Goal: Task Accomplishment & Management: Complete application form

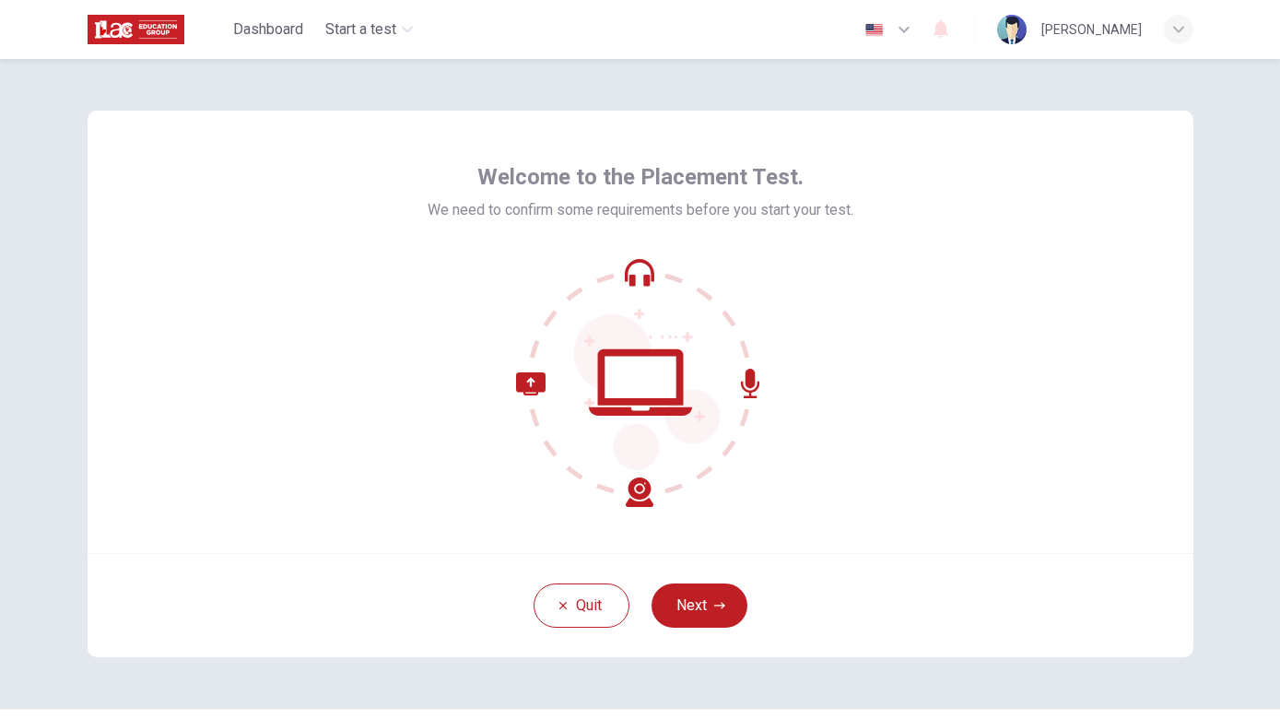
click at [726, 601] on button "Next" at bounding box center [700, 605] width 96 height 44
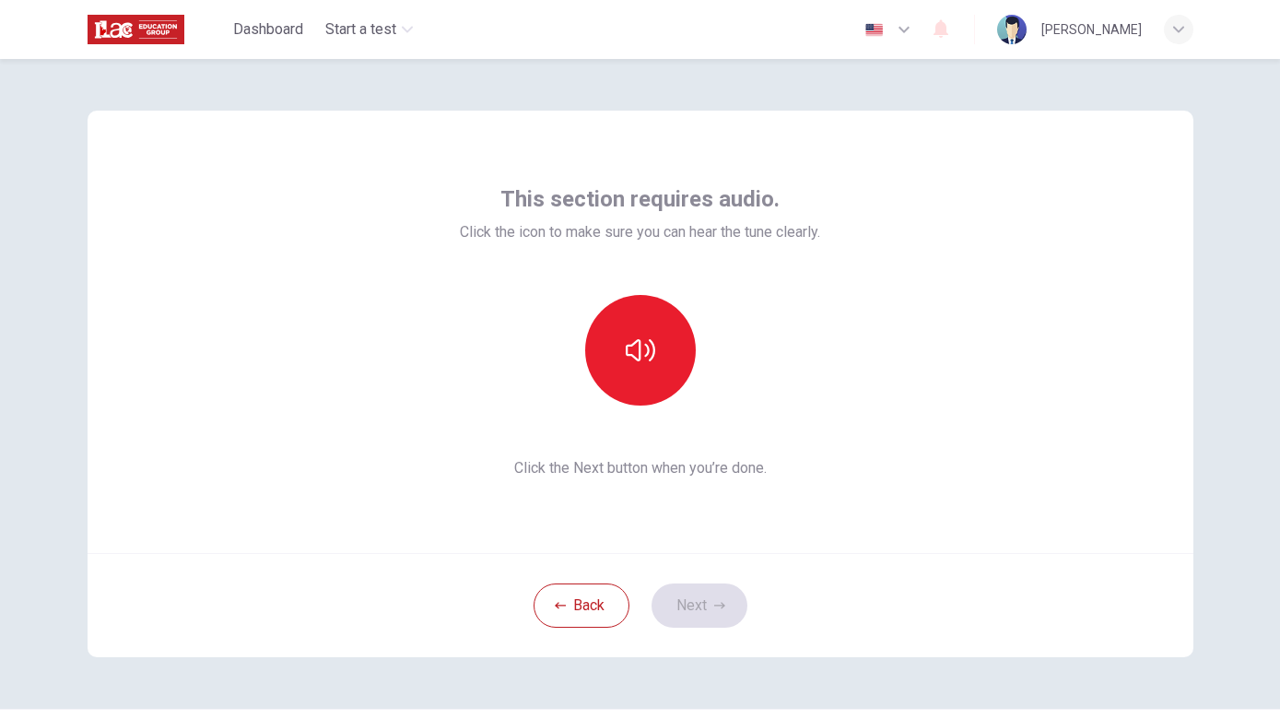
click at [666, 378] on button "button" at bounding box center [640, 350] width 111 height 111
click at [710, 600] on button "Next" at bounding box center [700, 605] width 96 height 44
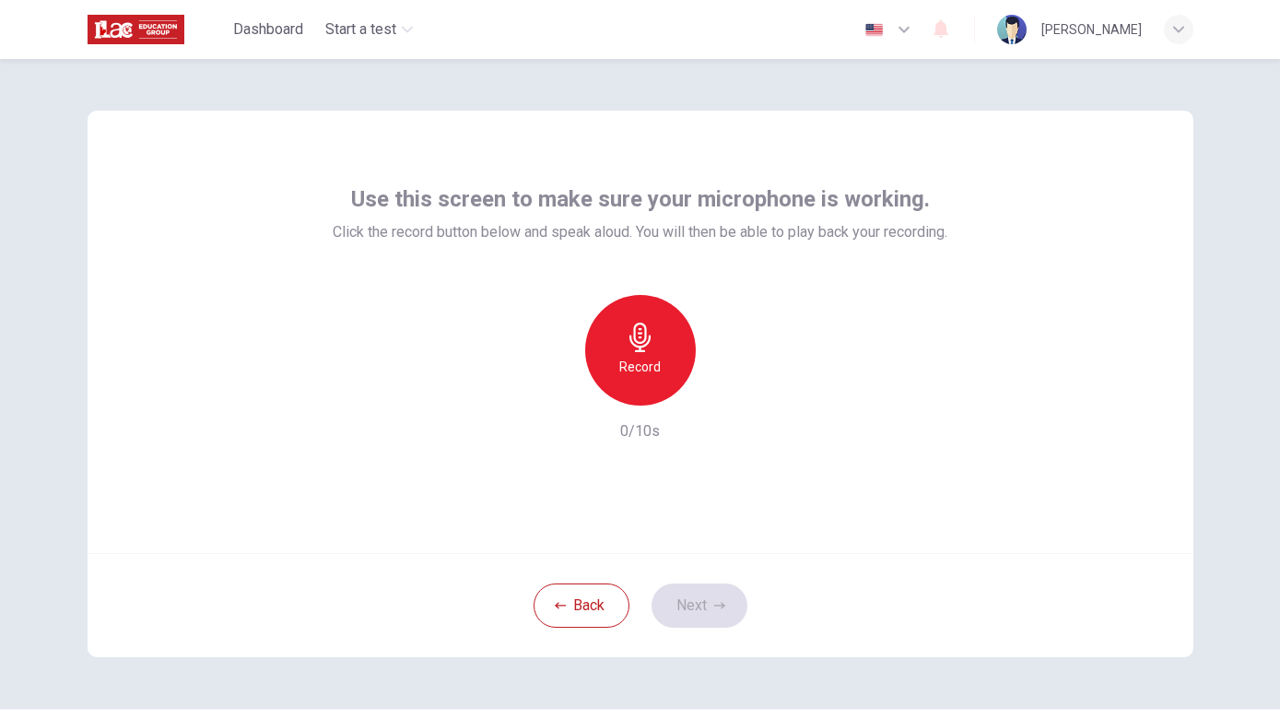
click at [669, 376] on div "Record" at bounding box center [640, 350] width 111 height 111
click at [727, 599] on button "Next" at bounding box center [700, 605] width 96 height 44
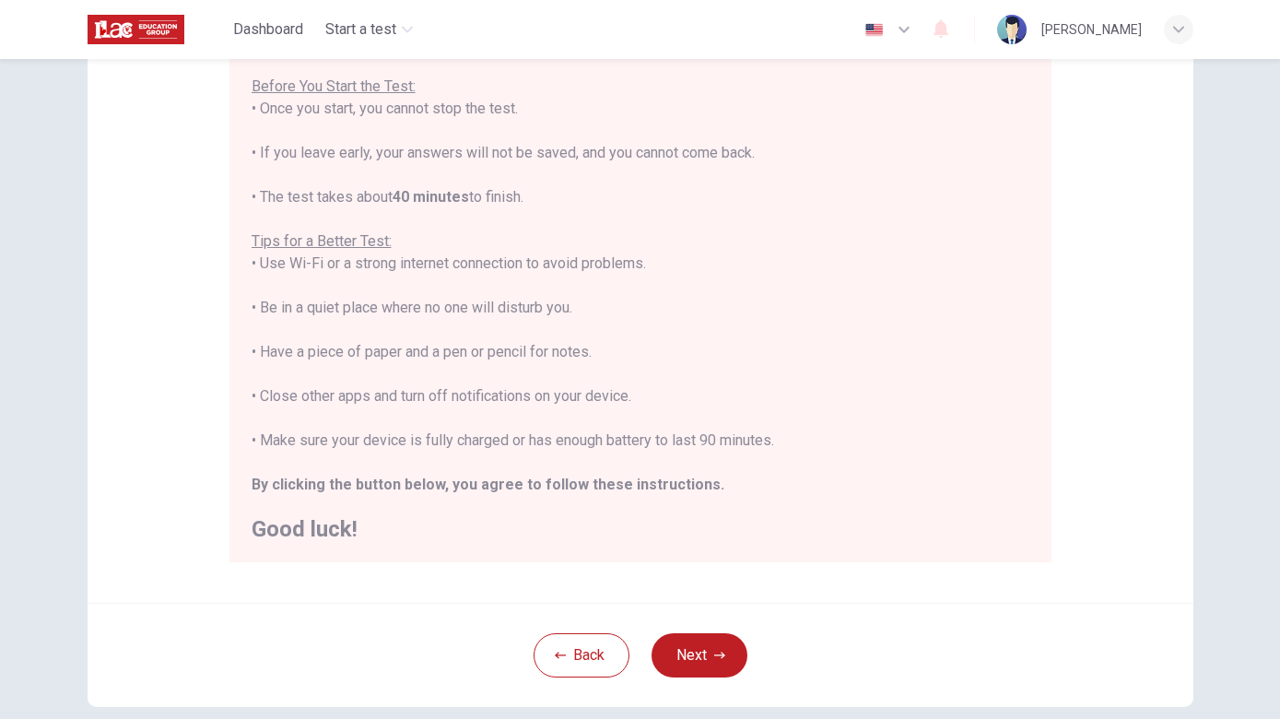
scroll to position [206, 0]
click at [736, 656] on button "Next" at bounding box center [700, 657] width 96 height 44
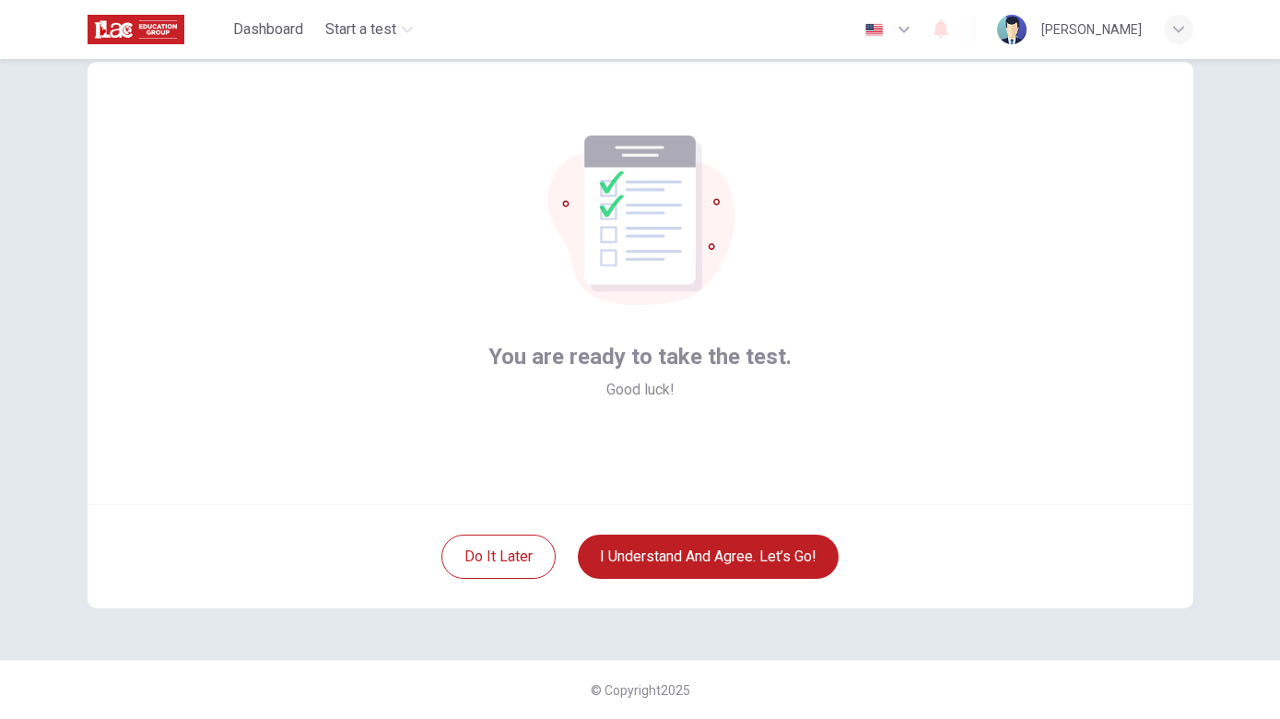
scroll to position [49, 0]
click at [798, 558] on button "I understand and agree. Let’s go!" at bounding box center [708, 556] width 261 height 44
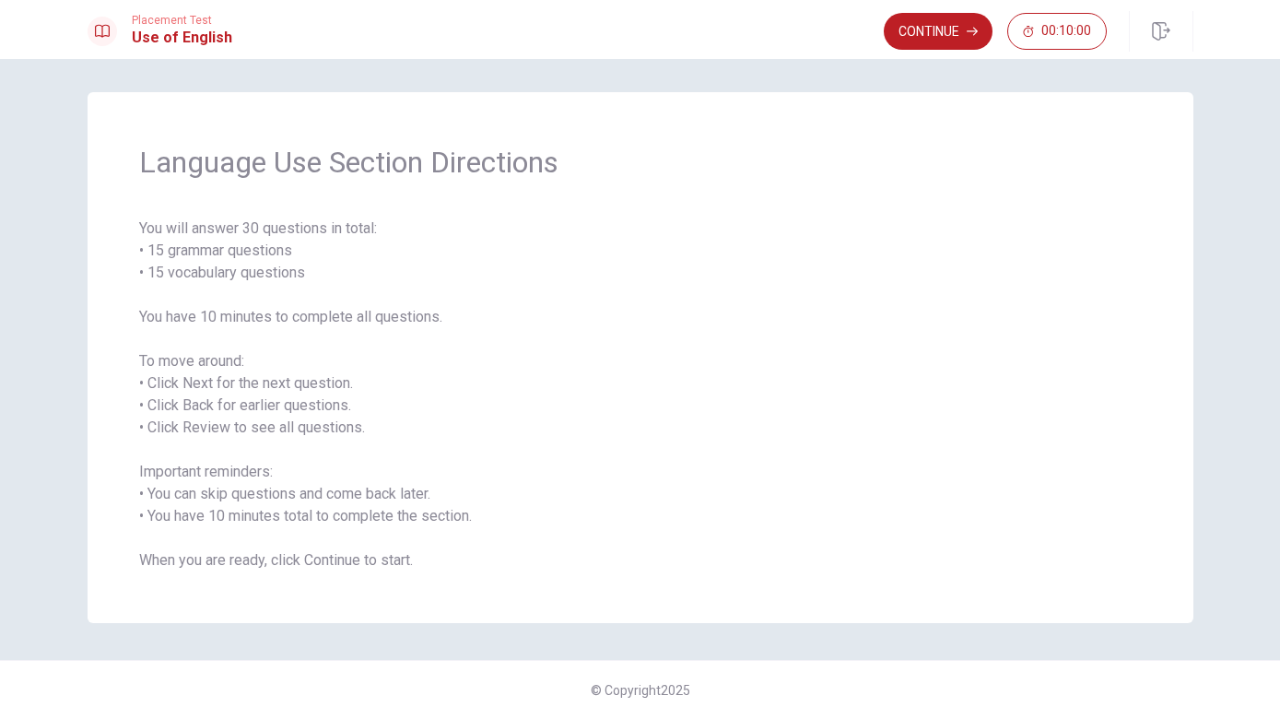
scroll to position [4, 0]
click at [831, 494] on span "You will answer 30 questions in total: • 15 grammar questions • 15 vocabulary q…" at bounding box center [640, 394] width 1003 height 354
click at [517, 558] on span "You will answer 30 questions in total: • 15 grammar questions • 15 vocabulary q…" at bounding box center [640, 394] width 1003 height 354
click at [828, 404] on span "You will answer 30 questions in total: • 15 grammar questions • 15 vocabulary q…" at bounding box center [640, 394] width 1003 height 354
click at [955, 37] on button "Continue" at bounding box center [938, 31] width 109 height 37
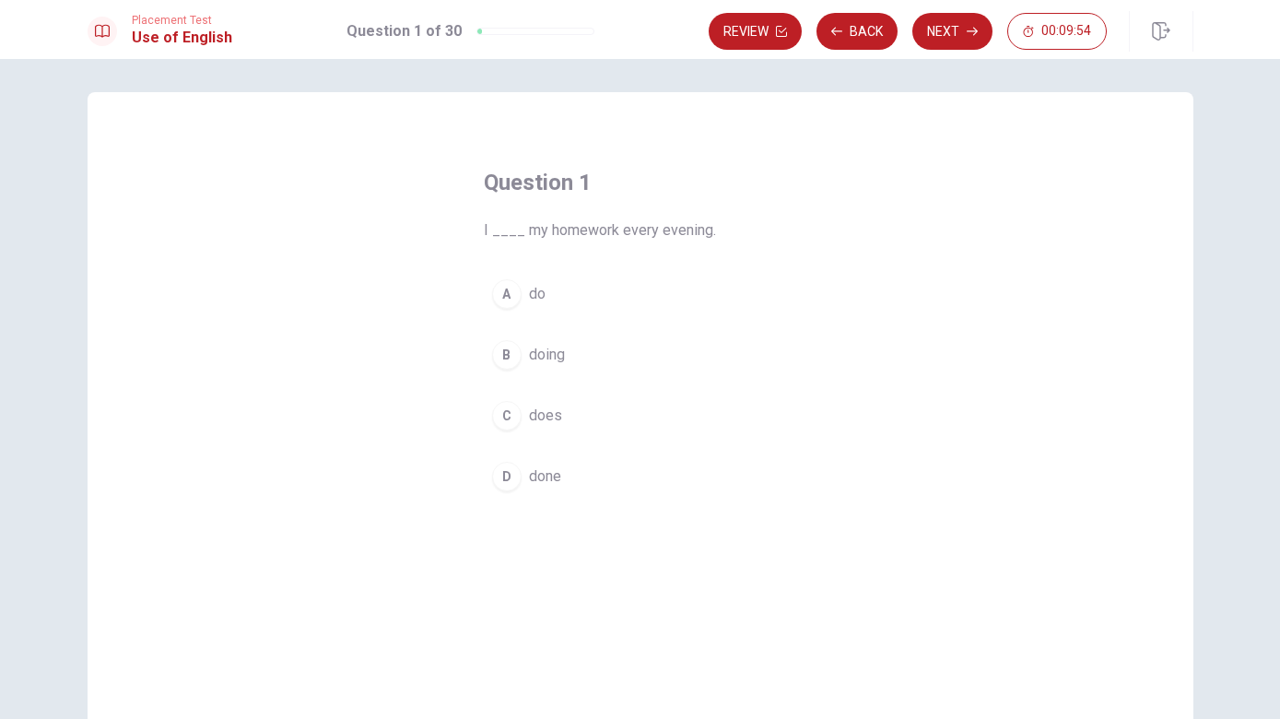
click at [516, 294] on div "A" at bounding box center [506, 293] width 29 height 29
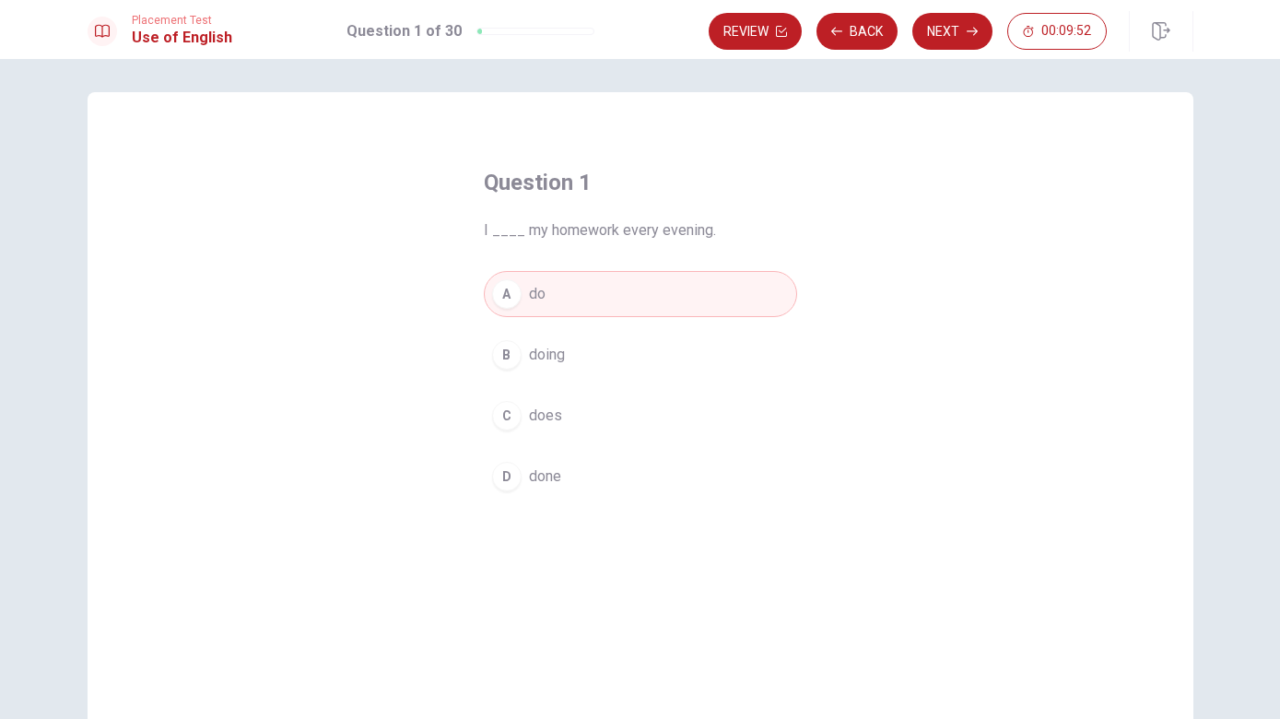
click at [953, 47] on button "Next" at bounding box center [952, 31] width 80 height 37
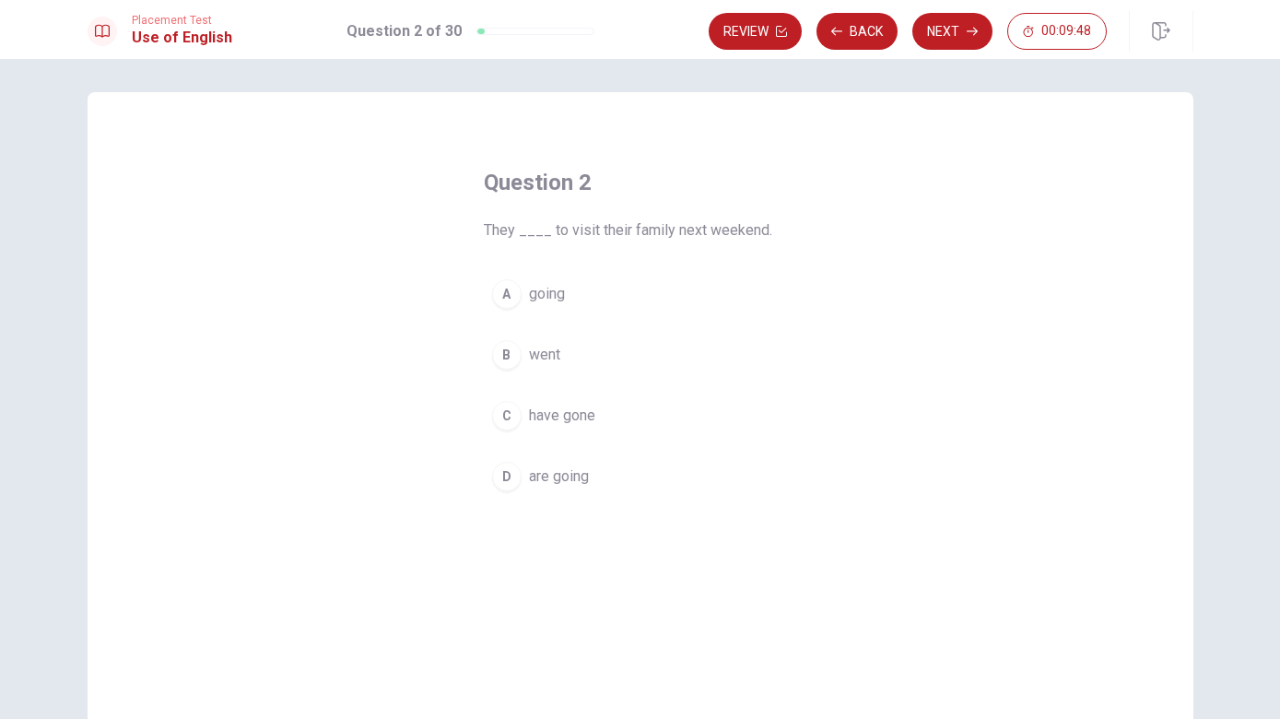
click at [550, 366] on button "B went" at bounding box center [640, 355] width 313 height 46
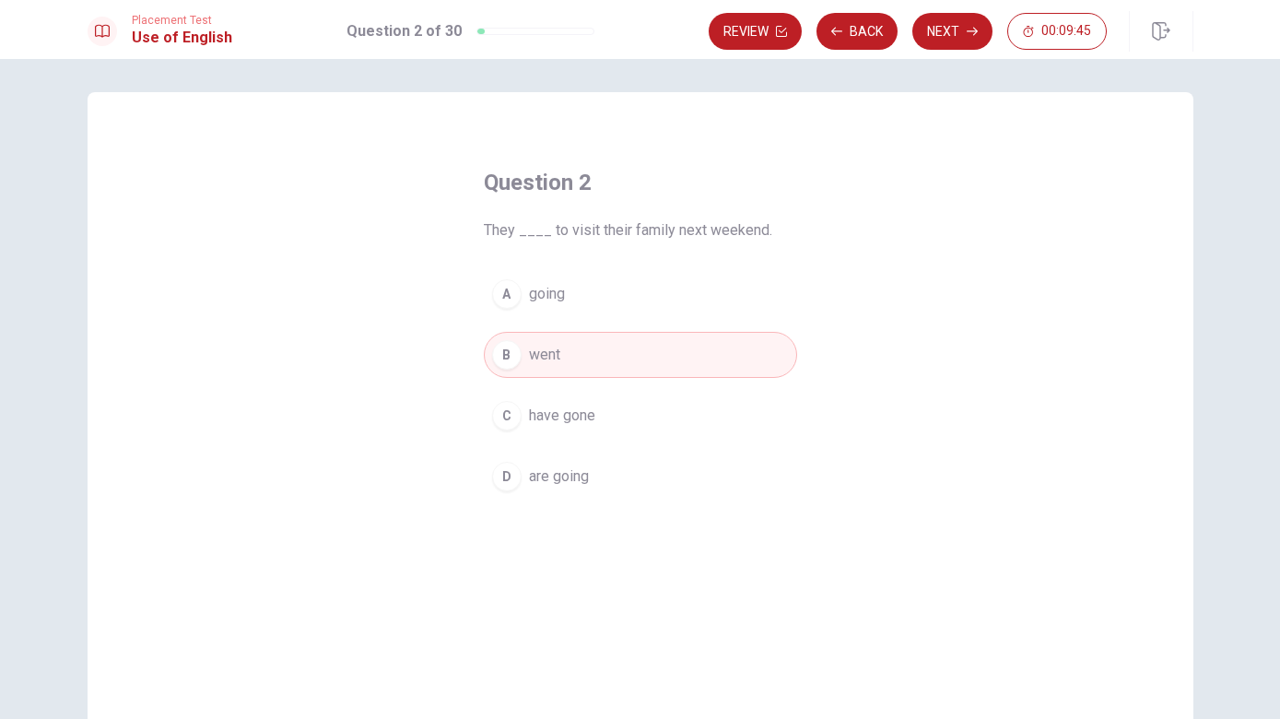
click at [963, 31] on button "Next" at bounding box center [952, 31] width 80 height 37
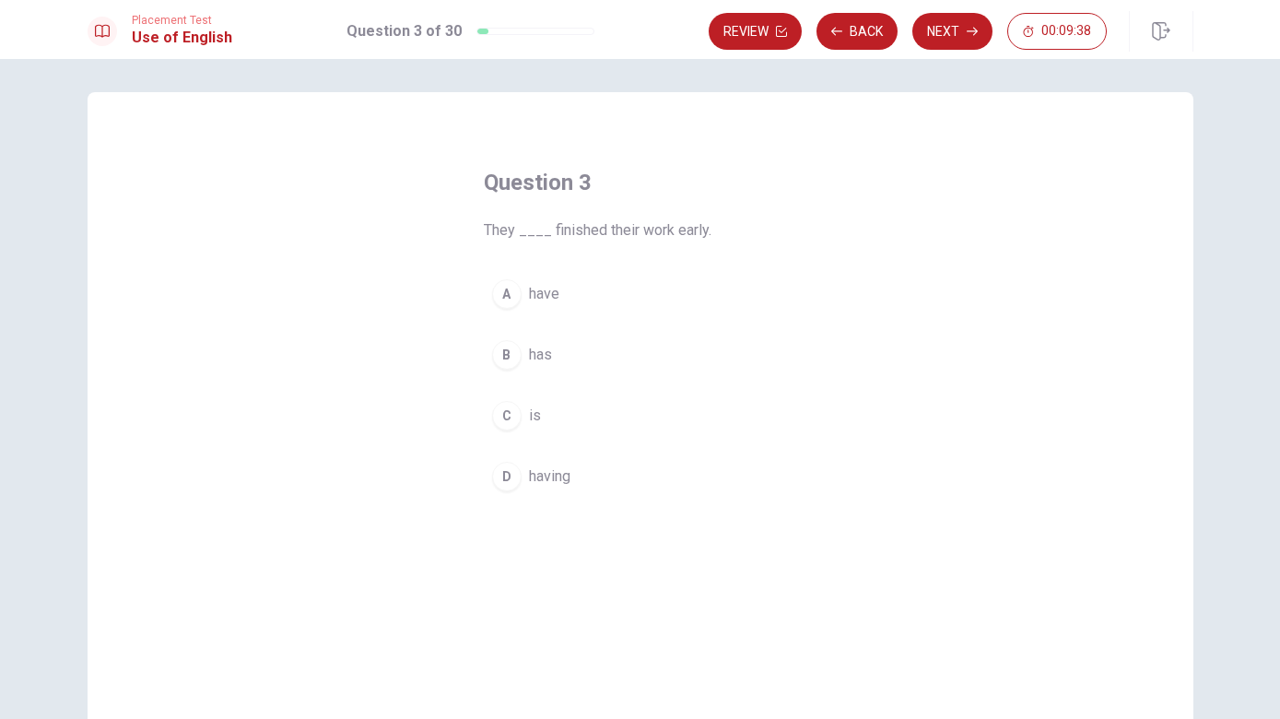
click at [511, 300] on div "A" at bounding box center [506, 293] width 29 height 29
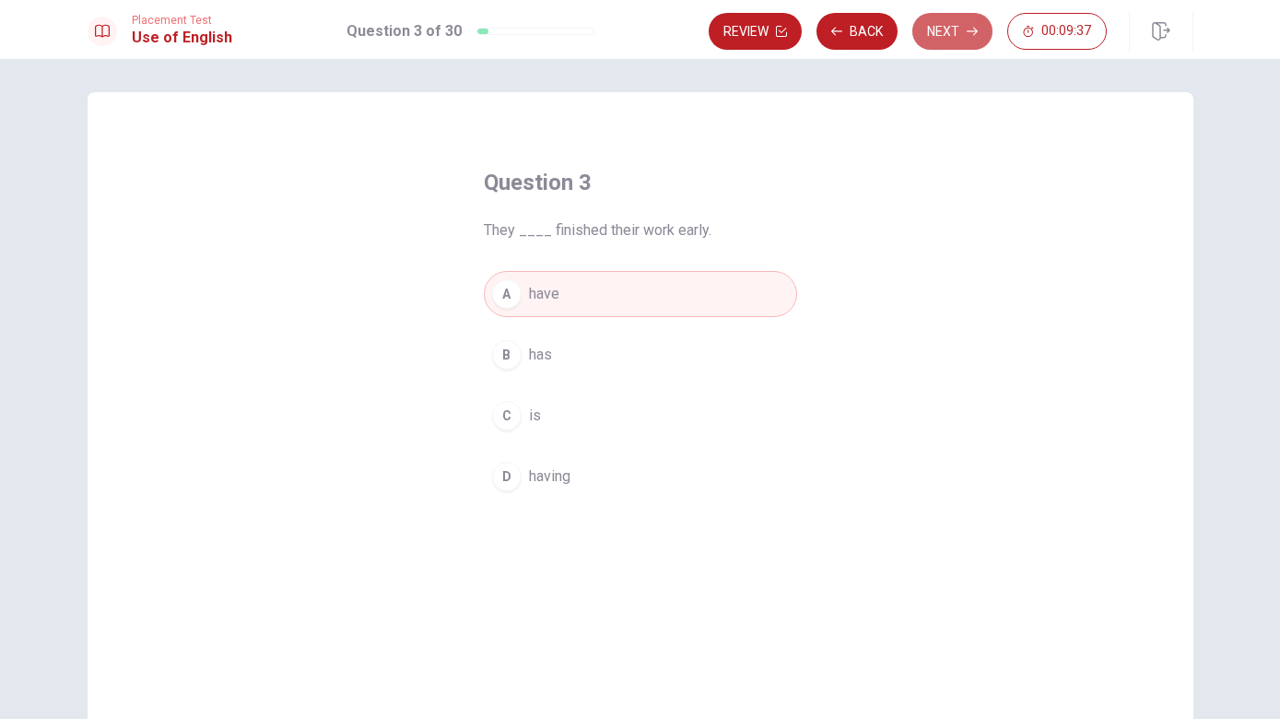
click at [948, 38] on button "Next" at bounding box center [952, 31] width 80 height 37
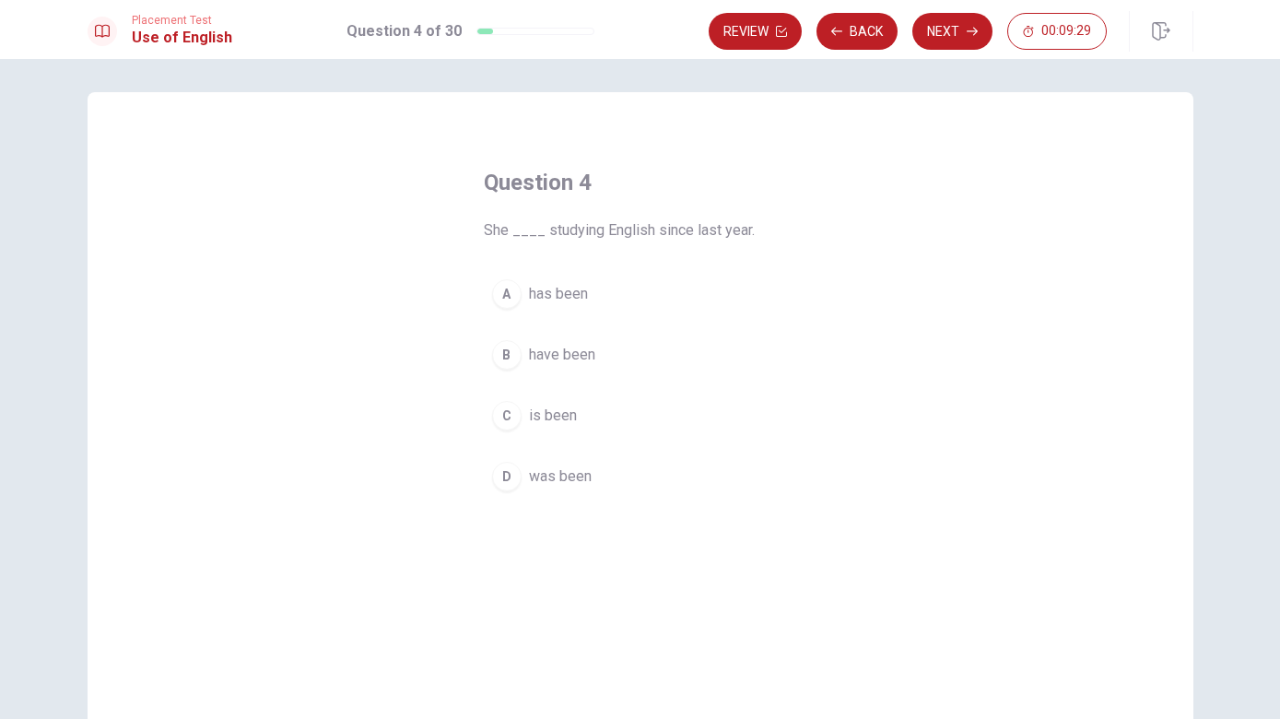
click at [516, 486] on div "D" at bounding box center [506, 476] width 29 height 29
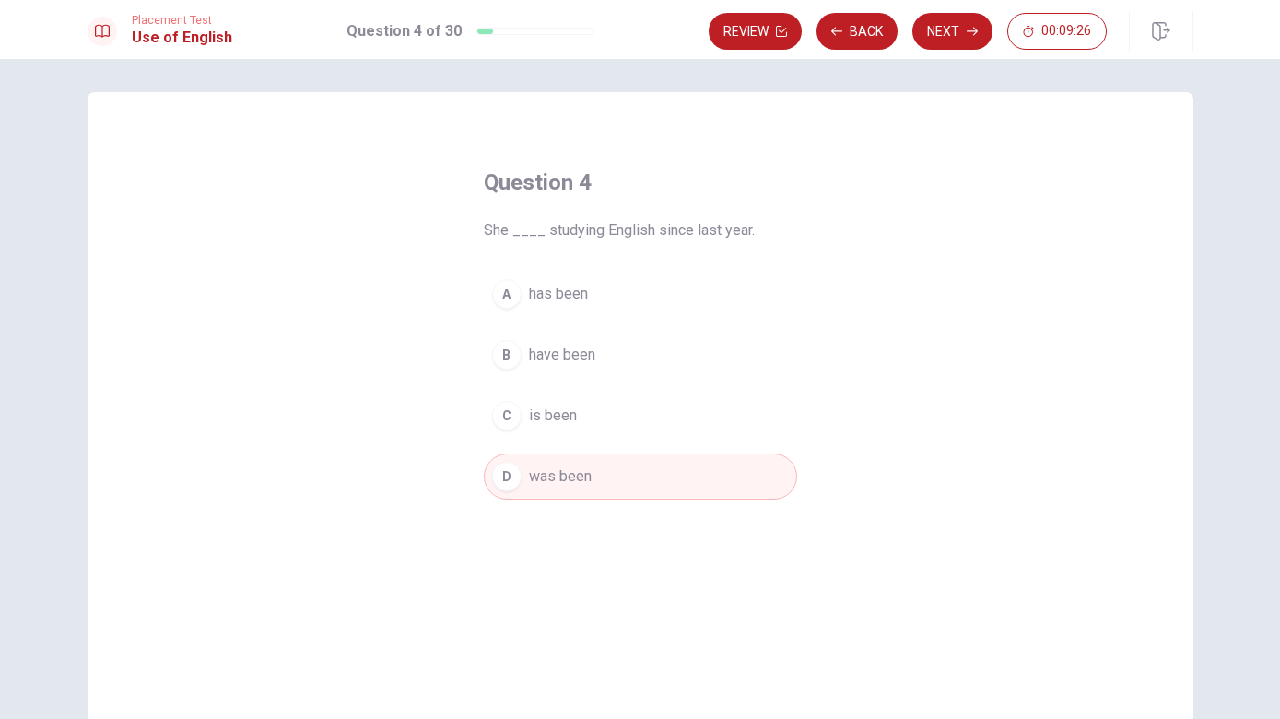
click at [952, 39] on button "Next" at bounding box center [952, 31] width 80 height 37
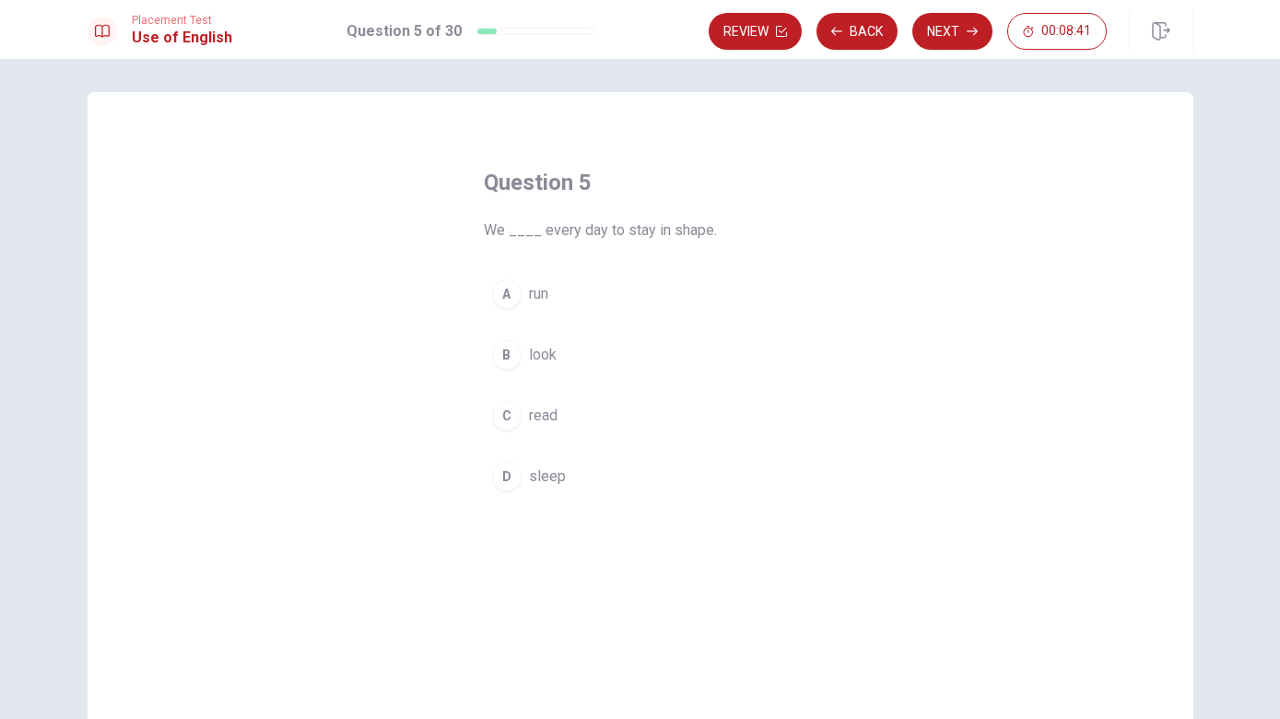
click at [955, 33] on button "Next" at bounding box center [952, 31] width 80 height 37
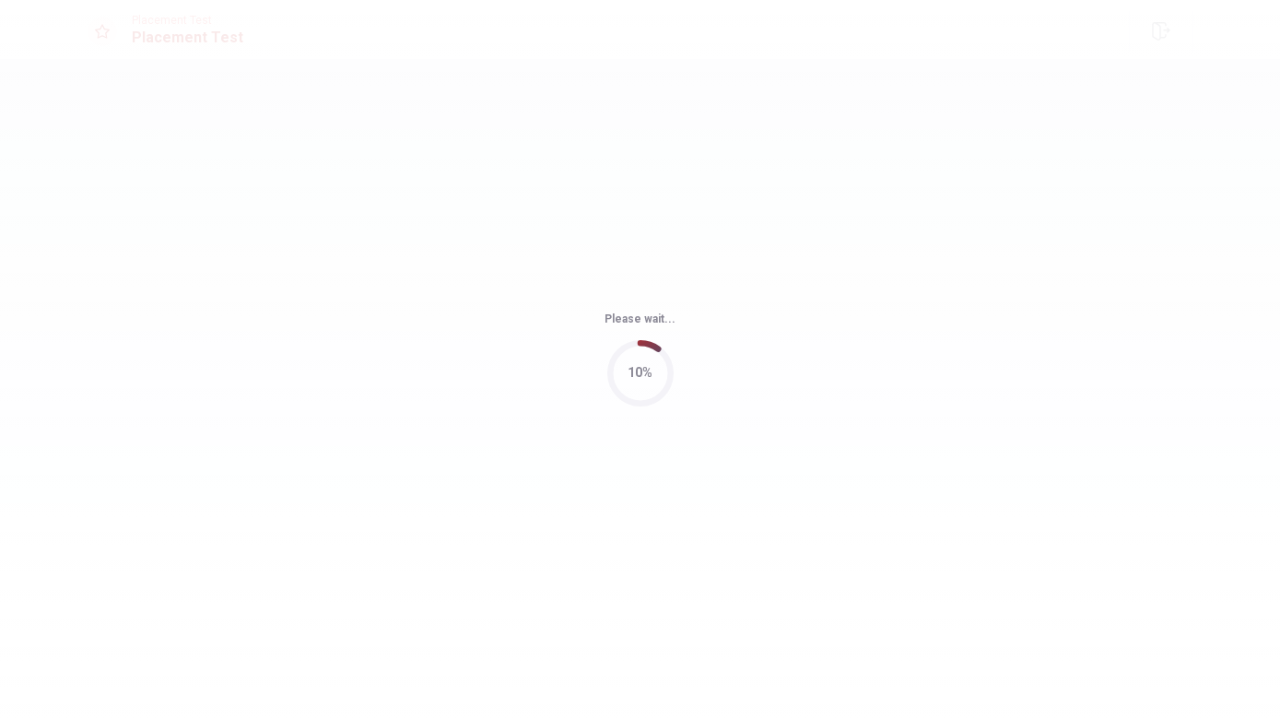
scroll to position [0, 0]
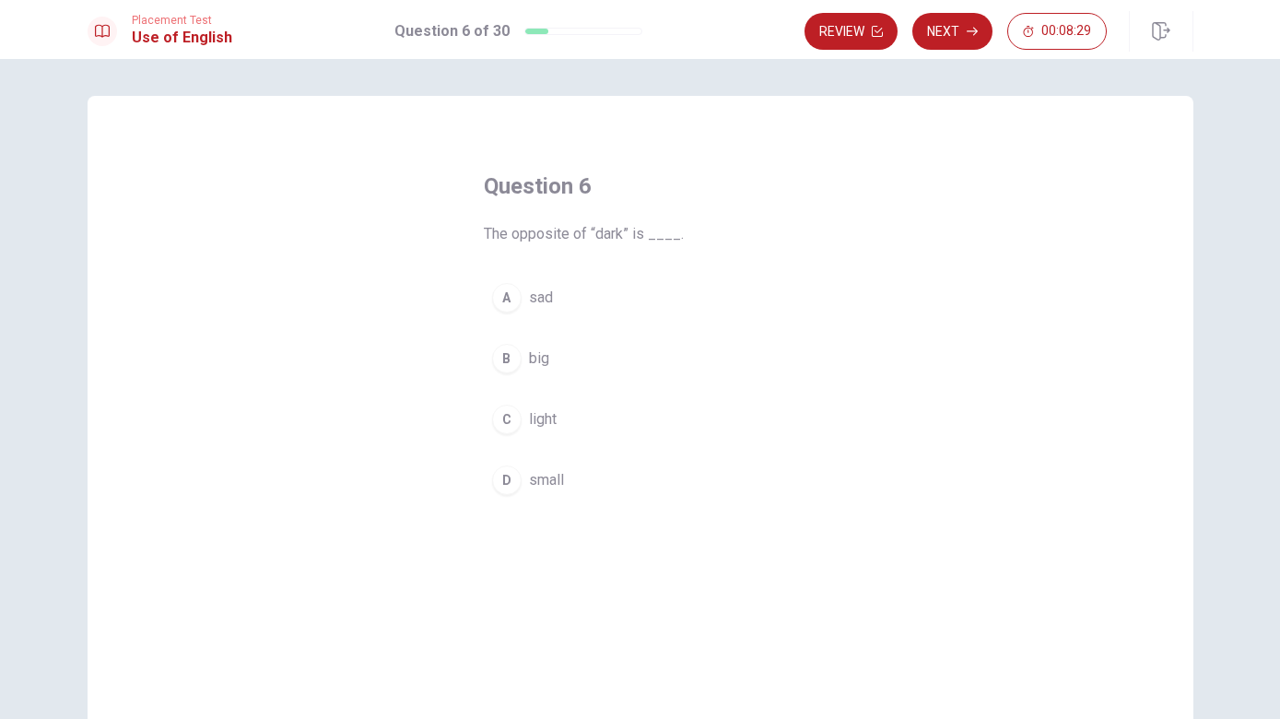
click at [861, 36] on button "Review" at bounding box center [851, 31] width 93 height 37
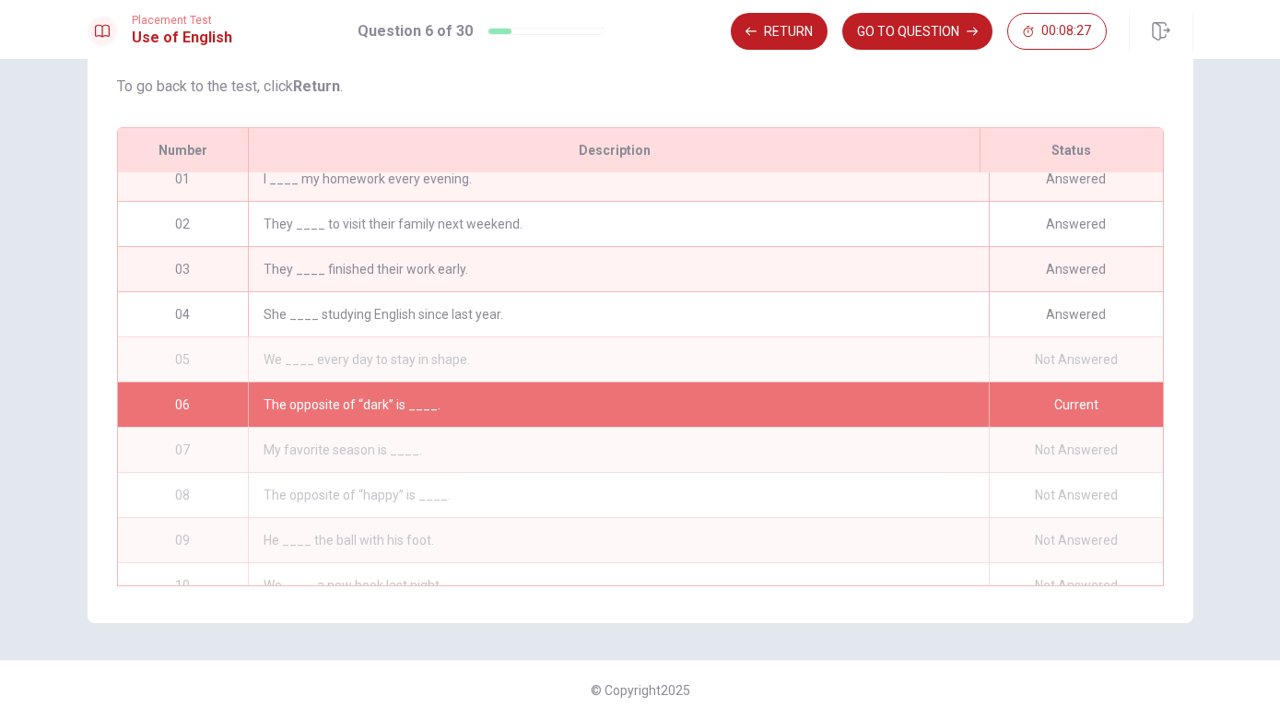
scroll to position [4, 0]
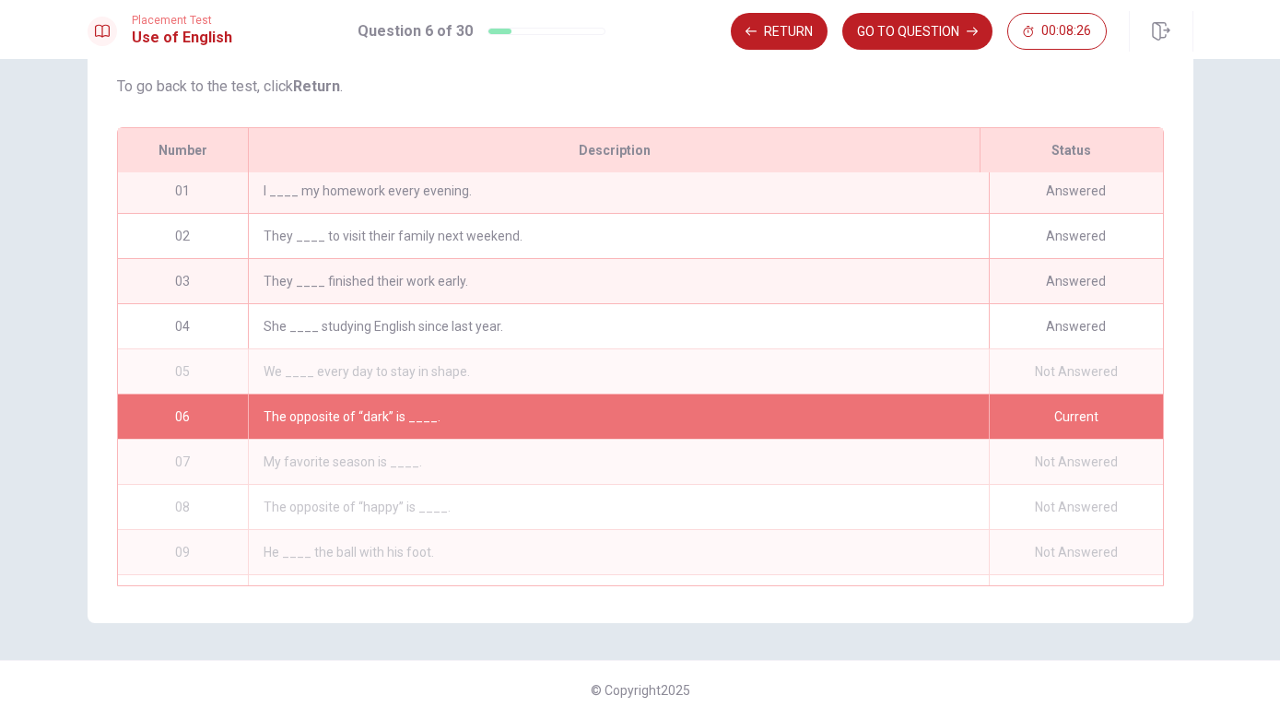
click at [411, 367] on div "We ____ every day to stay in shape." at bounding box center [618, 371] width 740 height 44
click at [423, 371] on div "We ____ every day to stay in shape." at bounding box center [618, 371] width 740 height 44
click at [427, 379] on div "We ____ every day to stay in shape." at bounding box center [618, 371] width 740 height 44
click at [412, 411] on div "The opposite of “dark” is ____." at bounding box center [618, 416] width 740 height 44
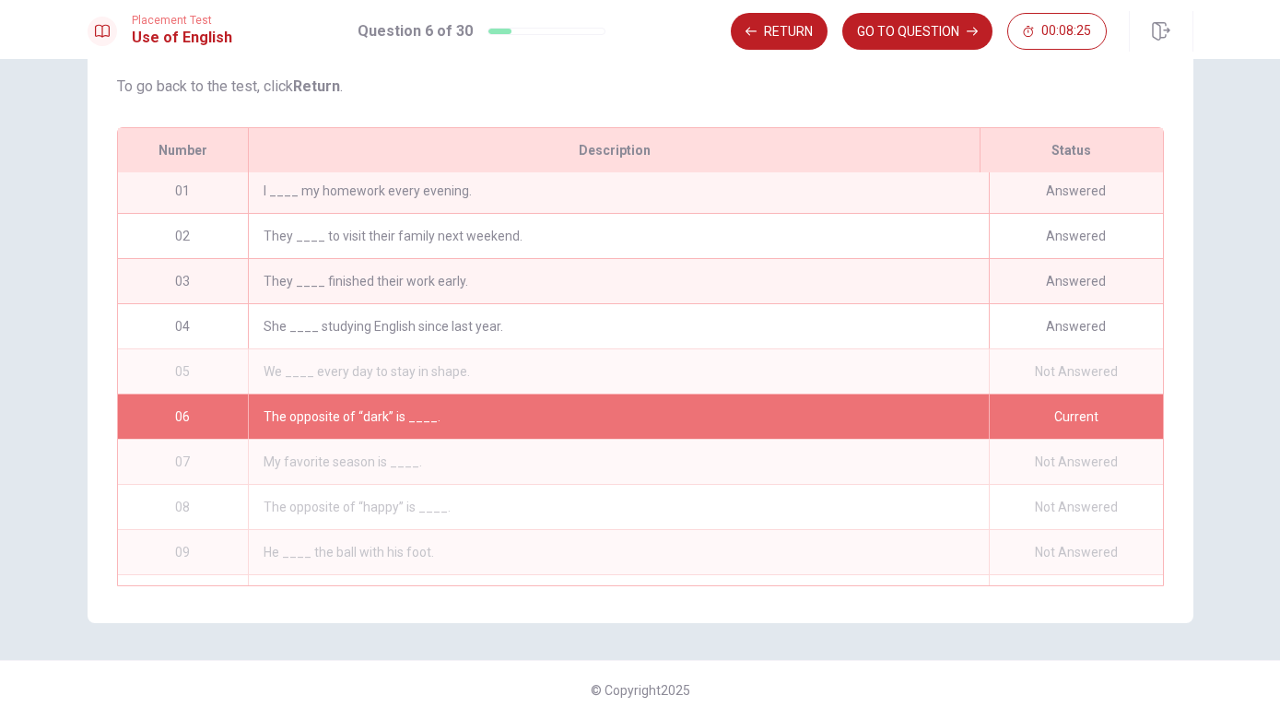
click at [406, 390] on div "We ____ every day to stay in shape." at bounding box center [618, 371] width 740 height 44
click at [412, 374] on div "We ____ every day to stay in shape." at bounding box center [618, 371] width 740 height 44
click at [415, 383] on div "We ____ every day to stay in shape." at bounding box center [618, 371] width 740 height 44
click at [406, 410] on div "The opposite of “dark” is ____." at bounding box center [618, 416] width 740 height 44
click at [780, 42] on button "Return" at bounding box center [779, 31] width 97 height 37
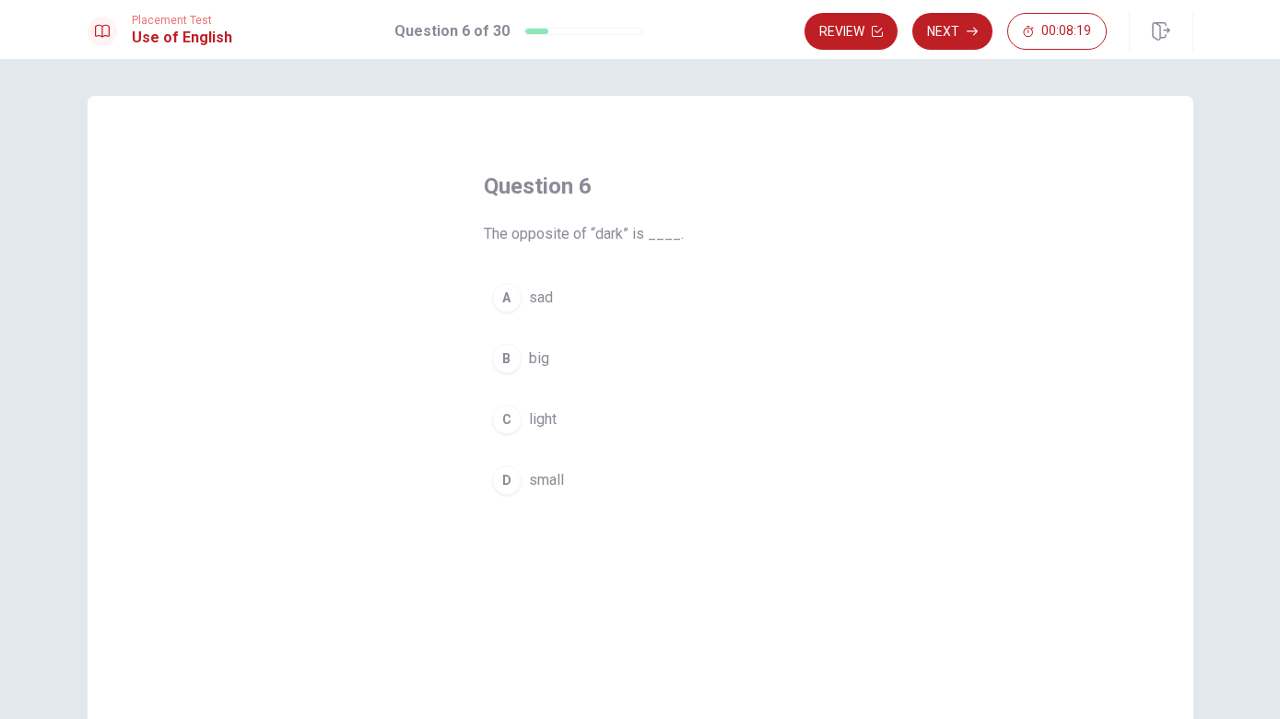
scroll to position [0, 0]
click at [1088, 41] on button "00:08:19" at bounding box center [1057, 31] width 100 height 37
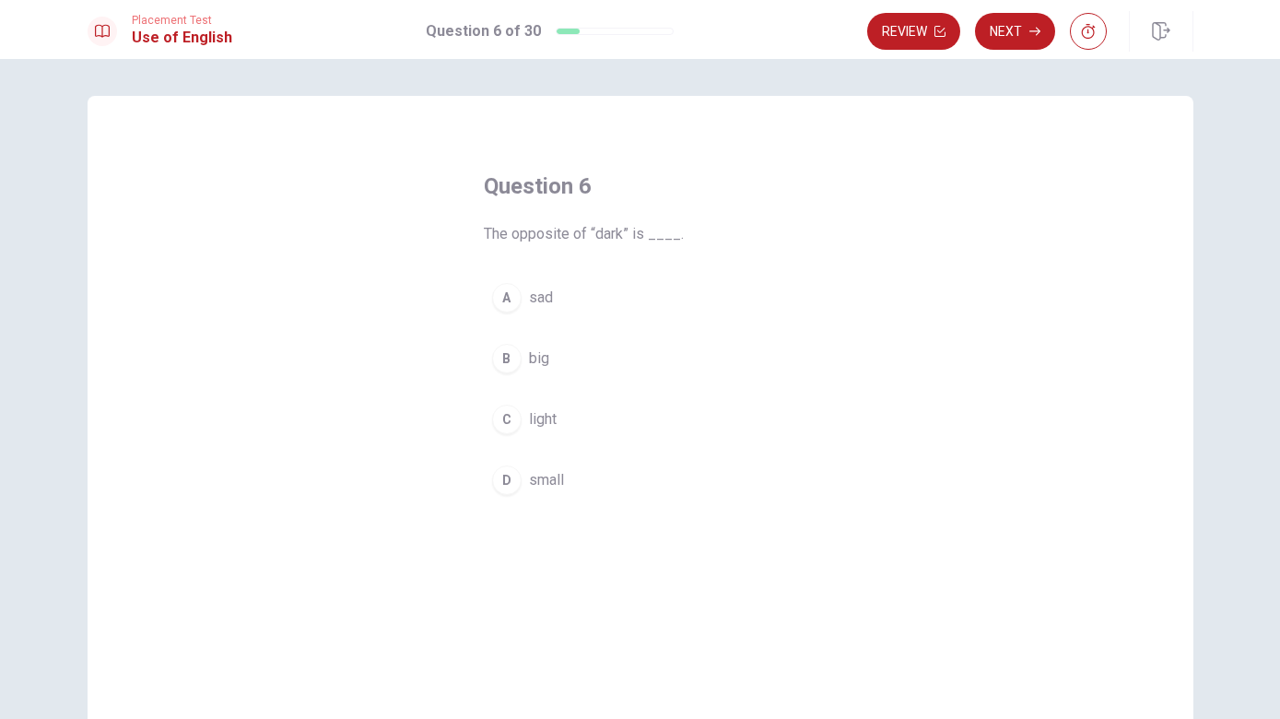
click at [1162, 24] on icon "button" at bounding box center [1161, 31] width 18 height 18
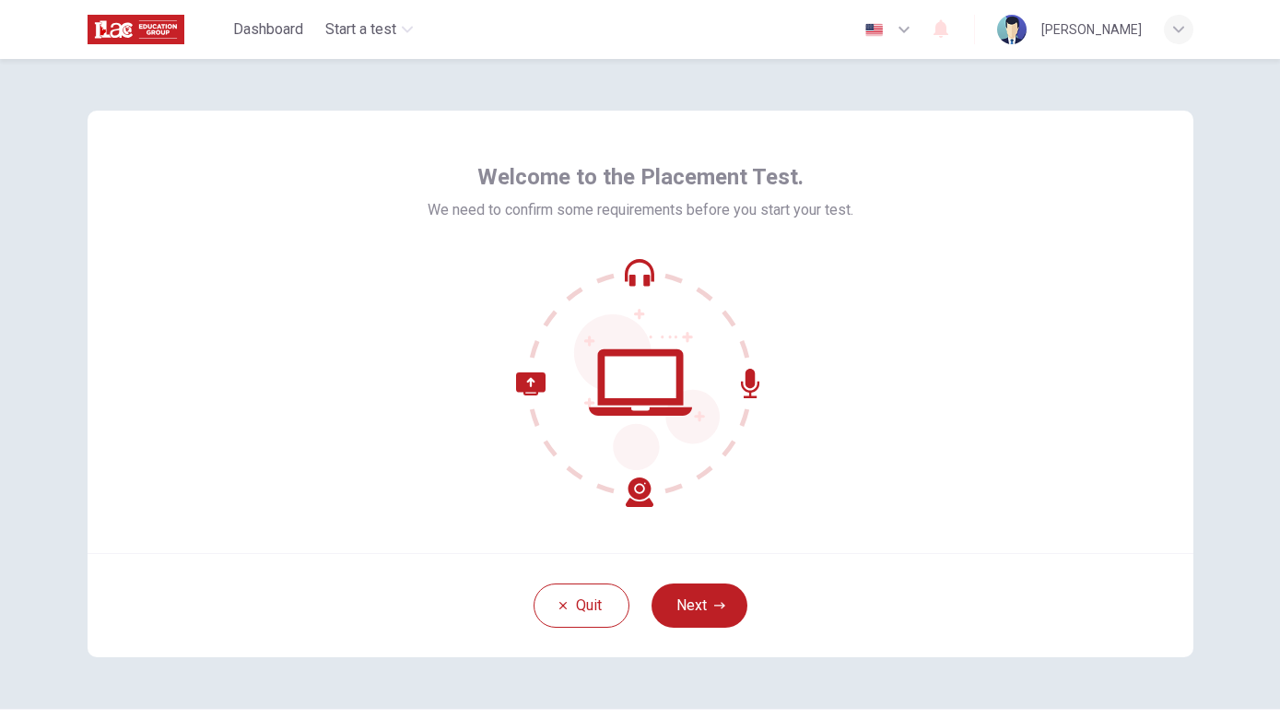
click at [712, 626] on button "Next" at bounding box center [700, 605] width 96 height 44
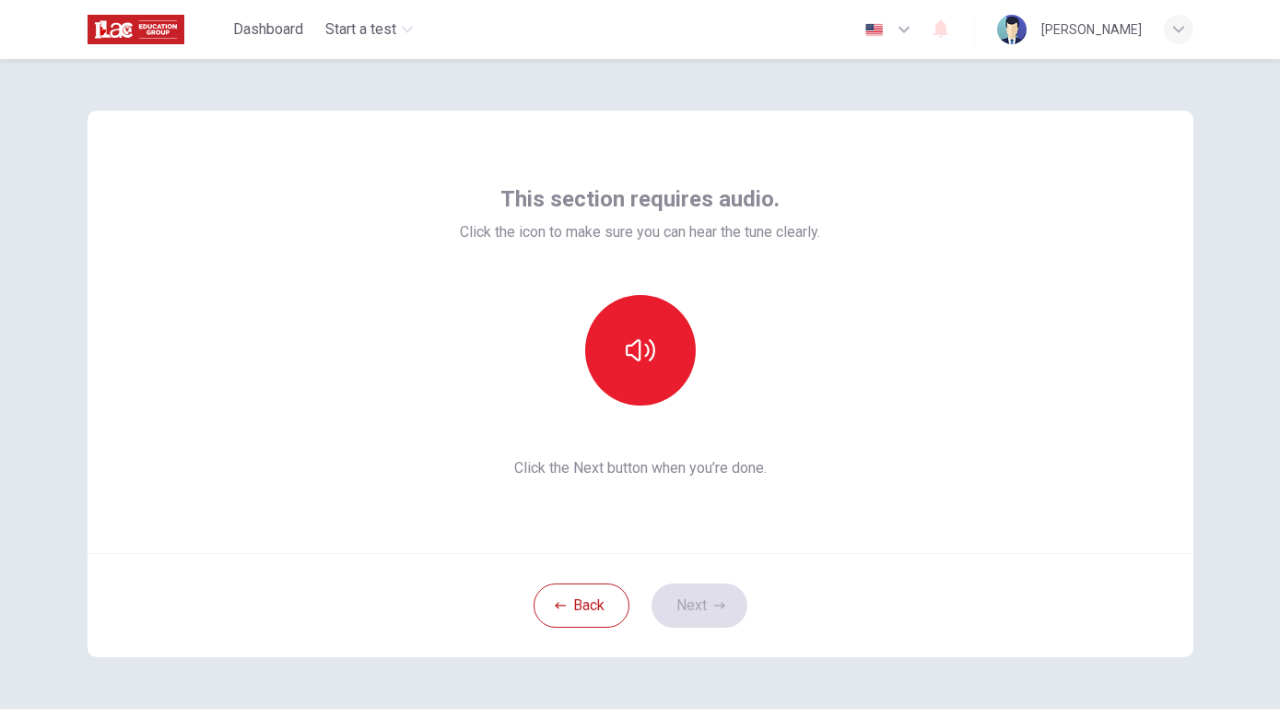
click at [666, 364] on button "button" at bounding box center [640, 350] width 111 height 111
click at [714, 616] on button "Next" at bounding box center [700, 605] width 96 height 44
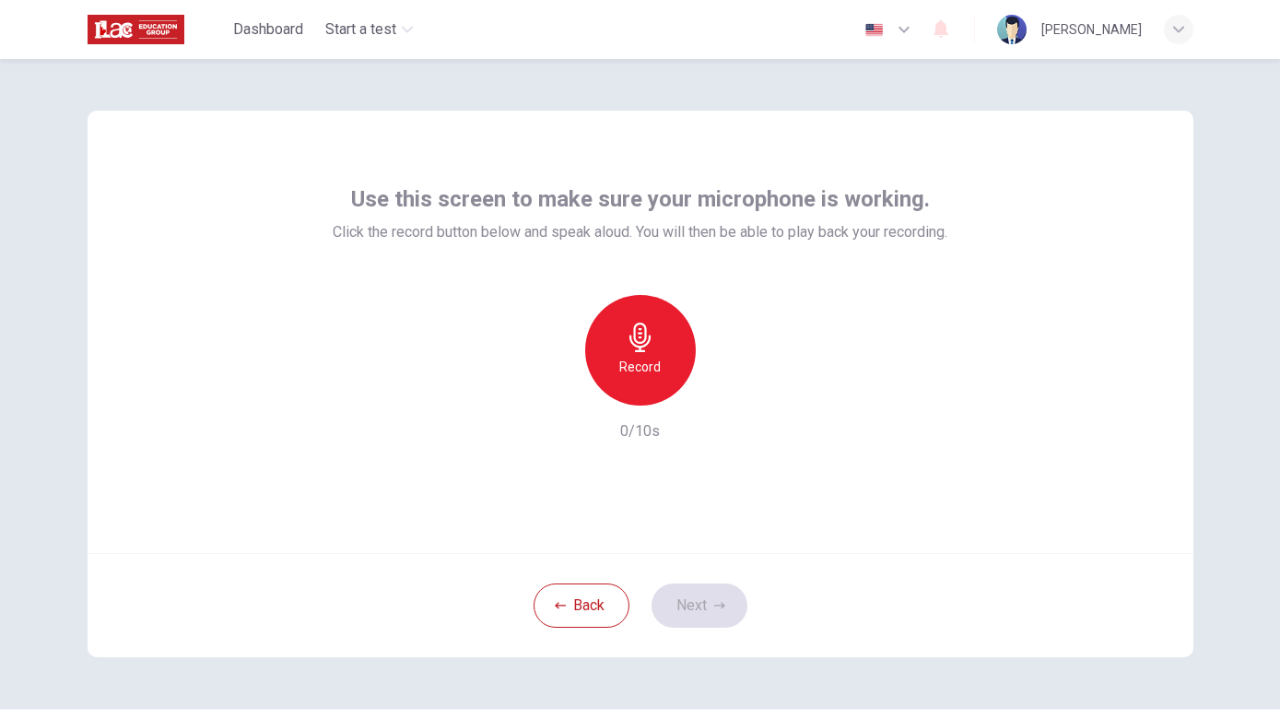
click at [664, 367] on div "Record" at bounding box center [640, 350] width 111 height 111
click at [733, 399] on icon "button" at bounding box center [725, 391] width 18 height 18
click at [699, 607] on button "Next" at bounding box center [700, 605] width 96 height 44
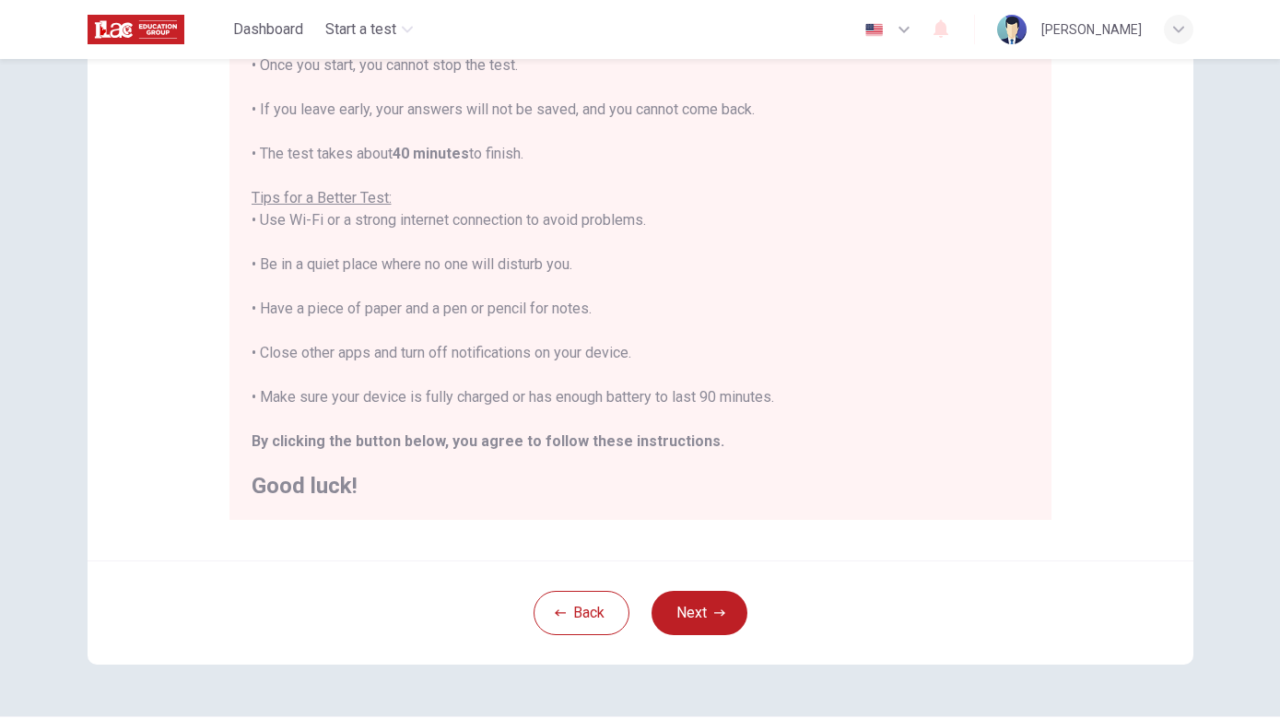
scroll to position [19, 0]
click at [729, 600] on button "Next" at bounding box center [700, 611] width 96 height 44
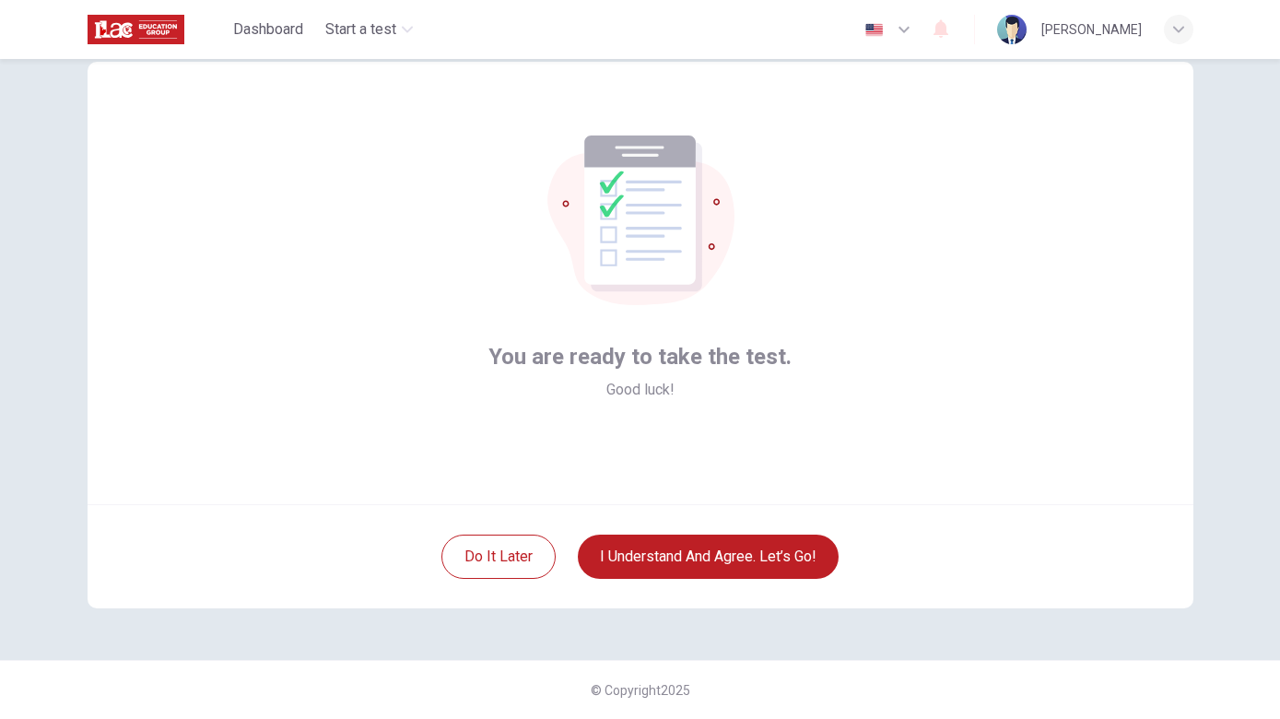
scroll to position [49, 0]
click at [797, 557] on button "I understand and agree. Let’s go!" at bounding box center [708, 556] width 261 height 44
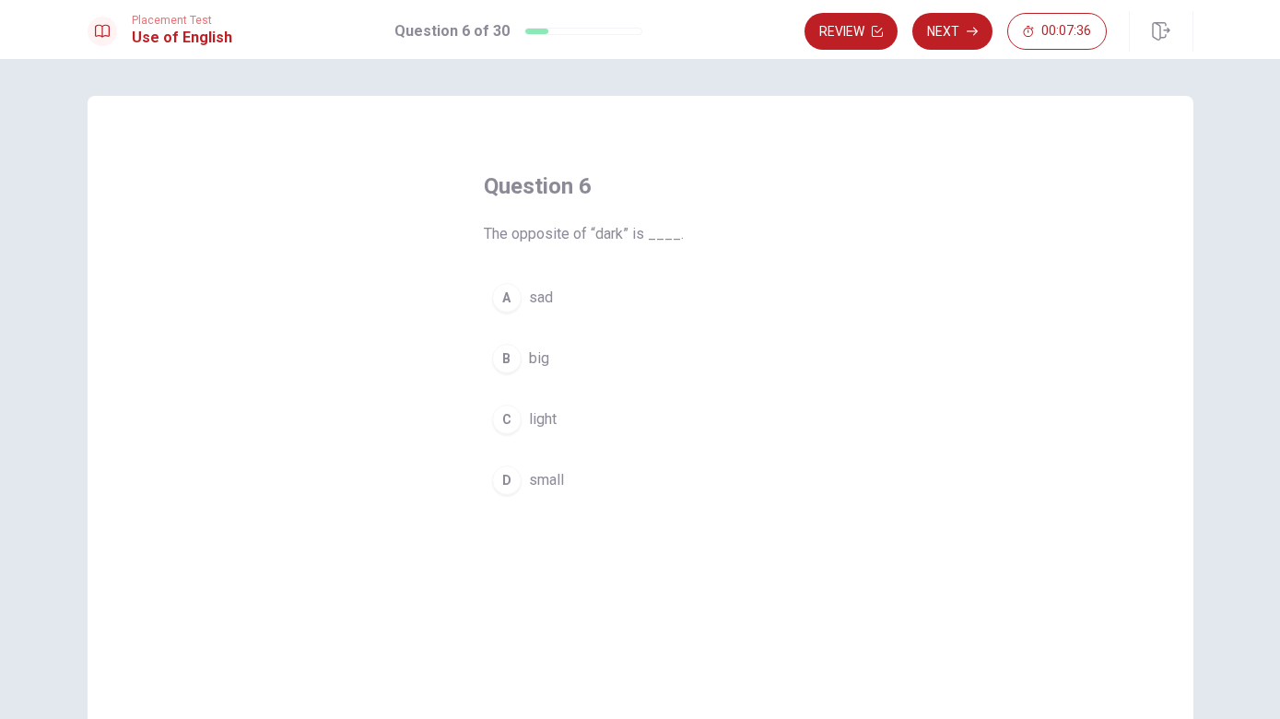
click at [521, 301] on button "A sad" at bounding box center [640, 298] width 313 height 46
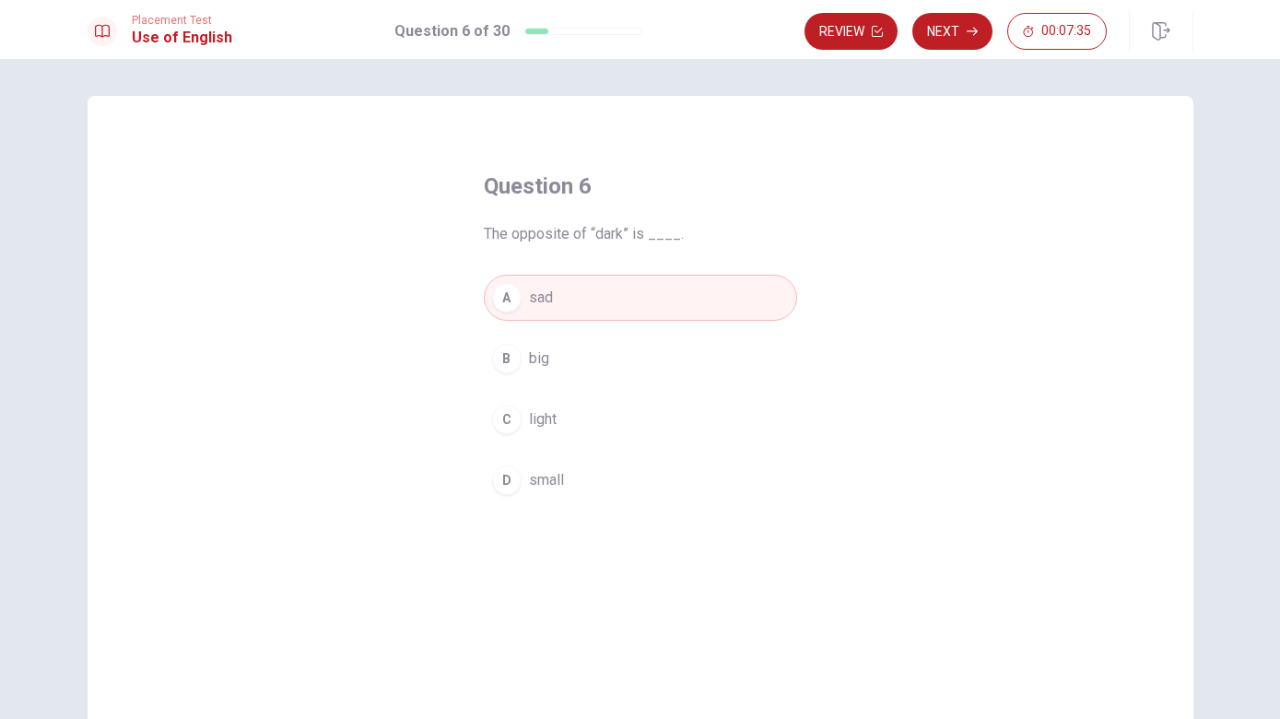
click at [960, 37] on button "Next" at bounding box center [952, 31] width 80 height 37
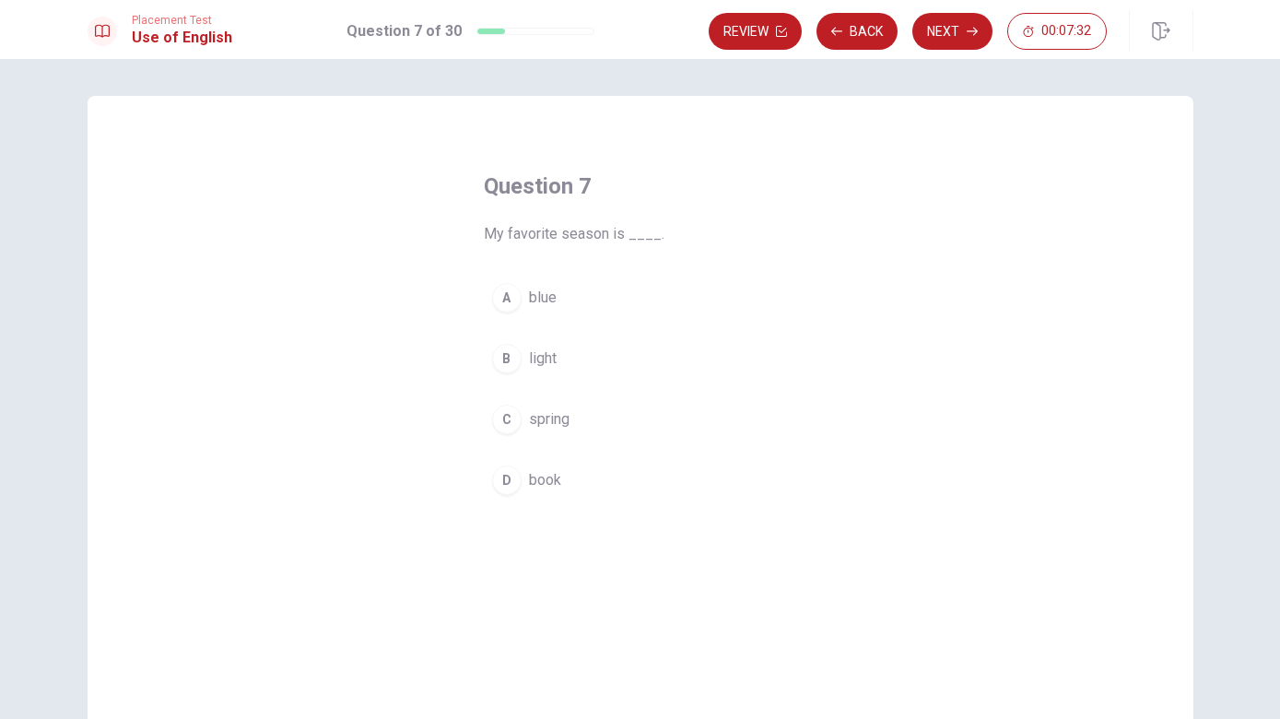
click at [516, 425] on div "C" at bounding box center [506, 419] width 29 height 29
click at [951, 43] on button "Next" at bounding box center [952, 31] width 80 height 37
click at [541, 417] on span "strong" at bounding box center [549, 419] width 41 height 22
click at [962, 42] on button "Next" at bounding box center [952, 31] width 80 height 37
click at [542, 486] on span "kicks" at bounding box center [546, 480] width 34 height 22
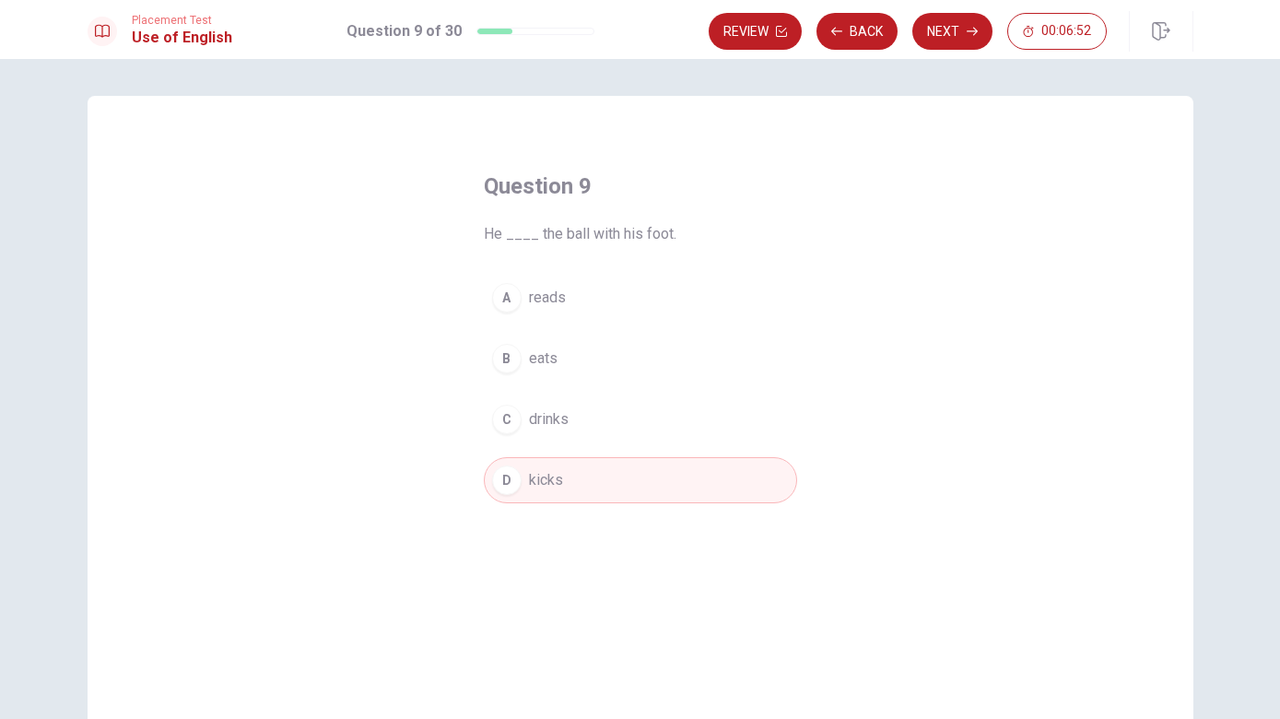
click at [965, 30] on button "Next" at bounding box center [952, 31] width 80 height 37
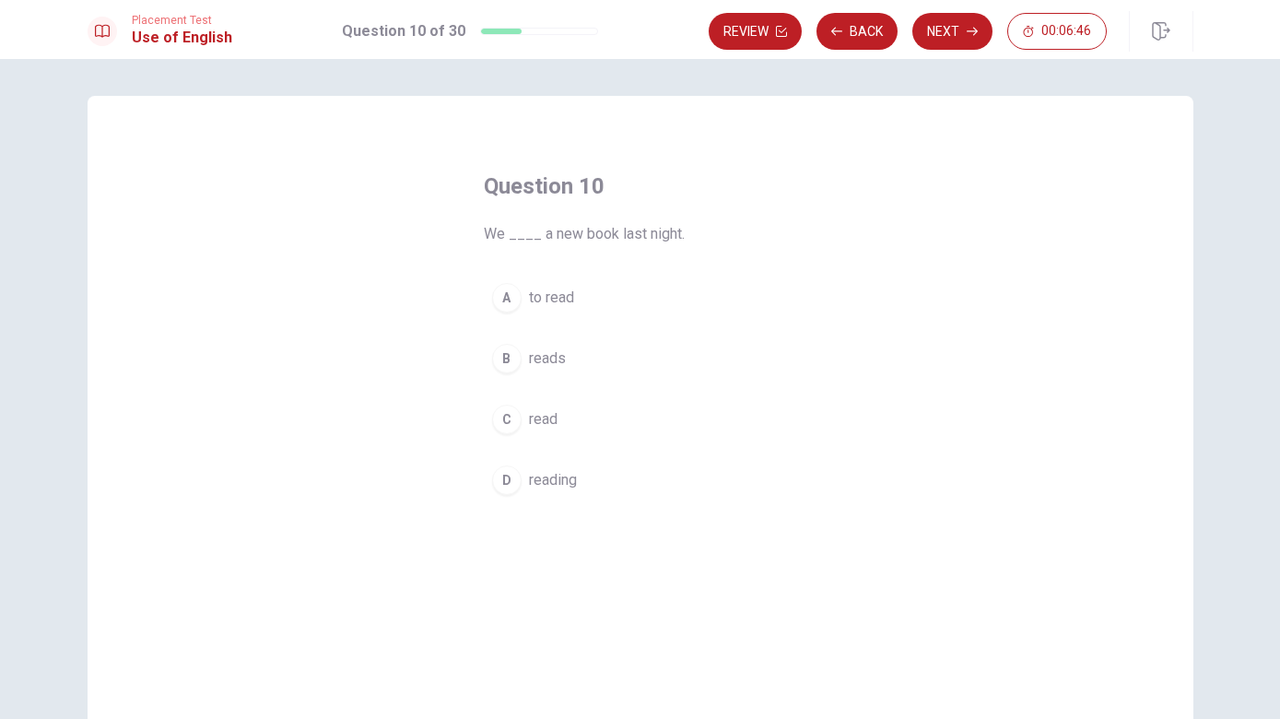
click at [546, 410] on span "read" at bounding box center [543, 419] width 29 height 22
click at [942, 47] on button "Next" at bounding box center [952, 31] width 80 height 37
click at [513, 303] on div "A" at bounding box center [506, 297] width 29 height 29
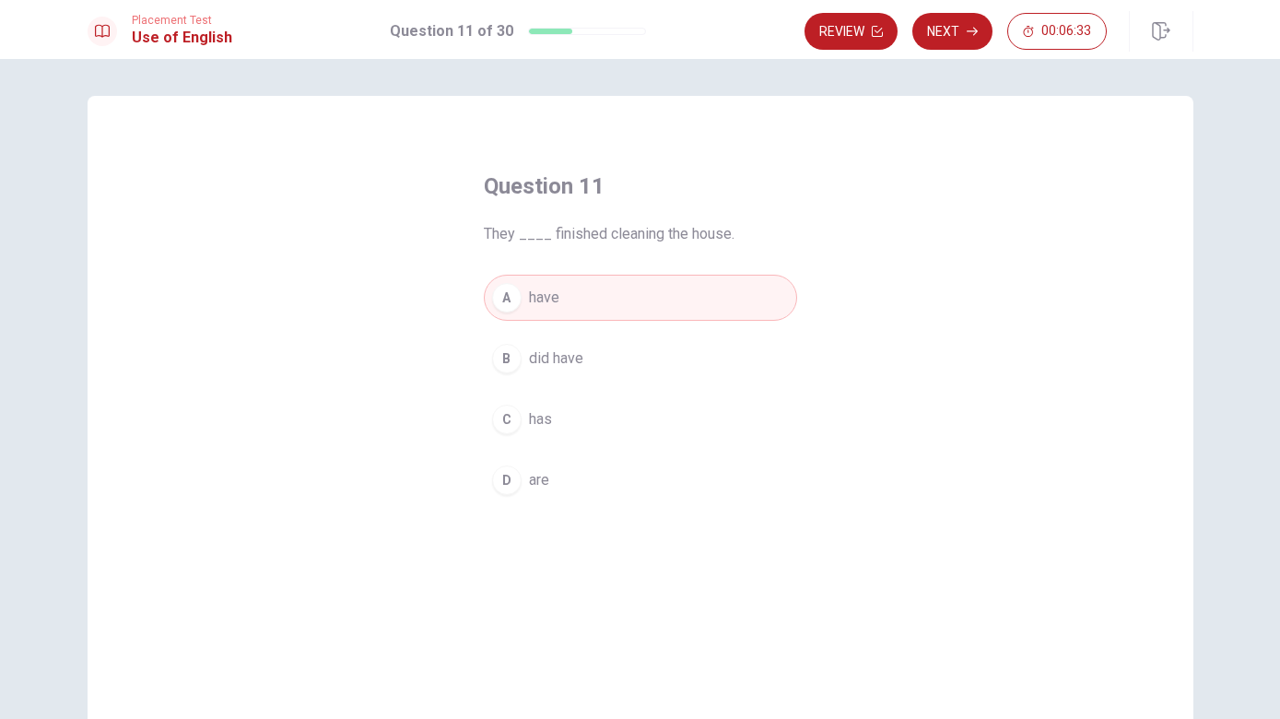
click at [959, 37] on button "Next" at bounding box center [952, 31] width 80 height 37
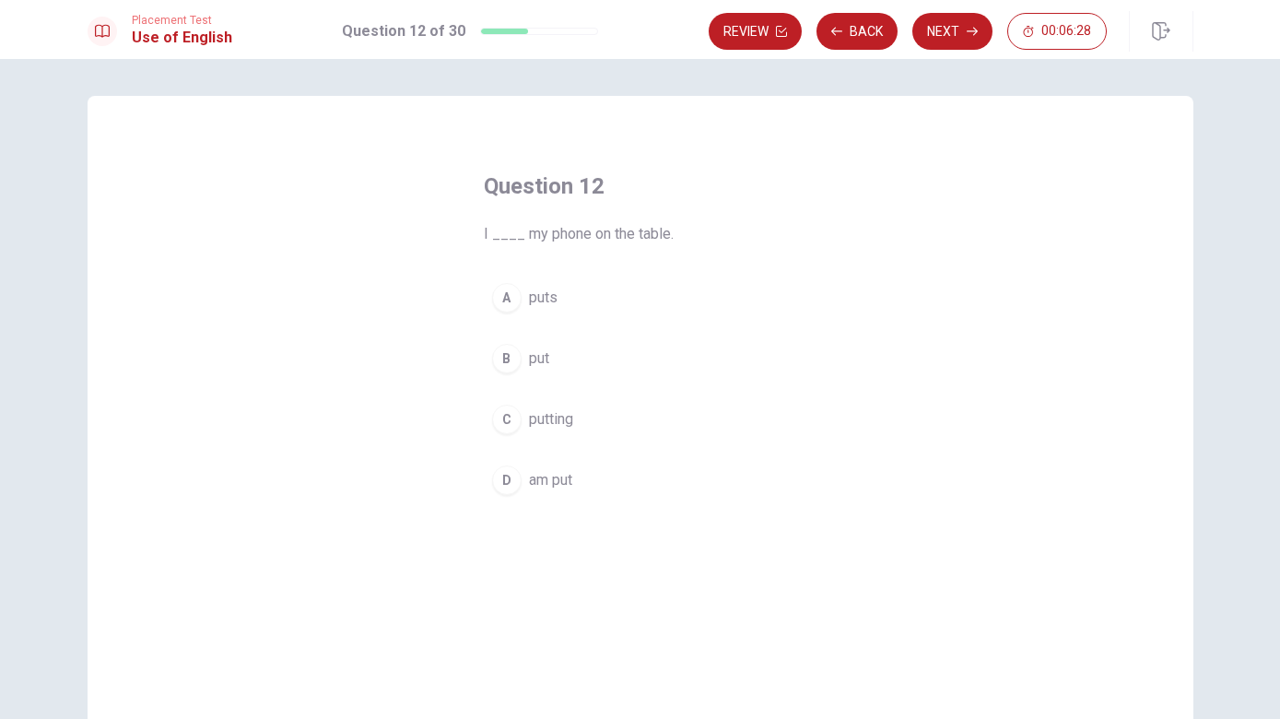
click at [516, 363] on div "B" at bounding box center [506, 358] width 29 height 29
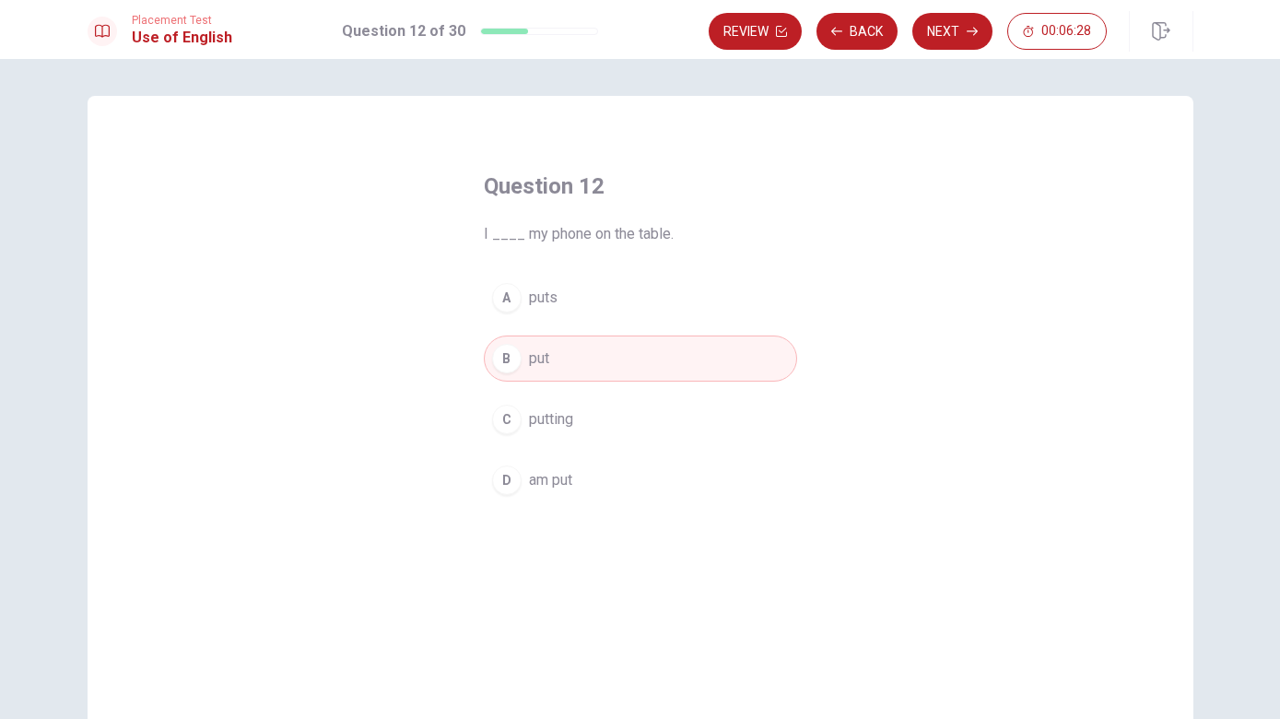
click at [962, 31] on button "Next" at bounding box center [952, 31] width 80 height 37
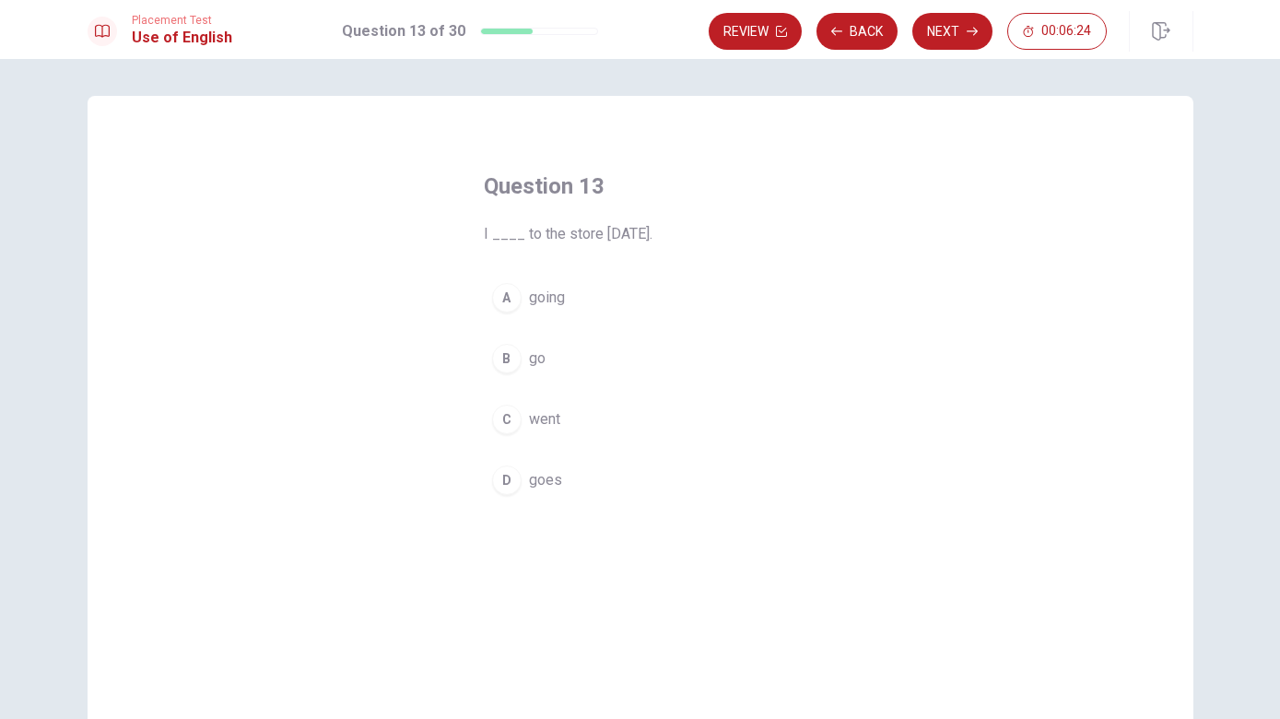
click at [516, 420] on div "C" at bounding box center [506, 419] width 29 height 29
click at [963, 32] on button "Next" at bounding box center [952, 31] width 80 height 37
click at [514, 302] on div "A" at bounding box center [506, 297] width 29 height 29
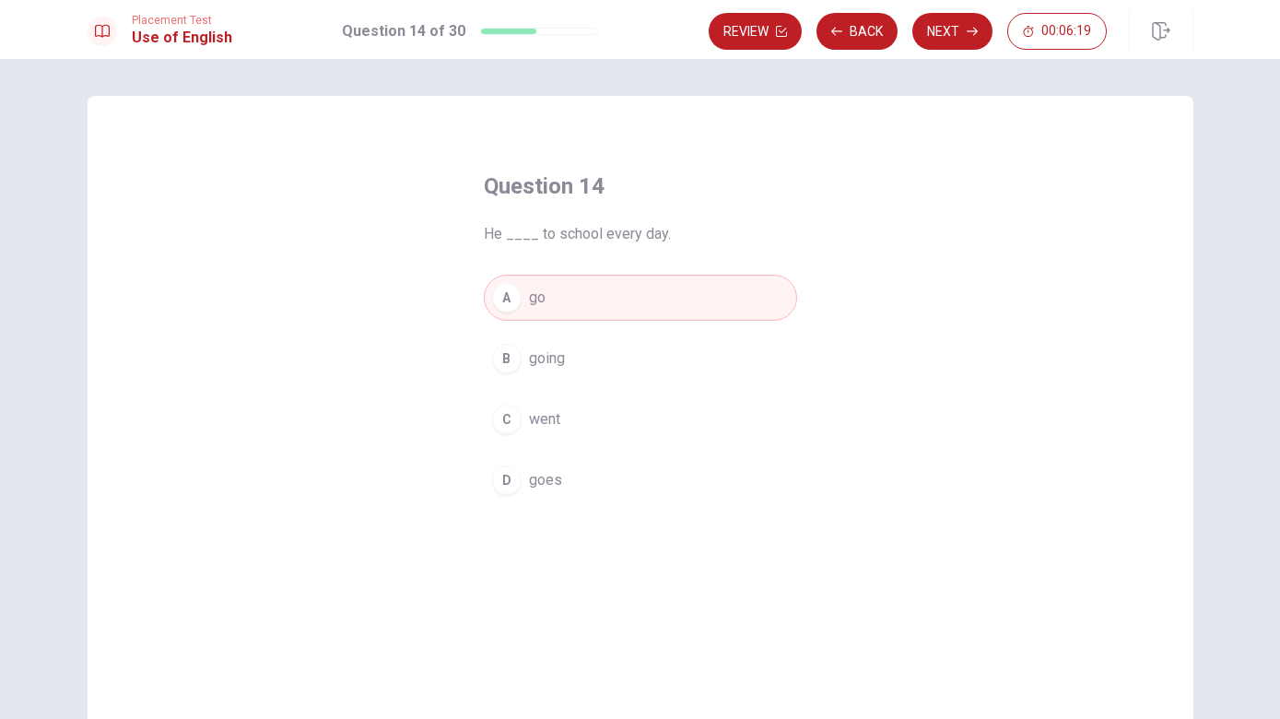
click at [510, 487] on div "D" at bounding box center [506, 479] width 29 height 29
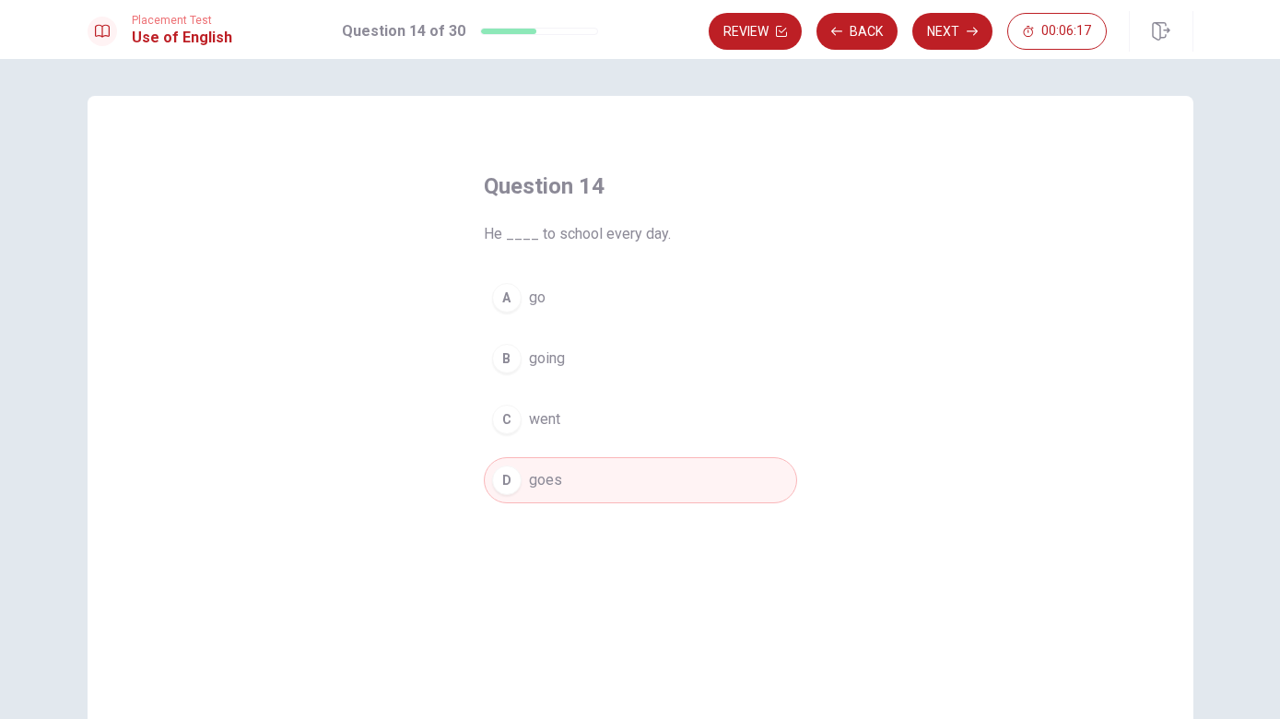
click at [962, 35] on button "Next" at bounding box center [952, 31] width 80 height 37
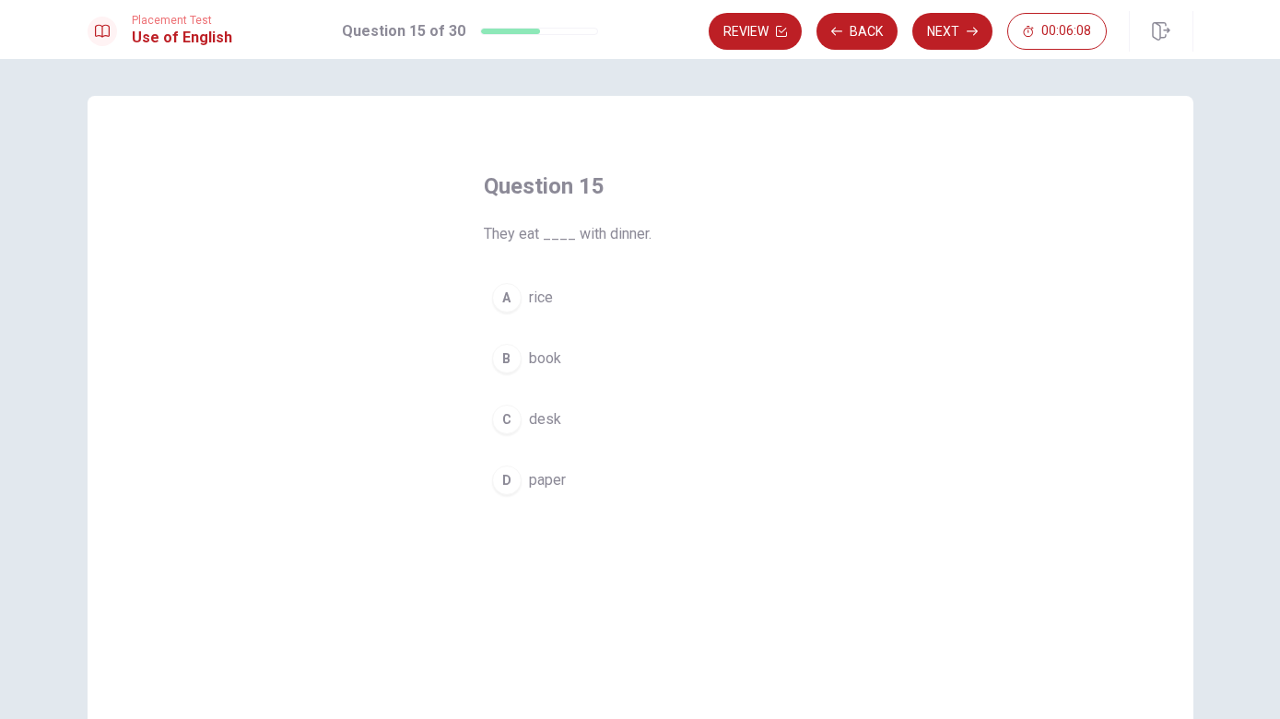
click at [546, 304] on span "rice" at bounding box center [541, 298] width 24 height 22
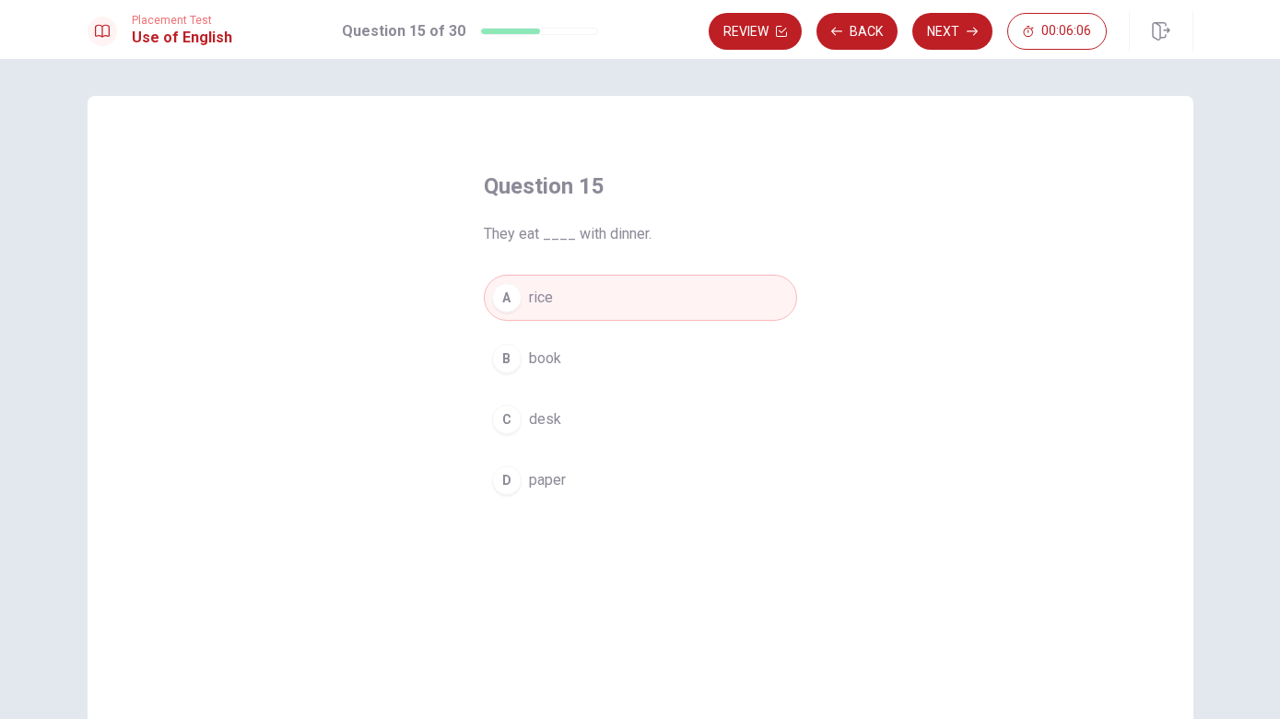
click at [955, 30] on button "Next" at bounding box center [952, 31] width 80 height 37
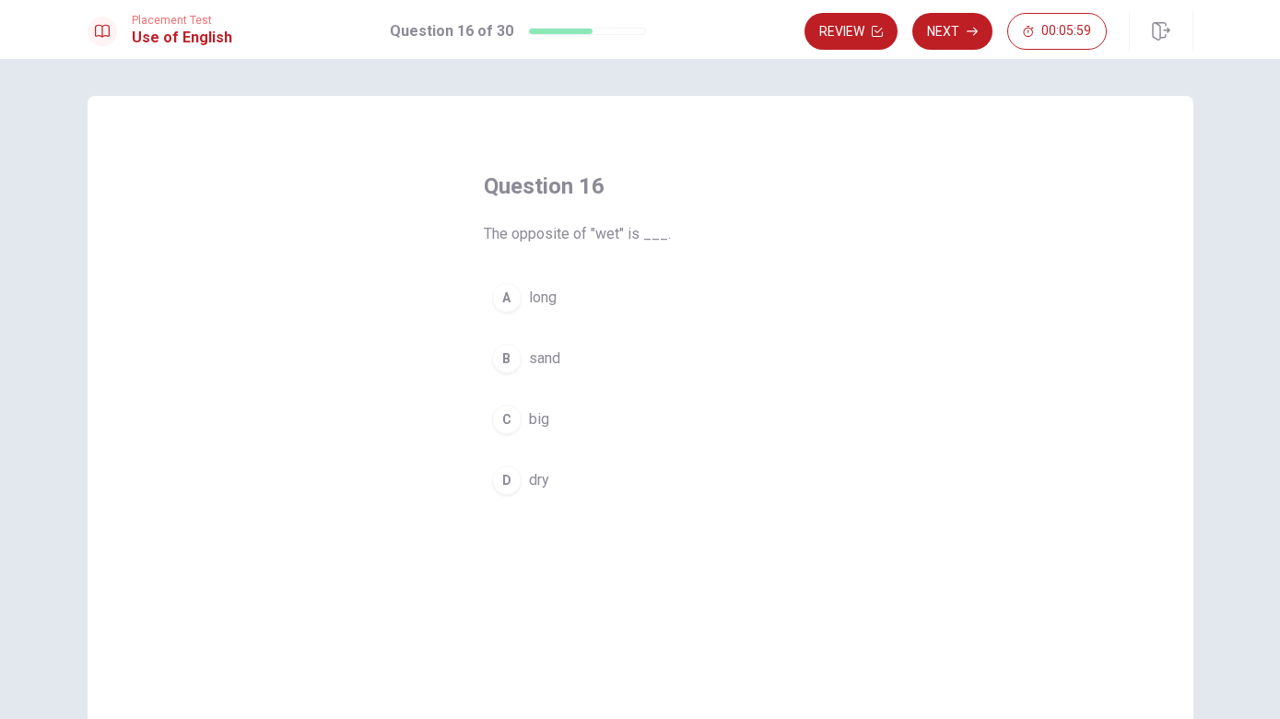
click at [538, 481] on span "dry" at bounding box center [539, 480] width 20 height 22
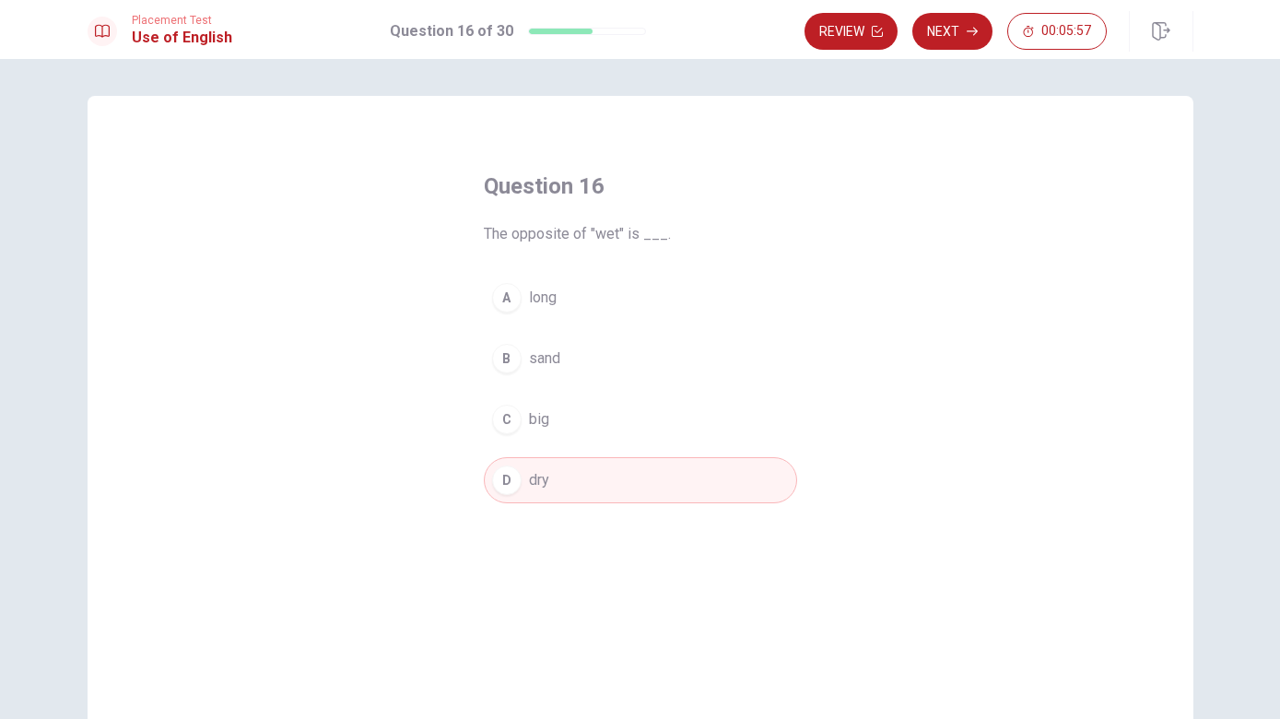
click at [960, 34] on button "Next" at bounding box center [952, 31] width 80 height 37
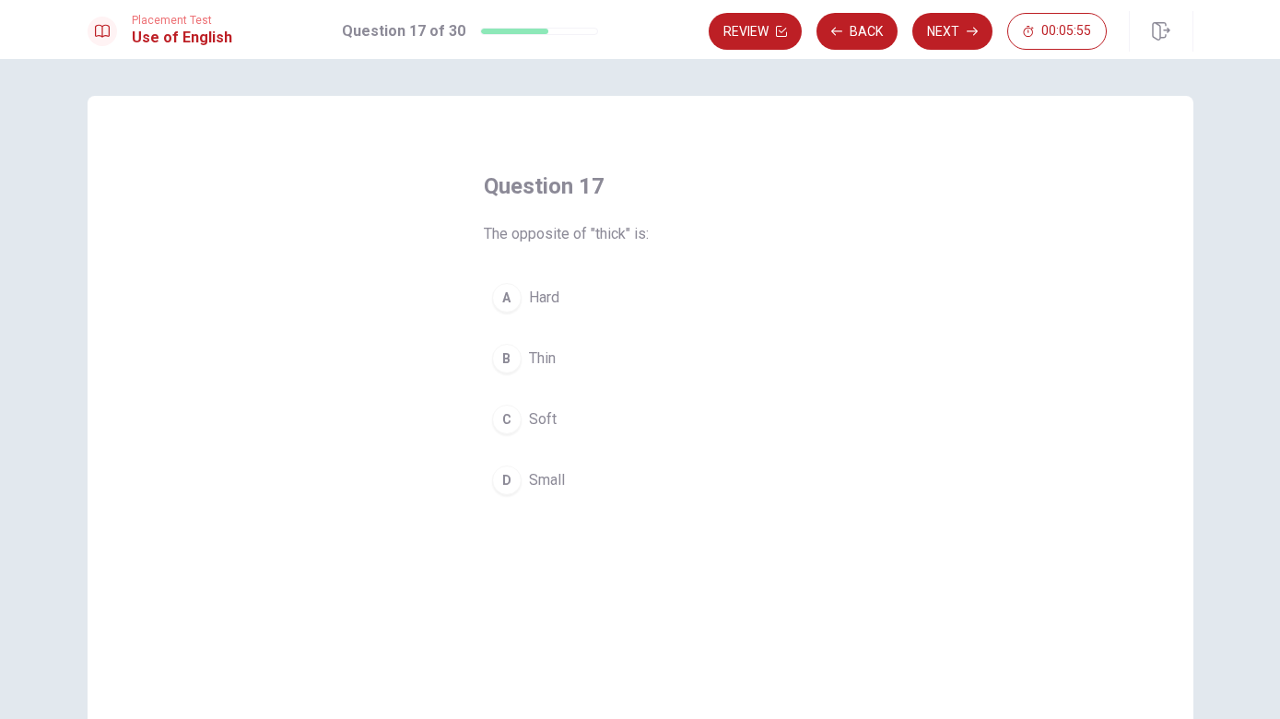
click at [779, 39] on button "Review" at bounding box center [755, 31] width 93 height 37
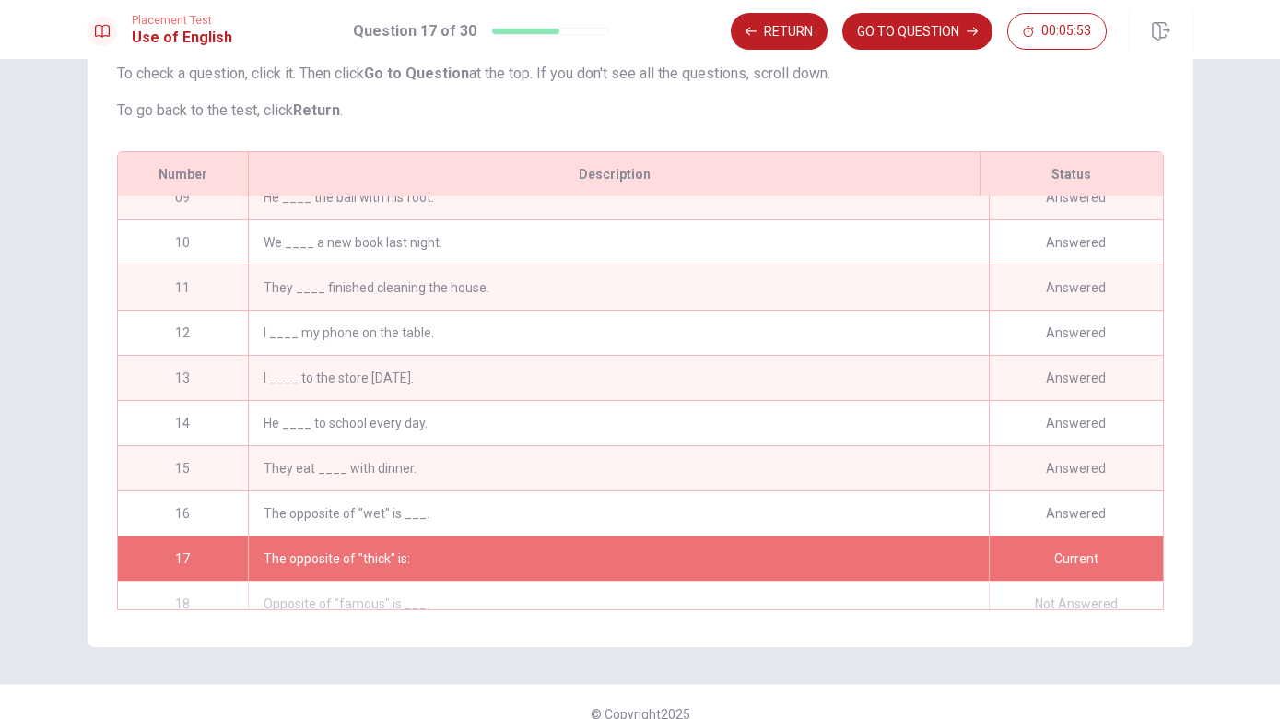
scroll to position [212, 0]
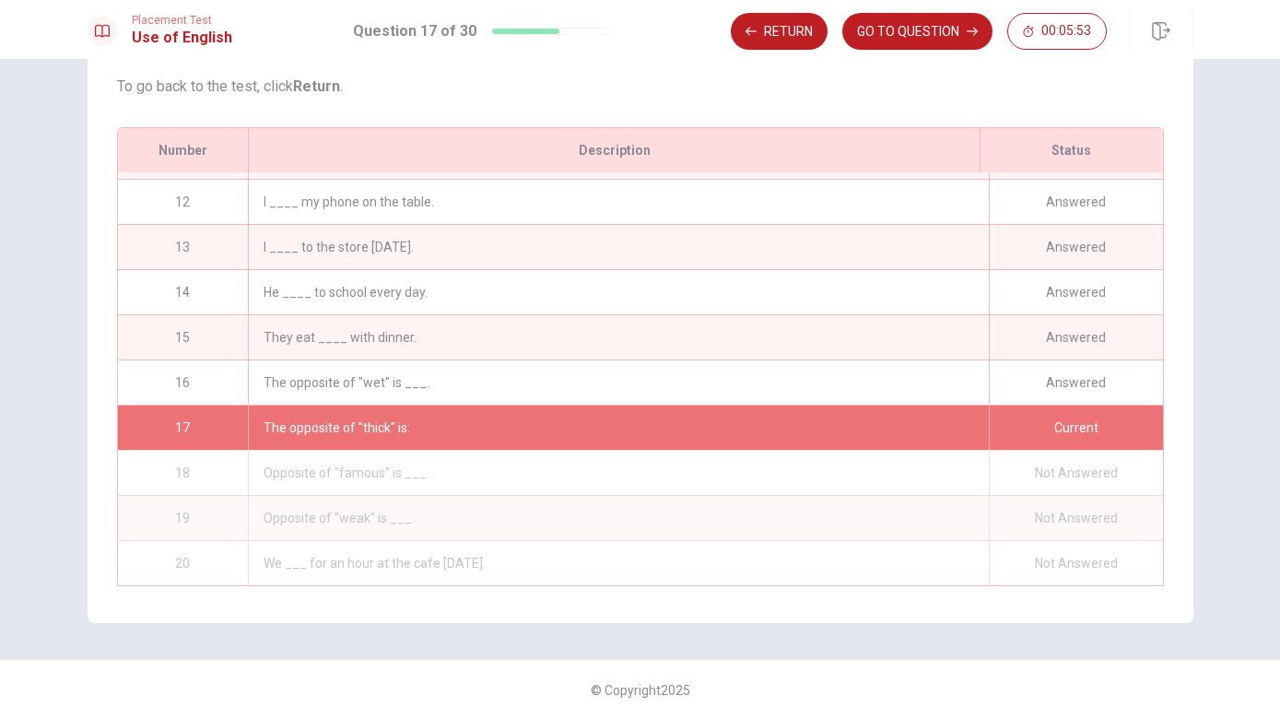
click at [1067, 204] on div "Answered" at bounding box center [1076, 202] width 174 height 44
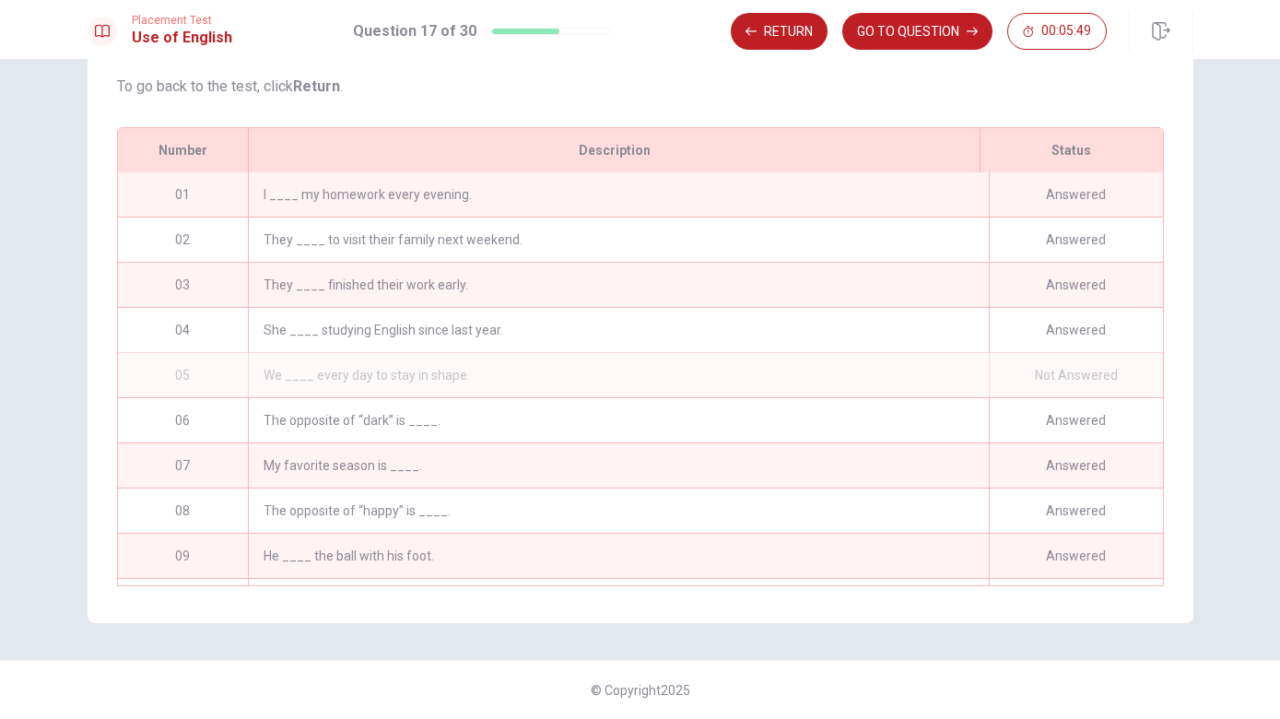
scroll to position [0, 0]
click at [802, 29] on button "Return" at bounding box center [779, 31] width 97 height 37
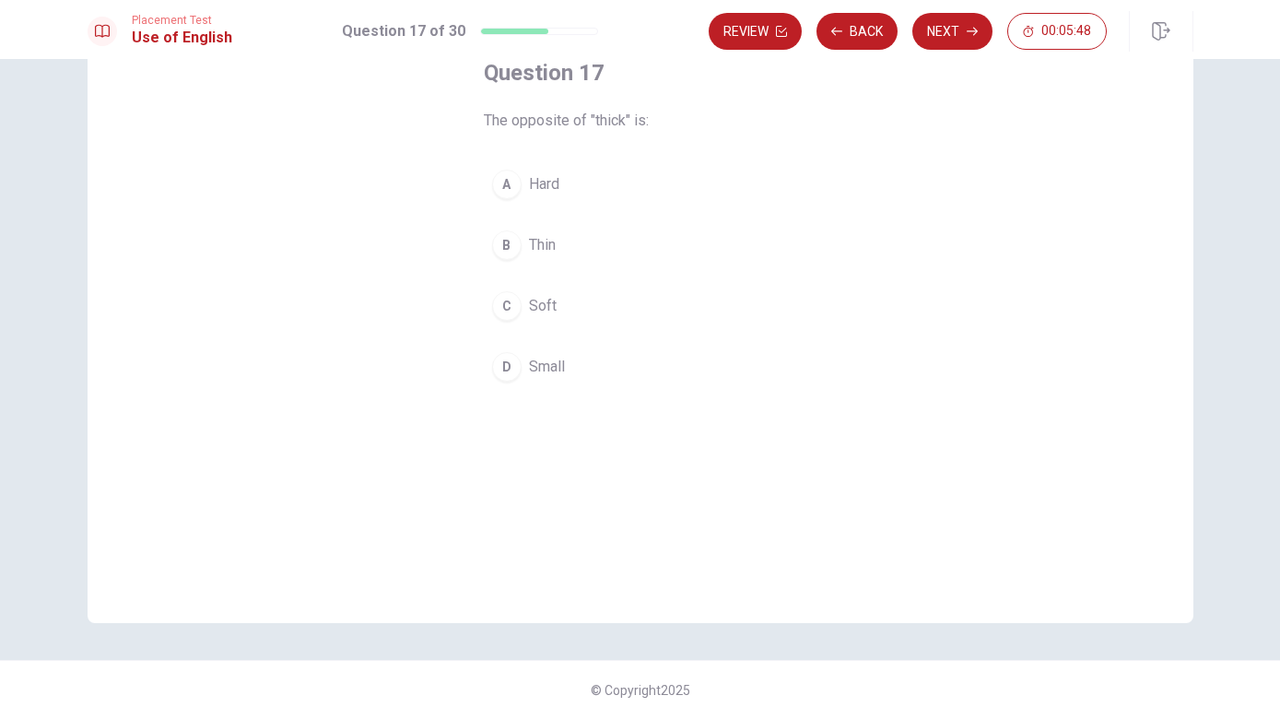
scroll to position [113, 0]
click at [757, 38] on button "Review" at bounding box center [755, 31] width 93 height 37
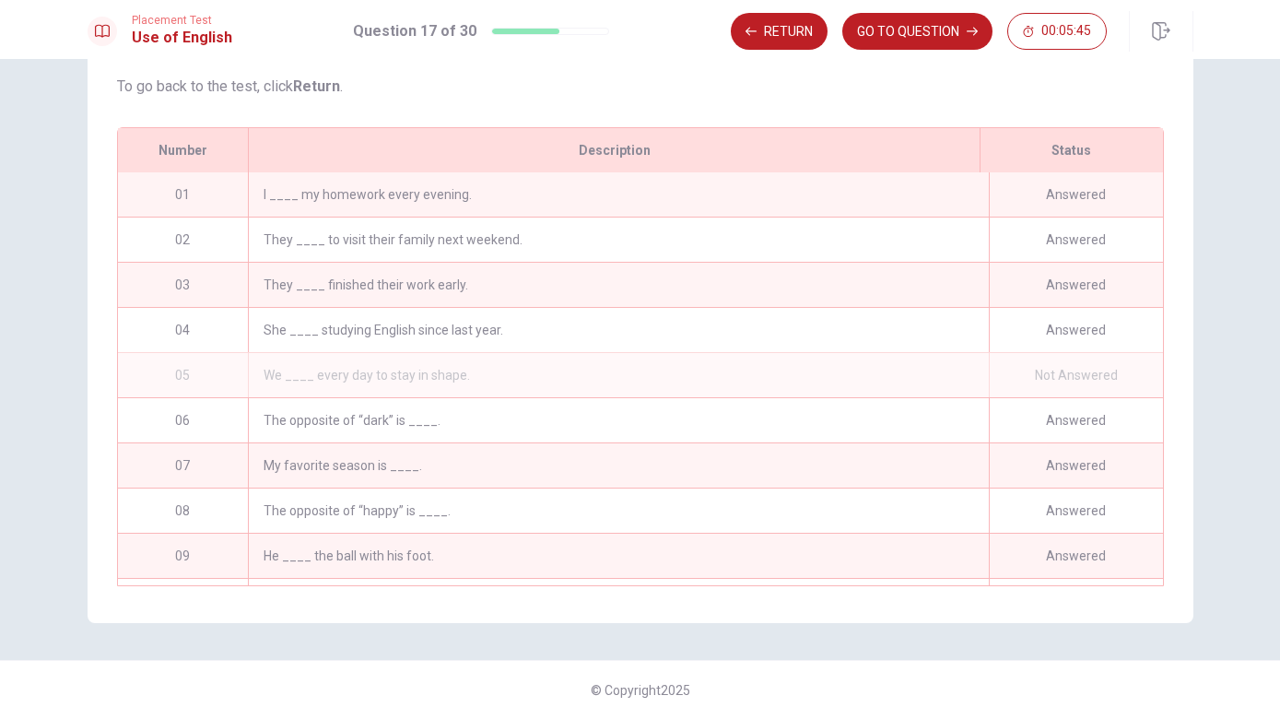
scroll to position [0, 0]
click at [1098, 433] on div "Answered" at bounding box center [1076, 420] width 174 height 44
click at [1098, 432] on div "Answered" at bounding box center [1076, 420] width 174 height 44
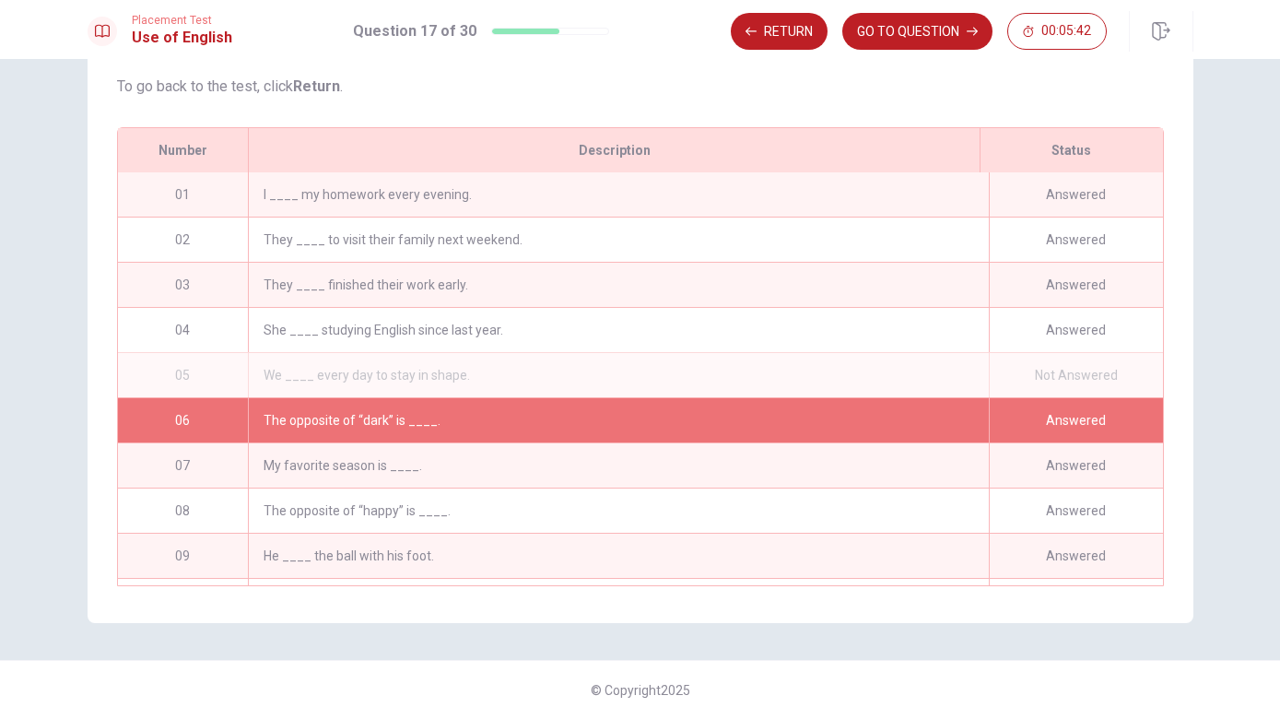
click at [1064, 420] on div "Answered" at bounding box center [1076, 420] width 174 height 44
click at [1059, 428] on div "Answered" at bounding box center [1076, 420] width 174 height 44
click at [1051, 423] on div "Answered" at bounding box center [1076, 420] width 174 height 44
click at [953, 37] on button "GO TO QUESTION" at bounding box center [917, 31] width 150 height 37
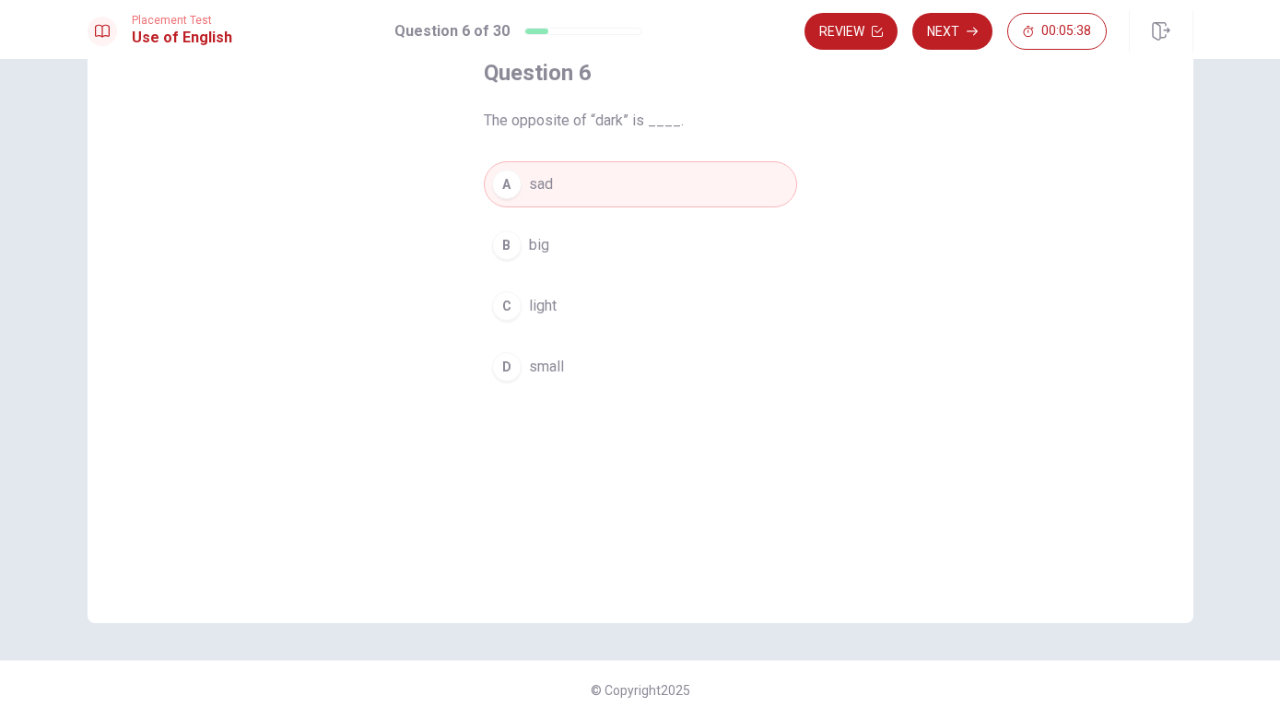
click at [620, 322] on button "C light" at bounding box center [640, 306] width 313 height 46
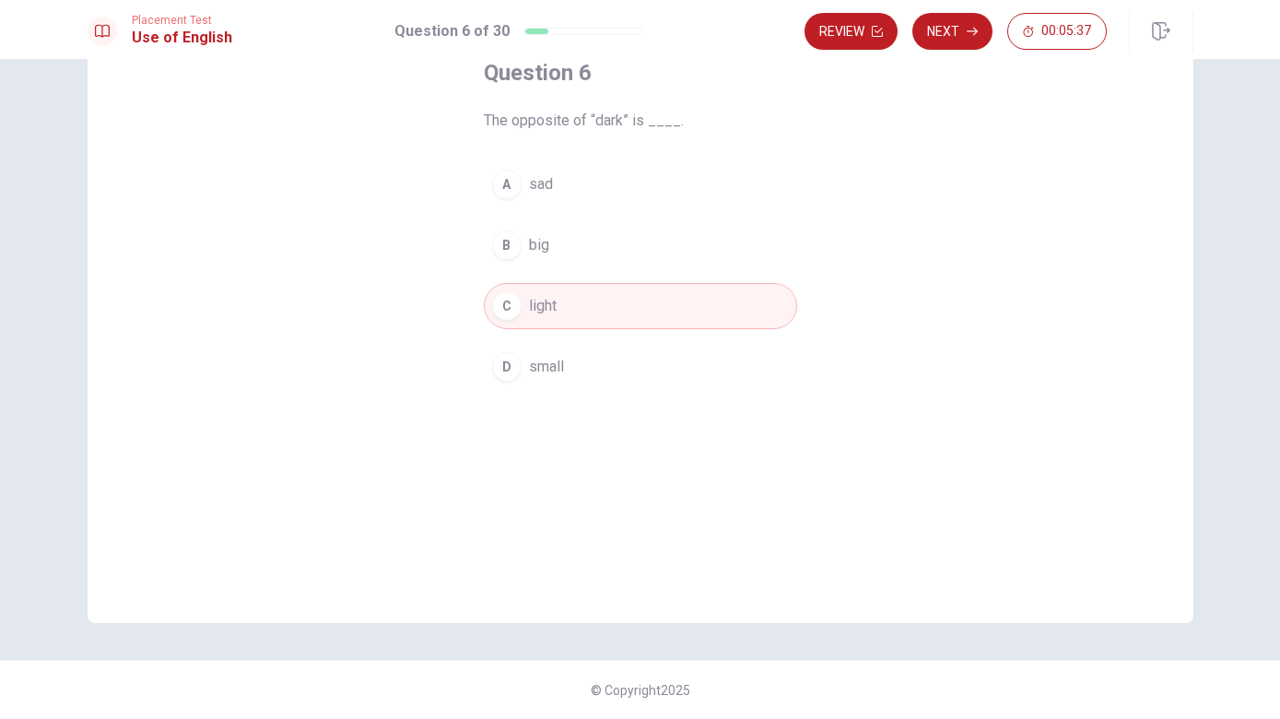
click at [952, 46] on button "Next" at bounding box center [952, 31] width 80 height 37
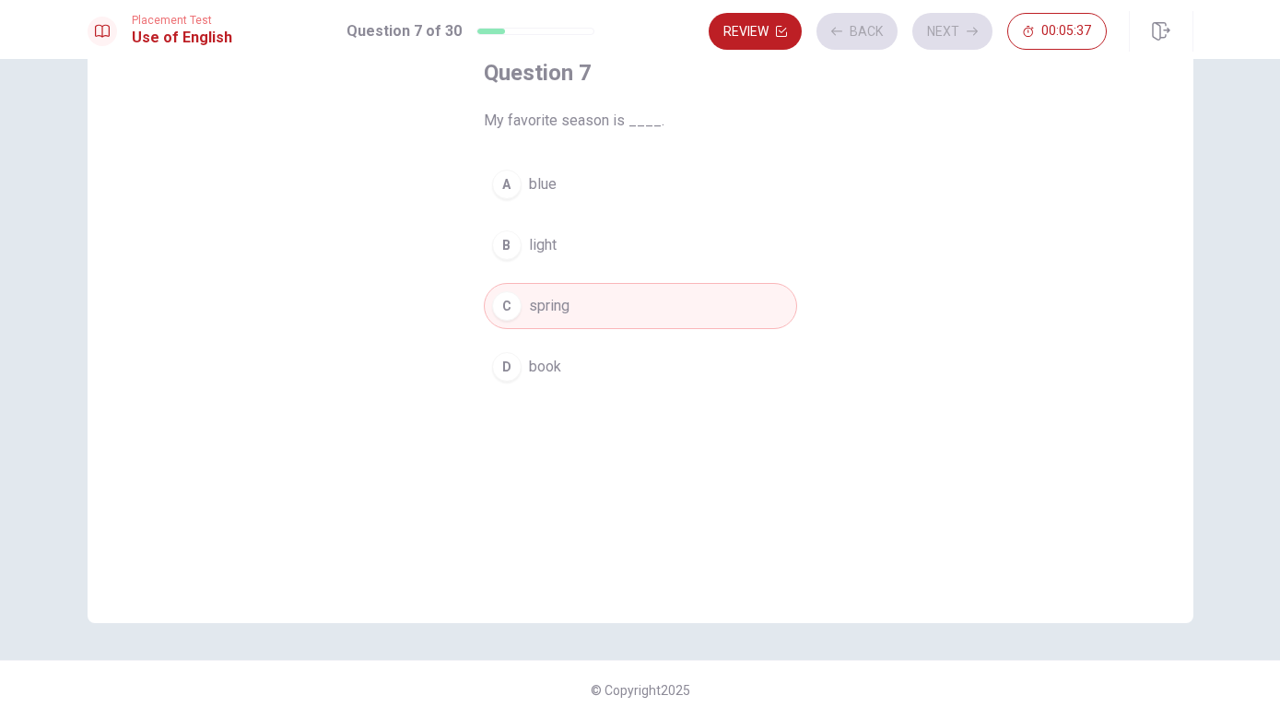
click at [757, 41] on button "Review" at bounding box center [755, 31] width 93 height 37
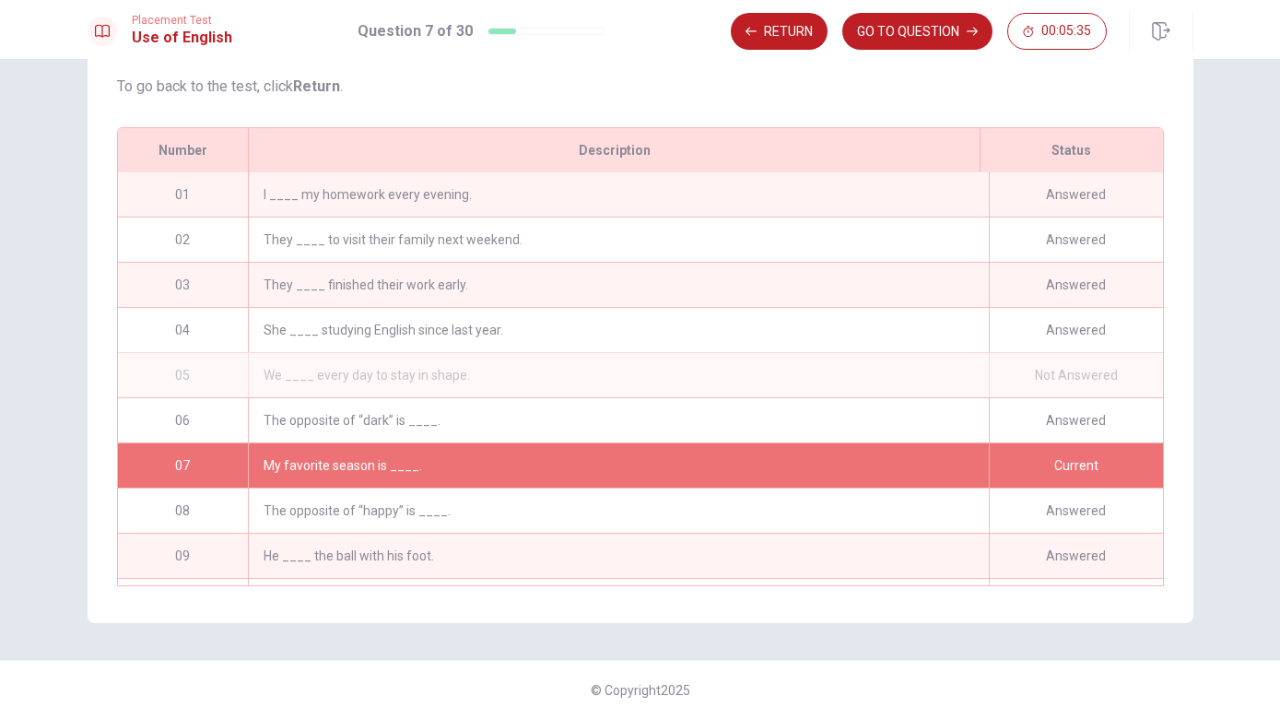
scroll to position [0, 0]
click at [1103, 368] on div "Not Answered" at bounding box center [1076, 375] width 174 height 44
click at [1012, 358] on div "Not Answered" at bounding box center [1076, 375] width 174 height 44
click at [943, 382] on div "We ____ every day to stay in shape." at bounding box center [618, 375] width 740 height 44
click at [440, 371] on div "We ____ every day to stay in shape." at bounding box center [618, 375] width 740 height 44
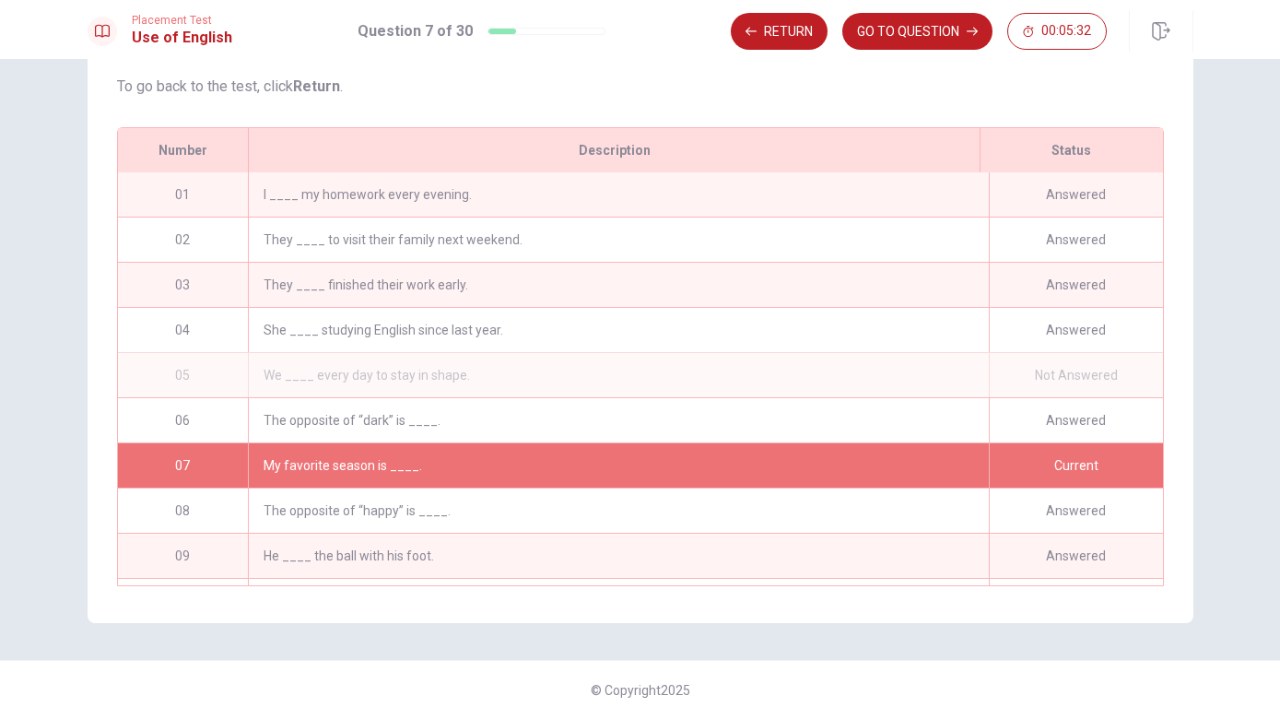
click at [368, 424] on div "The opposite of “dark” is ____." at bounding box center [618, 420] width 740 height 44
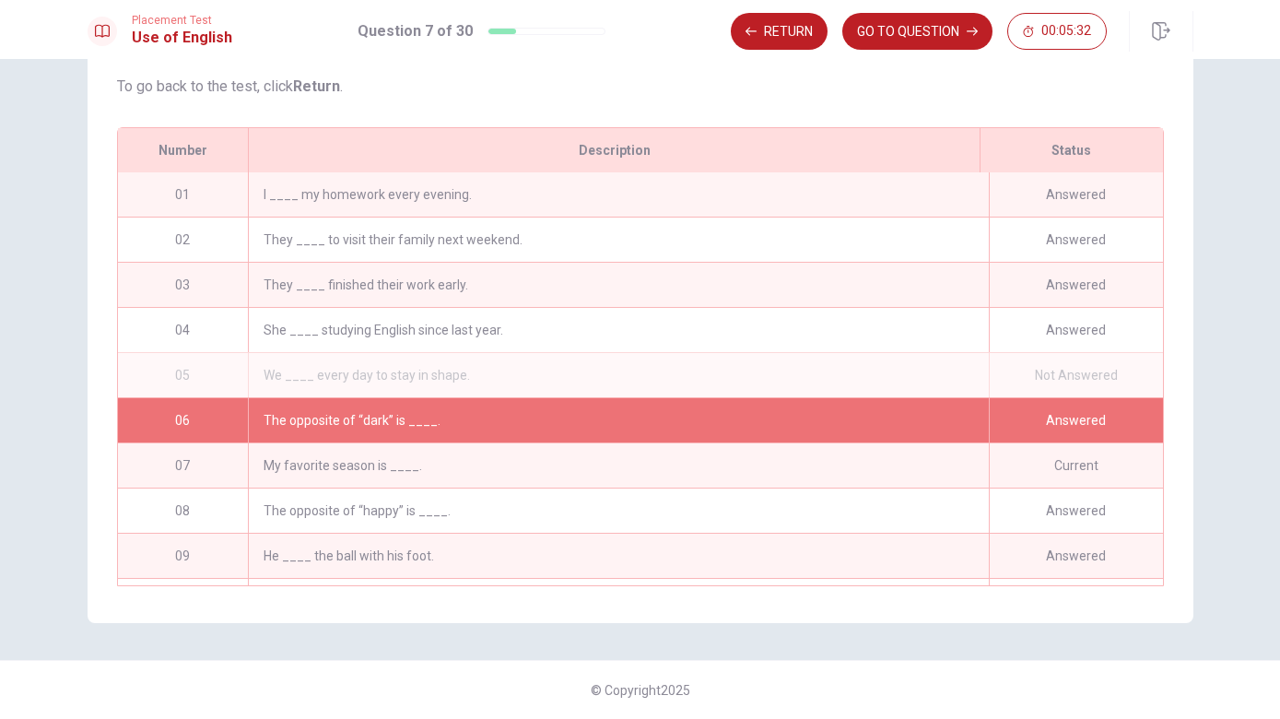
click at [389, 379] on div "We ____ every day to stay in shape." at bounding box center [618, 375] width 740 height 44
click at [381, 373] on div "We ____ every day to stay in shape." at bounding box center [618, 375] width 740 height 44
click at [382, 376] on div "We ____ every day to stay in shape." at bounding box center [618, 375] width 740 height 44
click at [385, 379] on div "We ____ every day to stay in shape." at bounding box center [618, 375] width 740 height 44
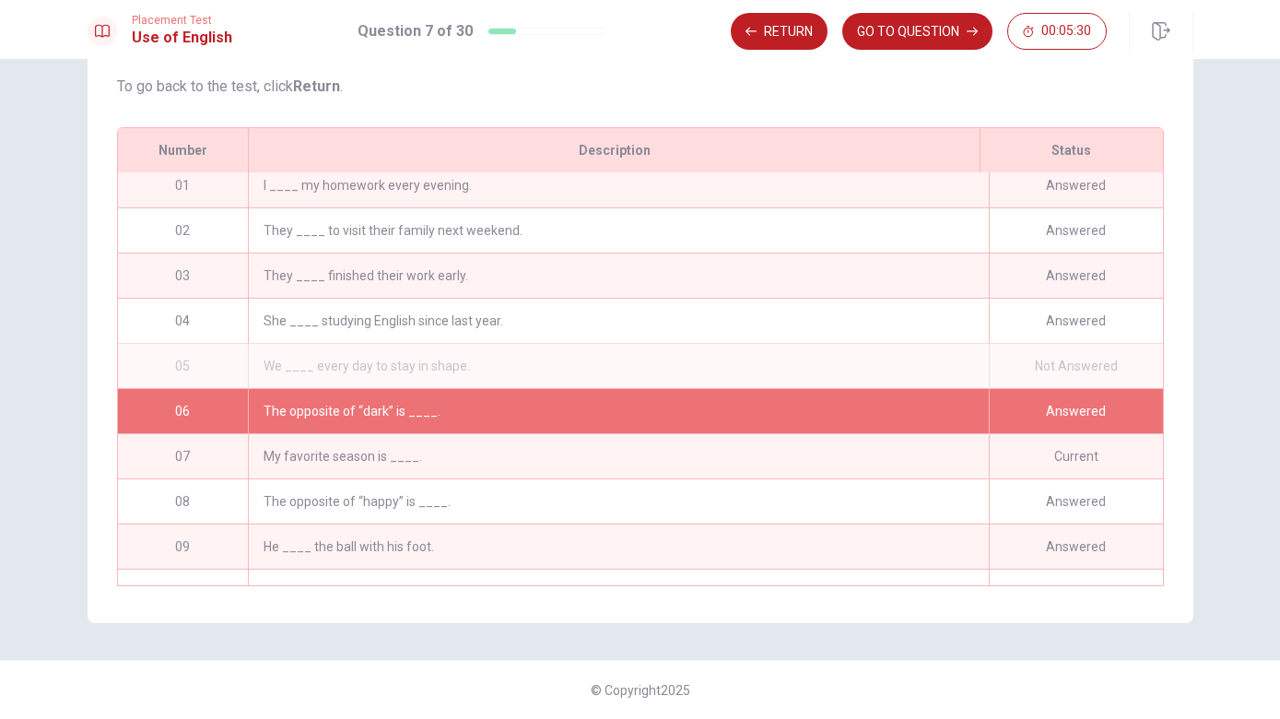
scroll to position [9, 0]
click at [410, 367] on div "We ____ every day to stay in shape." at bounding box center [618, 366] width 740 height 44
click at [410, 366] on div "We ____ every day to stay in shape." at bounding box center [618, 366] width 740 height 44
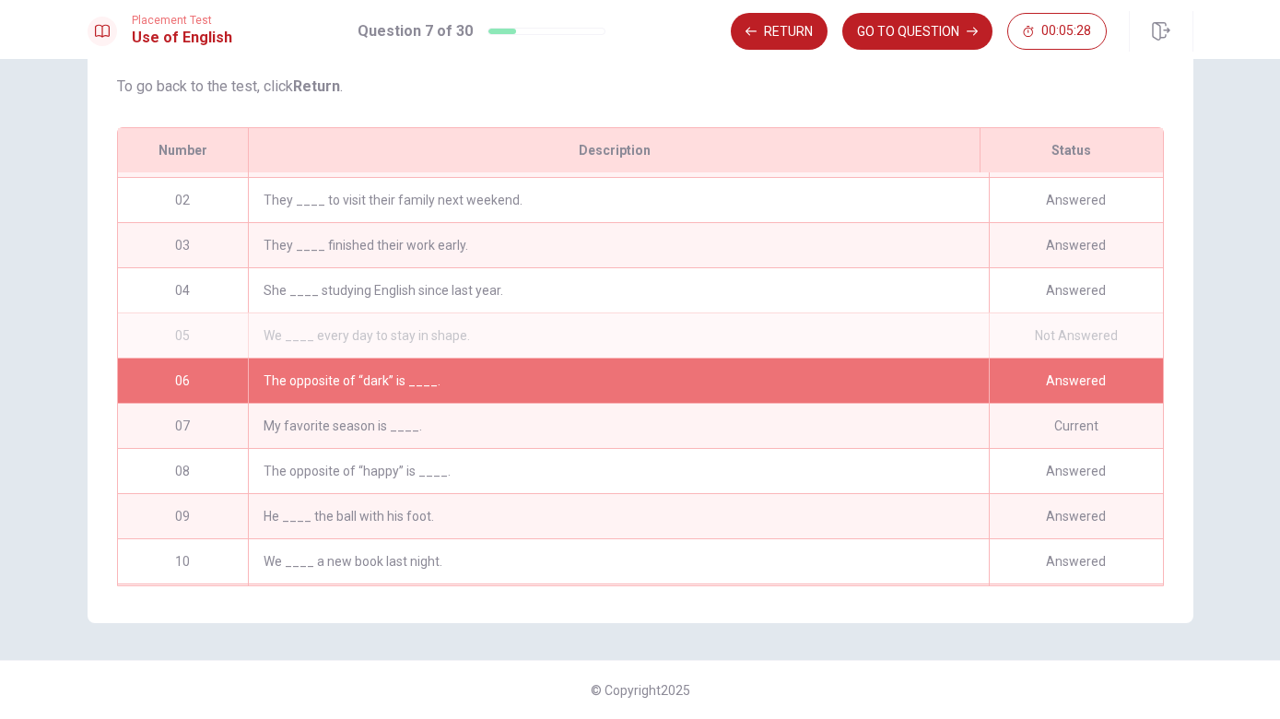
scroll to position [40, 0]
click at [952, 469] on div "The opposite of “happy” is ____." at bounding box center [618, 471] width 740 height 44
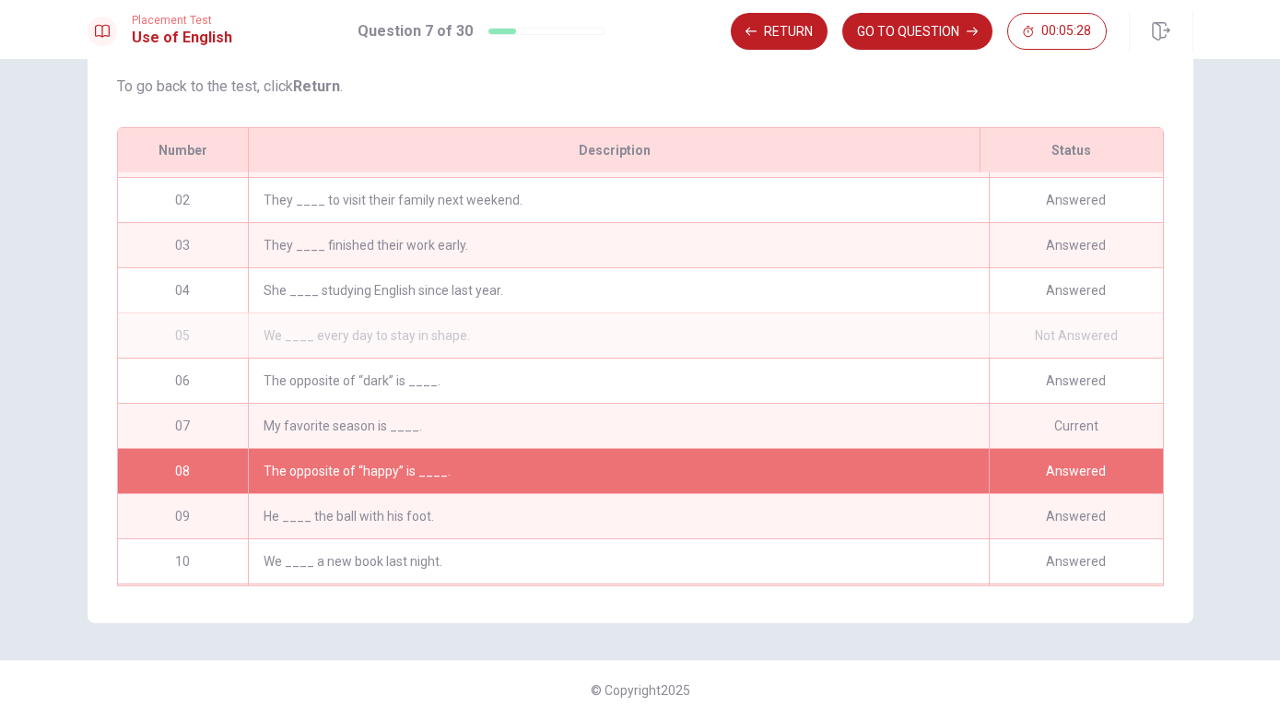
click at [957, 34] on button "GO TO QUESTION" at bounding box center [917, 31] width 150 height 37
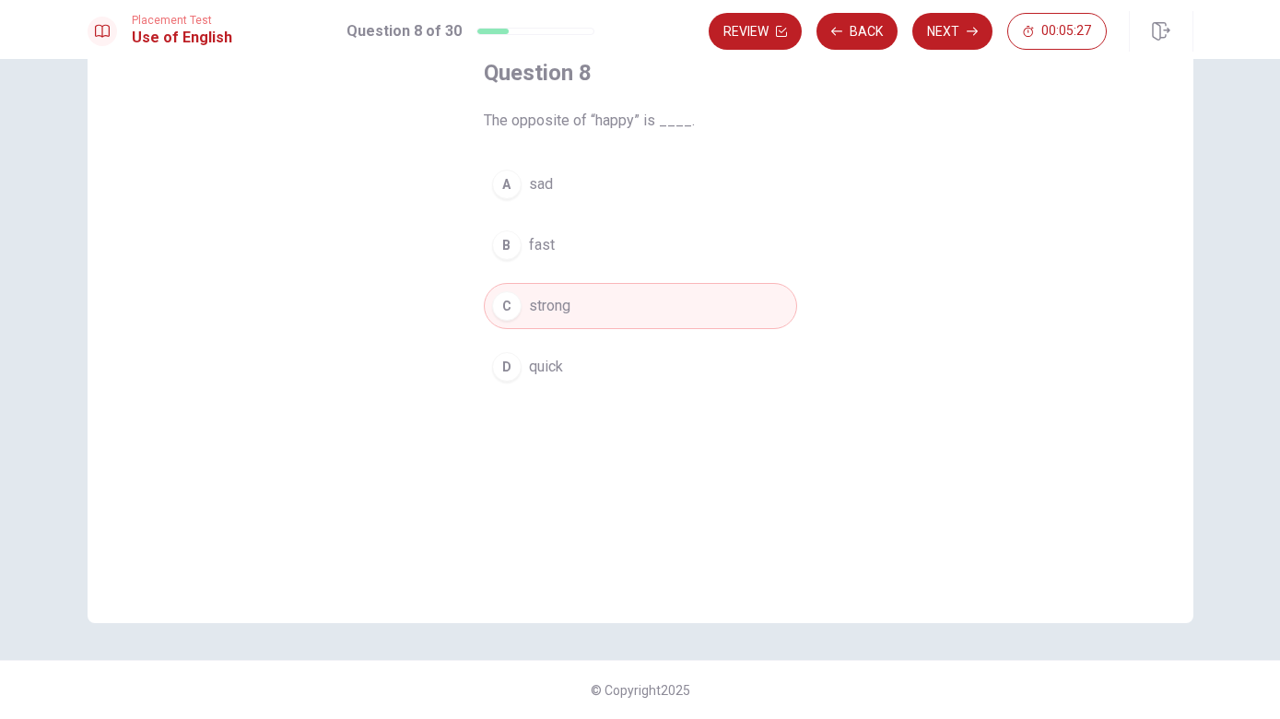
scroll to position [113, 0]
click at [604, 187] on button "A sad" at bounding box center [640, 184] width 313 height 46
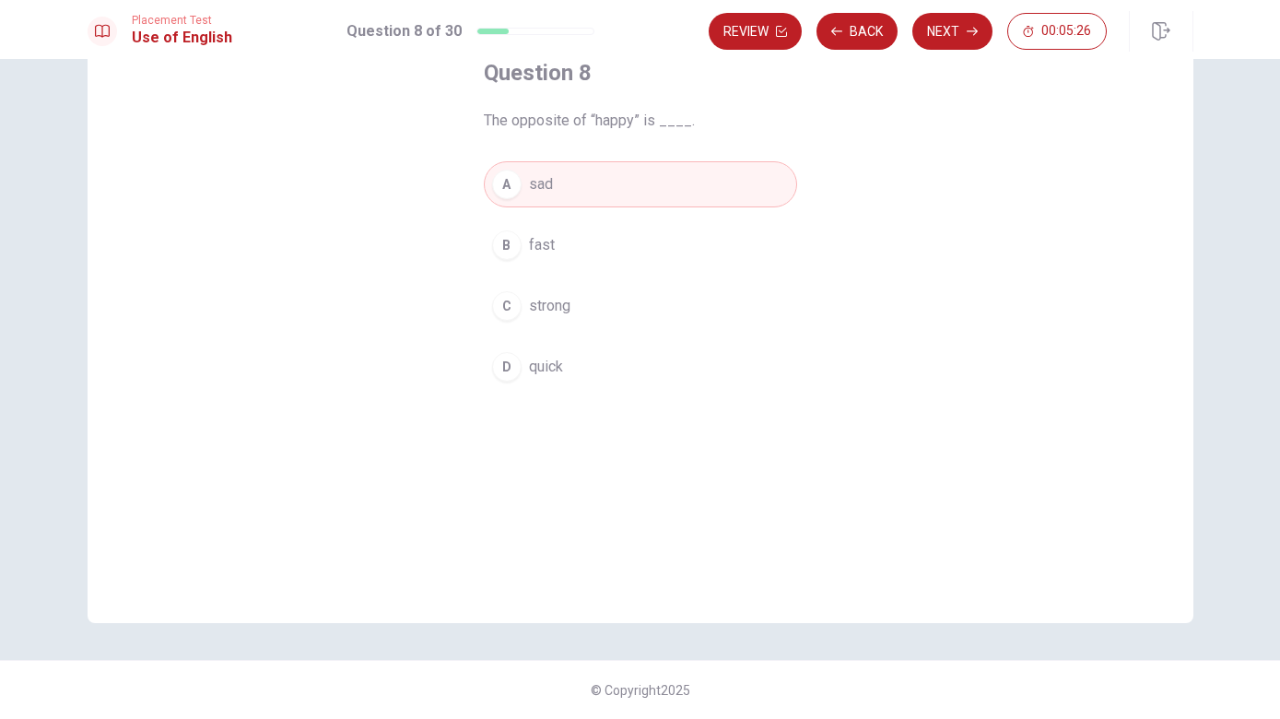
click at [957, 29] on button "Next" at bounding box center [952, 31] width 80 height 37
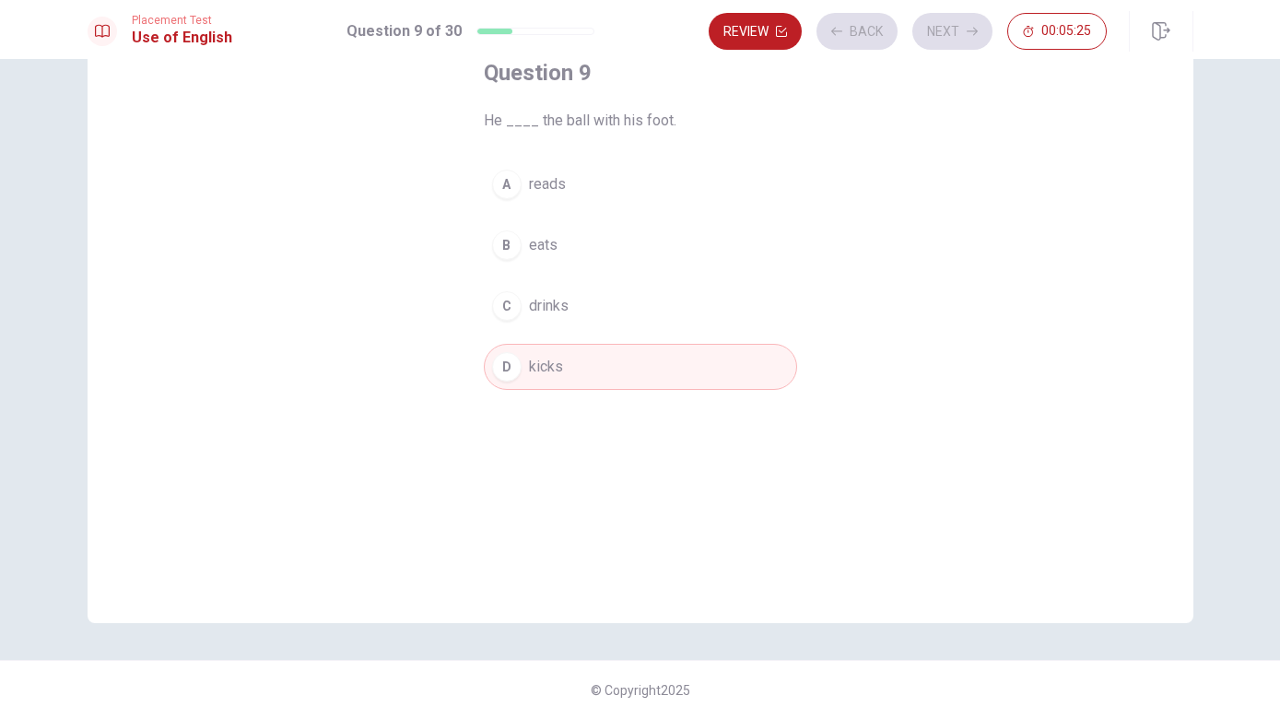
click at [781, 30] on icon "button" at bounding box center [781, 31] width 11 height 11
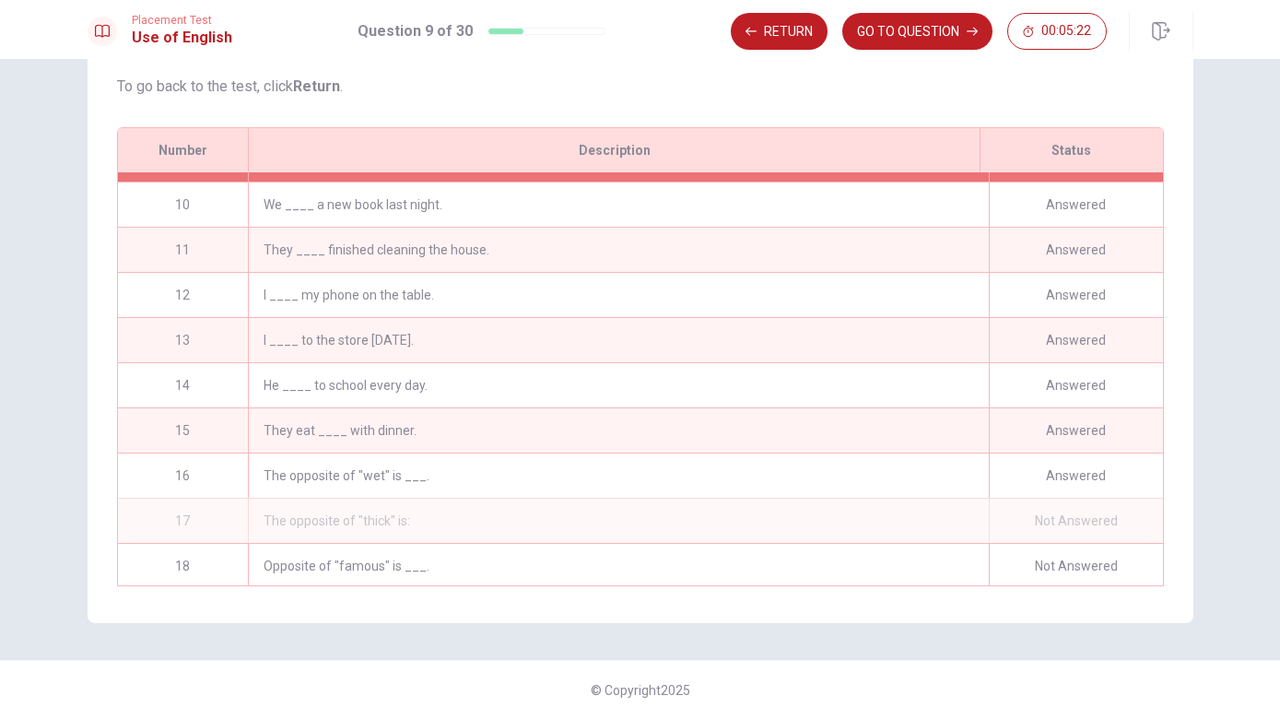
scroll to position [396, 0]
click at [1088, 464] on div "Answered" at bounding box center [1076, 475] width 174 height 44
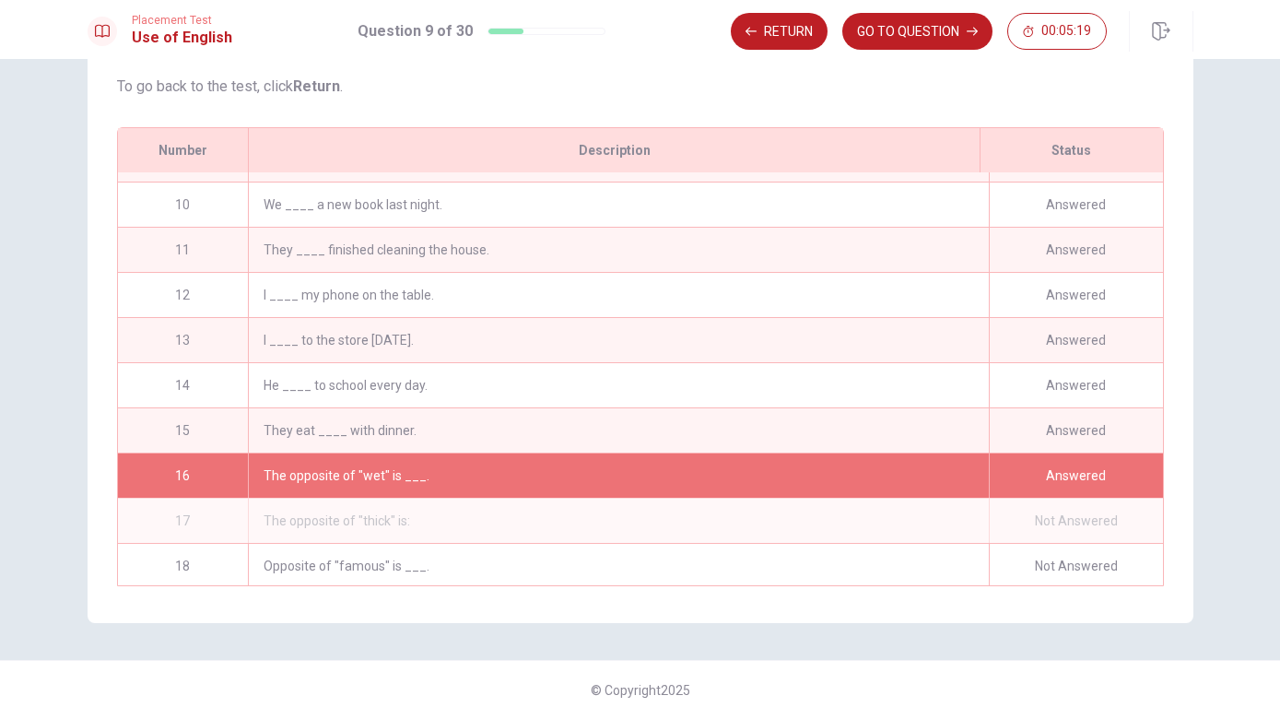
click at [951, 29] on button "GO TO QUESTION" at bounding box center [917, 31] width 150 height 37
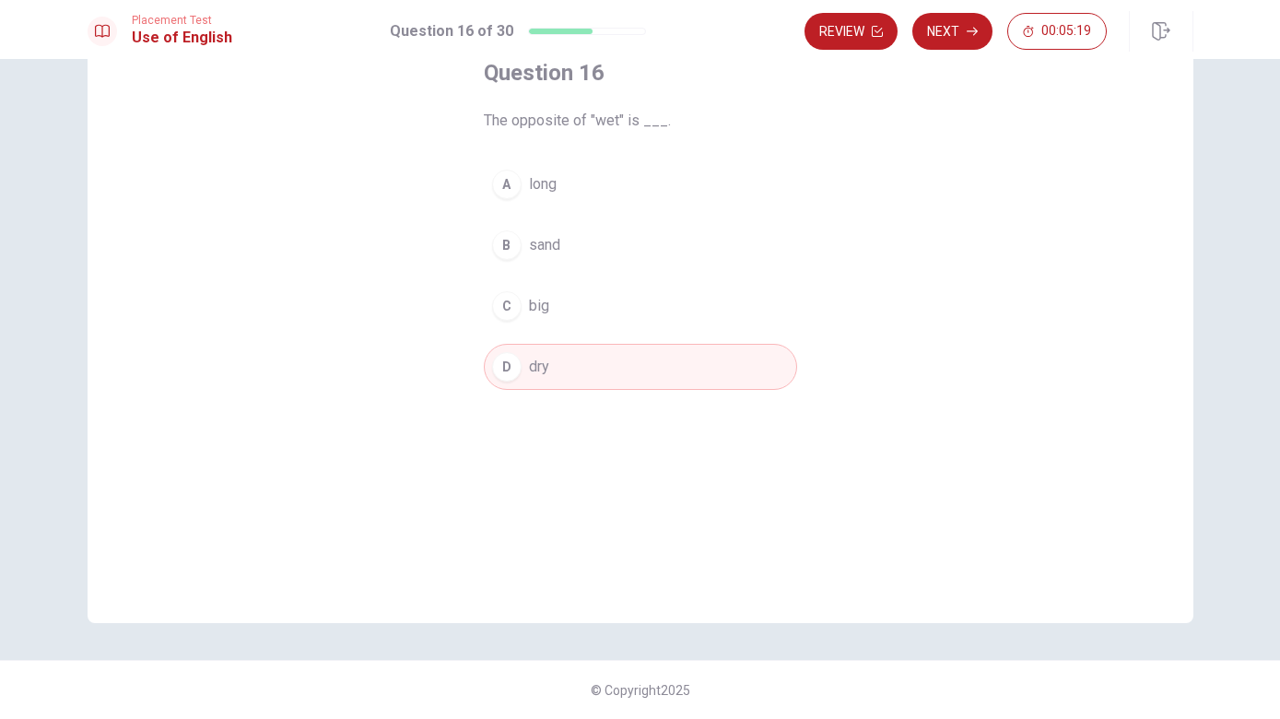
scroll to position [113, 0]
click at [950, 34] on button "Next" at bounding box center [952, 31] width 80 height 37
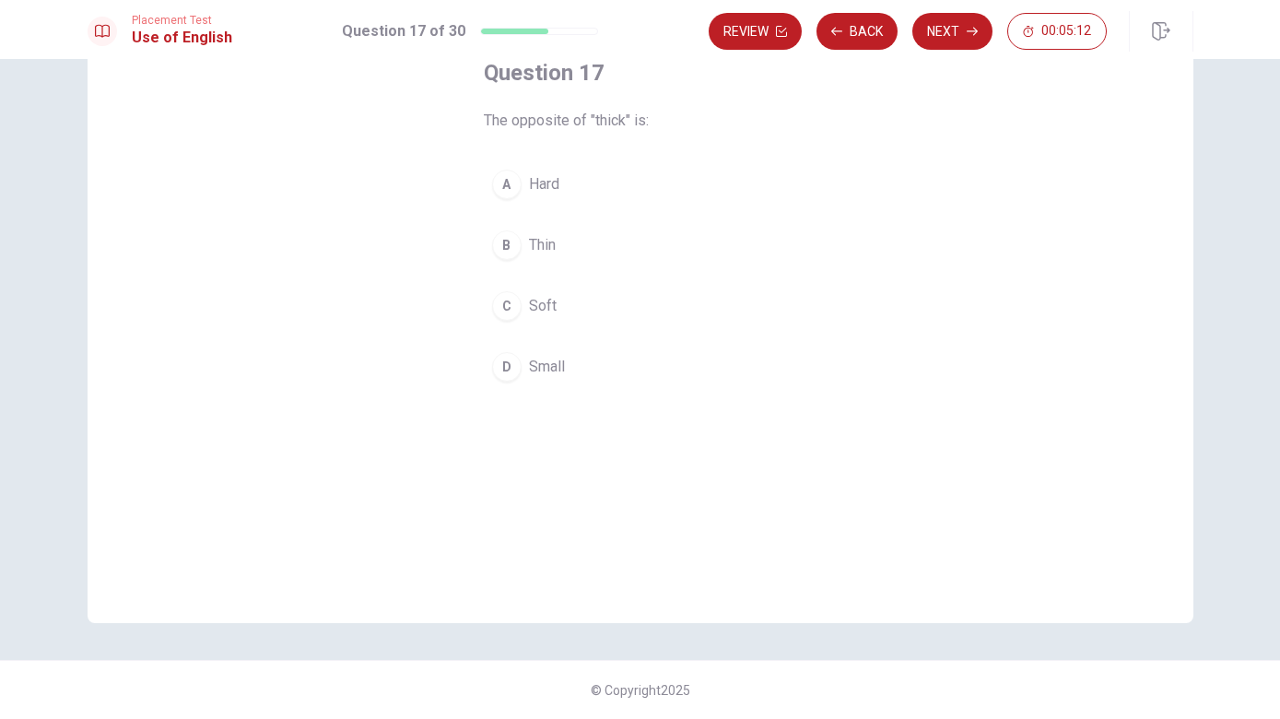
click at [587, 189] on button "A Hard" at bounding box center [640, 184] width 313 height 46
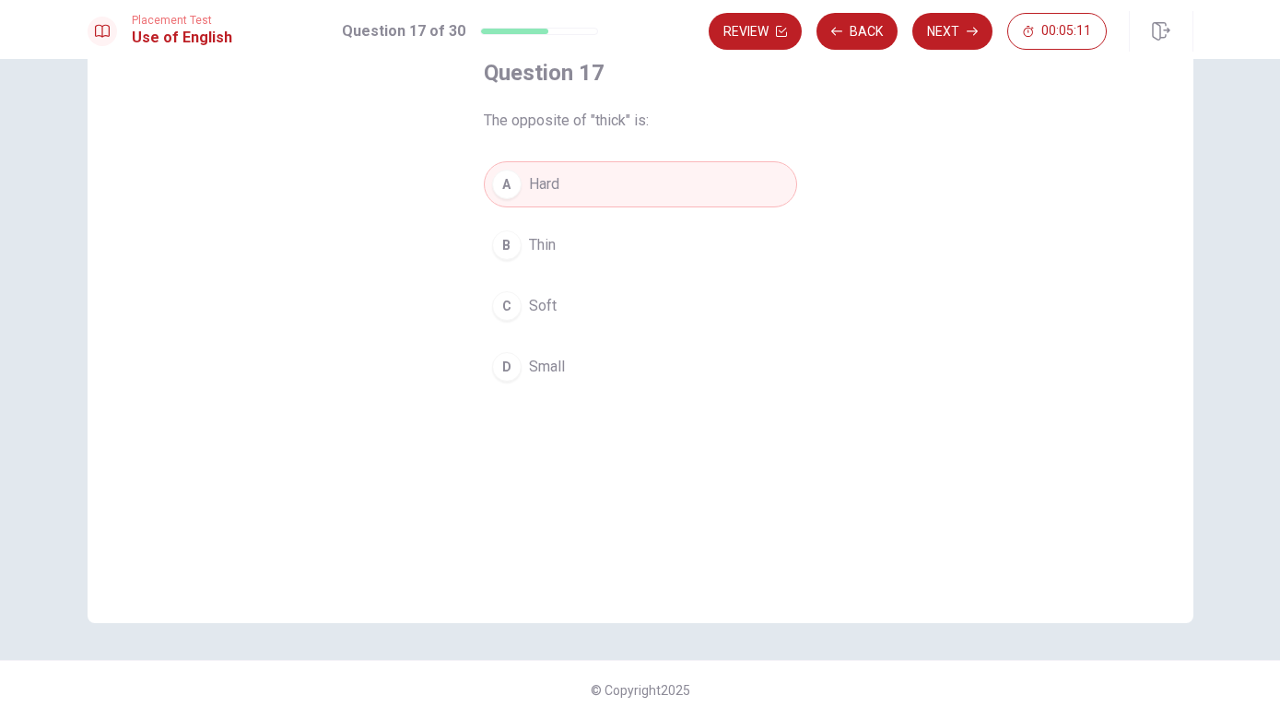
click at [955, 27] on button "Next" at bounding box center [952, 31] width 80 height 37
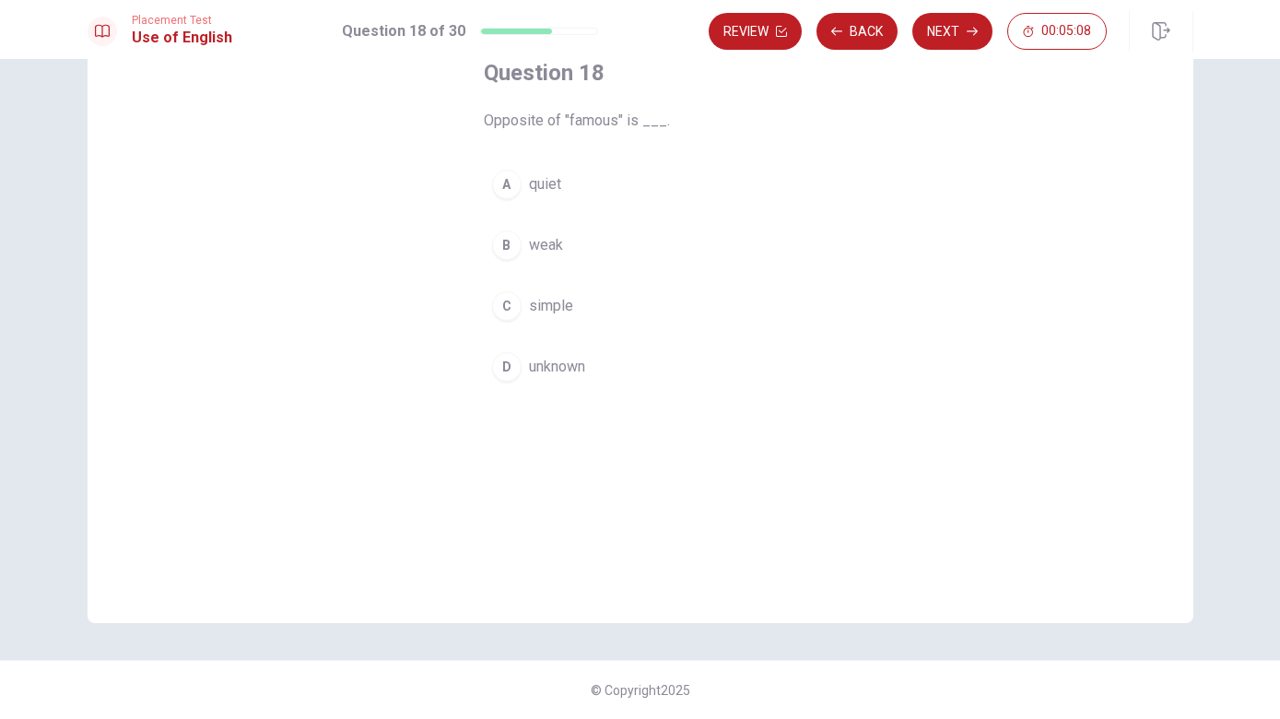
click at [572, 348] on button "D unknown" at bounding box center [640, 367] width 313 height 46
click at [962, 42] on button "Next" at bounding box center [952, 31] width 80 height 37
click at [557, 374] on span "strong" at bounding box center [549, 367] width 41 height 22
click at [965, 18] on button "Next" at bounding box center [952, 31] width 80 height 37
click at [560, 194] on span "waited" at bounding box center [550, 184] width 43 height 22
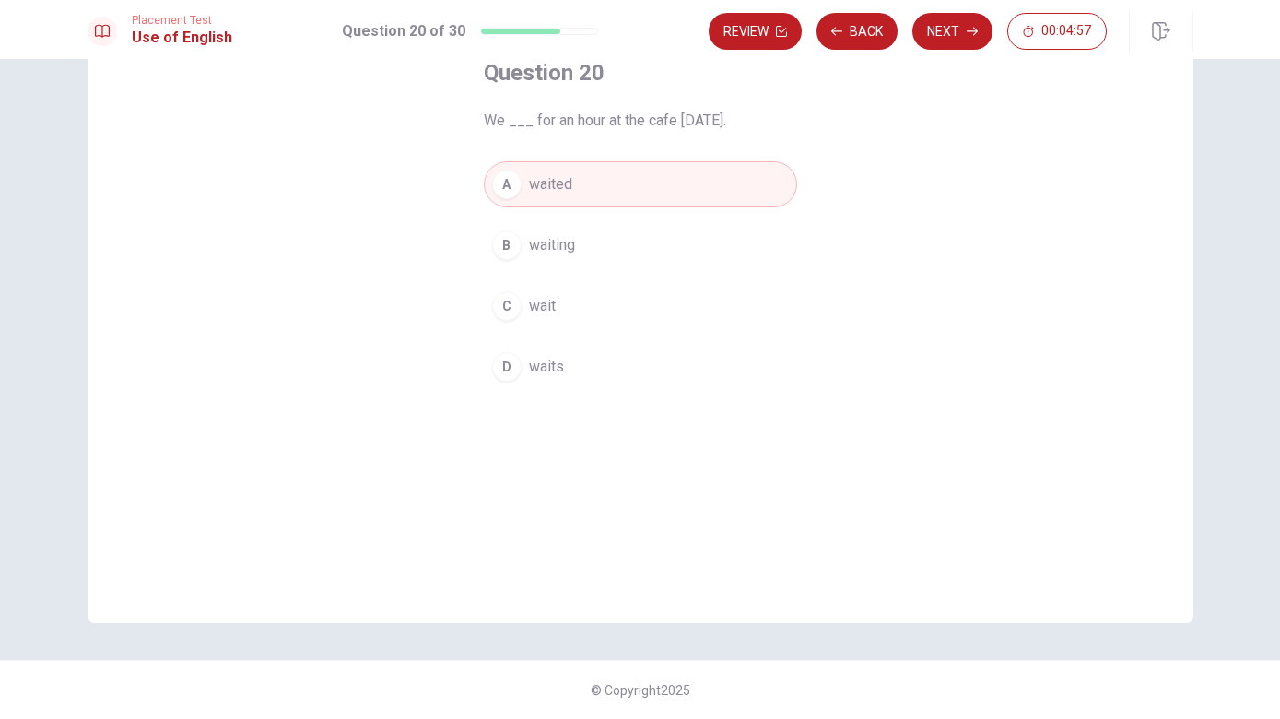
click at [956, 31] on button "Next" at bounding box center [952, 31] width 80 height 37
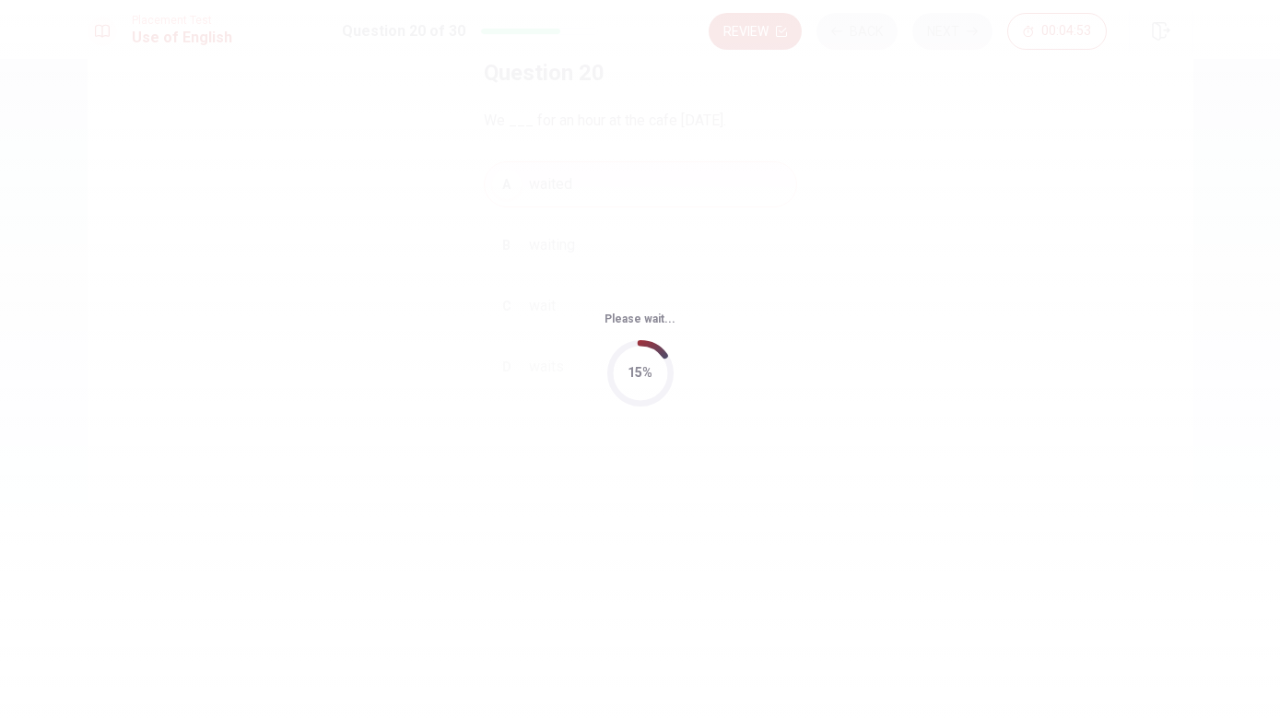
scroll to position [0, 0]
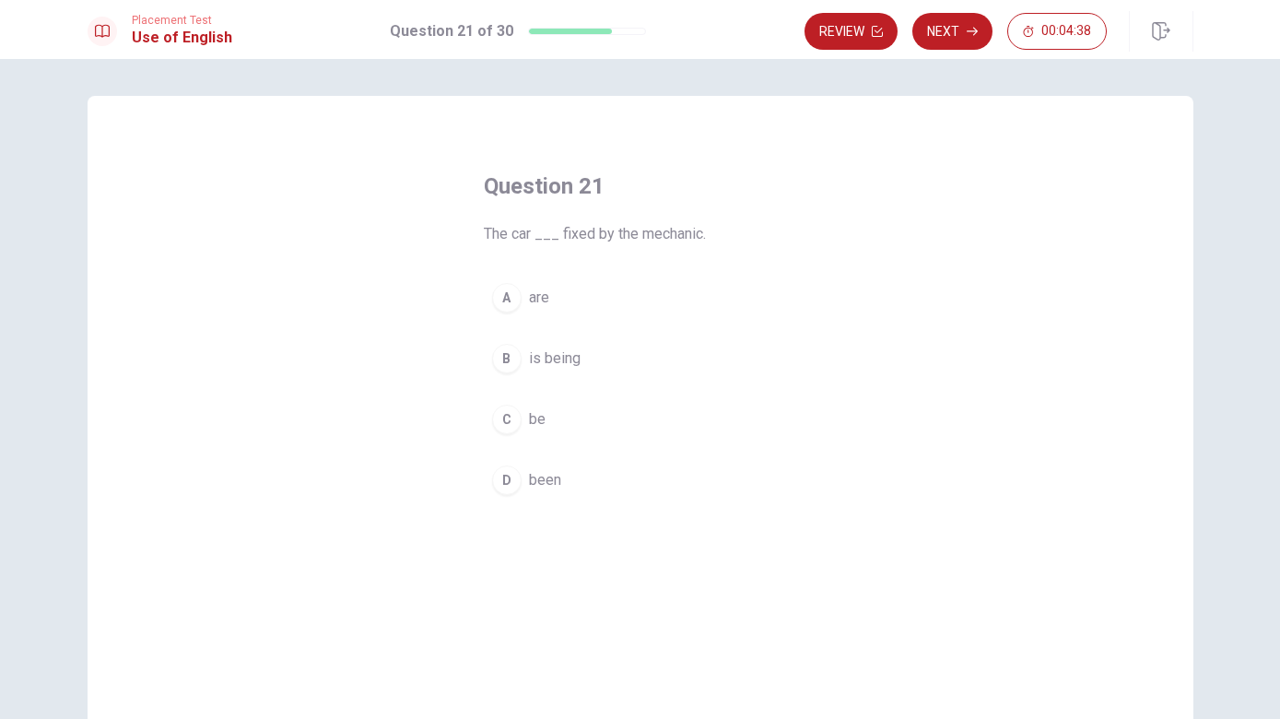
click at [605, 359] on button "B is being" at bounding box center [640, 358] width 313 height 46
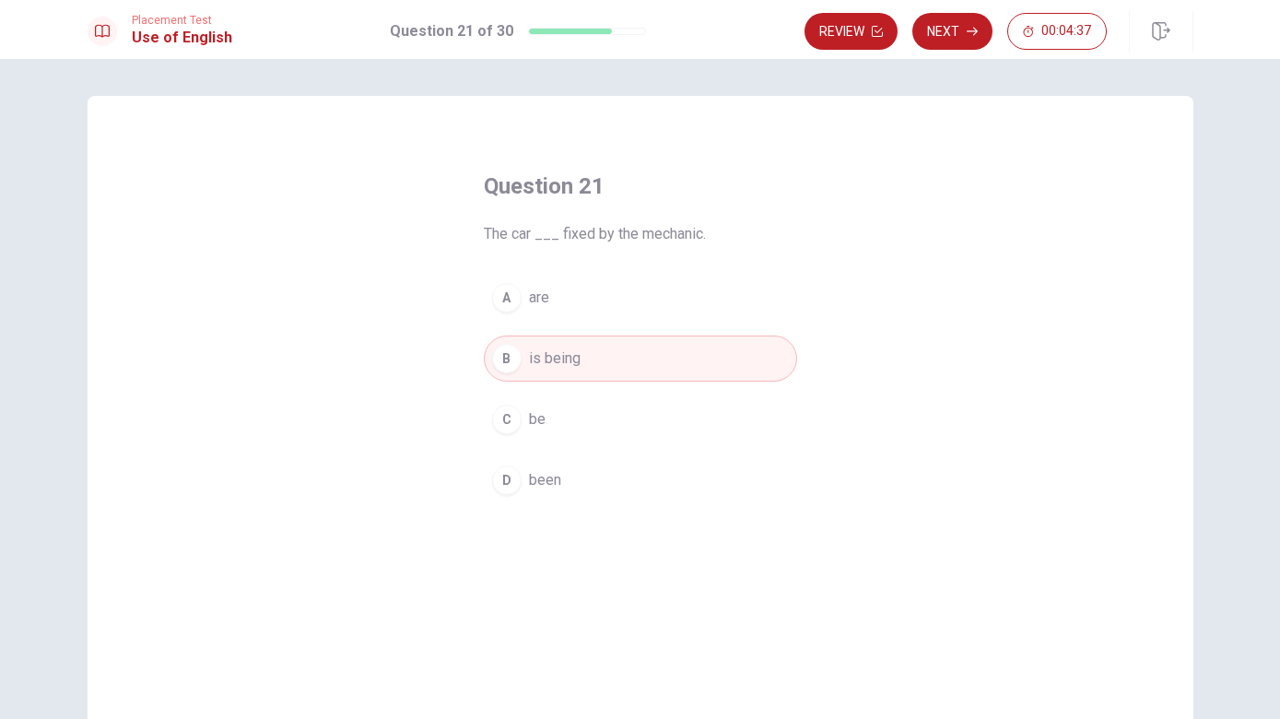
click at [961, 39] on button "Next" at bounding box center [952, 31] width 80 height 37
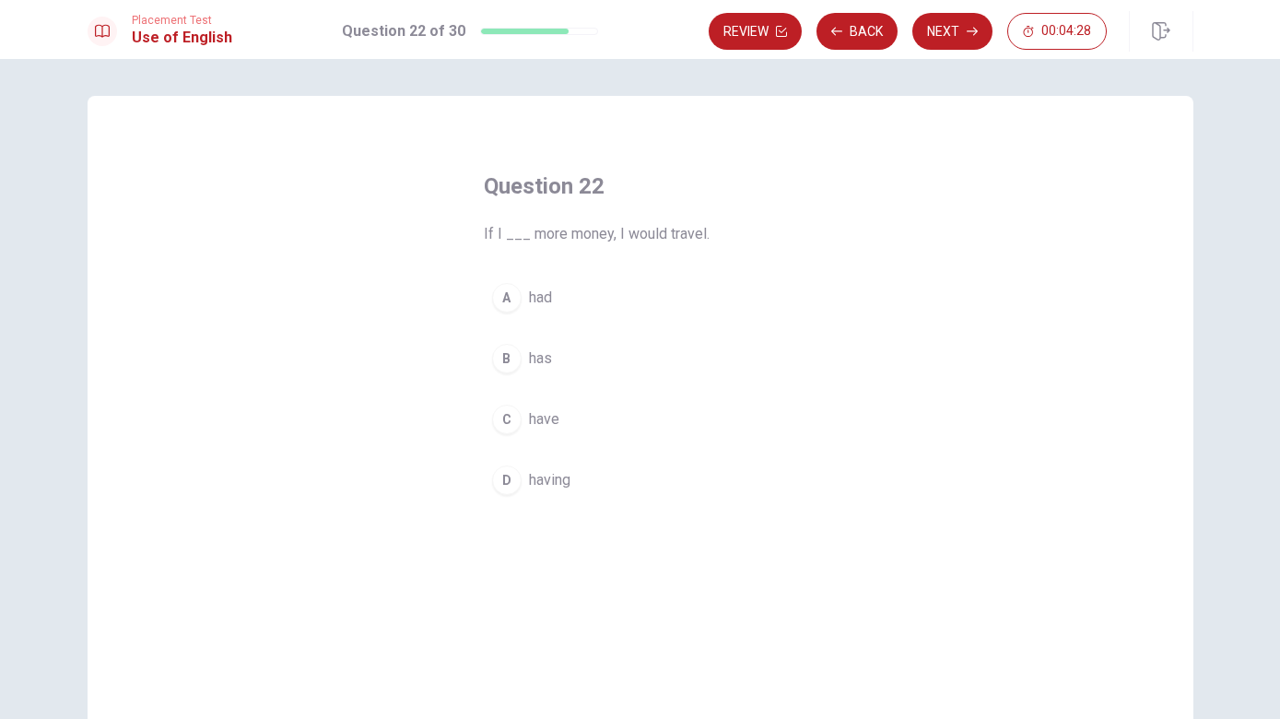
click at [542, 298] on span "had" at bounding box center [540, 298] width 23 height 22
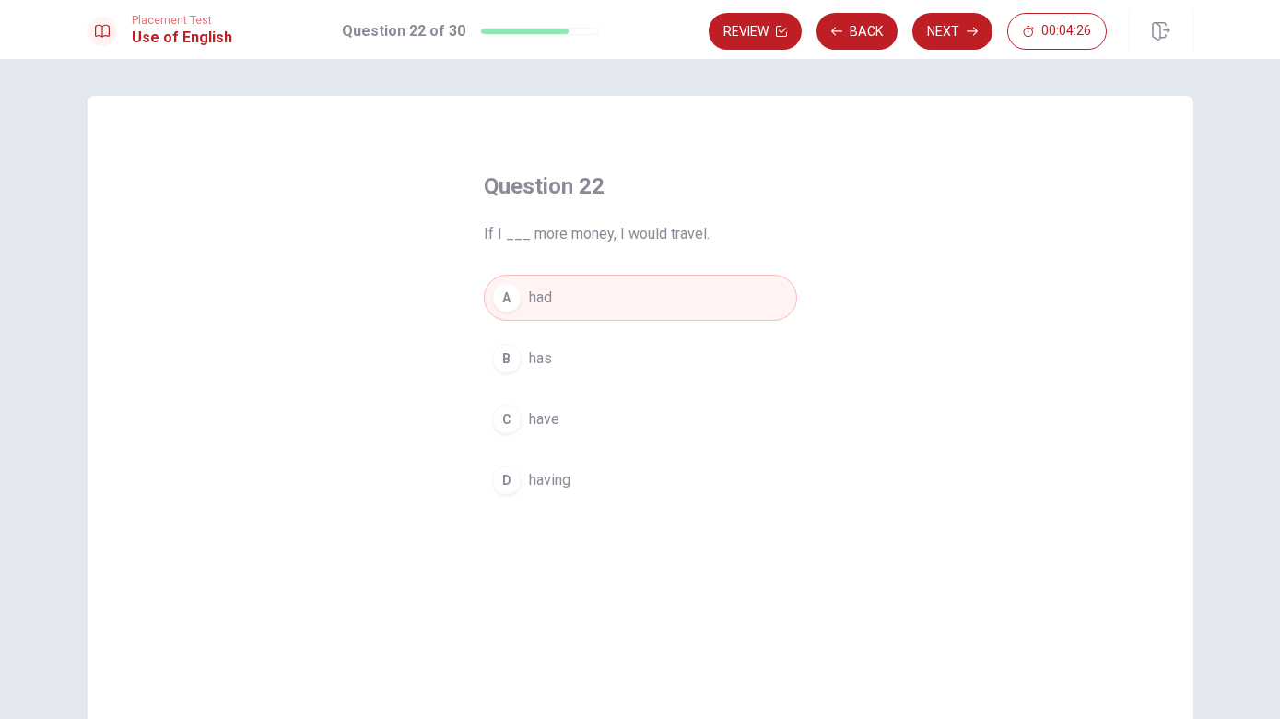
click at [951, 35] on button "Next" at bounding box center [952, 31] width 80 height 37
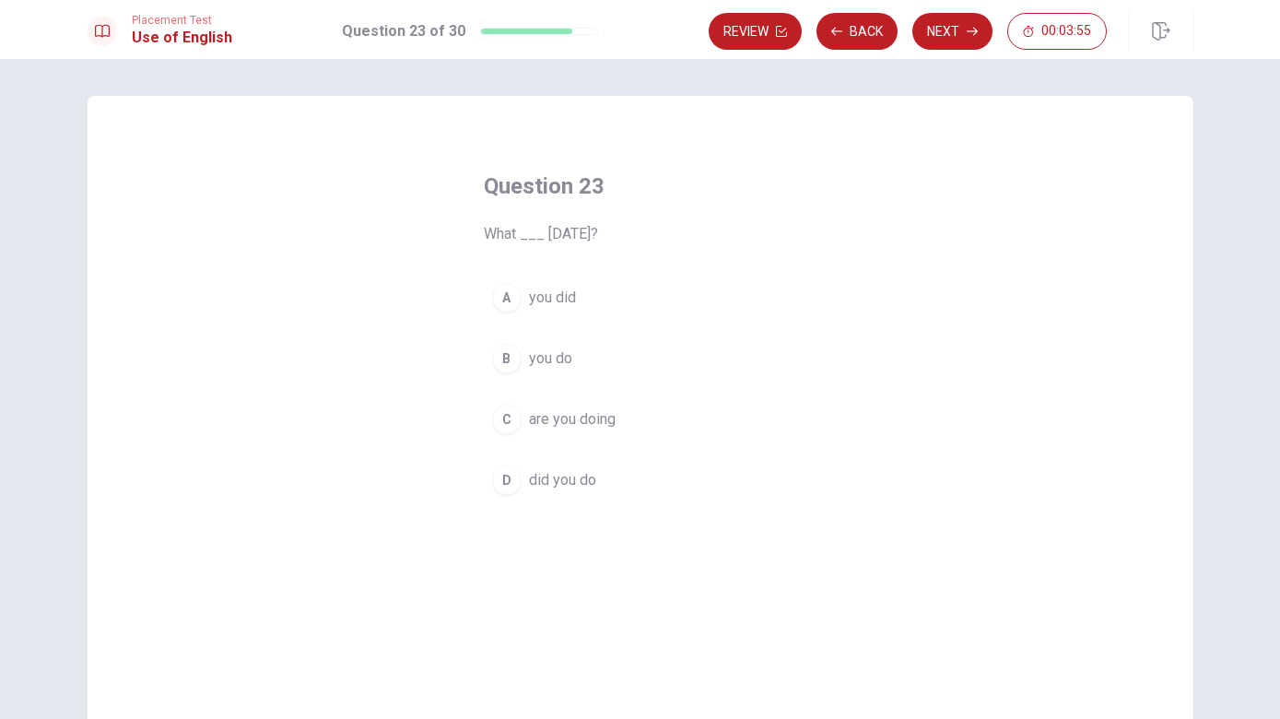
click at [579, 479] on span "did you do" at bounding box center [562, 480] width 67 height 22
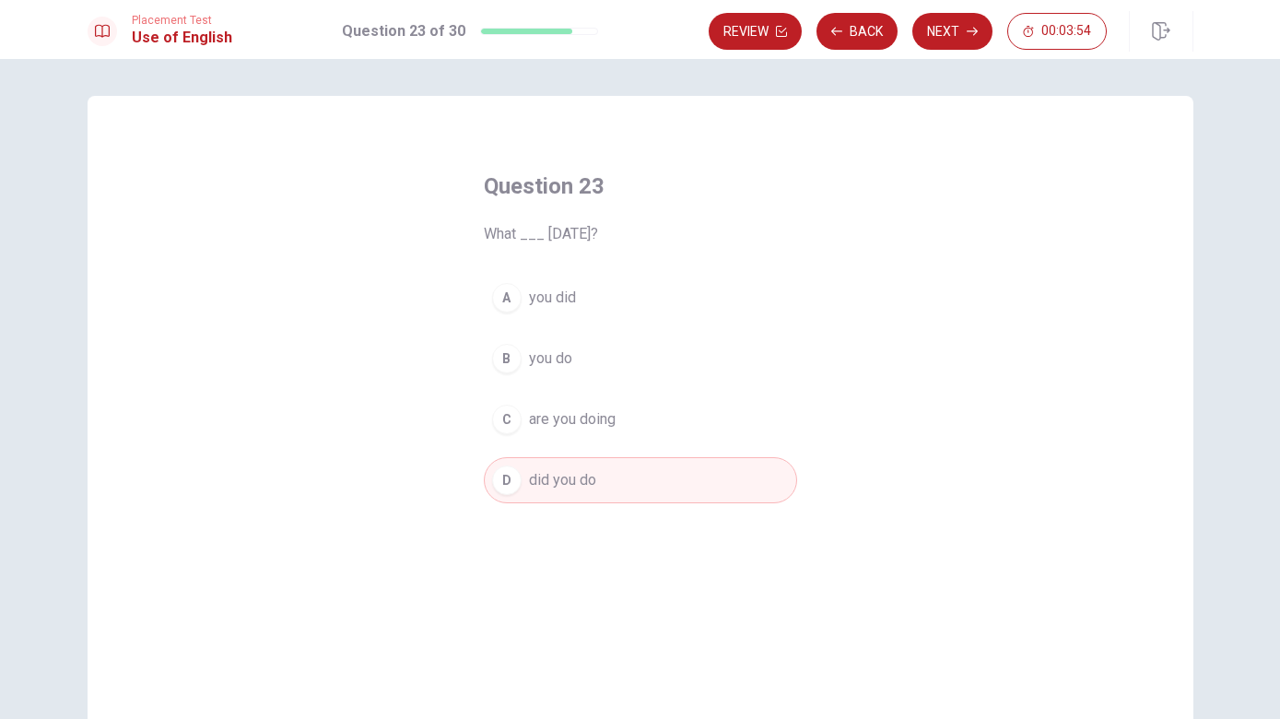
click at [965, 41] on button "Next" at bounding box center [952, 31] width 80 height 37
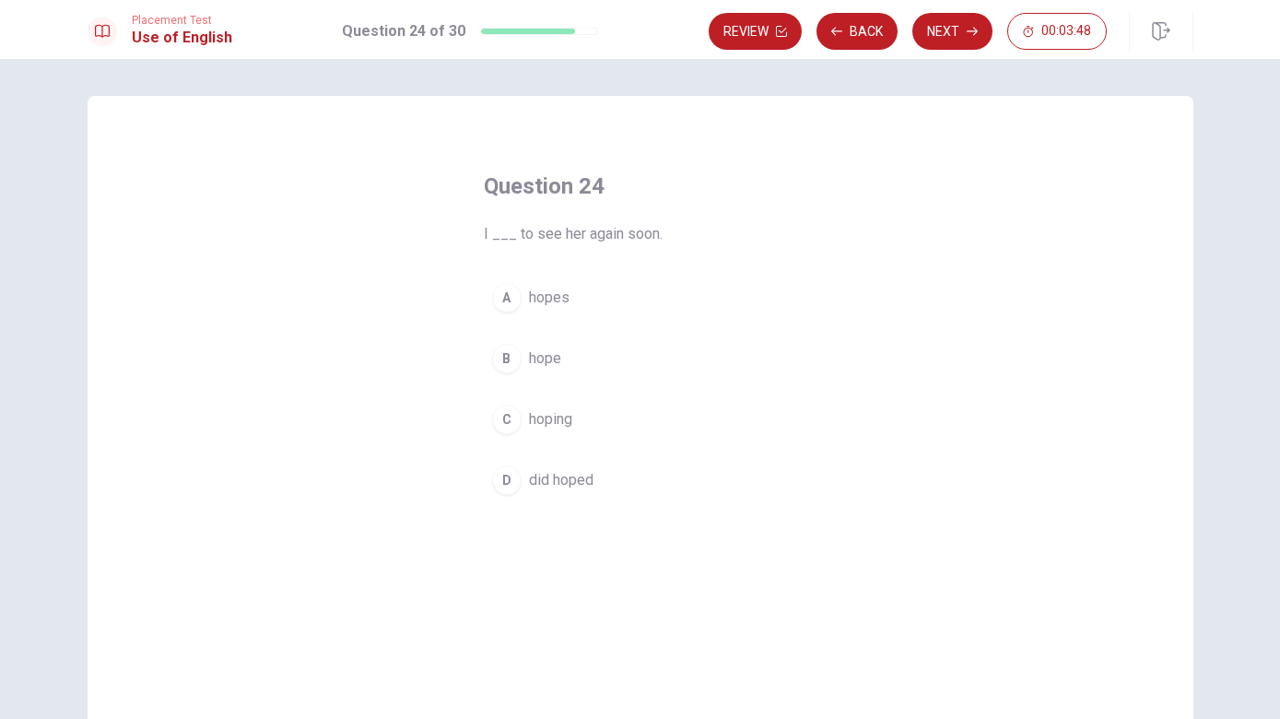
click at [572, 371] on button "B hope" at bounding box center [640, 358] width 313 height 46
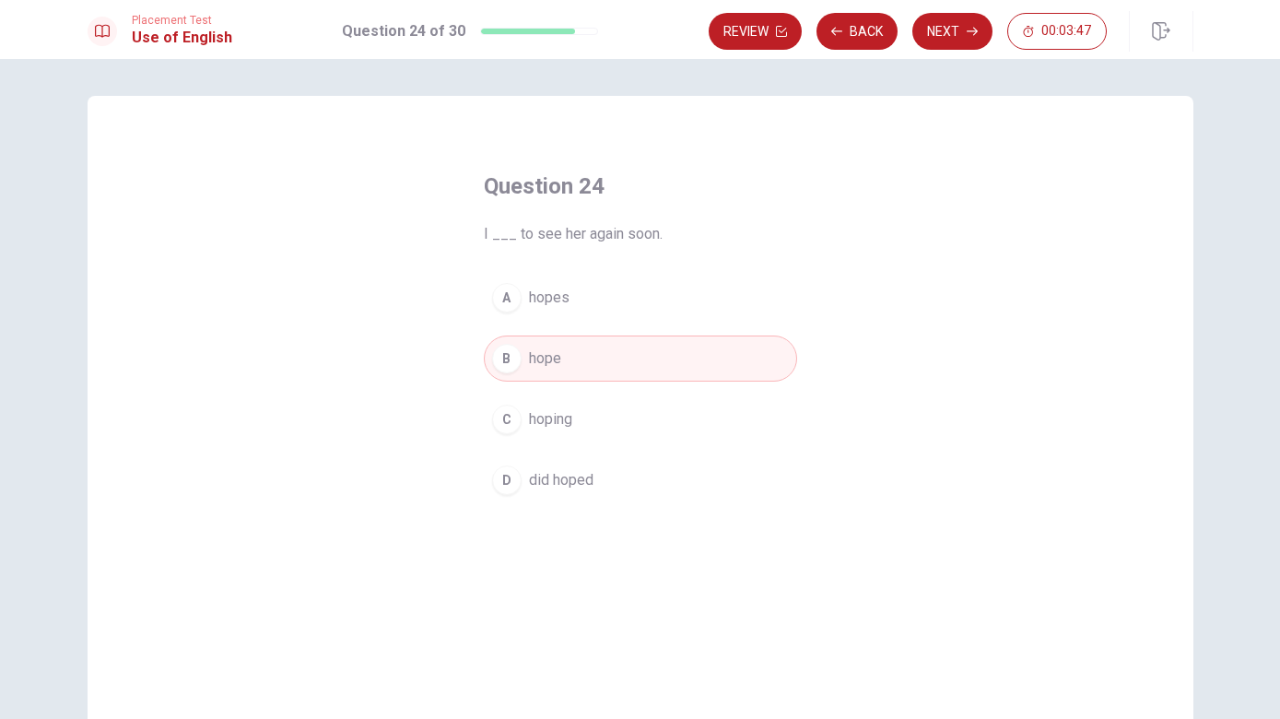
click at [947, 32] on button "Next" at bounding box center [952, 31] width 80 height 37
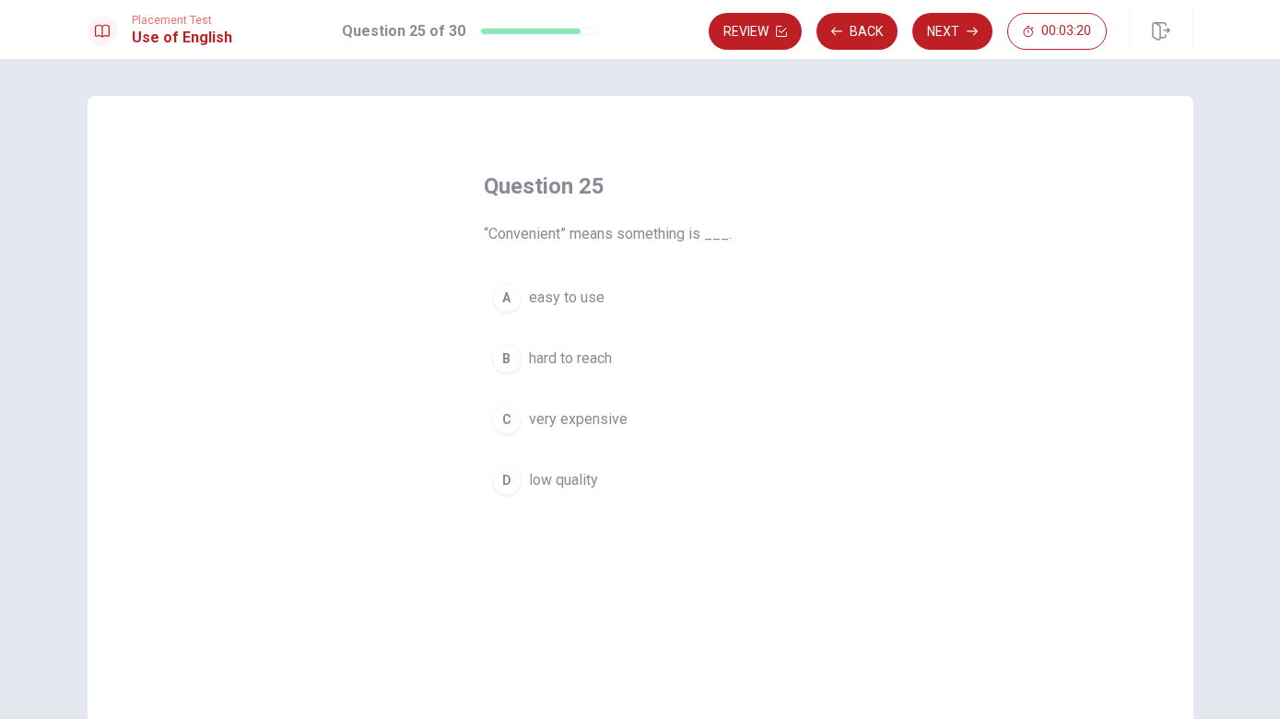
click at [605, 303] on button "A easy to use" at bounding box center [640, 298] width 313 height 46
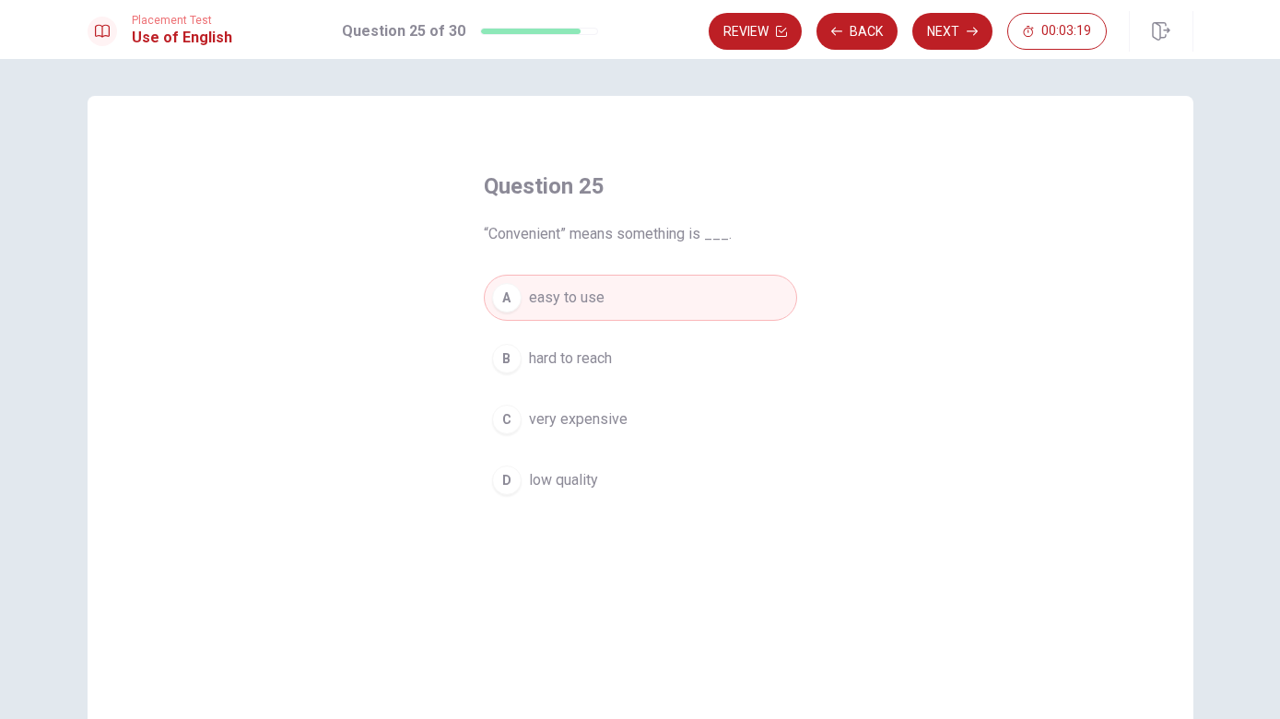
click at [965, 39] on button "Next" at bounding box center [952, 31] width 80 height 37
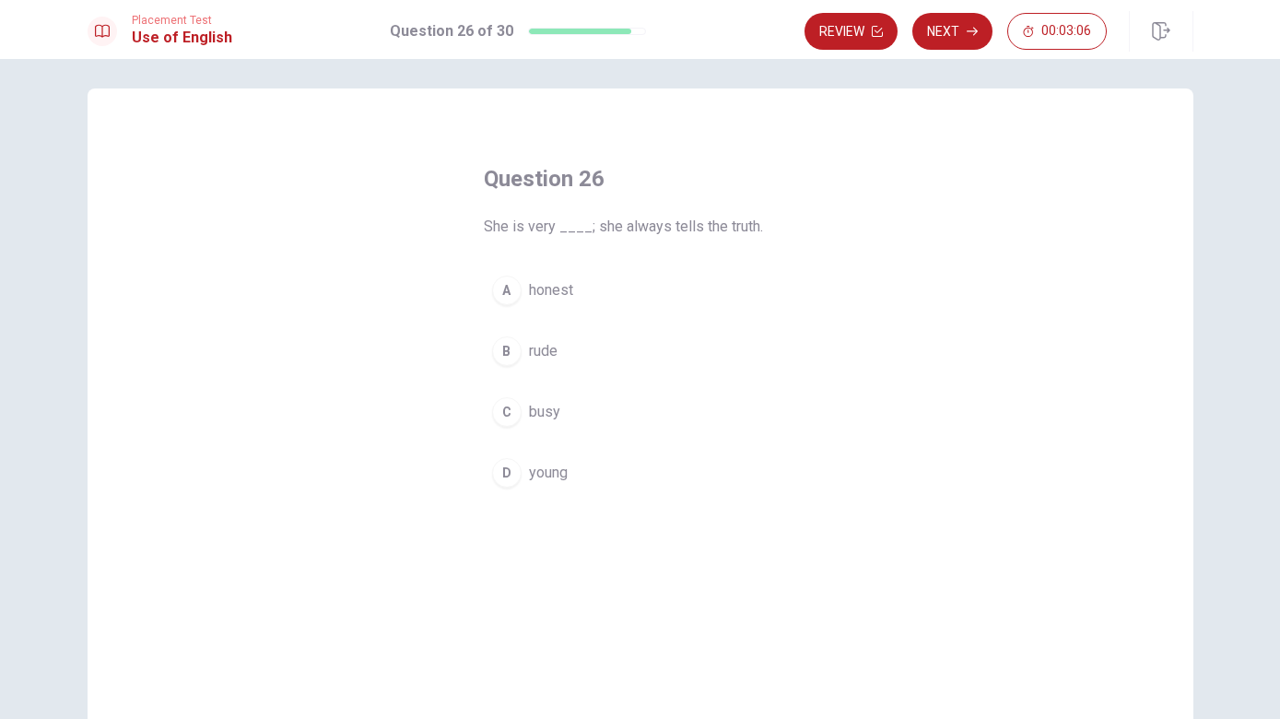
scroll to position [7, 0]
click at [665, 285] on button "A honest" at bounding box center [640, 290] width 313 height 46
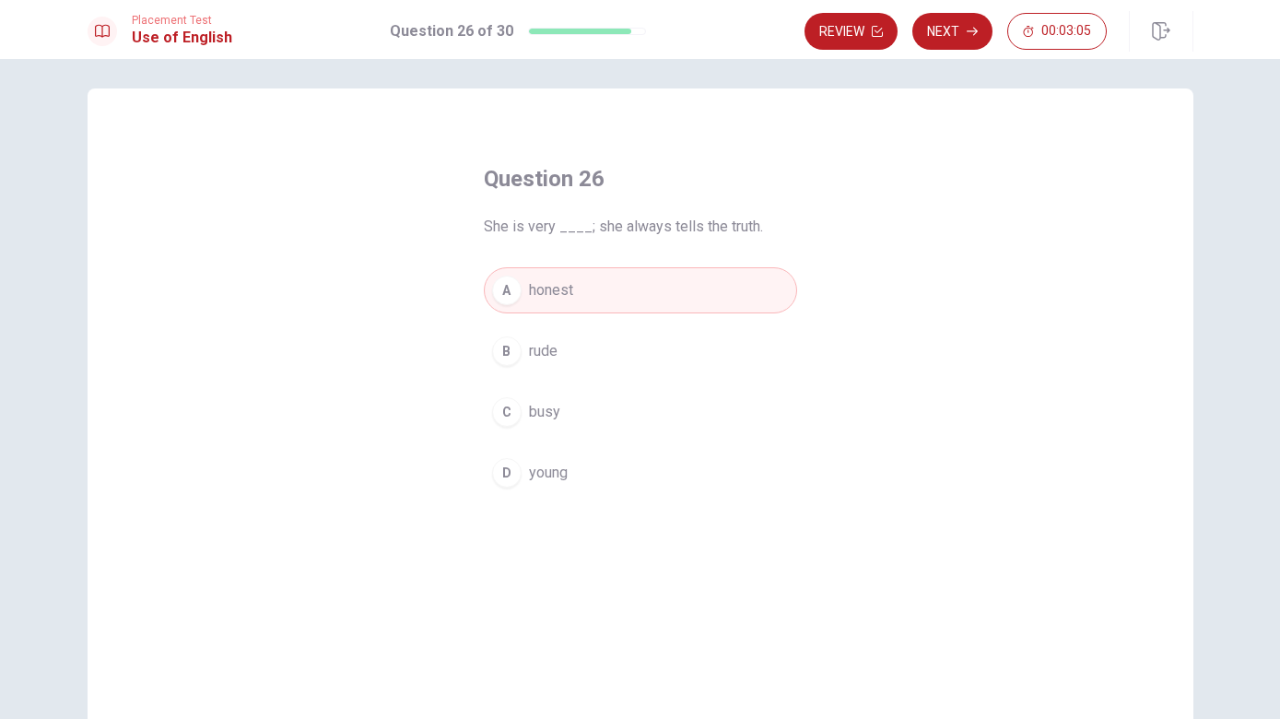
click at [950, 37] on button "Next" at bounding box center [952, 31] width 80 height 37
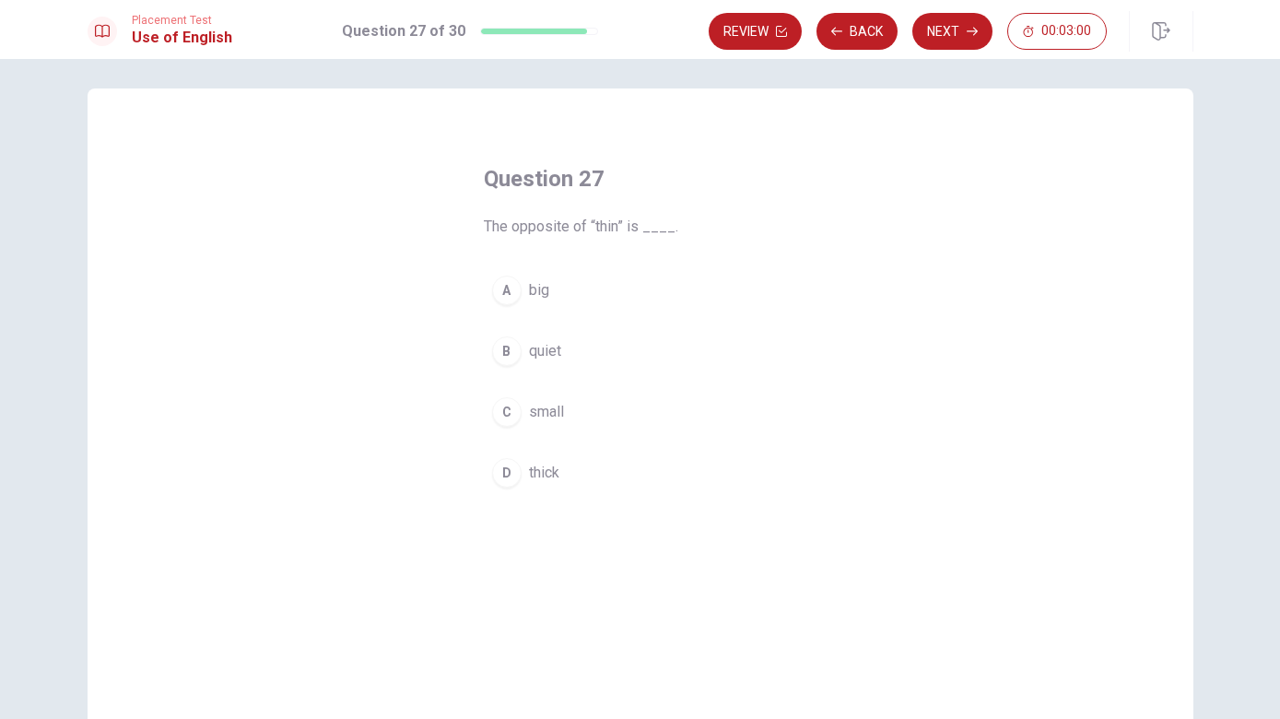
click at [647, 301] on button "A big" at bounding box center [640, 290] width 313 height 46
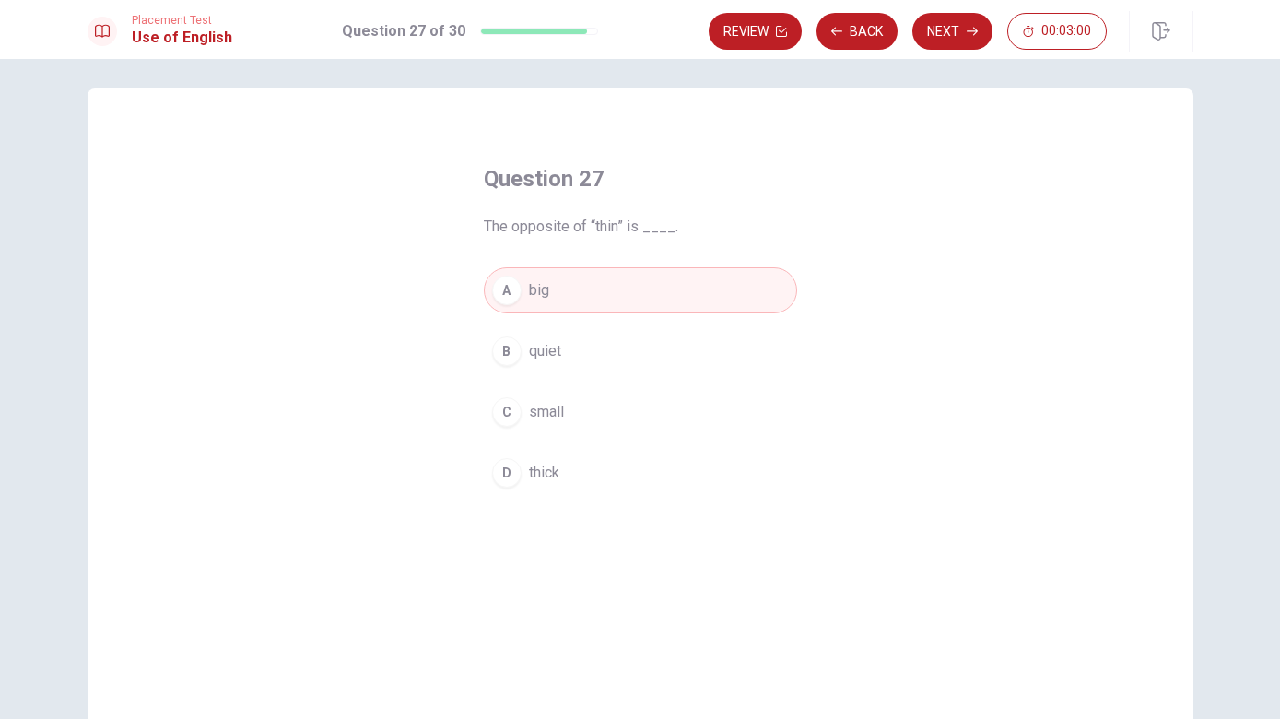
click at [954, 42] on button "Next" at bounding box center [952, 31] width 80 height 37
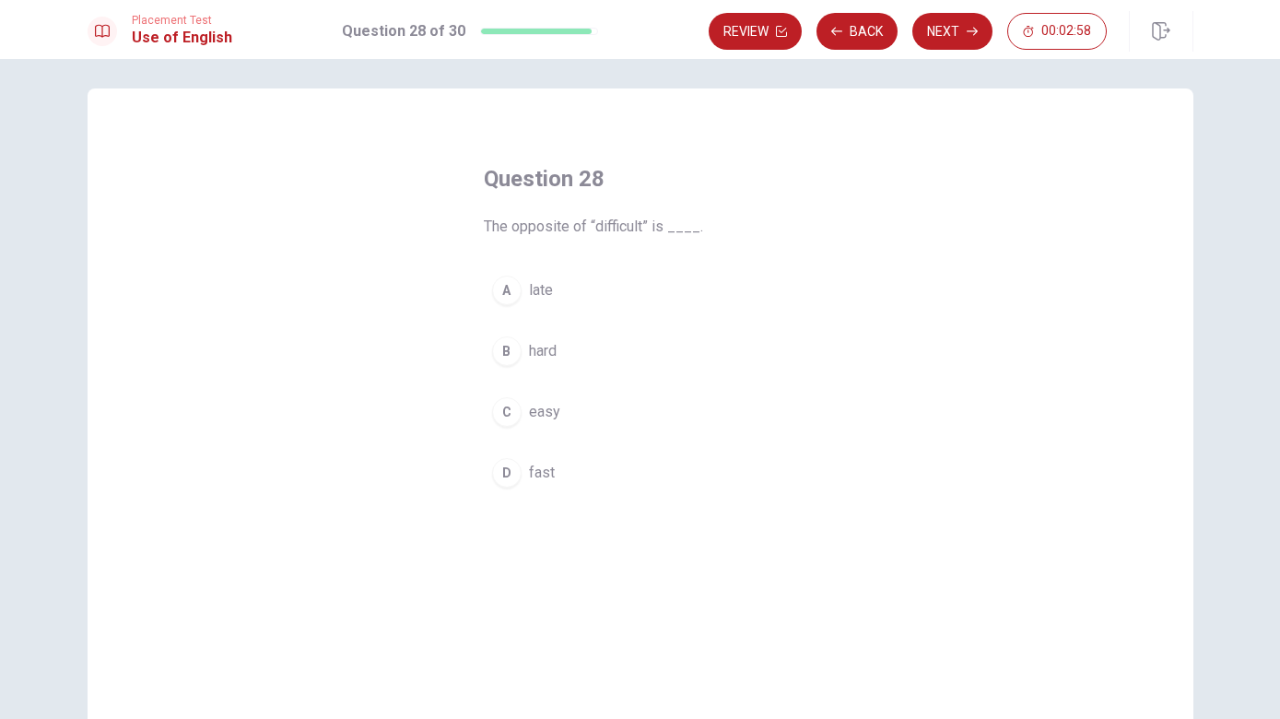
click at [640, 389] on button "C easy" at bounding box center [640, 412] width 313 height 46
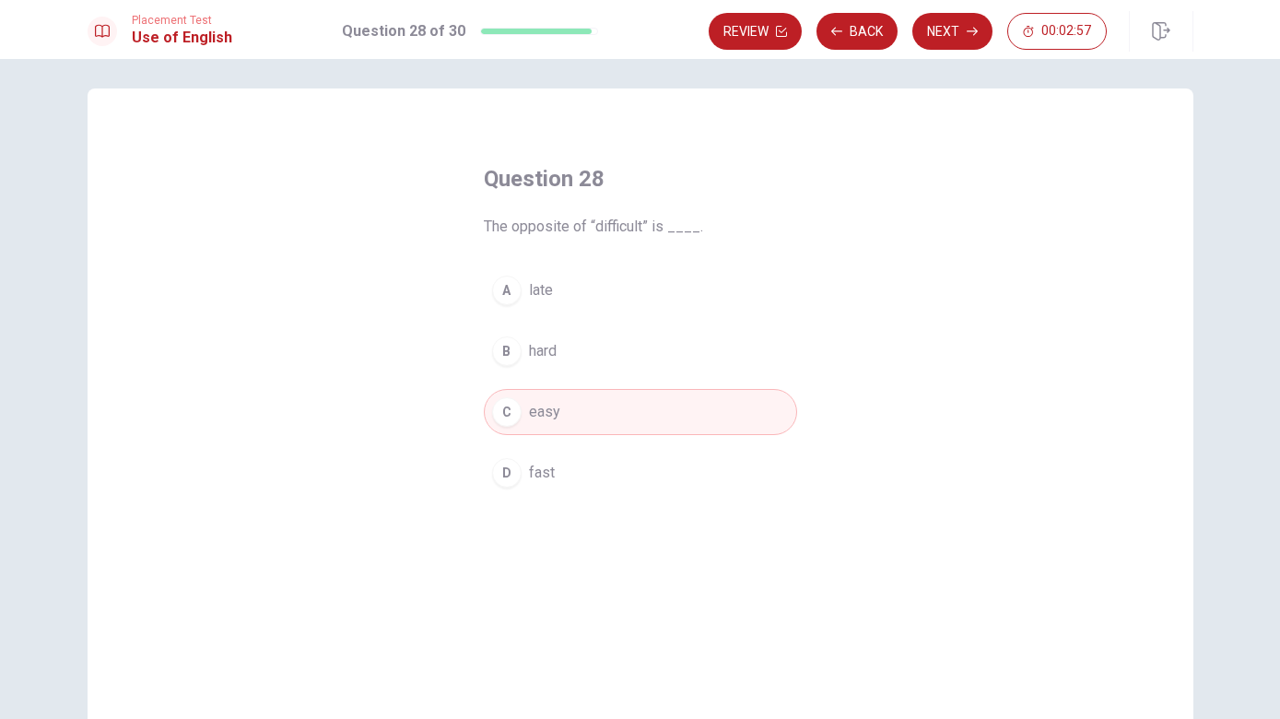
click at [946, 40] on button "Next" at bounding box center [952, 31] width 80 height 37
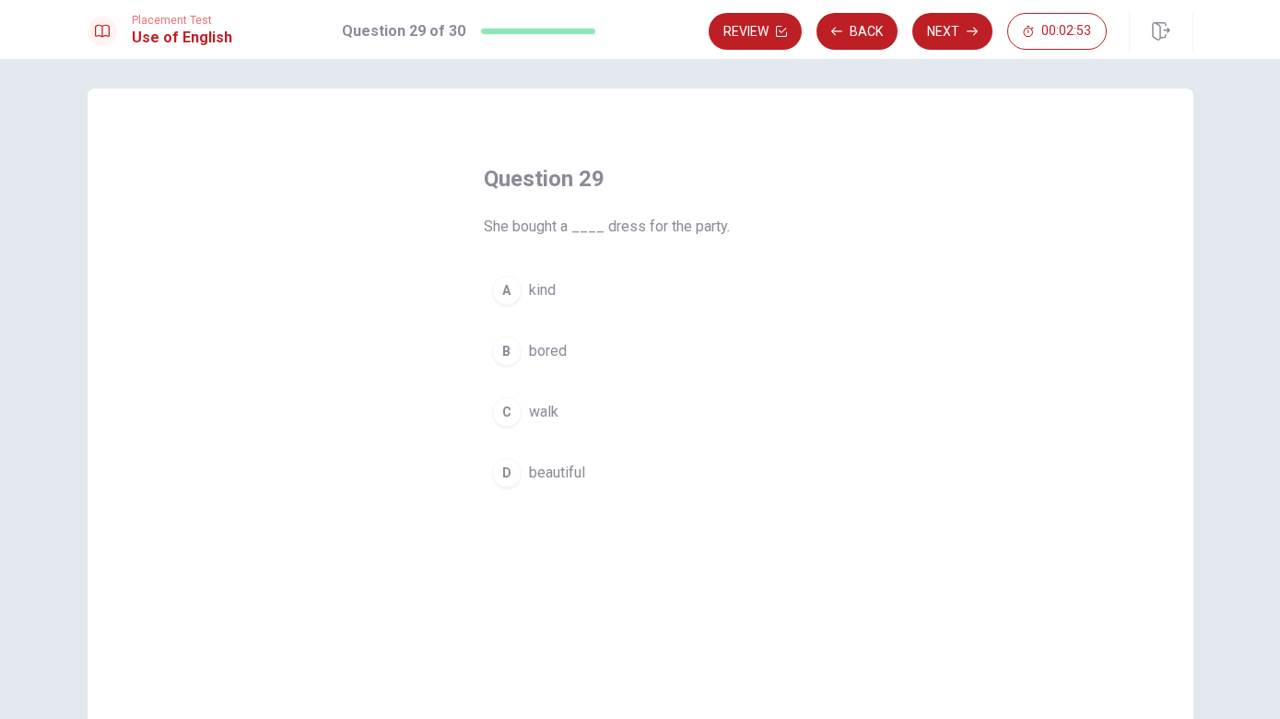
click at [611, 478] on button "D beautiful" at bounding box center [640, 473] width 313 height 46
click at [947, 27] on button "Next" at bounding box center [952, 31] width 80 height 37
click at [654, 285] on button "A Will" at bounding box center [640, 290] width 313 height 46
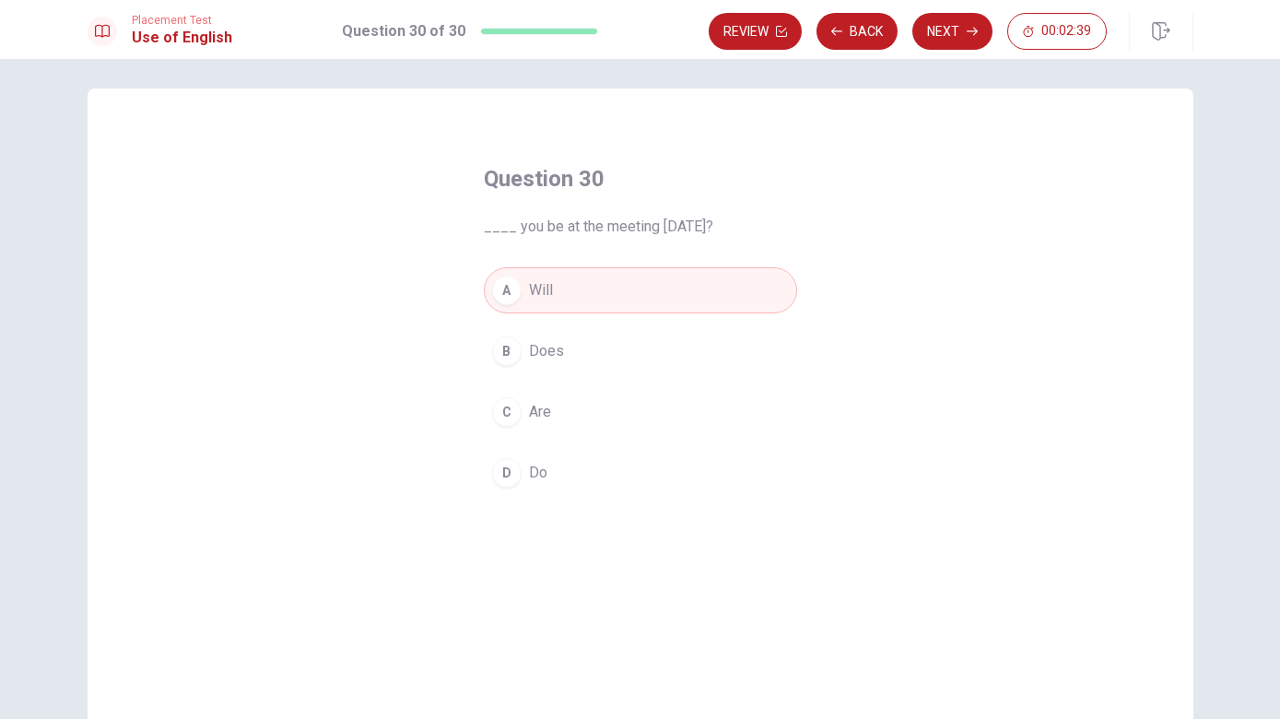
click at [963, 32] on button "Next" at bounding box center [952, 31] width 80 height 37
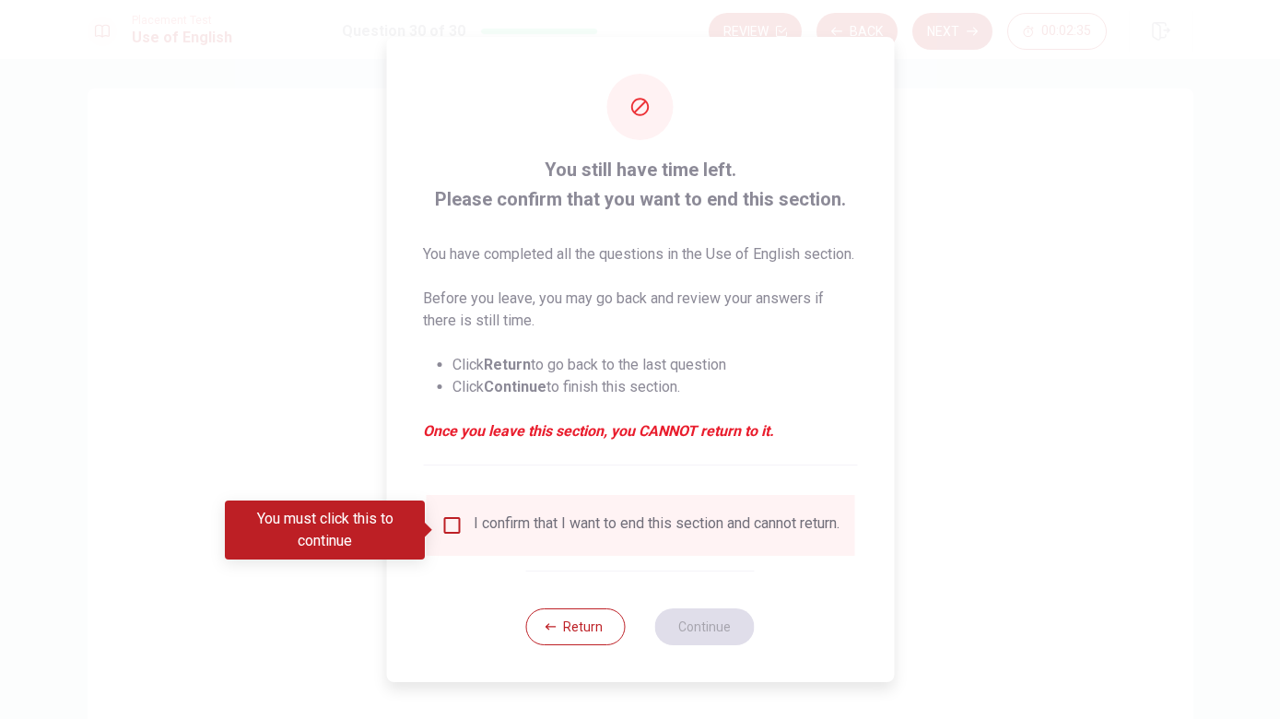
click at [588, 642] on button "Return" at bounding box center [576, 626] width 100 height 37
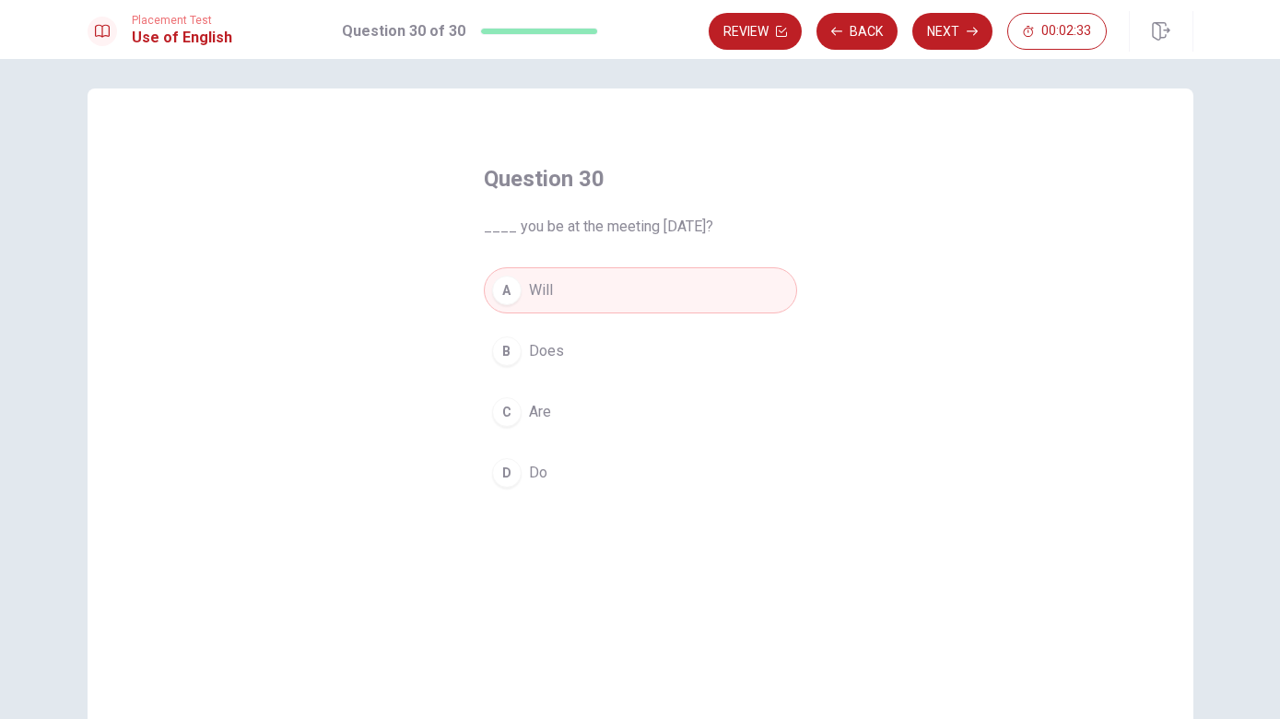
click at [856, 31] on button "Back" at bounding box center [856, 31] width 81 height 37
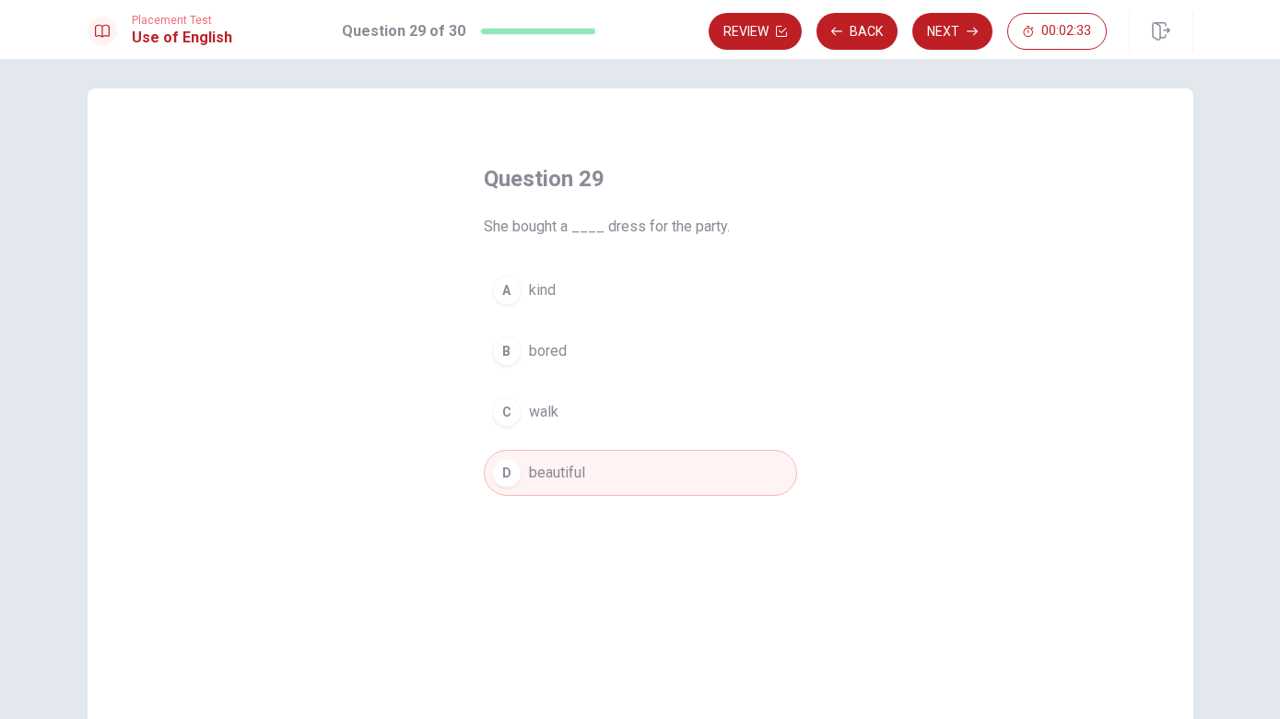
click at [856, 31] on button "Back" at bounding box center [856, 31] width 81 height 37
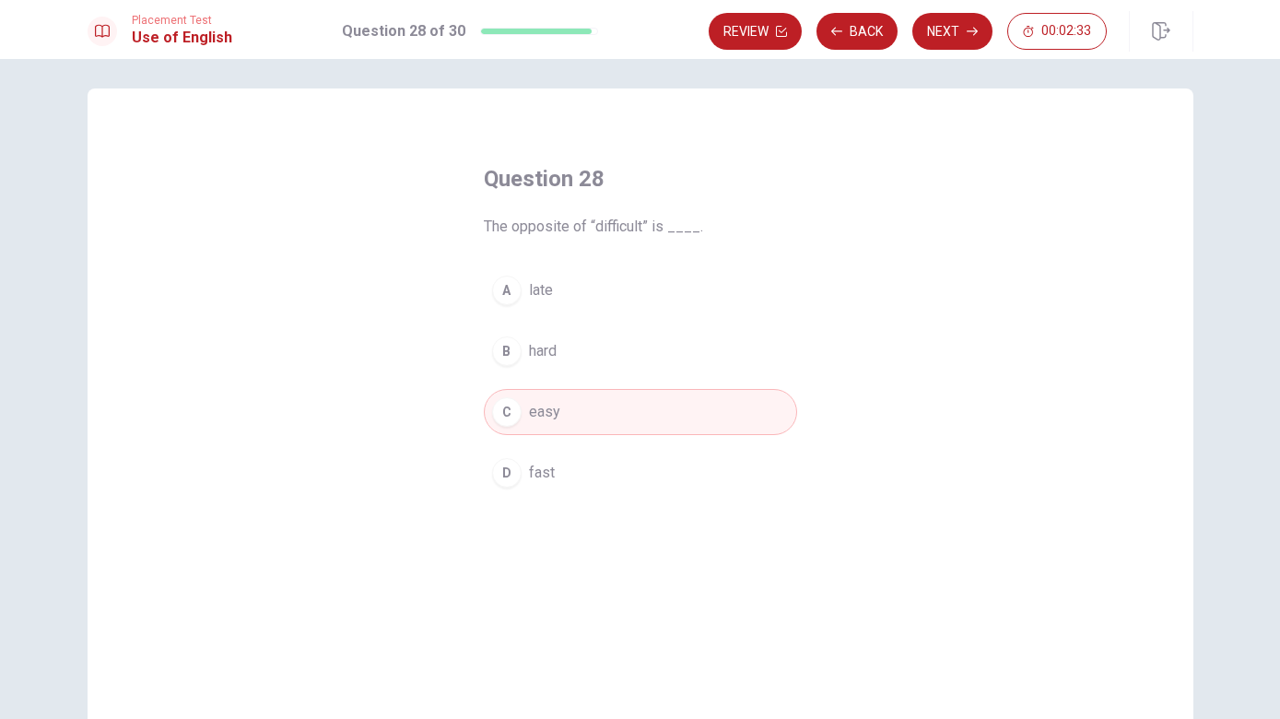
click at [871, 32] on button "Back" at bounding box center [856, 31] width 81 height 37
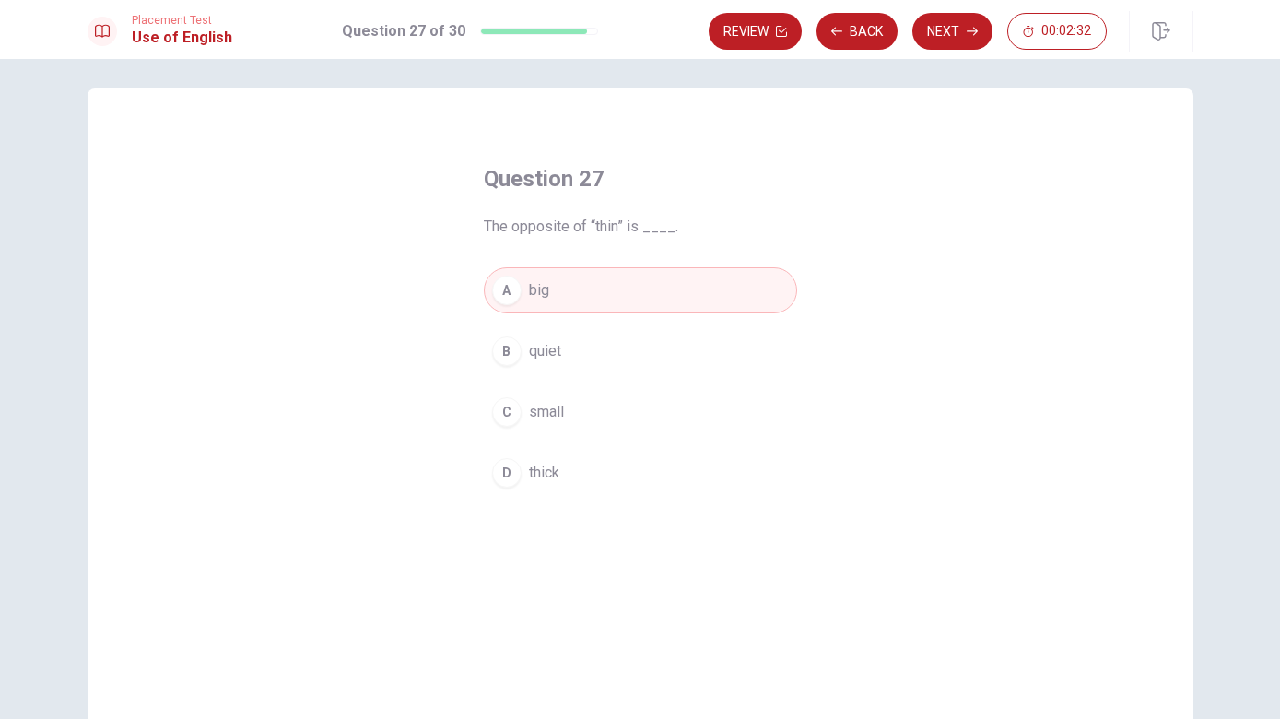
click at [870, 31] on button "Back" at bounding box center [856, 31] width 81 height 37
click at [802, 30] on button "Review" at bounding box center [755, 31] width 93 height 37
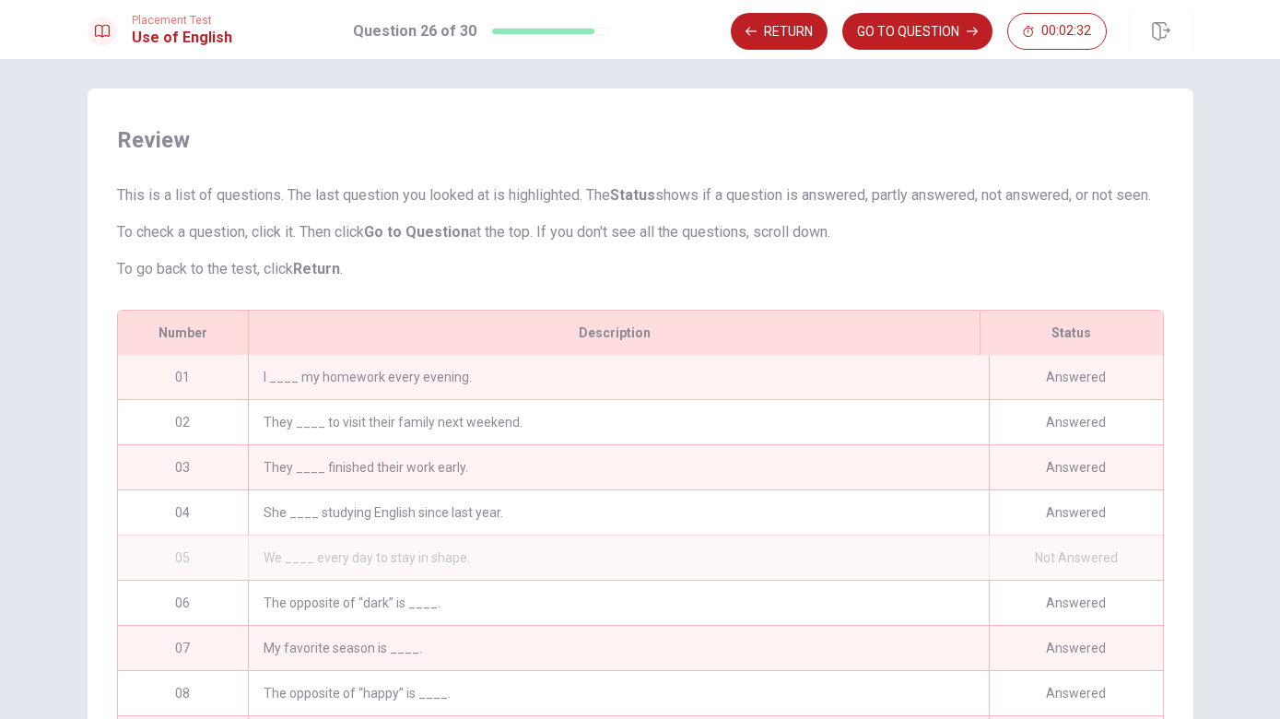
click at [861, 30] on button "GO TO QUESTION" at bounding box center [917, 31] width 150 height 37
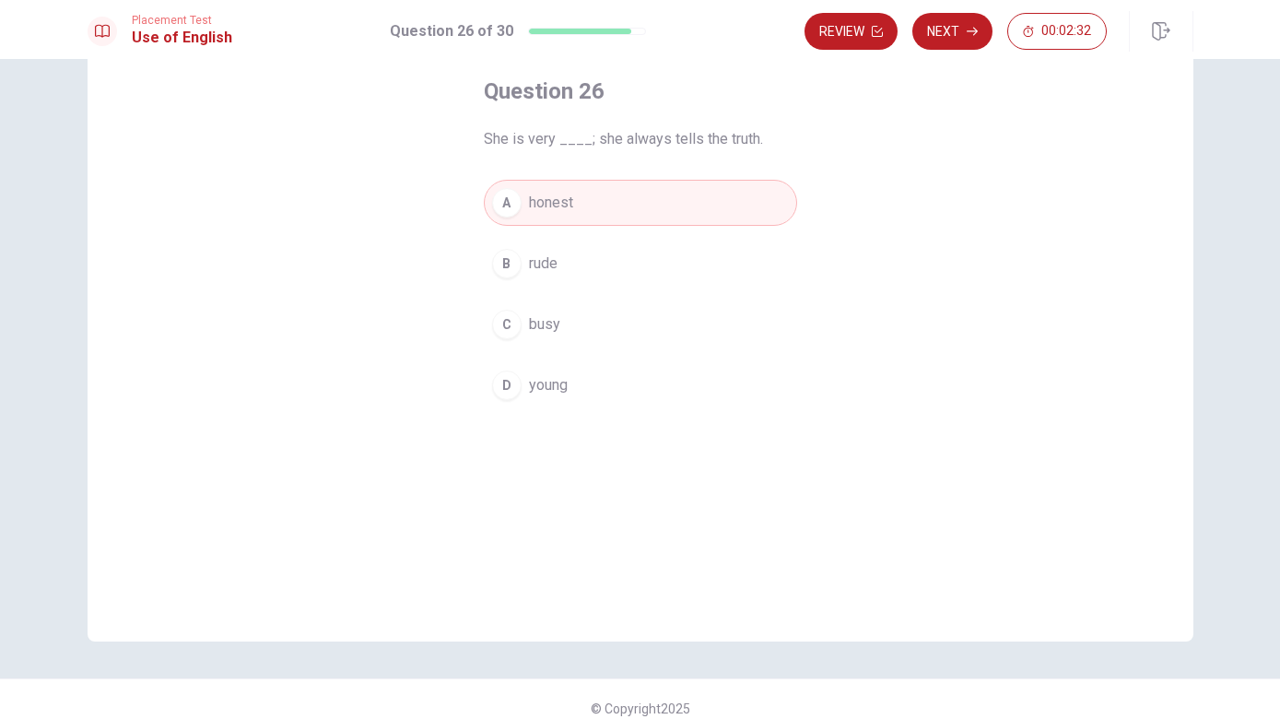
scroll to position [113, 0]
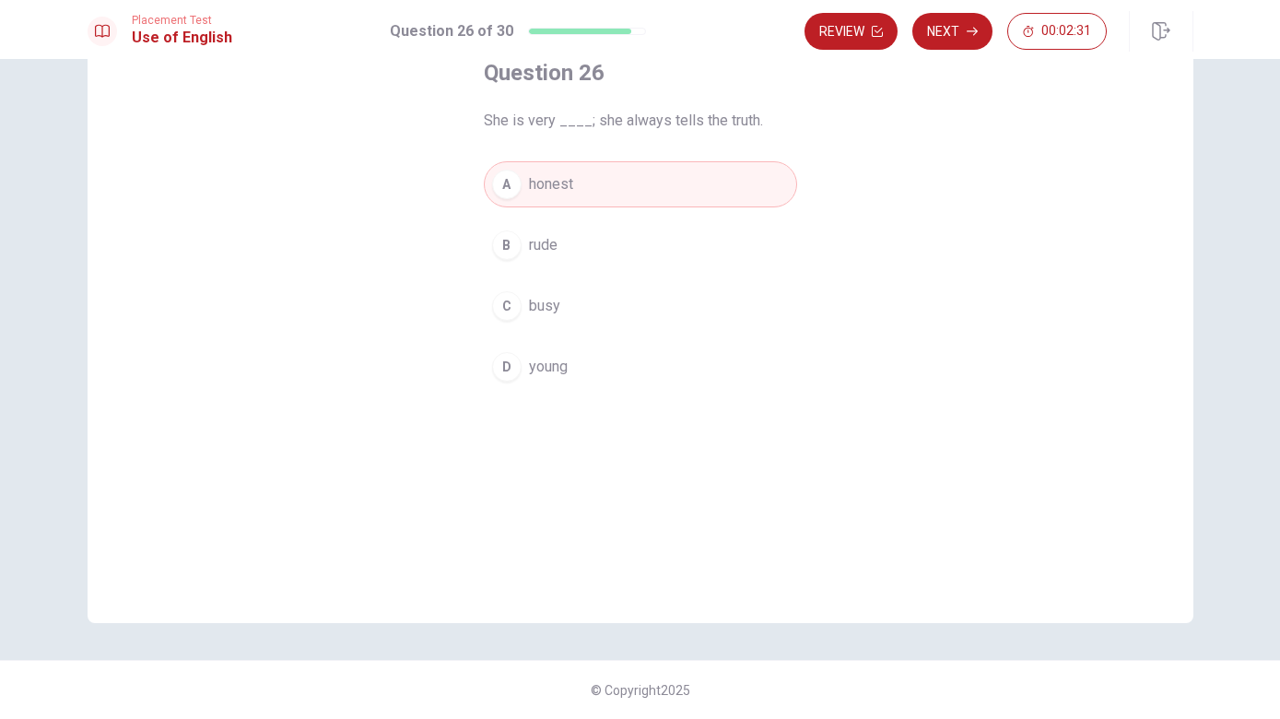
click at [866, 30] on button "Review" at bounding box center [851, 31] width 93 height 37
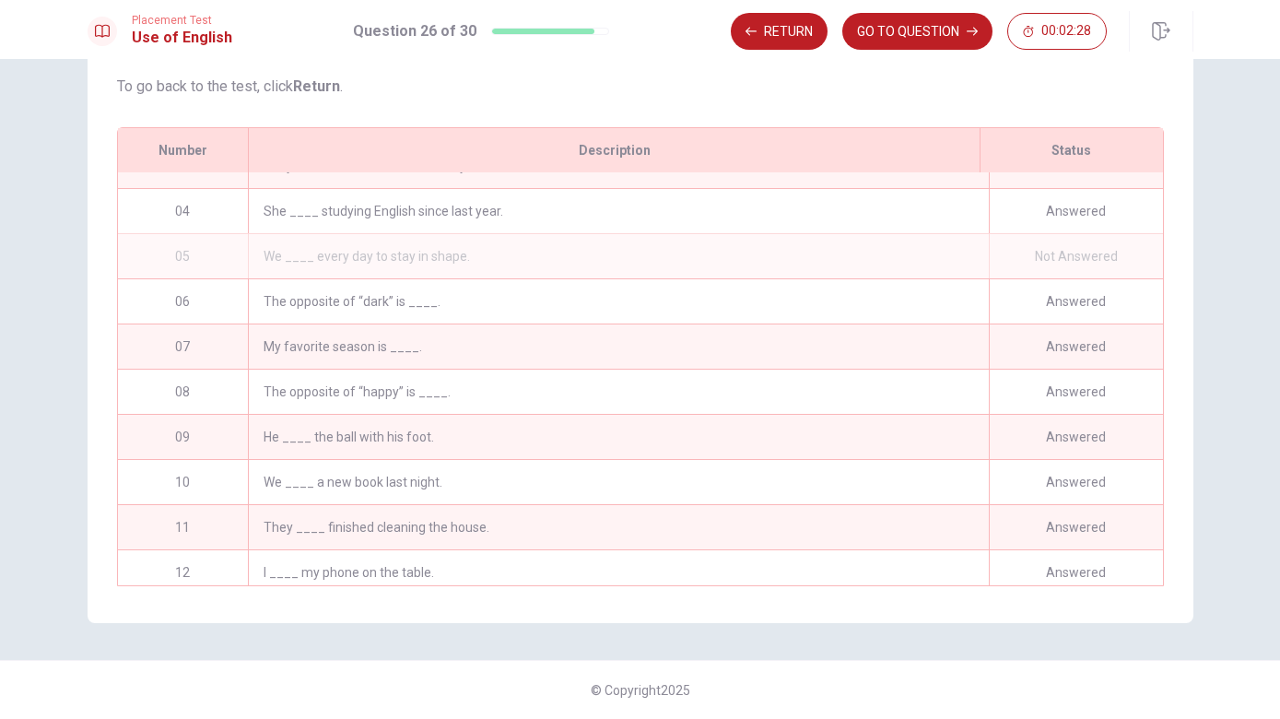
scroll to position [103, 0]
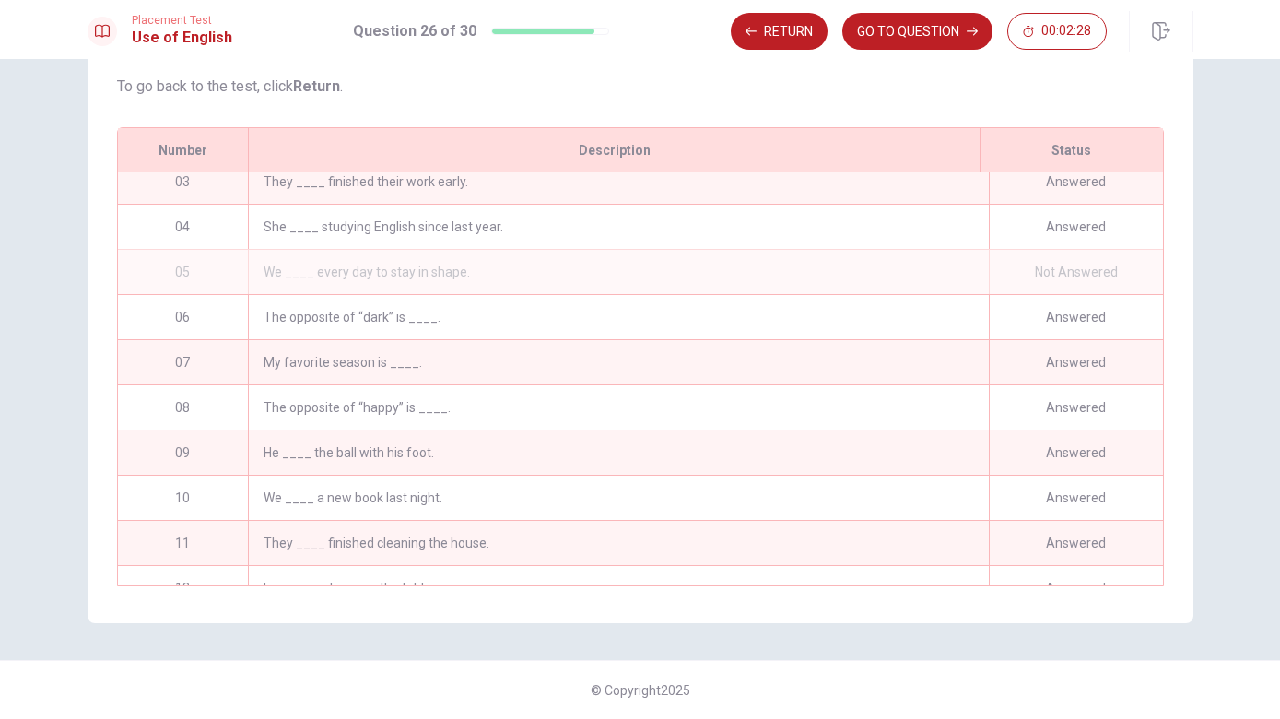
click at [1075, 229] on div "Answered" at bounding box center [1076, 227] width 174 height 44
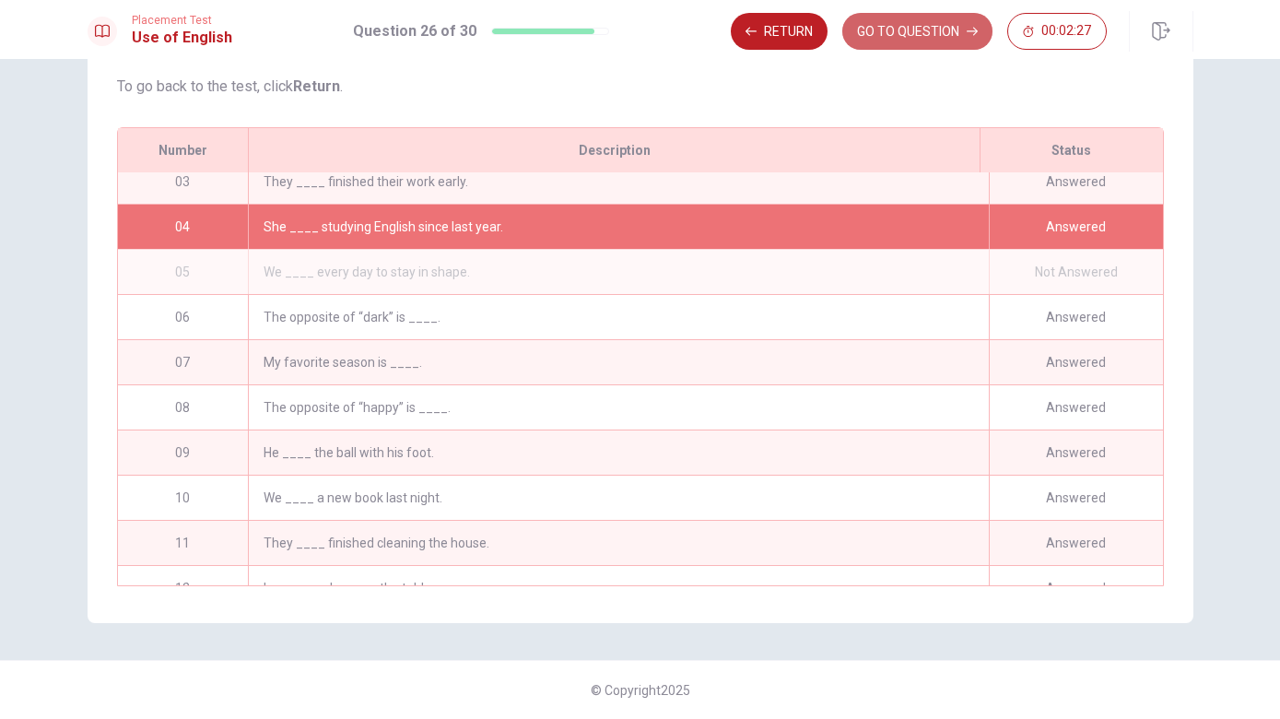
click at [951, 31] on button "GO TO QUESTION" at bounding box center [917, 31] width 150 height 37
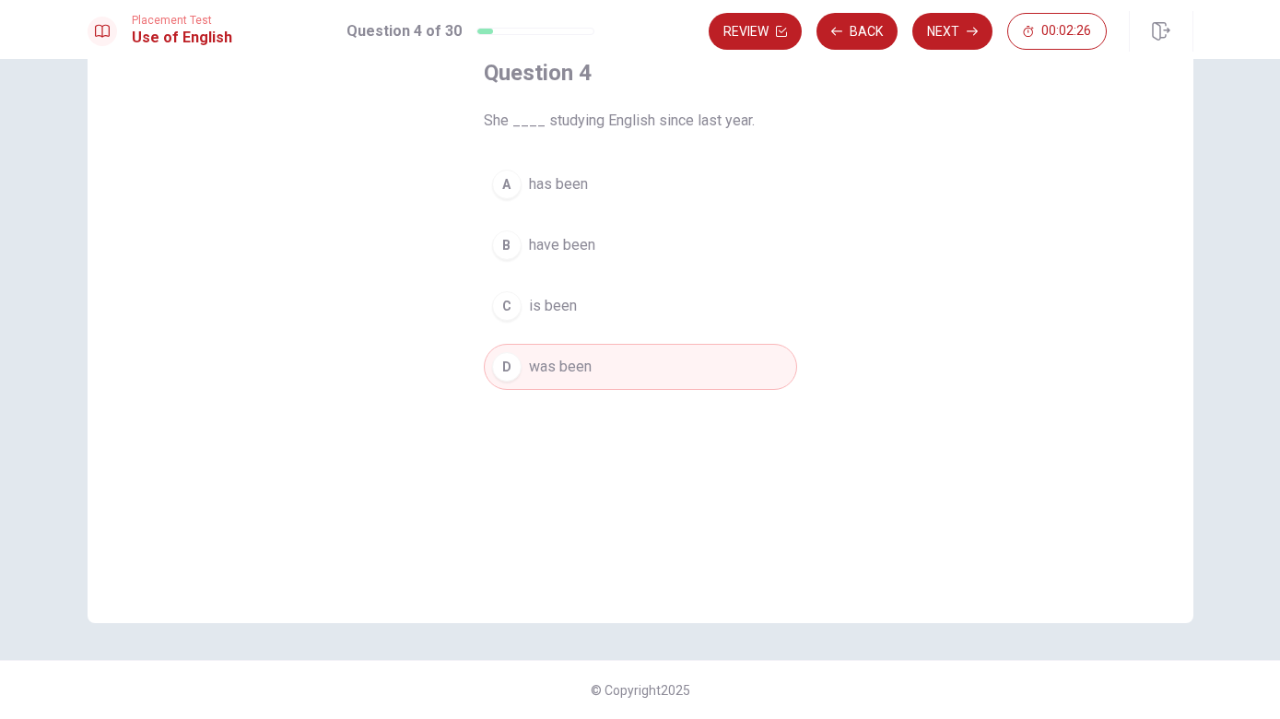
click at [957, 37] on button "Next" at bounding box center [952, 31] width 80 height 37
click at [636, 136] on div "Question 5 We ____ every day to stay in shape. A run B look C read D sleep" at bounding box center [640, 224] width 387 height 391
click at [677, 135] on div "Question 5 We ____ every day to stay in shape. A run B look C read D sleep" at bounding box center [640, 224] width 387 height 391
click at [661, 136] on div "Question 5 We ____ every day to stay in shape. A run B look C read D sleep" at bounding box center [640, 224] width 387 height 391
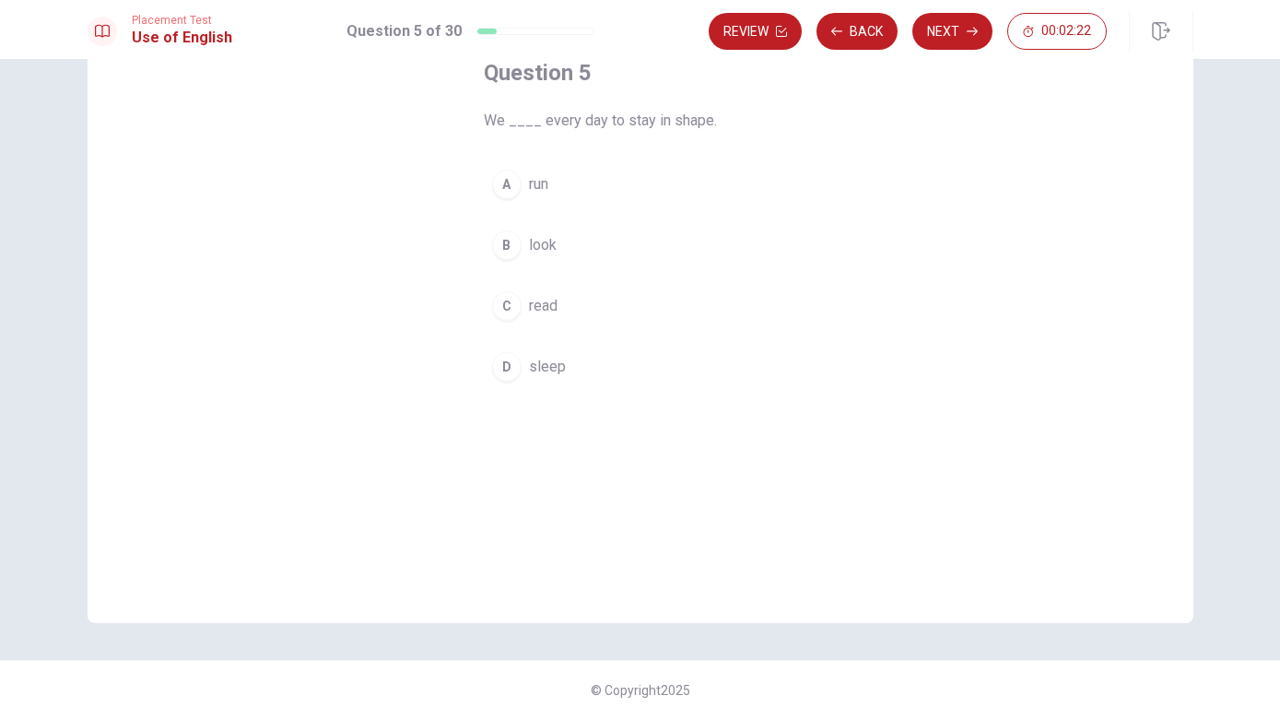
click at [643, 135] on div "Question 5 We ____ every day to stay in shape. A run B look C read D sleep" at bounding box center [640, 224] width 387 height 391
click at [642, 135] on div "Question 5 We ____ every day to stay in shape. A run B look C read D sleep" at bounding box center [640, 224] width 387 height 391
click at [616, 136] on div "Question 5 We ____ every day to stay in shape. A run B look C read D sleep" at bounding box center [640, 224] width 387 height 391
click at [602, 140] on div "Question 5 We ____ every day to stay in shape. A run B look C read D sleep" at bounding box center [640, 224] width 387 height 391
click at [584, 143] on div "Question 5 We ____ every day to stay in shape. A run B look C read D sleep" at bounding box center [640, 224] width 387 height 391
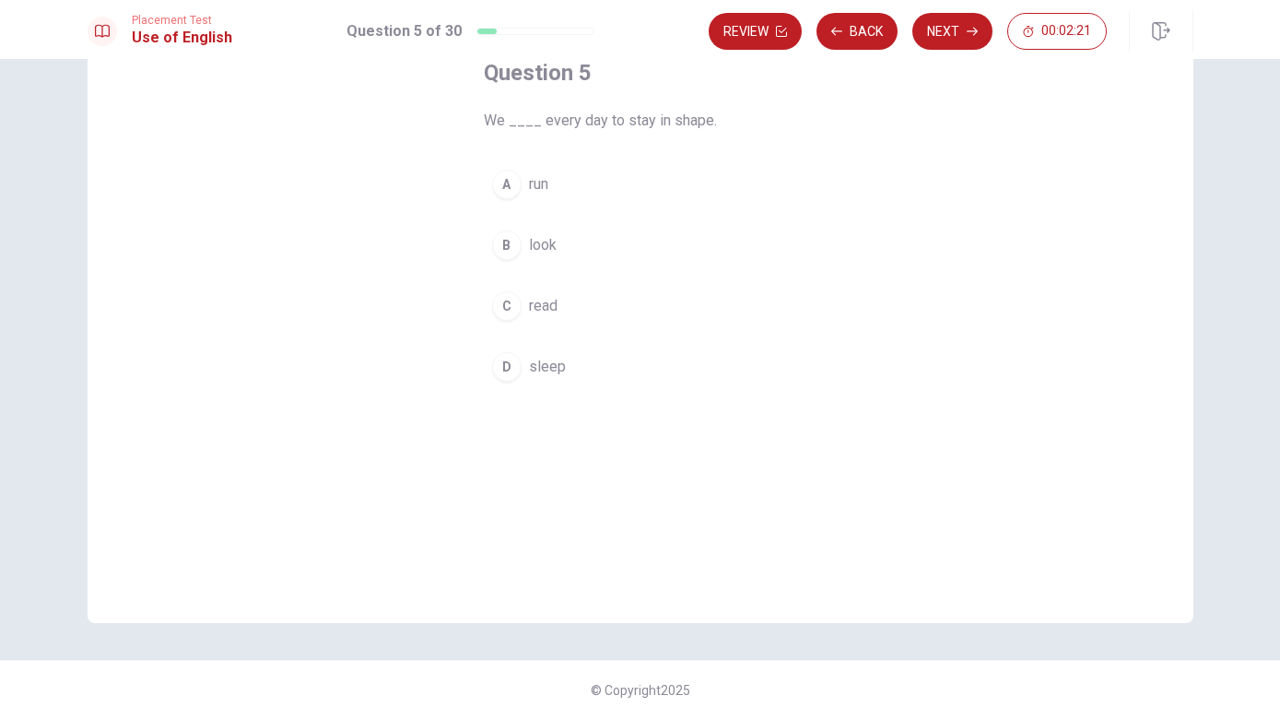
click at [583, 142] on div "Question 5 We ____ every day to stay in shape. A run B look C read D sleep" at bounding box center [640, 224] width 387 height 391
click at [571, 140] on div "Question 5 We ____ every day to stay in shape. A run B look C read D sleep" at bounding box center [640, 224] width 387 height 391
click at [553, 143] on div "Question 5 We ____ every day to stay in shape. A run B look C read D sleep" at bounding box center [640, 224] width 387 height 391
click at [538, 143] on div "Question 5 We ____ every day to stay in shape. A run B look C read D sleep" at bounding box center [640, 224] width 387 height 391
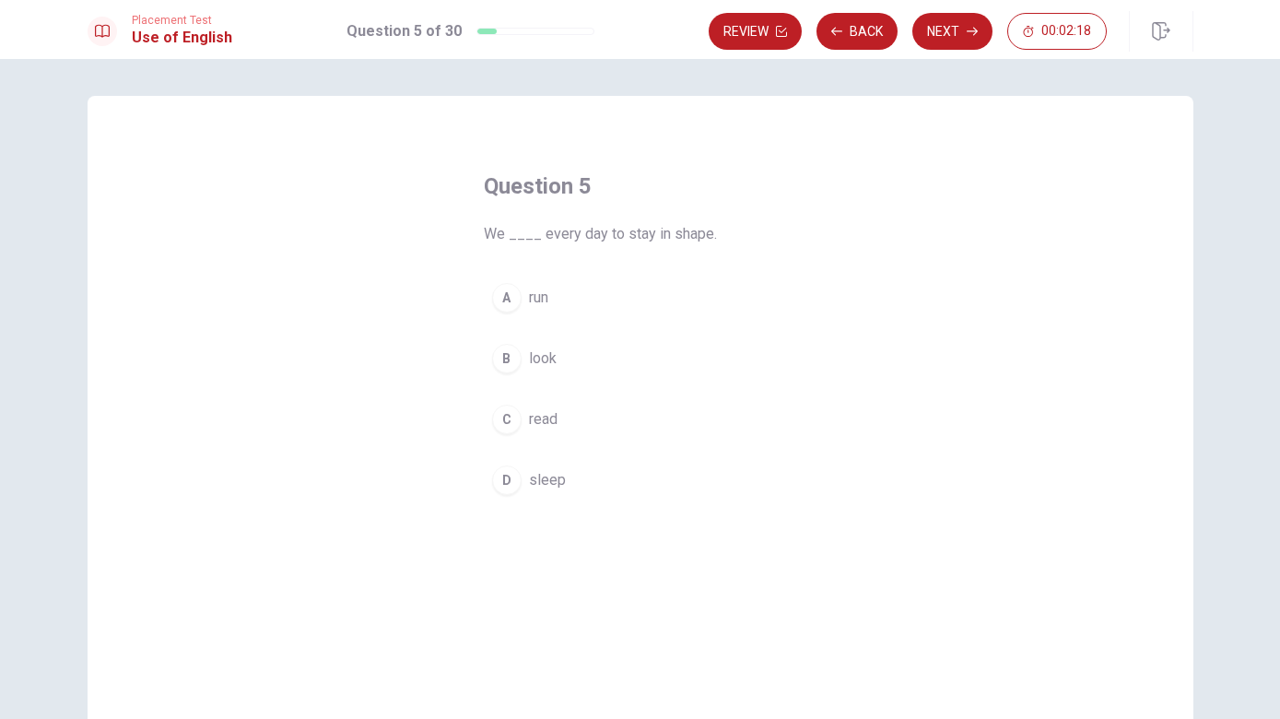
scroll to position [0, 0]
click at [570, 484] on button "D sleep" at bounding box center [640, 480] width 313 height 46
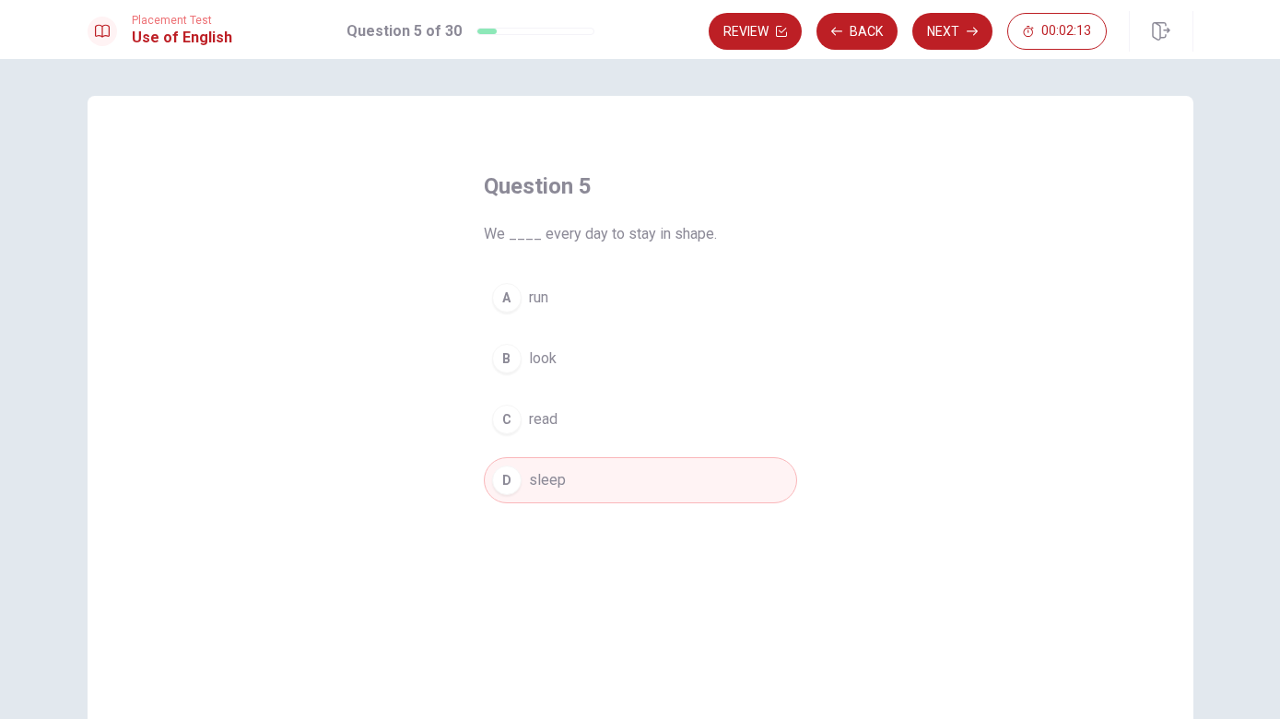
click at [593, 305] on button "A run" at bounding box center [640, 298] width 313 height 46
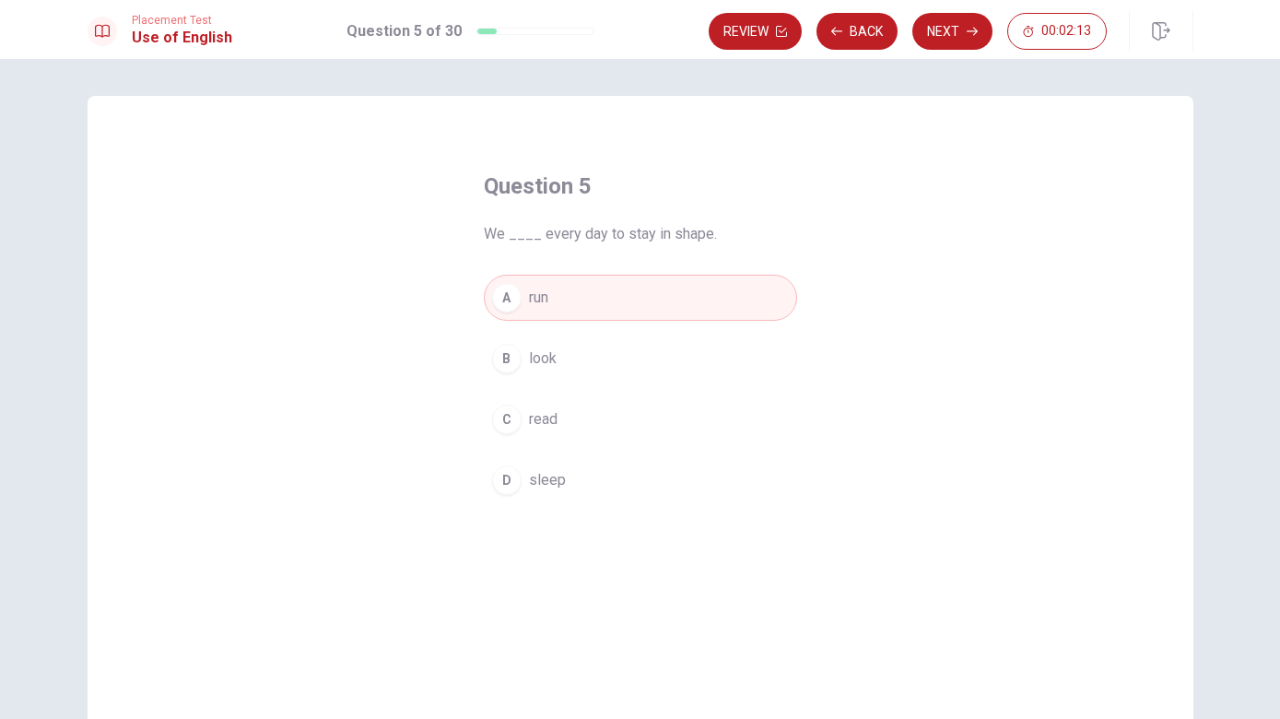
click at [593, 411] on button "C read" at bounding box center [640, 419] width 313 height 46
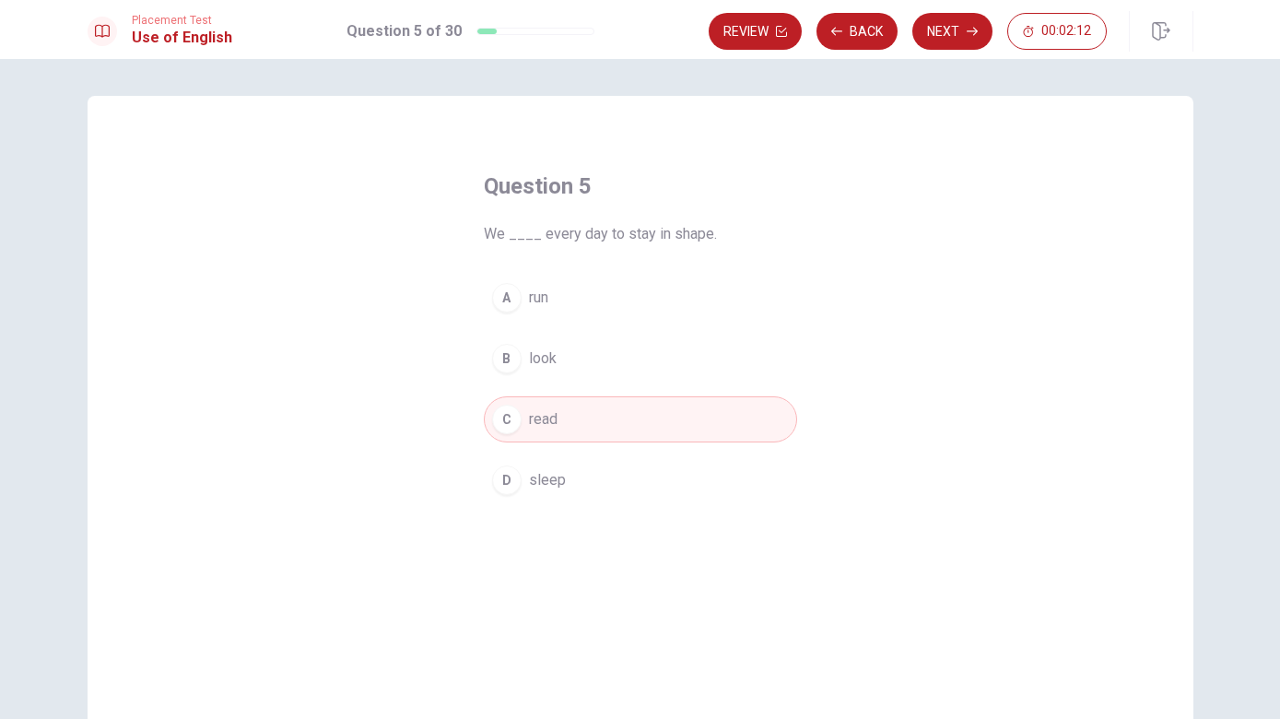
scroll to position [1, 0]
click at [619, 470] on button "D sleep" at bounding box center [640, 479] width 313 height 46
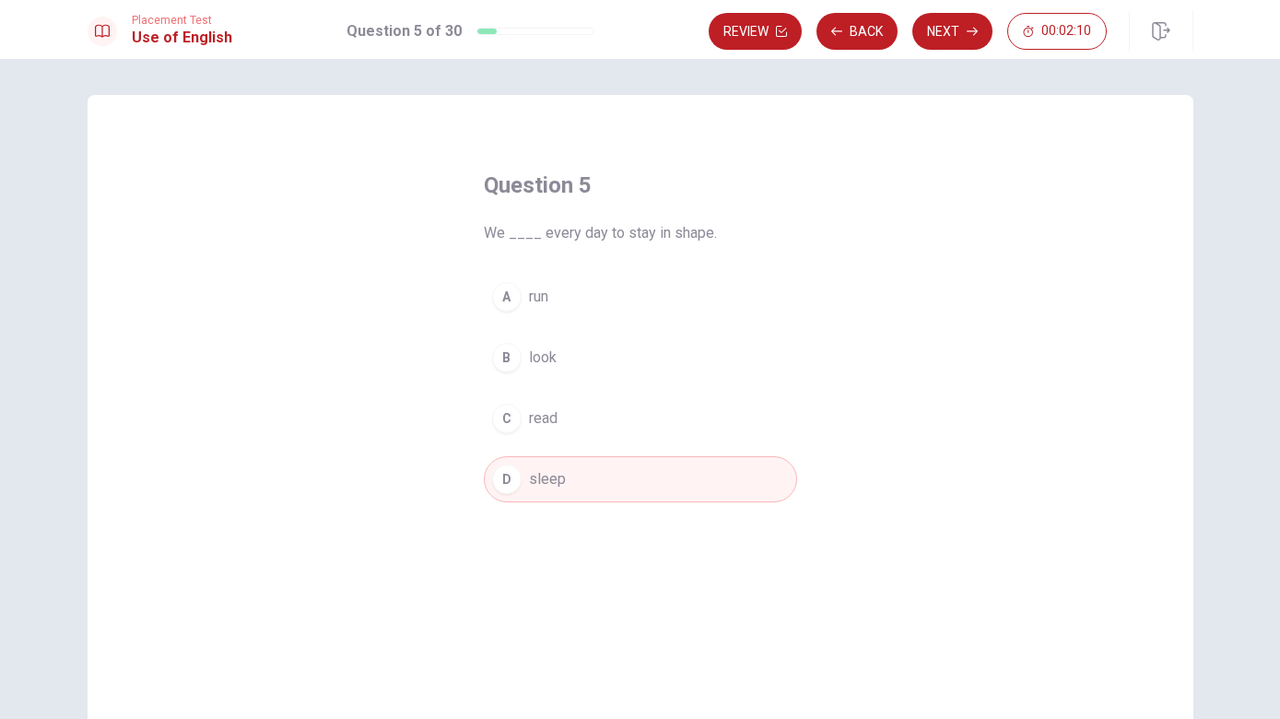
click at [965, 34] on button "Next" at bounding box center [952, 31] width 80 height 37
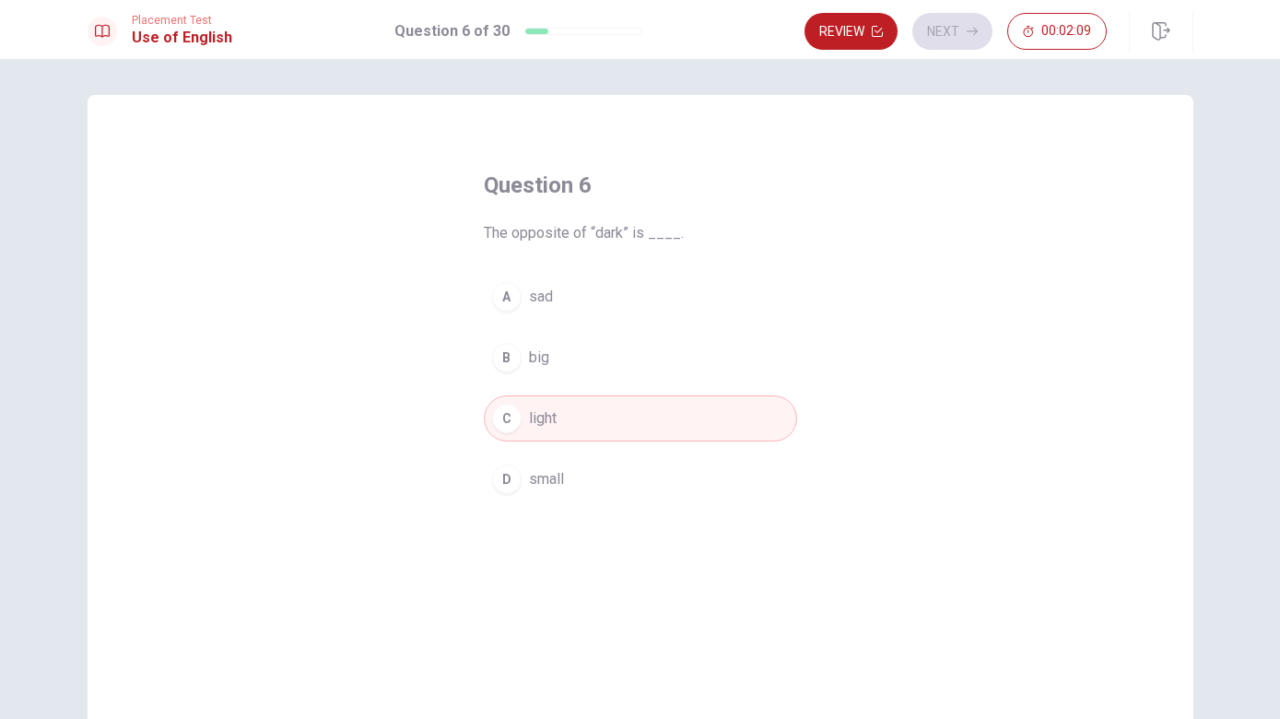
click at [863, 22] on button "Review" at bounding box center [851, 31] width 93 height 37
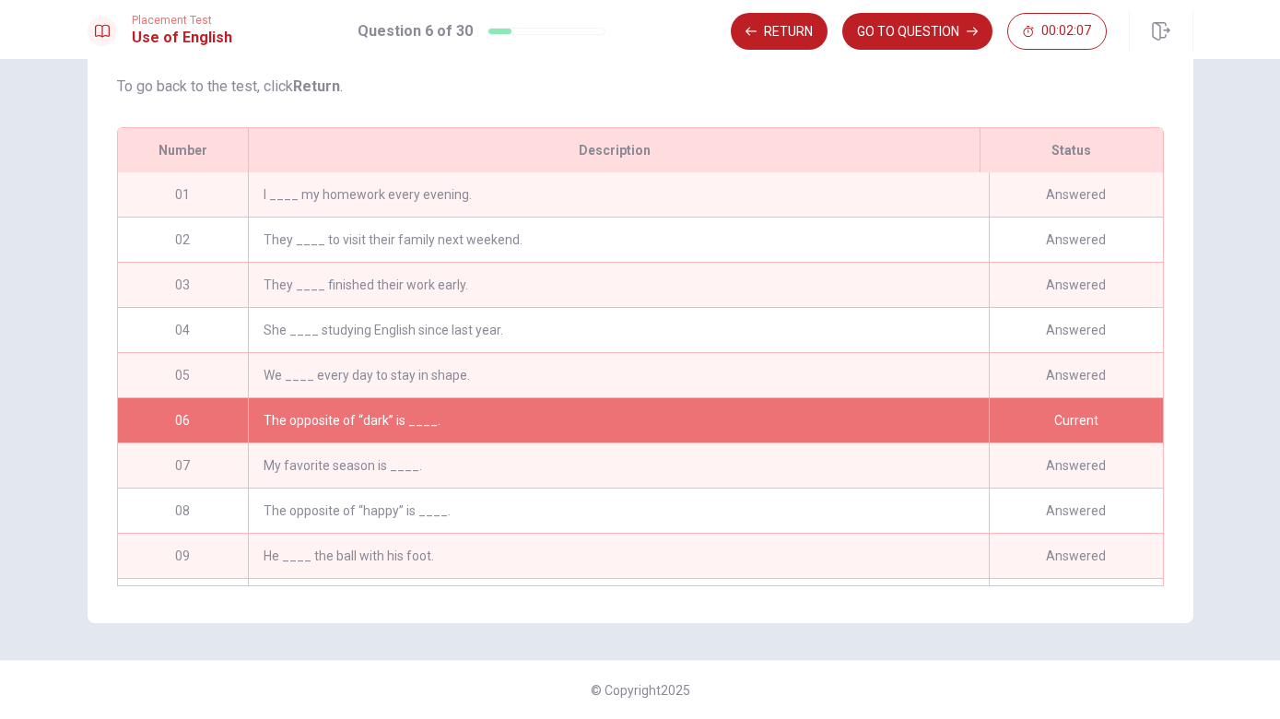
scroll to position [0, 0]
click at [1100, 417] on div "Current" at bounding box center [1076, 420] width 174 height 44
click at [1104, 367] on div "Answered" at bounding box center [1076, 375] width 174 height 44
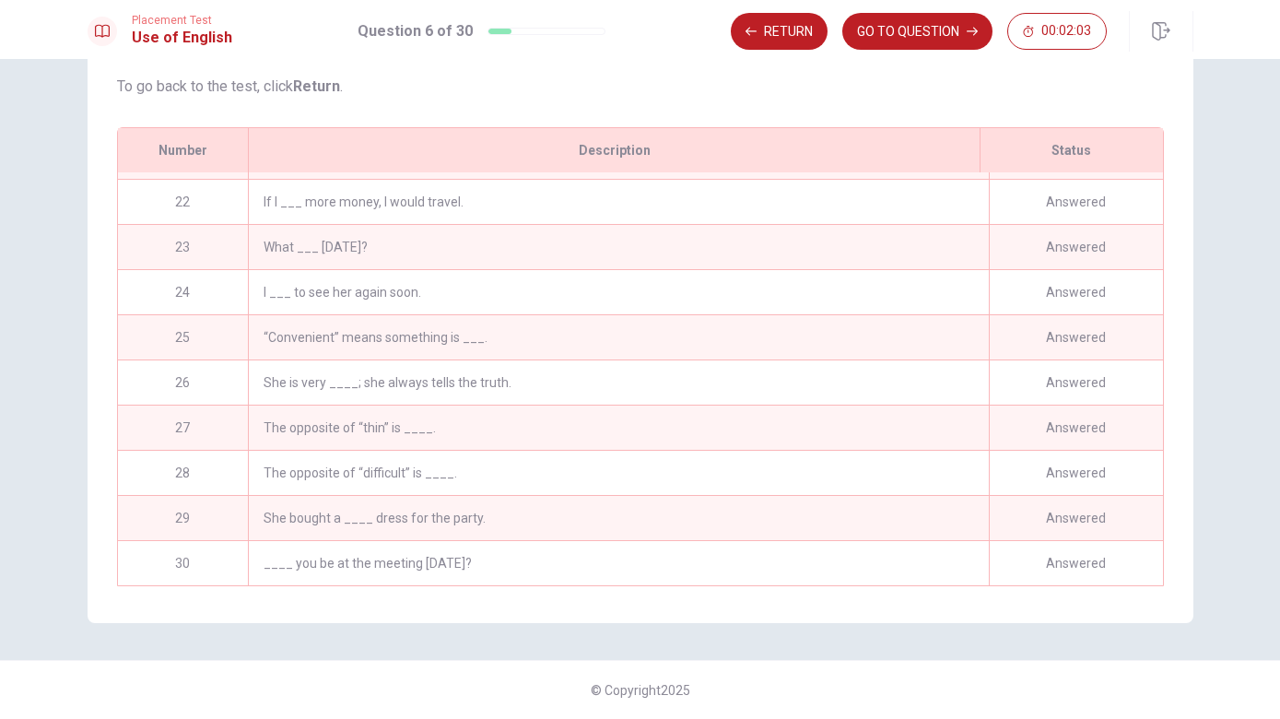
scroll to position [941, 0]
click at [1116, 565] on div "Answered" at bounding box center [1076, 563] width 174 height 44
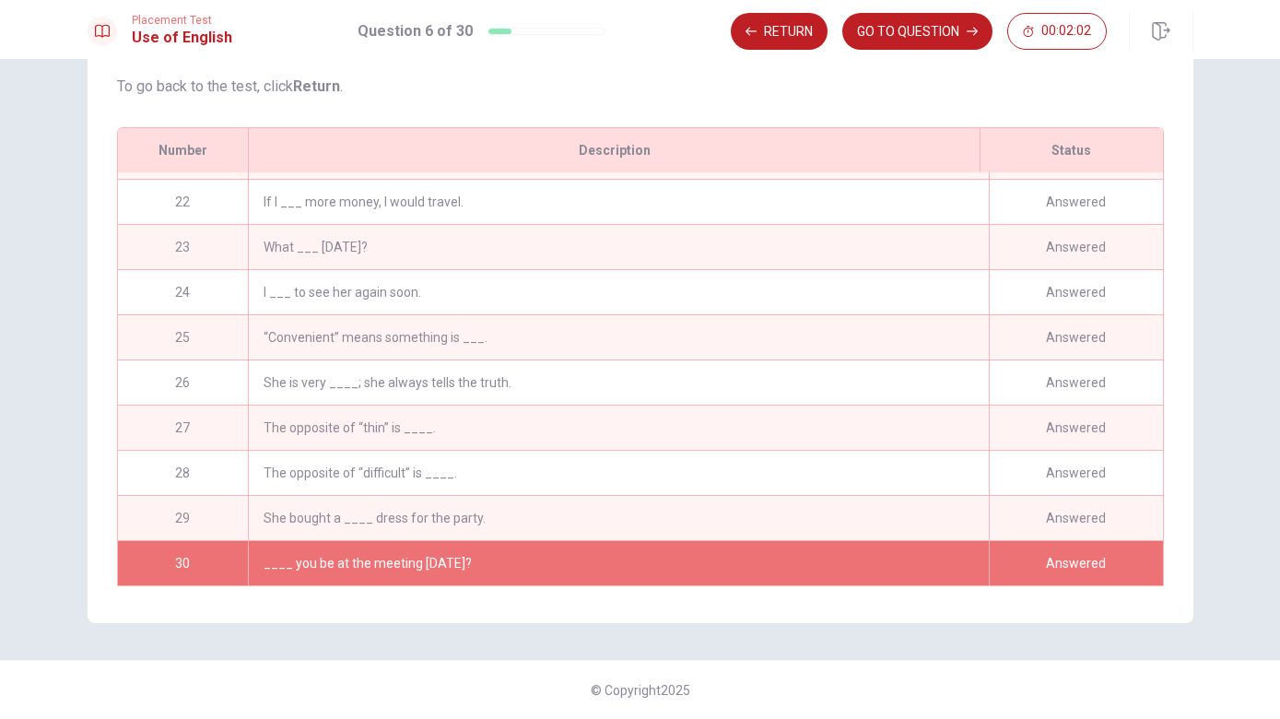
click at [948, 26] on button "GO TO QUESTION" at bounding box center [917, 31] width 150 height 37
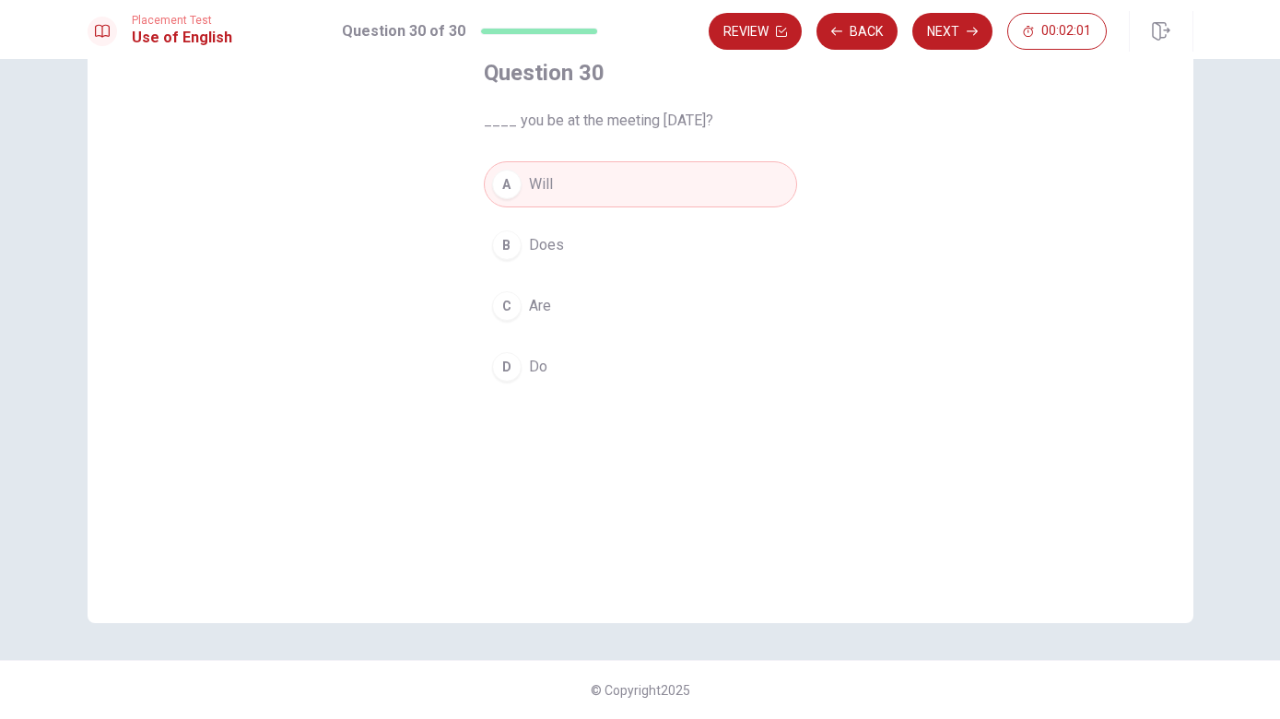
click at [969, 26] on icon "button" at bounding box center [972, 31] width 11 height 11
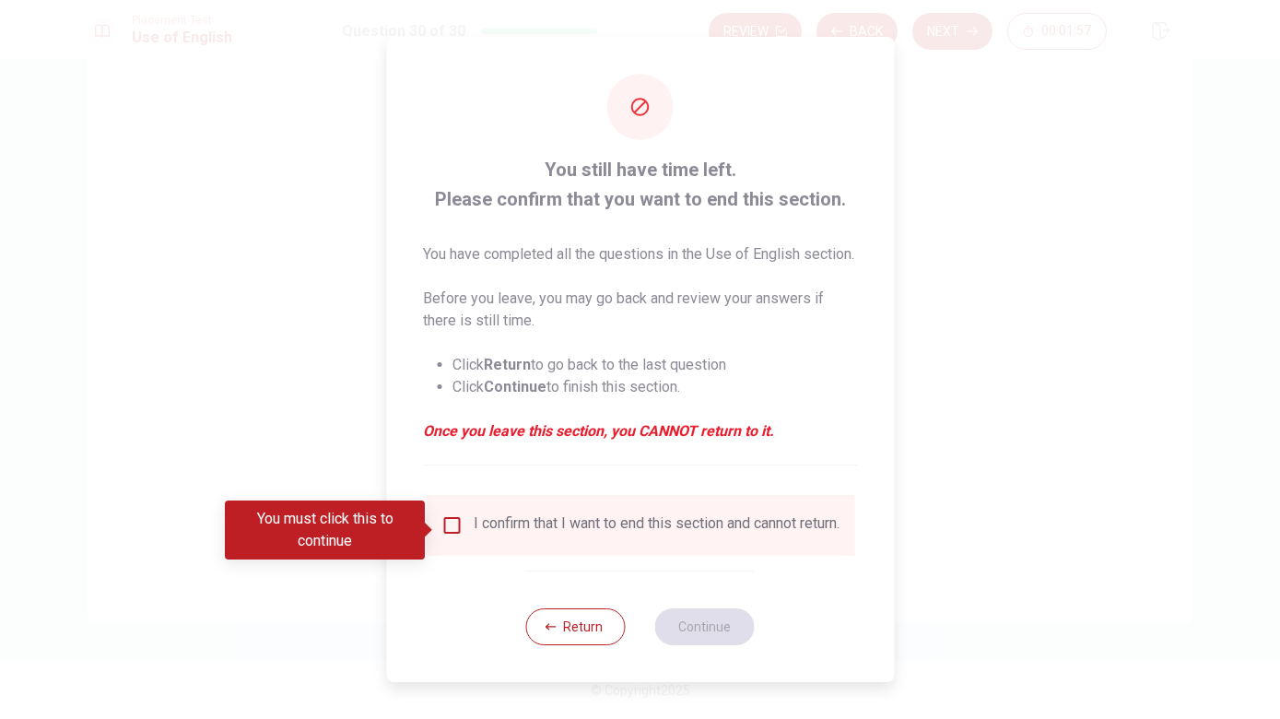
click at [584, 645] on button "Return" at bounding box center [576, 626] width 100 height 37
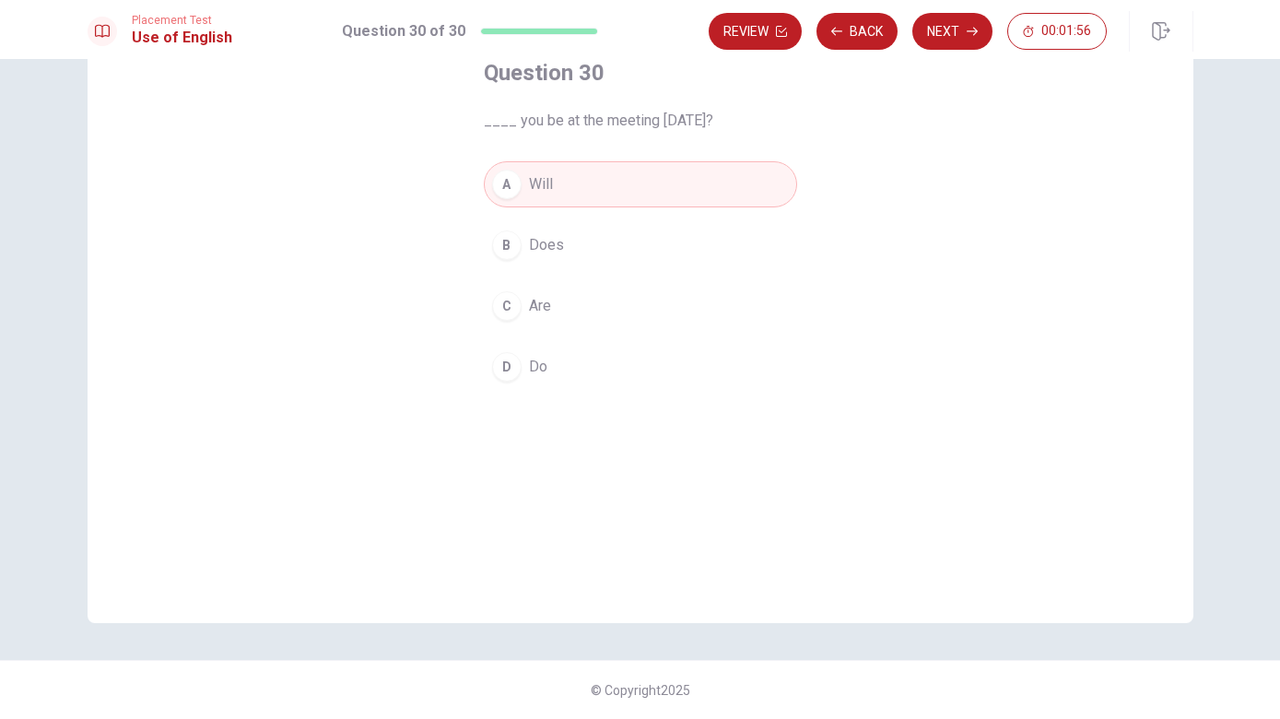
click at [769, 36] on button "Review" at bounding box center [755, 31] width 93 height 37
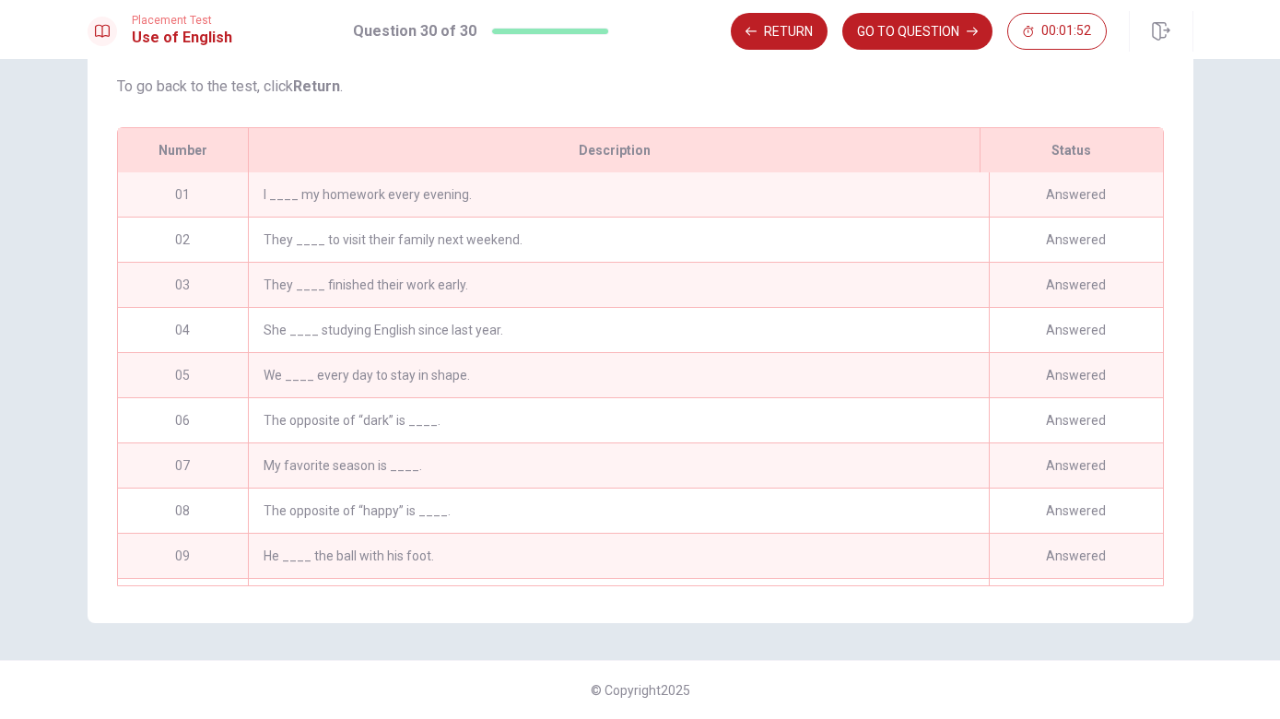
scroll to position [0, 0]
click at [925, 393] on div "We ____ every day to stay in shape." at bounding box center [618, 375] width 740 height 44
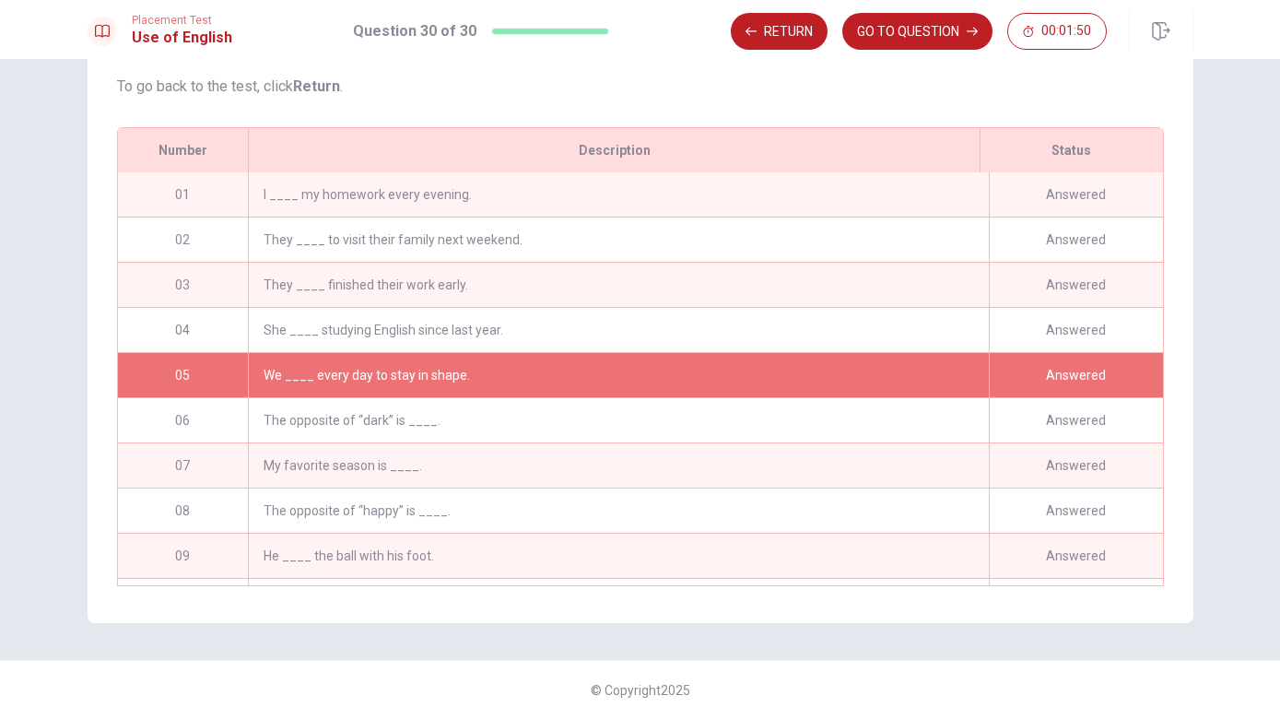
click at [940, 42] on button "GO TO QUESTION" at bounding box center [917, 31] width 150 height 37
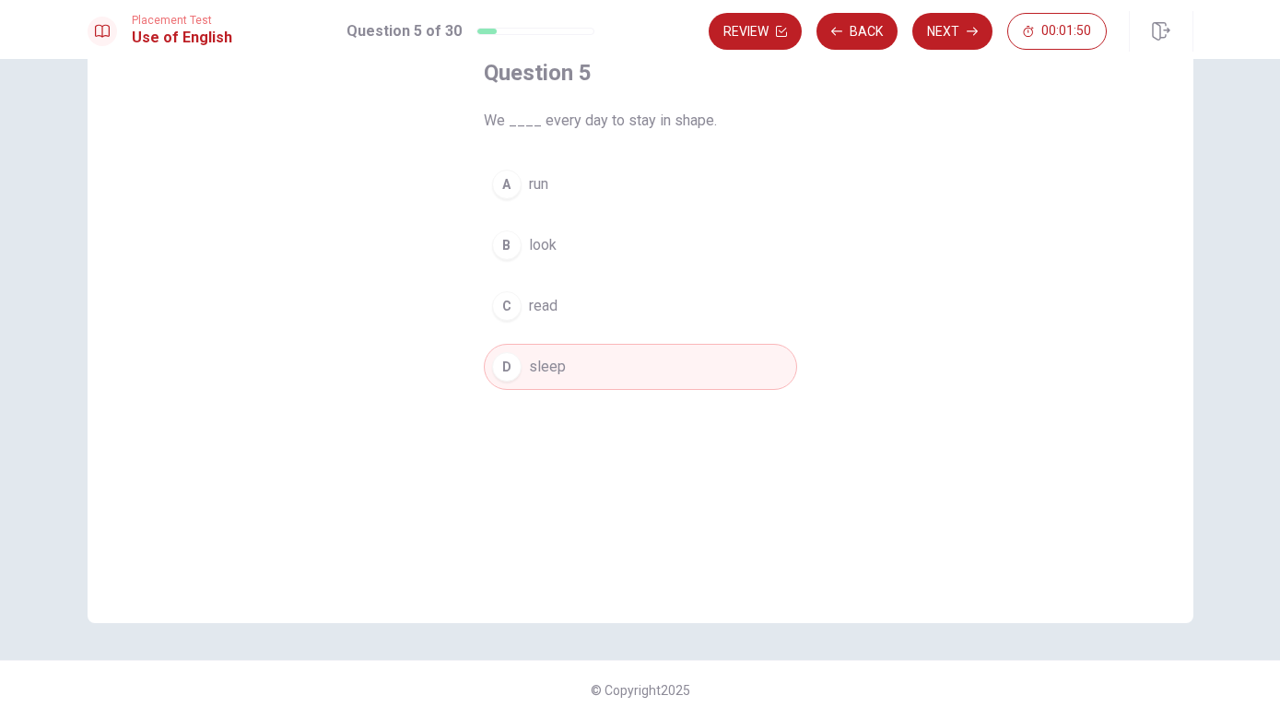
scroll to position [113, 0]
click at [638, 289] on button "C read" at bounding box center [640, 306] width 313 height 46
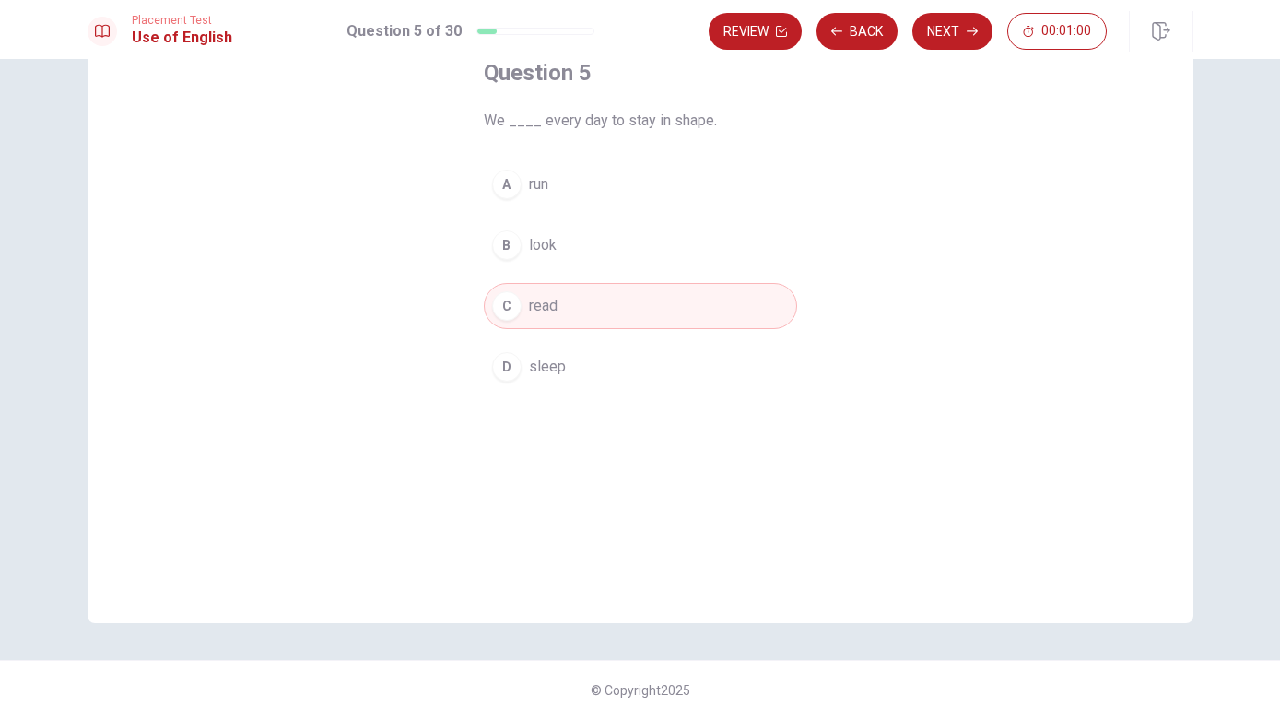
click at [621, 241] on button "B look" at bounding box center [640, 245] width 313 height 46
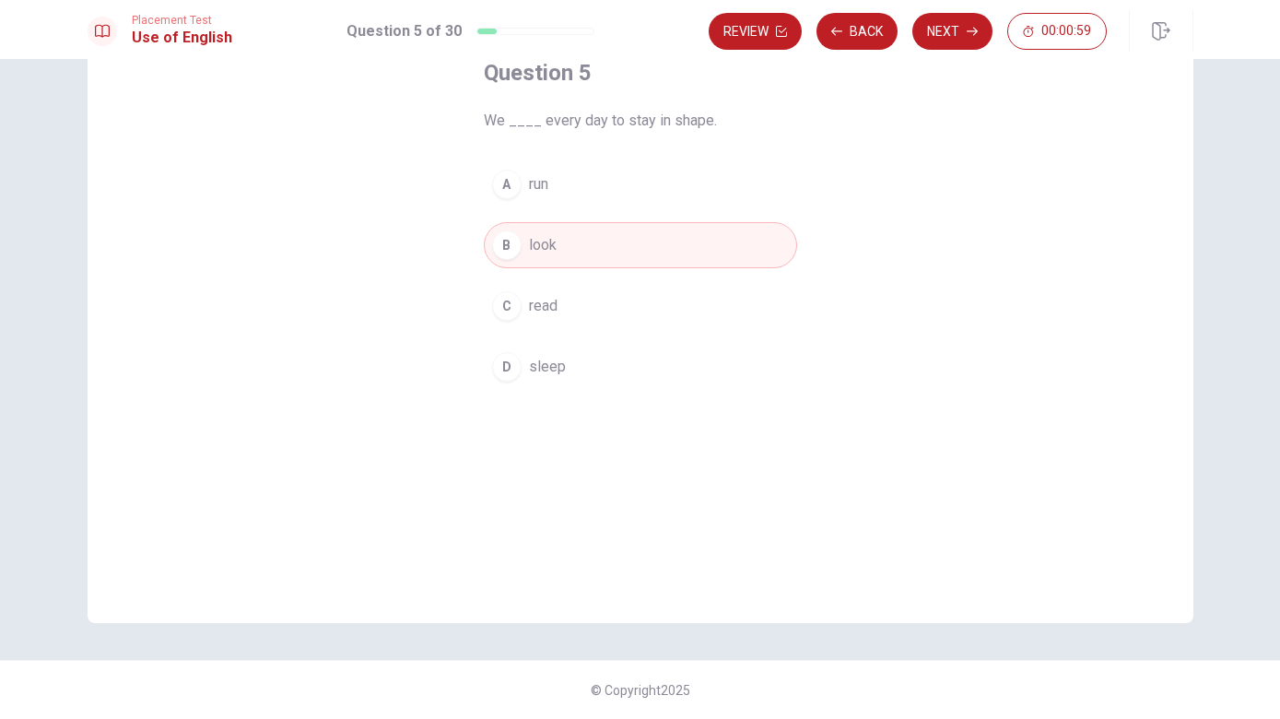
click at [637, 161] on button "A run" at bounding box center [640, 184] width 313 height 46
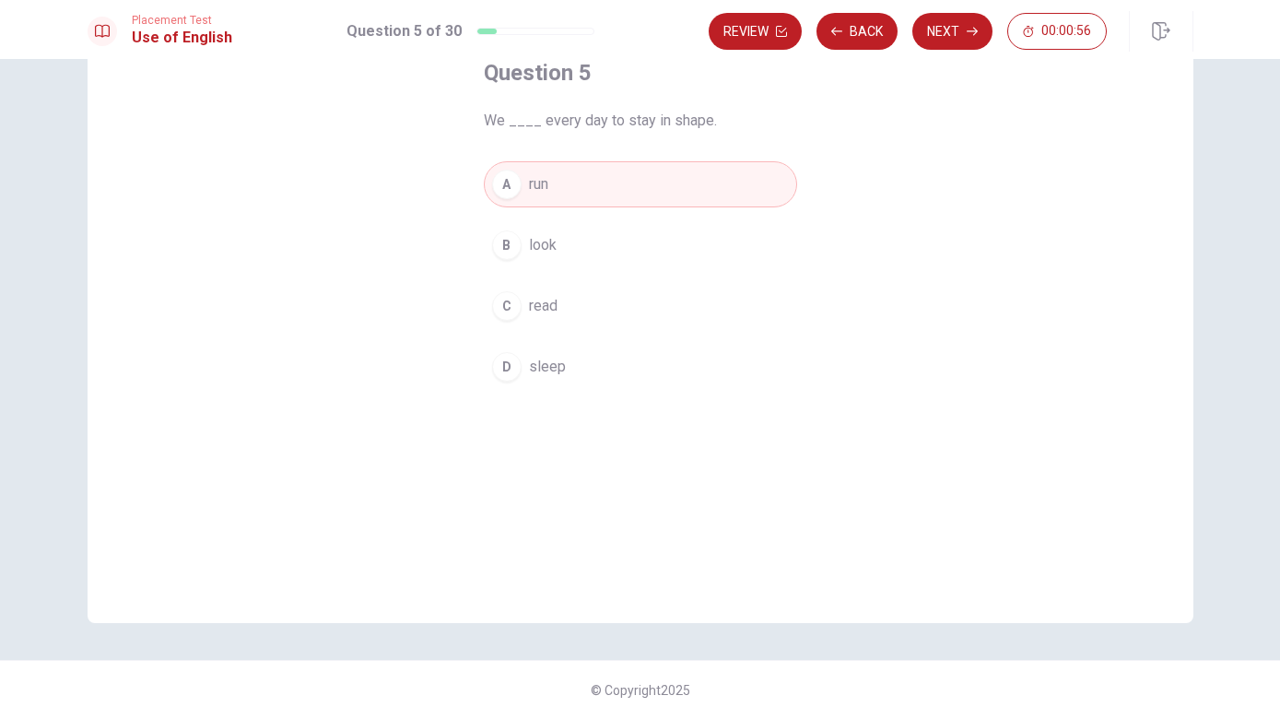
click at [590, 245] on button "B look" at bounding box center [640, 245] width 313 height 46
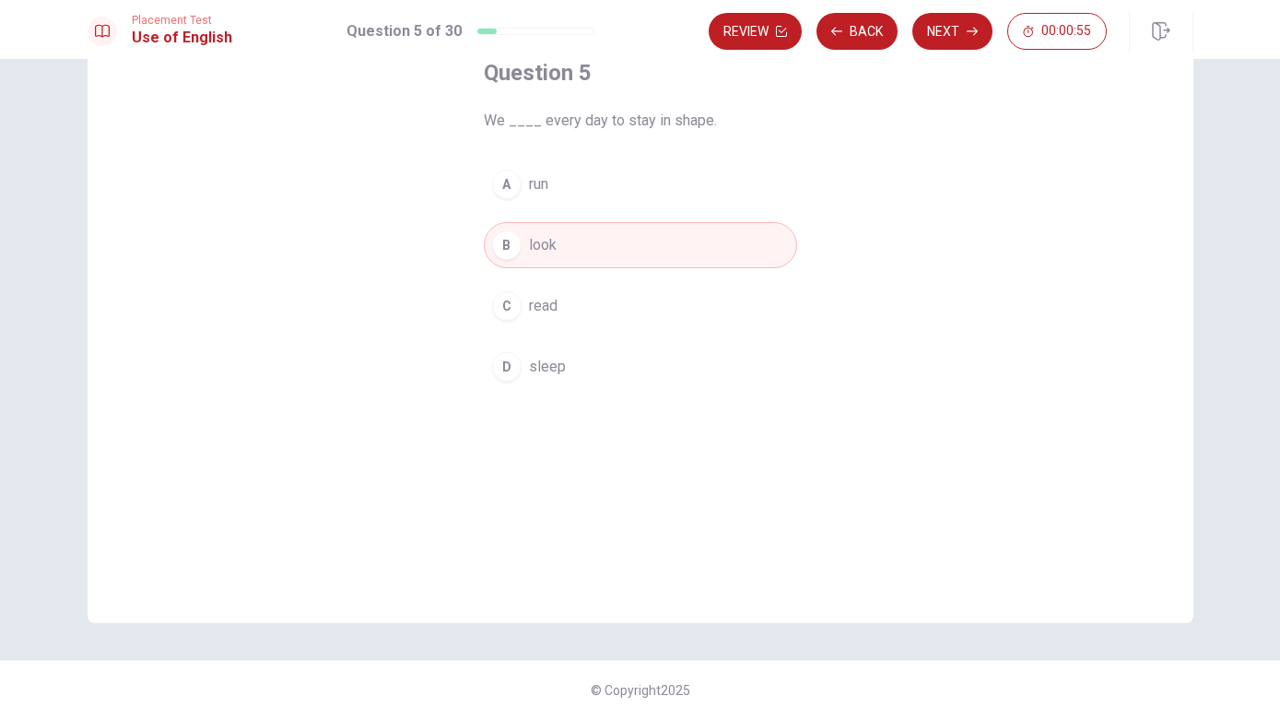
click at [577, 308] on button "C read" at bounding box center [640, 306] width 313 height 46
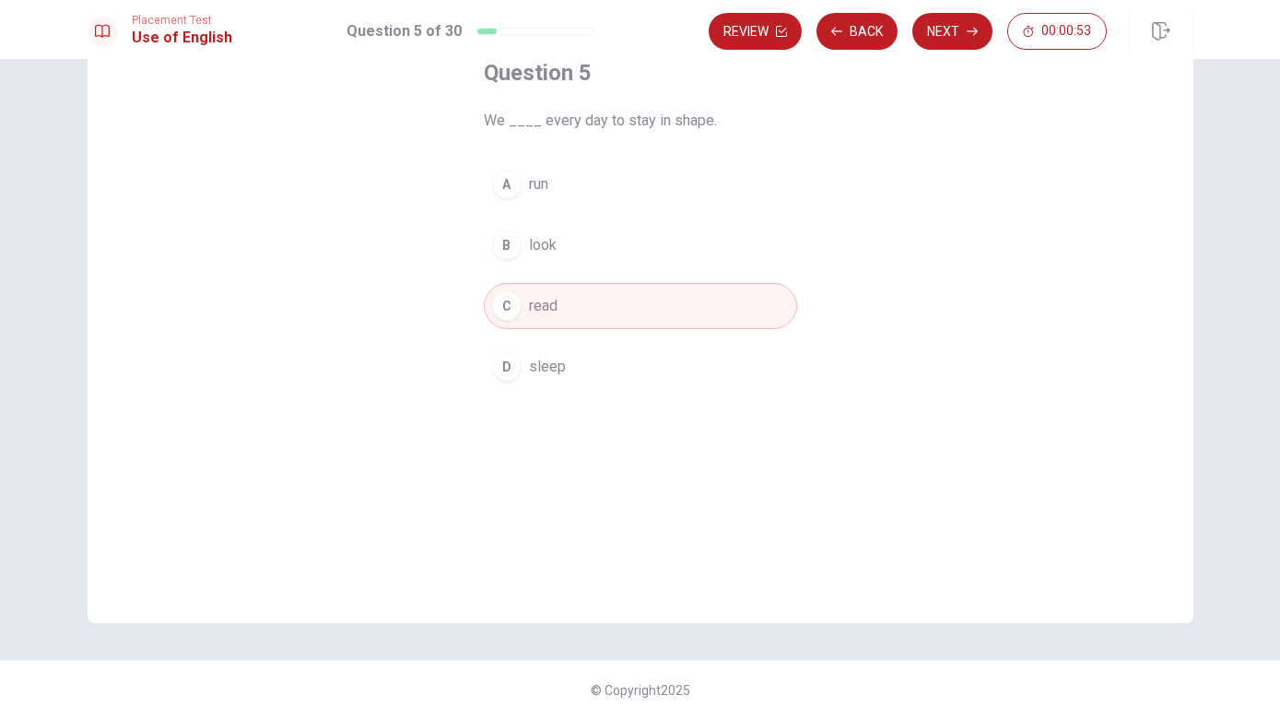
click at [588, 194] on button "A run" at bounding box center [640, 184] width 313 height 46
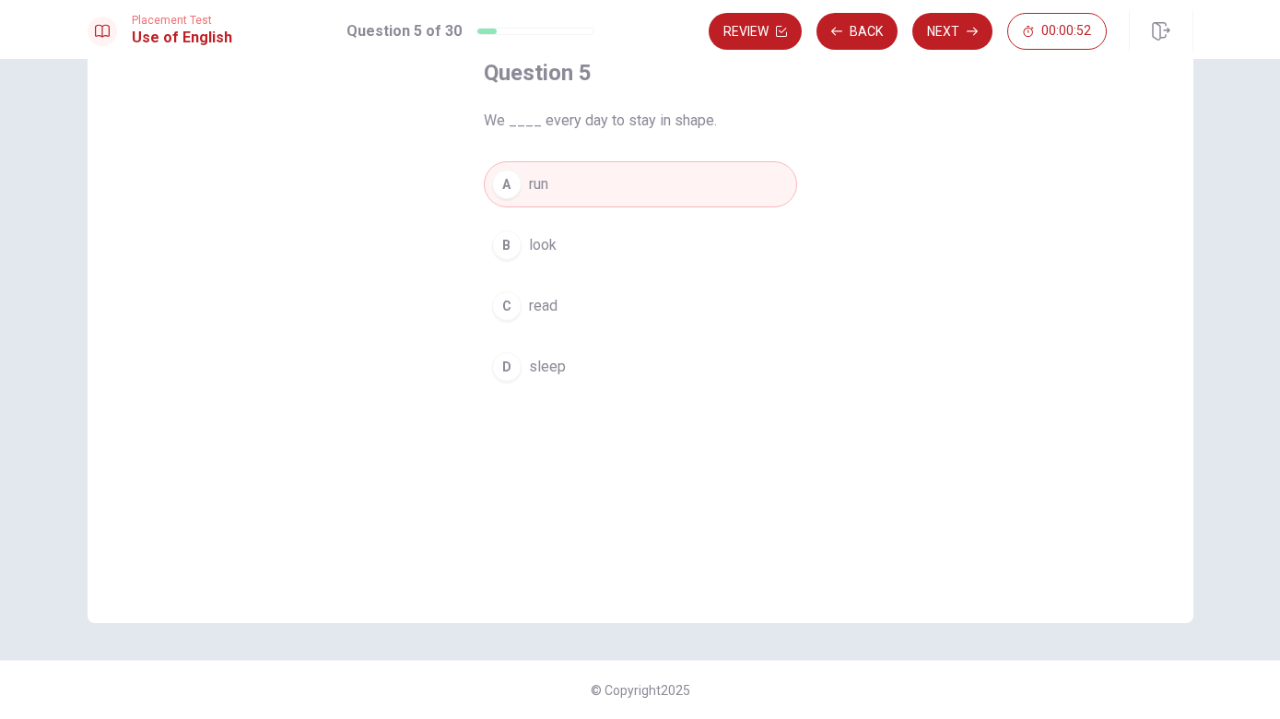
click at [628, 301] on button "C read" at bounding box center [640, 306] width 313 height 46
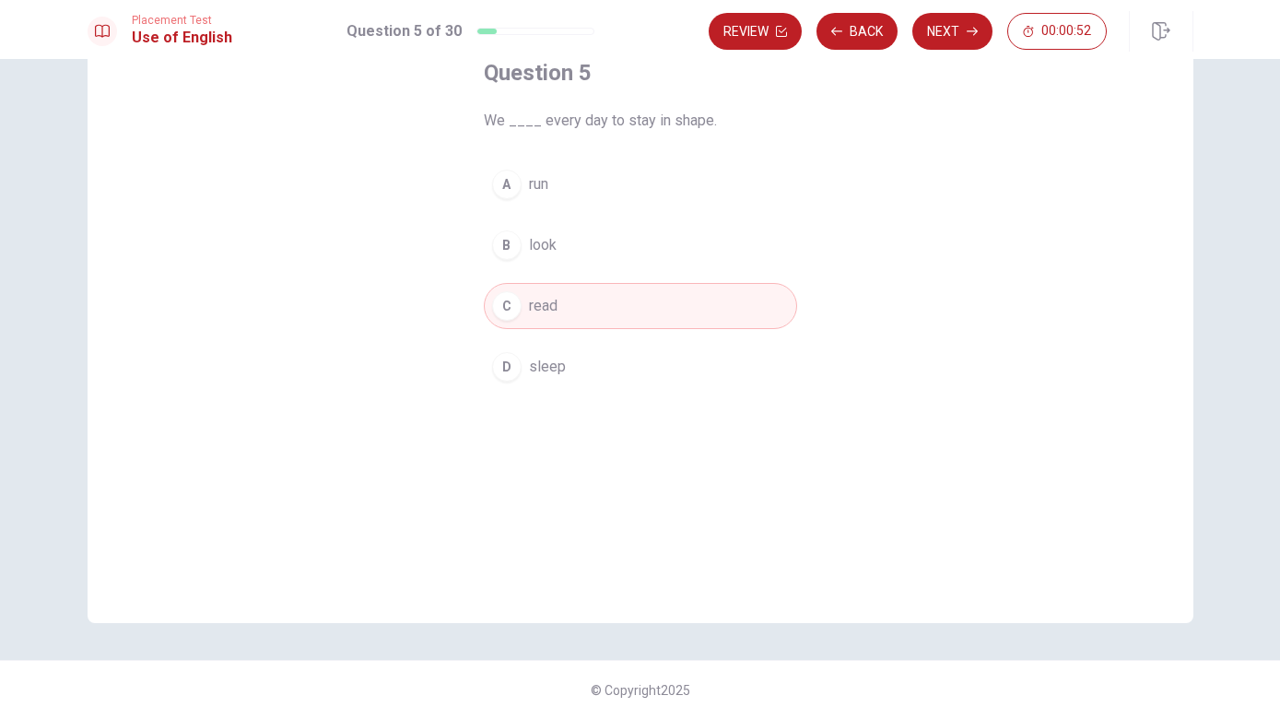
click at [663, 186] on button "A run" at bounding box center [640, 184] width 313 height 46
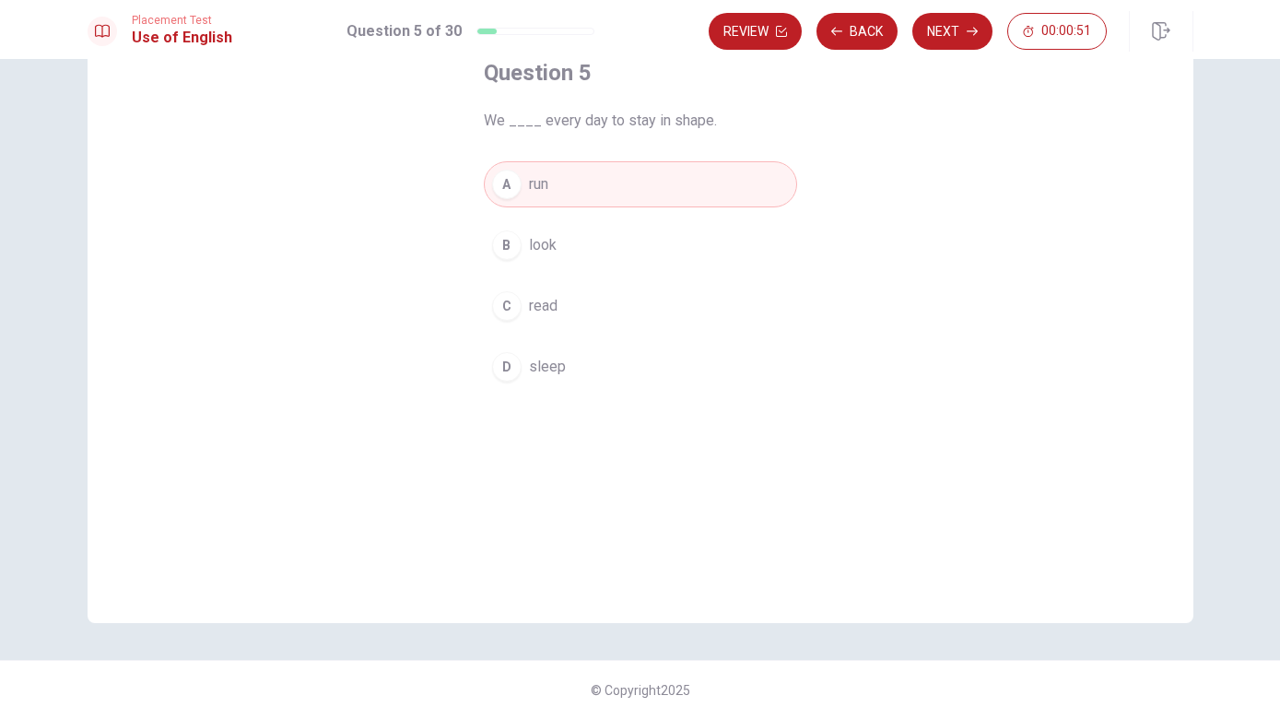
click at [651, 316] on button "C read" at bounding box center [640, 306] width 313 height 46
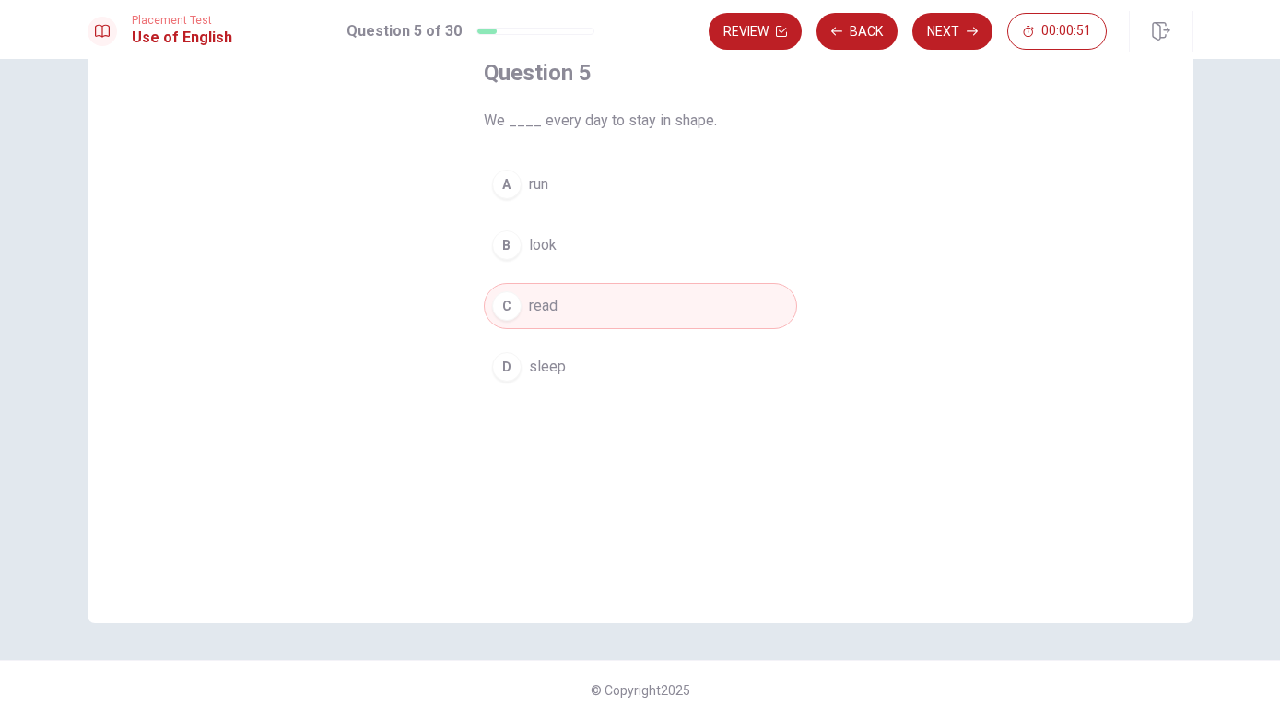
click at [685, 189] on button "A run" at bounding box center [640, 184] width 313 height 46
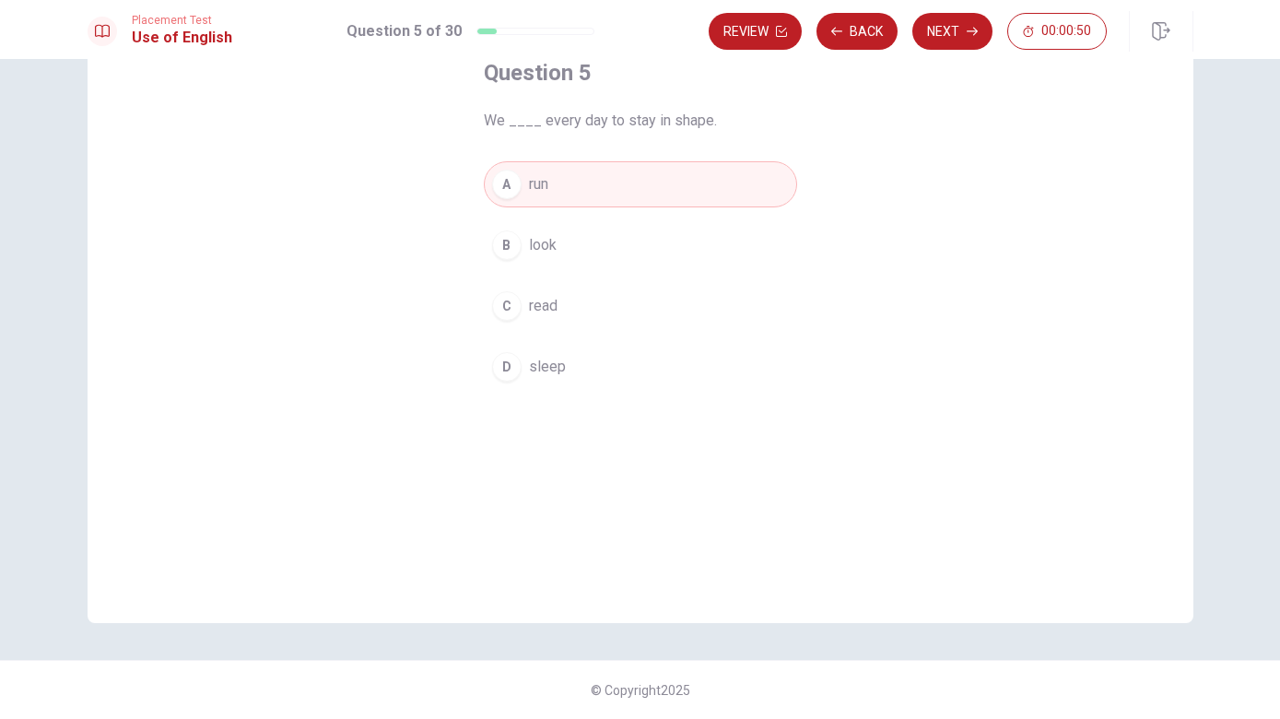
click at [657, 302] on button "C read" at bounding box center [640, 306] width 313 height 46
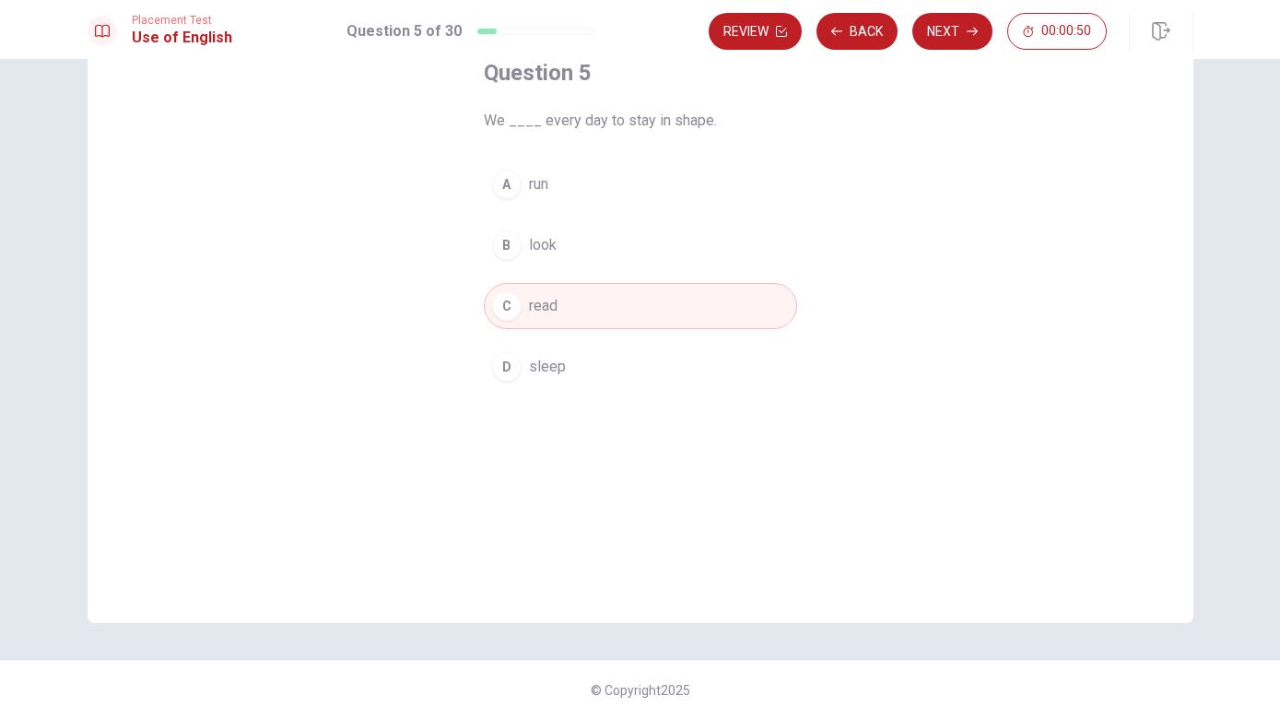
click at [689, 188] on button "A run" at bounding box center [640, 184] width 313 height 46
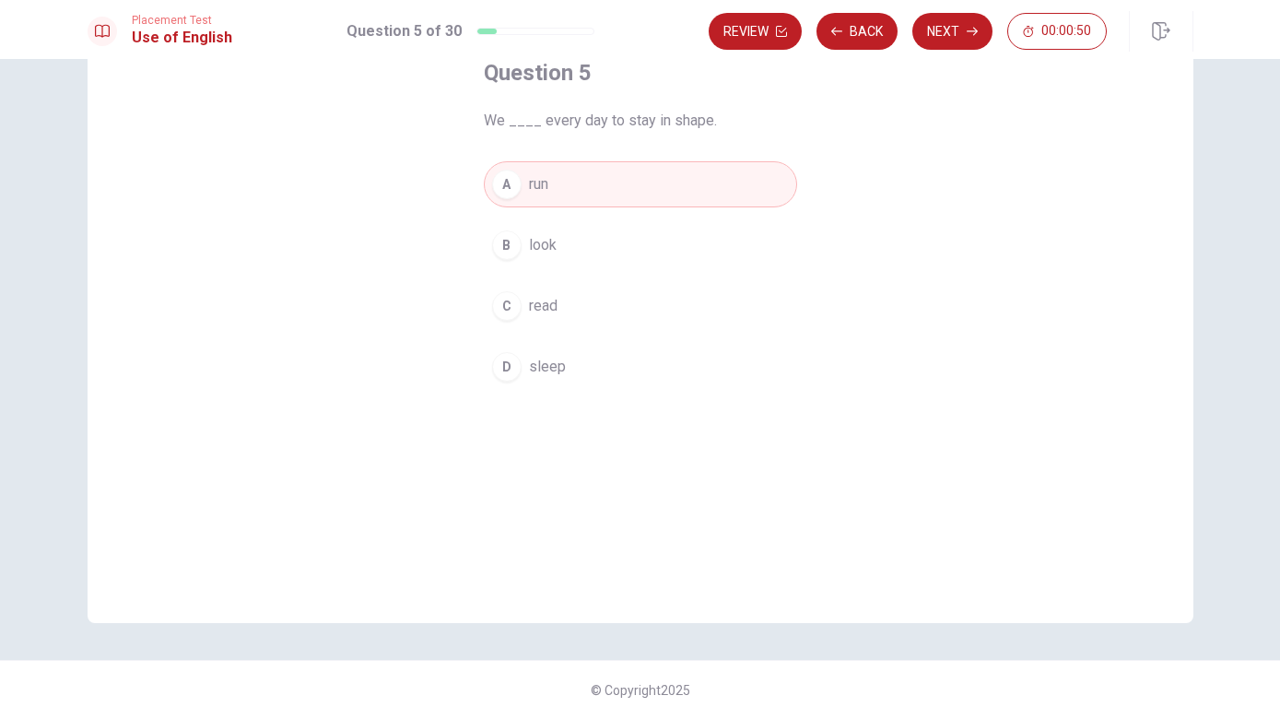
click at [651, 299] on button "C read" at bounding box center [640, 306] width 313 height 46
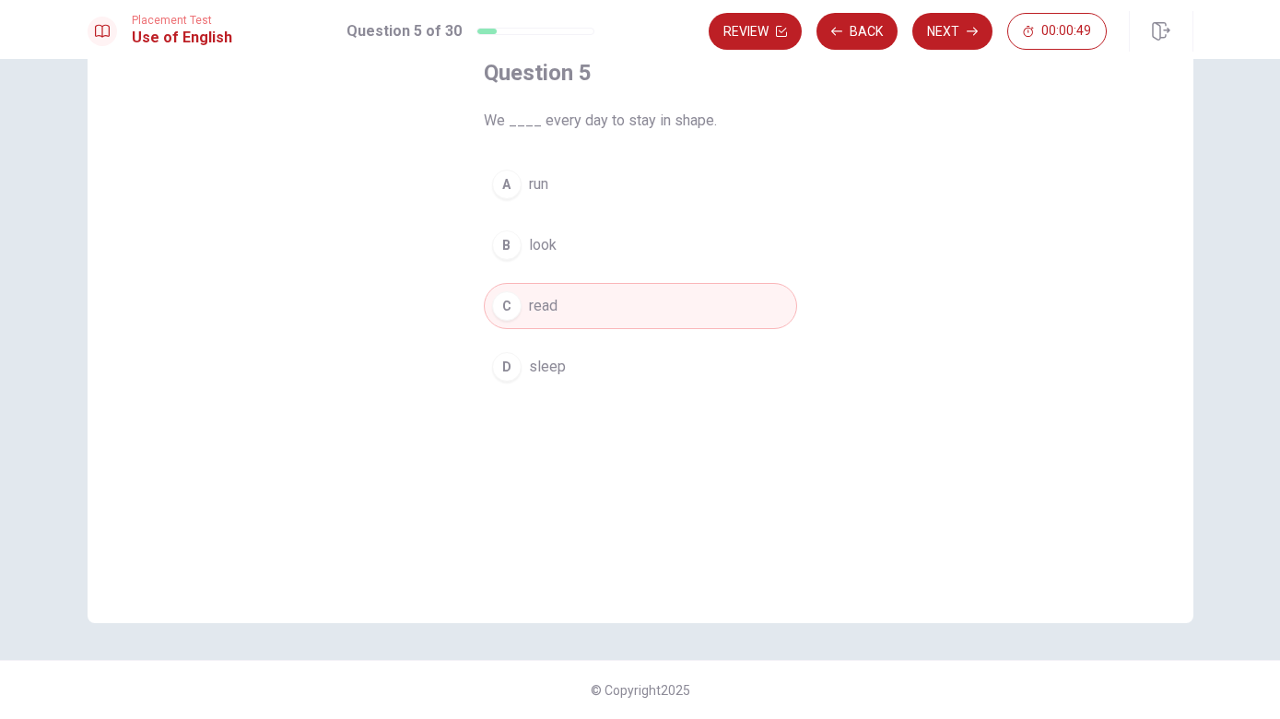
click at [683, 193] on button "A run" at bounding box center [640, 184] width 313 height 46
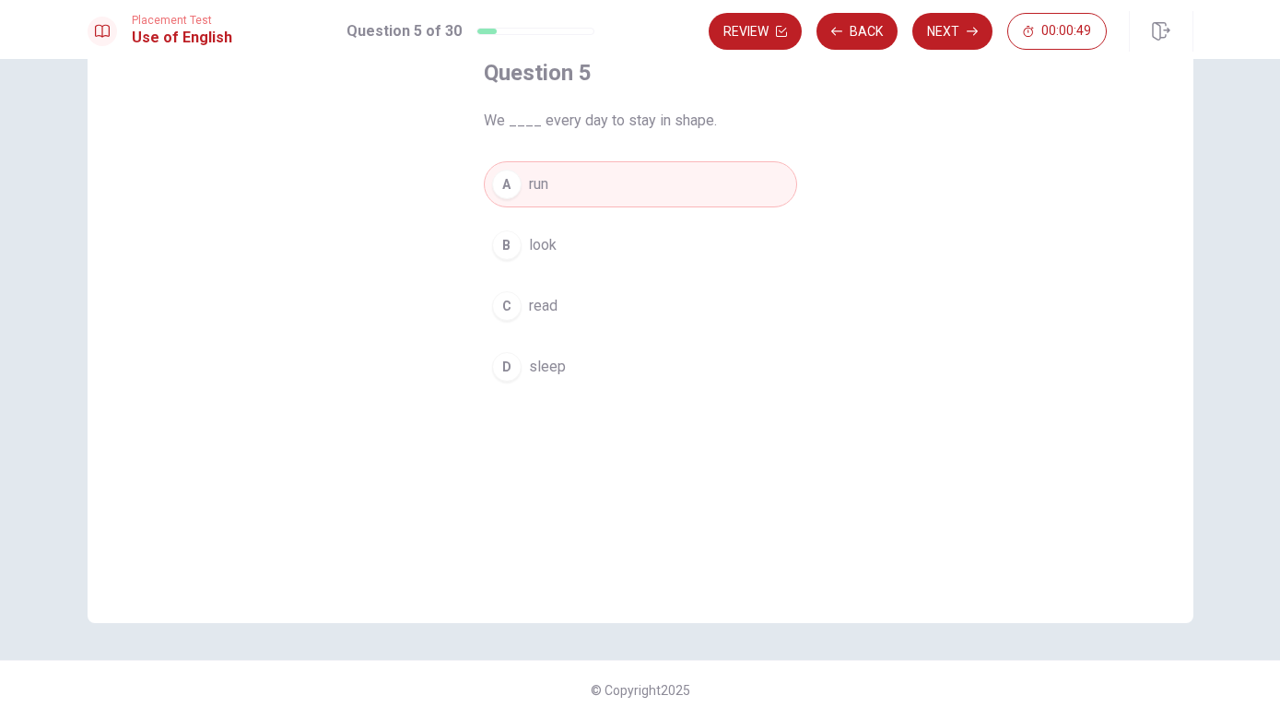
click at [632, 299] on button "C read" at bounding box center [640, 306] width 313 height 46
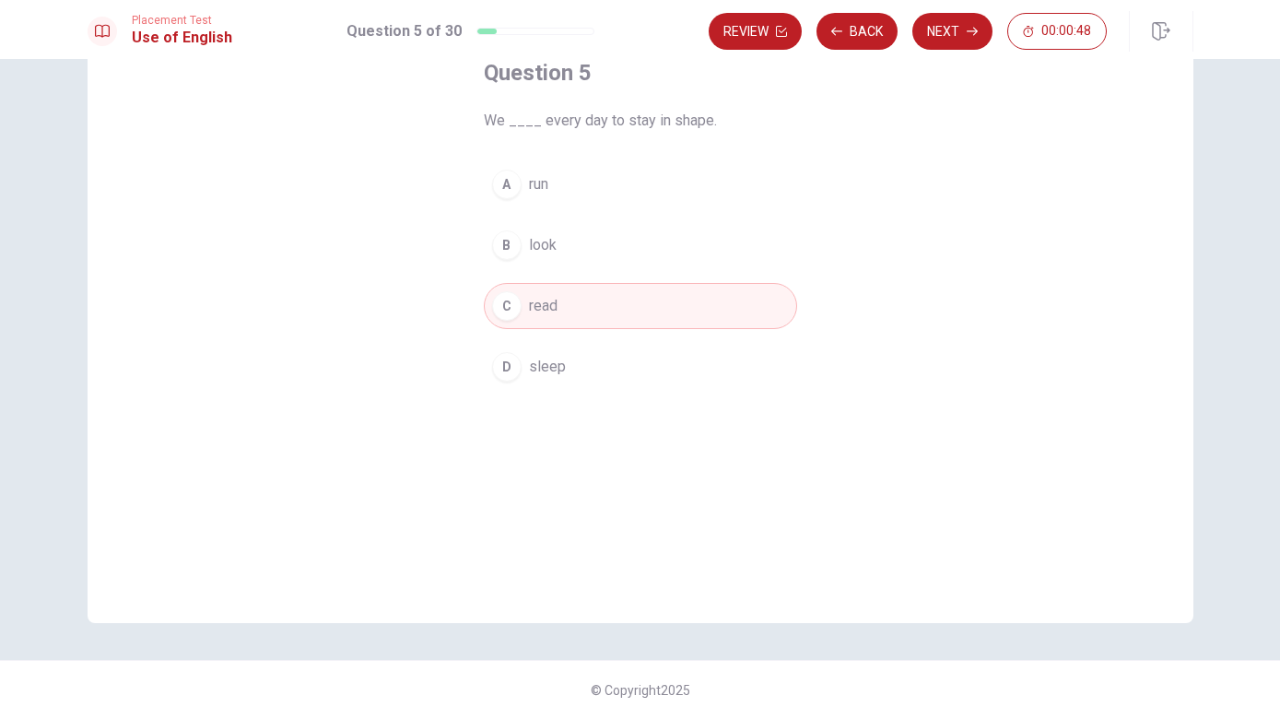
click at [681, 205] on button "A run" at bounding box center [640, 184] width 313 height 46
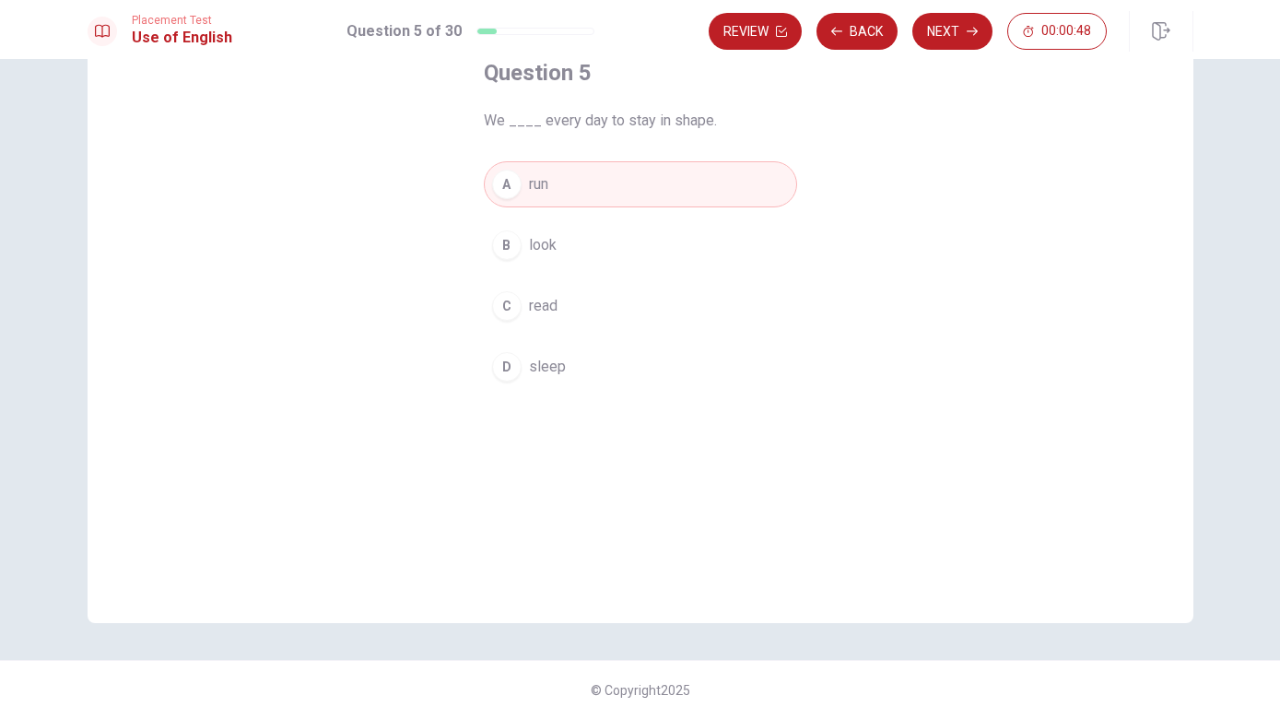
click at [638, 311] on button "C read" at bounding box center [640, 306] width 313 height 46
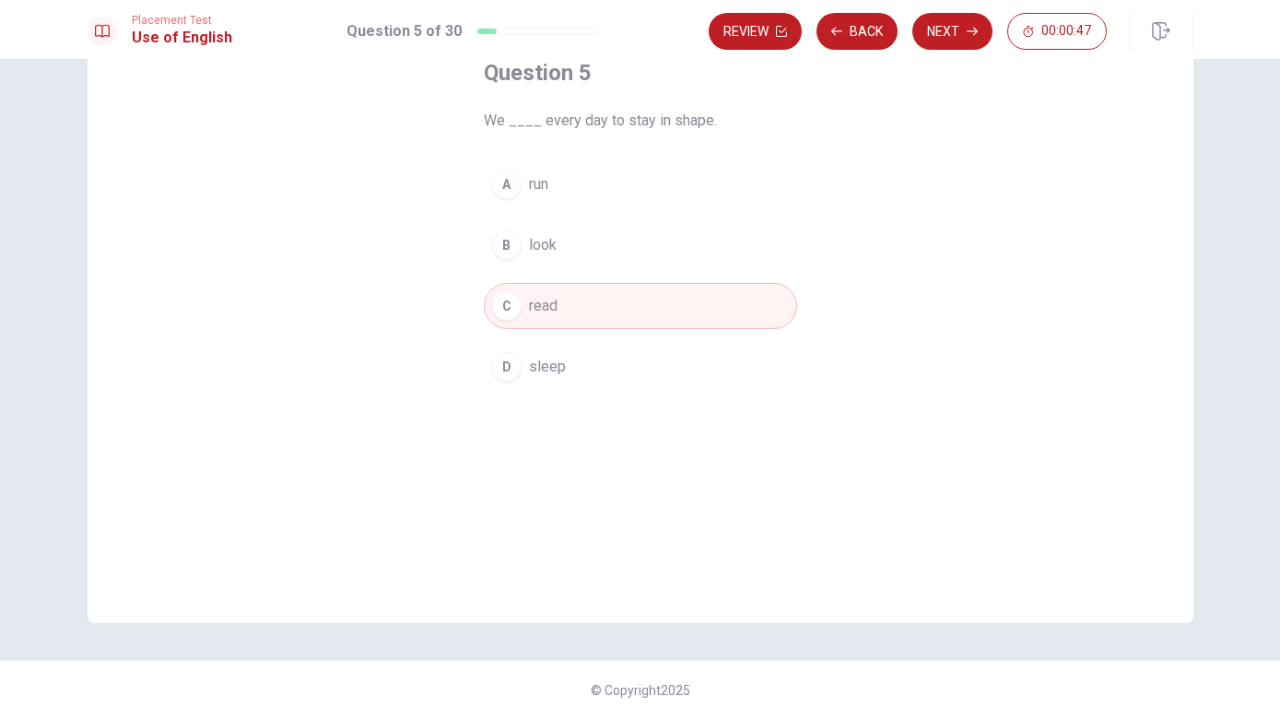
click at [678, 182] on button "A run" at bounding box center [640, 184] width 313 height 46
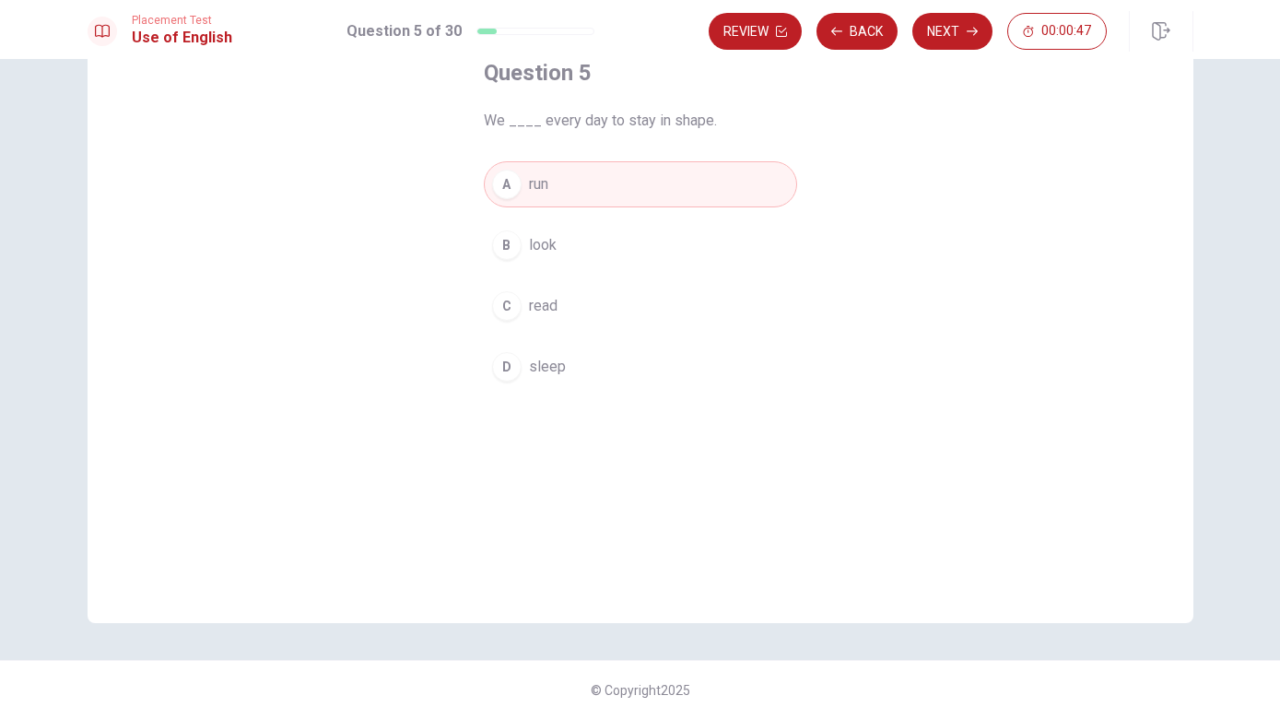
click at [634, 302] on button "C read" at bounding box center [640, 306] width 313 height 46
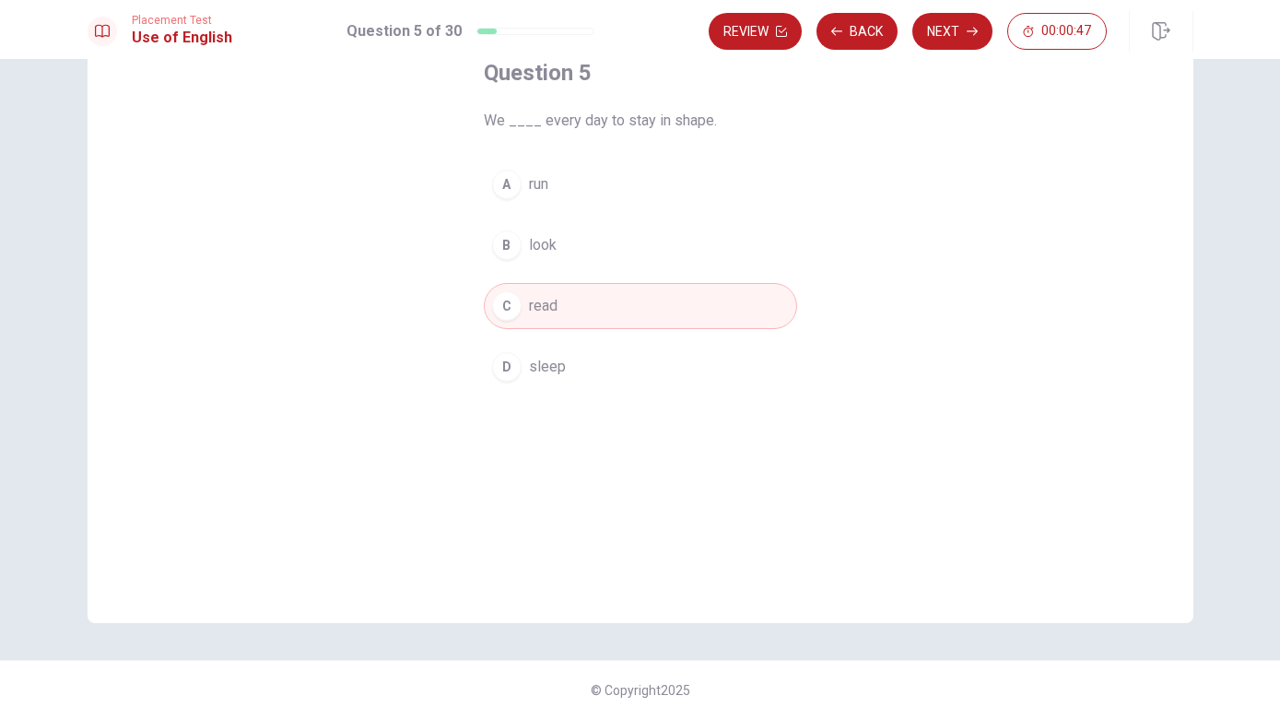
click at [669, 178] on button "A run" at bounding box center [640, 184] width 313 height 46
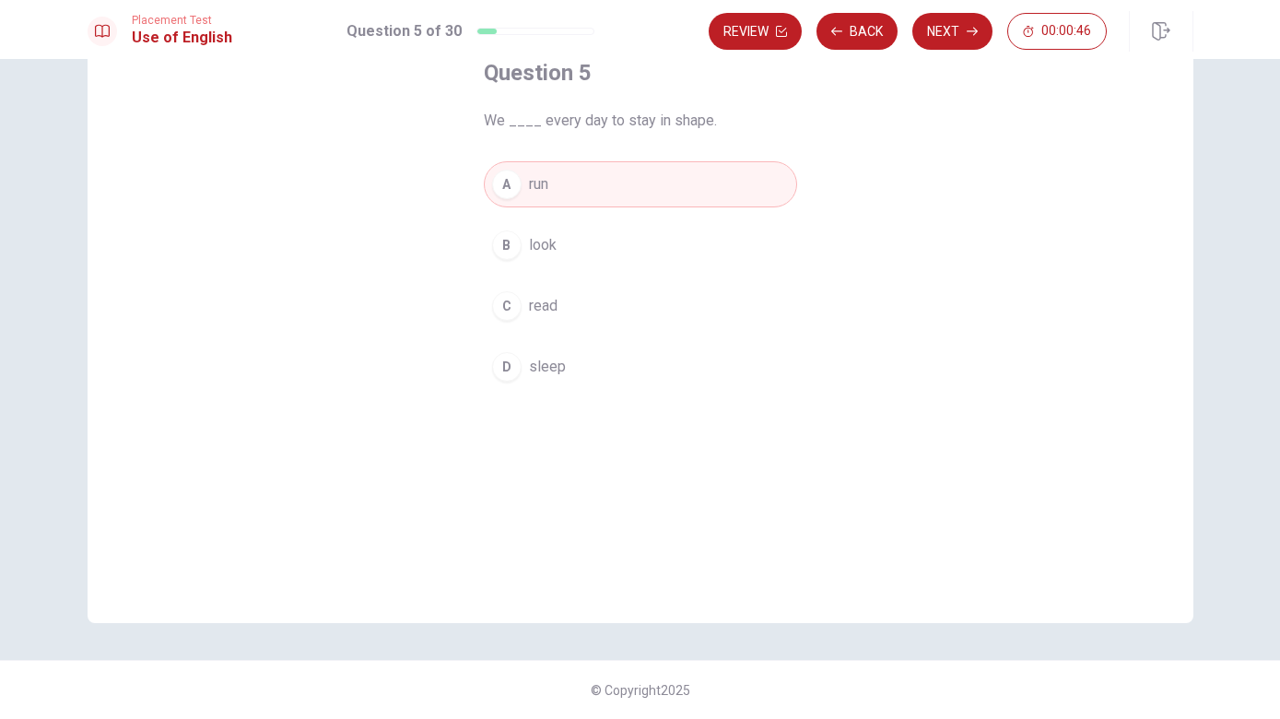
click at [658, 300] on button "C read" at bounding box center [640, 306] width 313 height 46
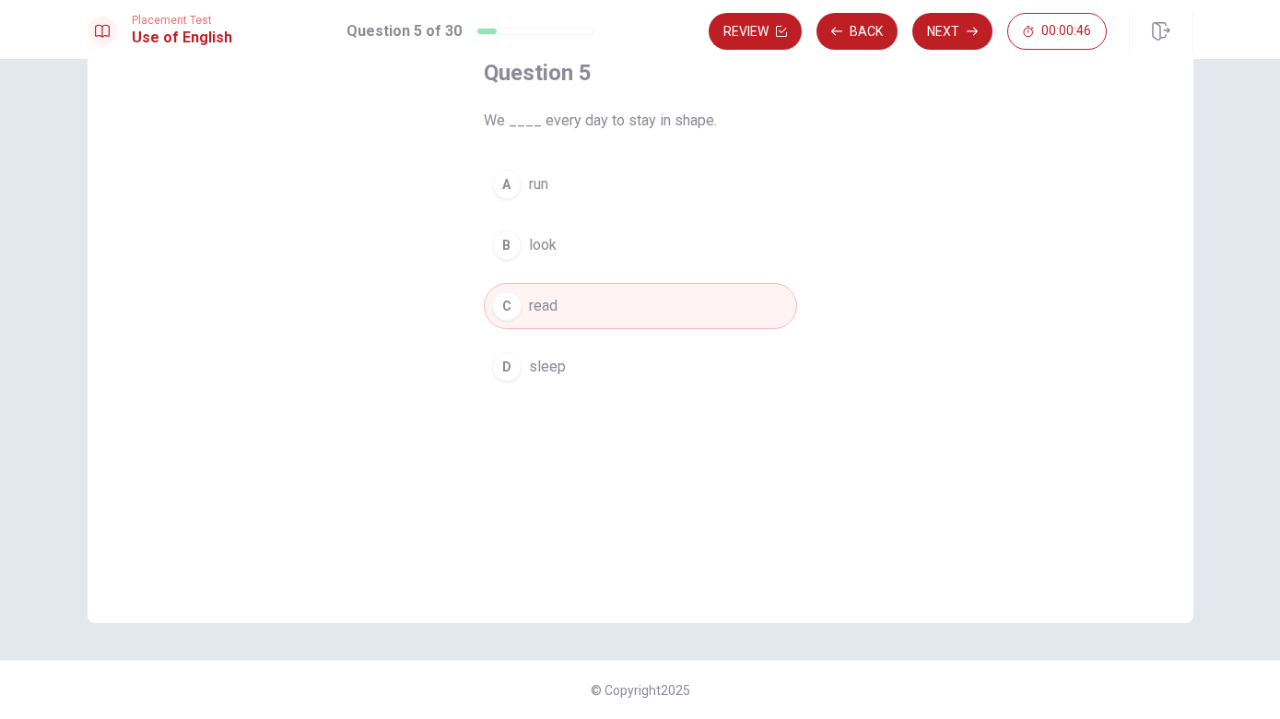
click at [683, 180] on button "A run" at bounding box center [640, 184] width 313 height 46
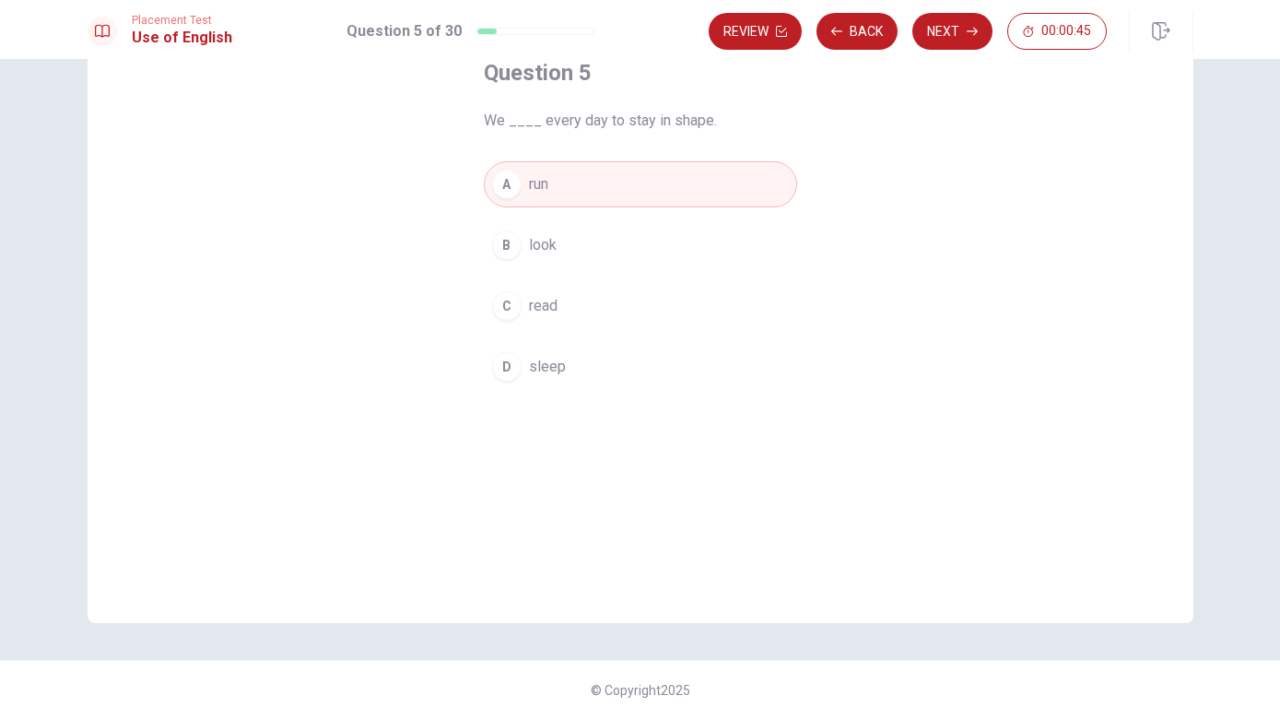
click at [655, 305] on button "C read" at bounding box center [640, 306] width 313 height 46
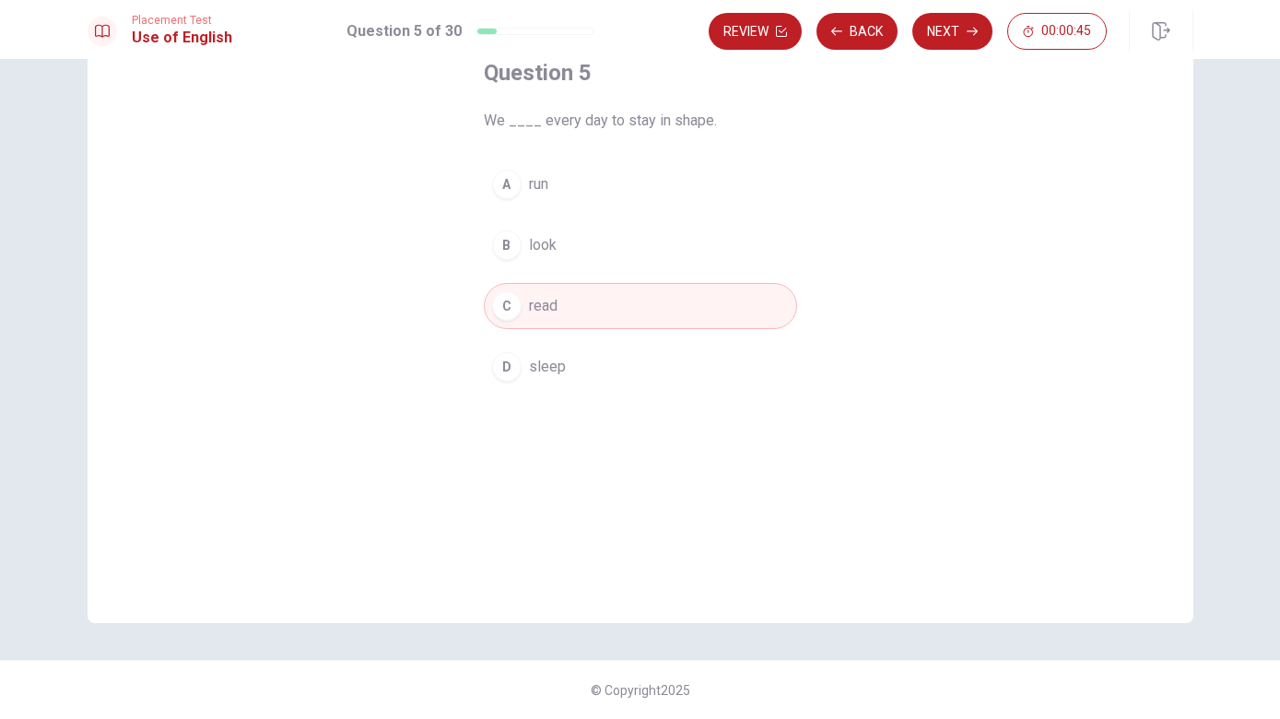
click at [681, 183] on button "A run" at bounding box center [640, 184] width 313 height 46
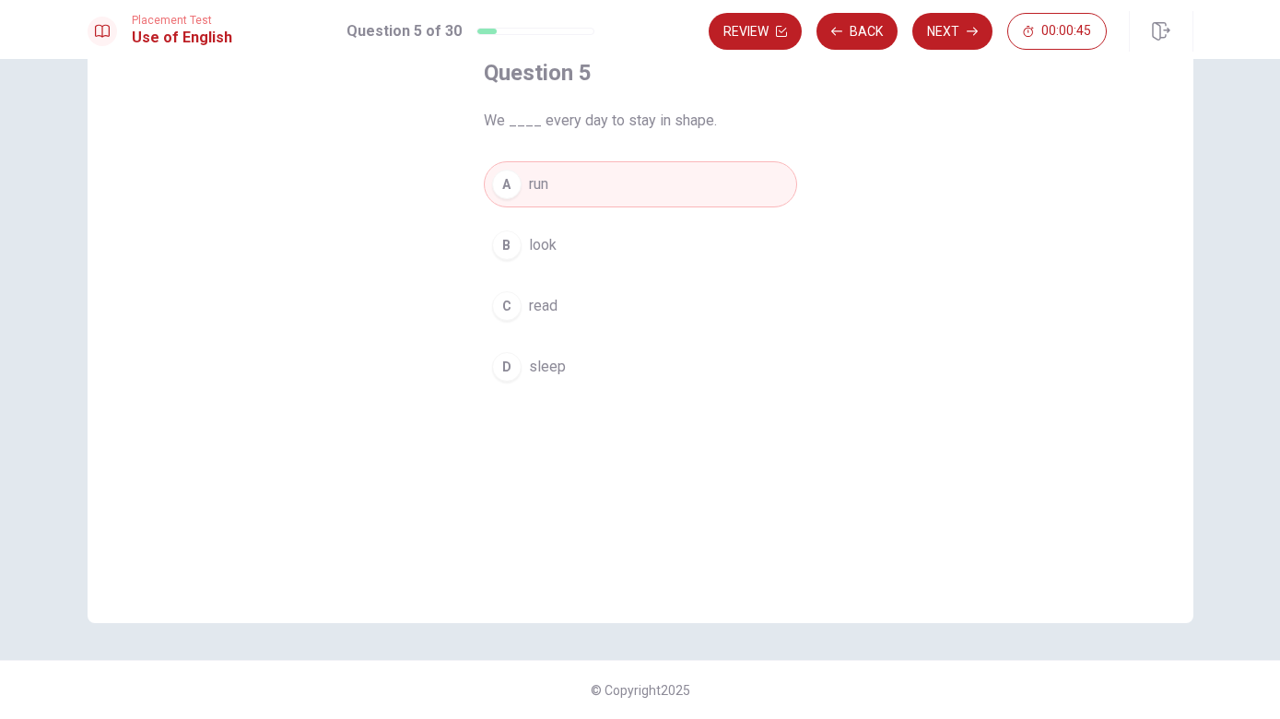
click at [654, 309] on button "C read" at bounding box center [640, 306] width 313 height 46
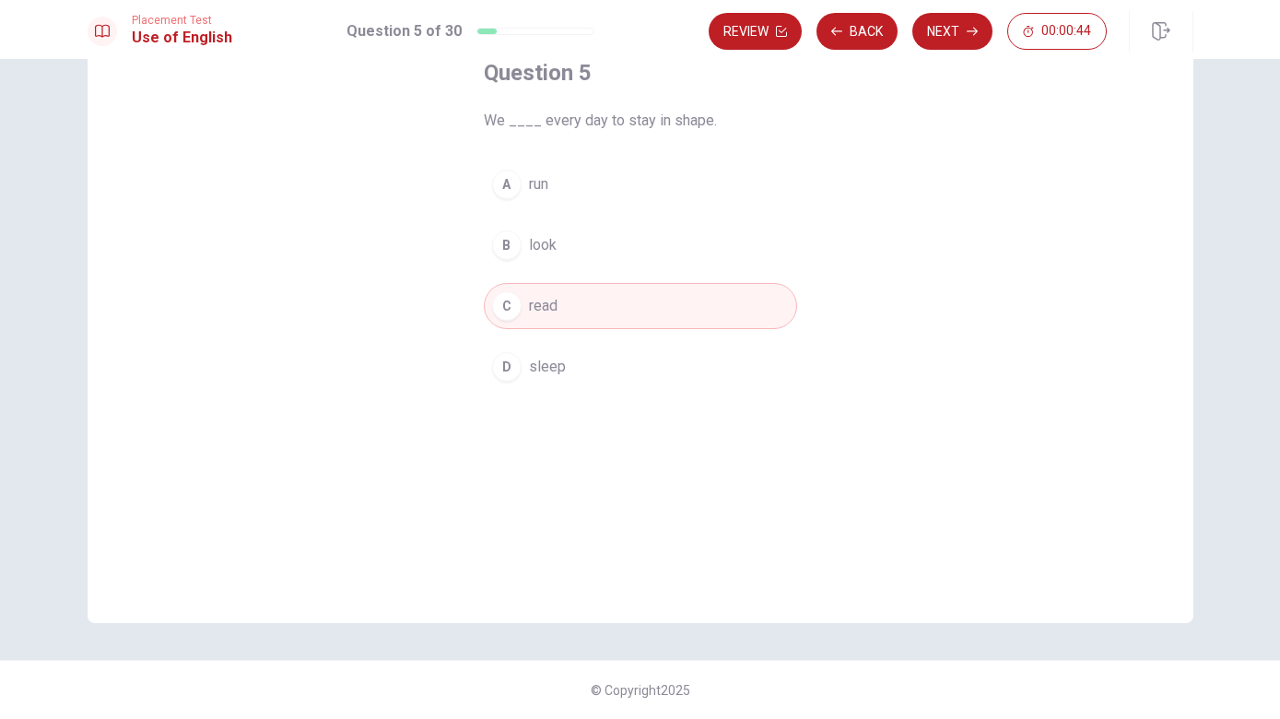
click at [669, 188] on button "A run" at bounding box center [640, 184] width 313 height 46
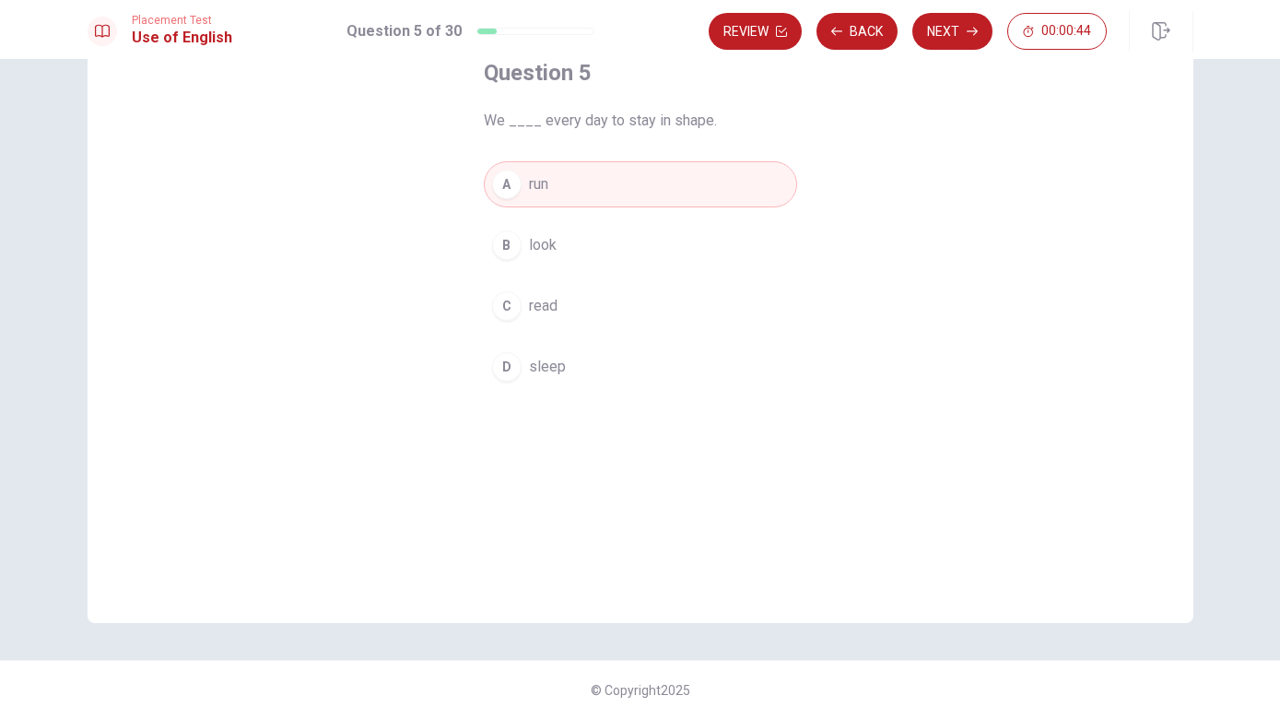
click at [640, 311] on button "C read" at bounding box center [640, 306] width 313 height 46
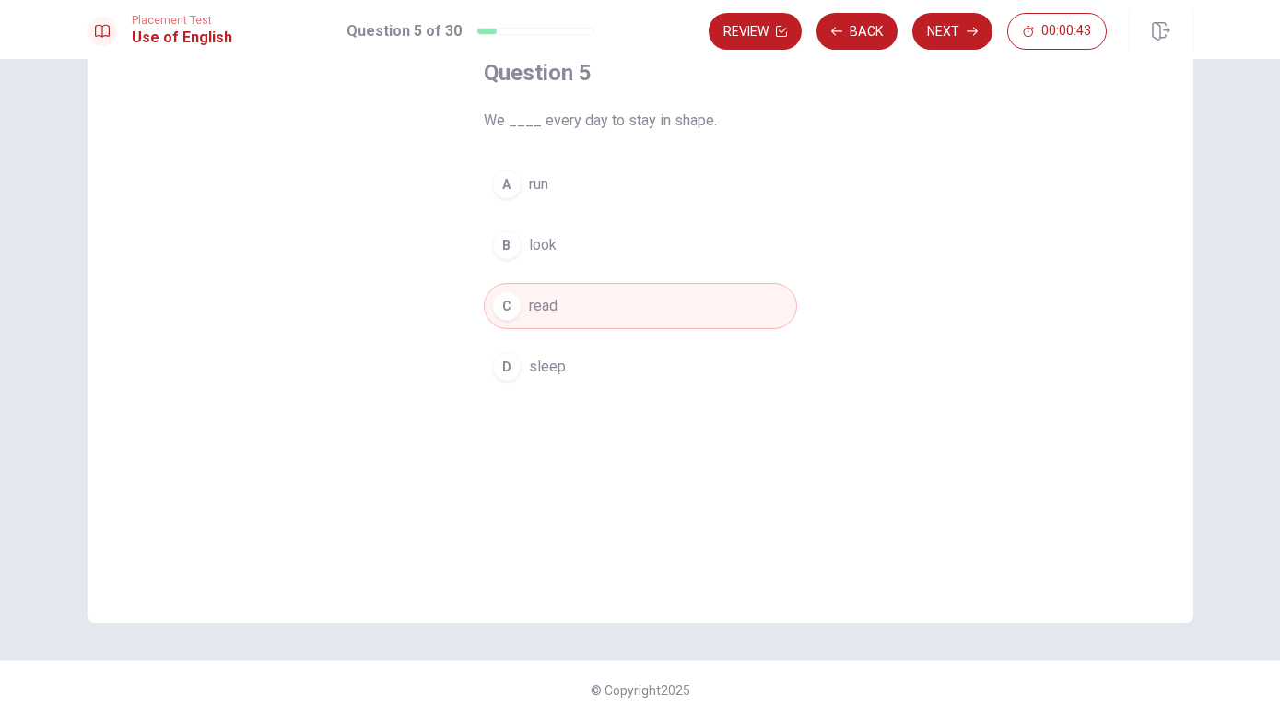
click at [669, 191] on button "A run" at bounding box center [640, 184] width 313 height 46
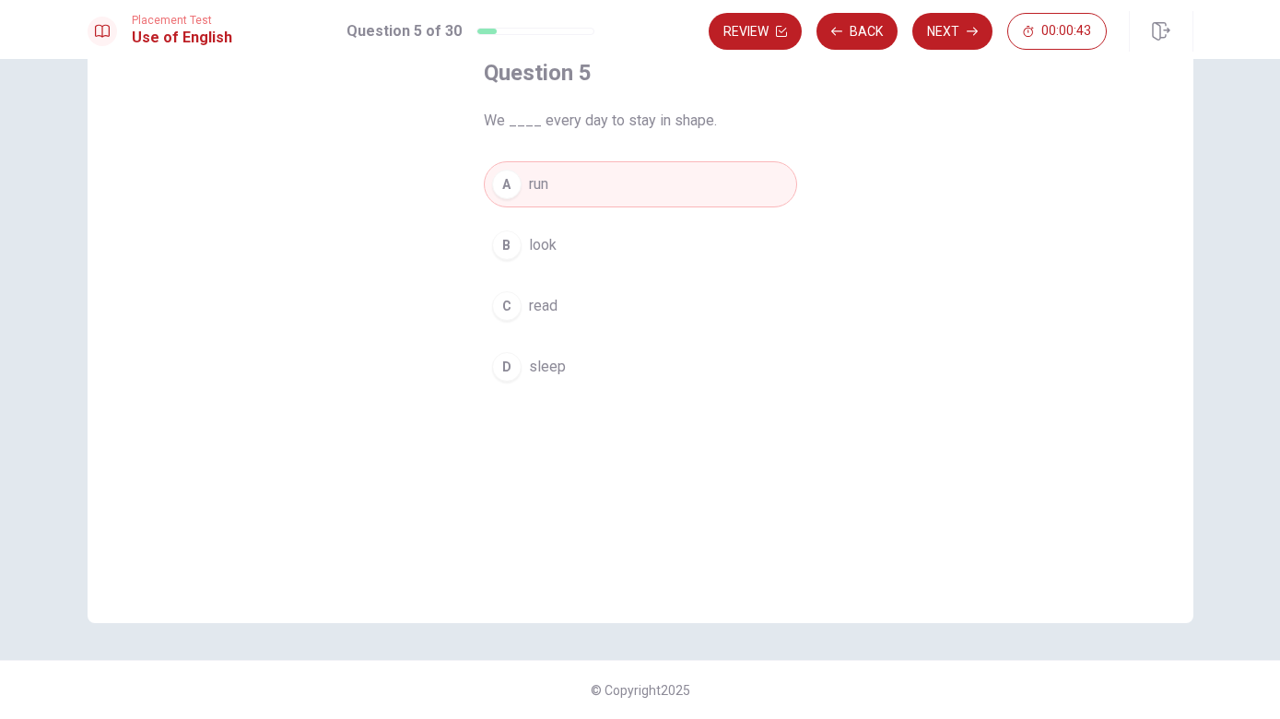
click at [643, 310] on button "C read" at bounding box center [640, 306] width 313 height 46
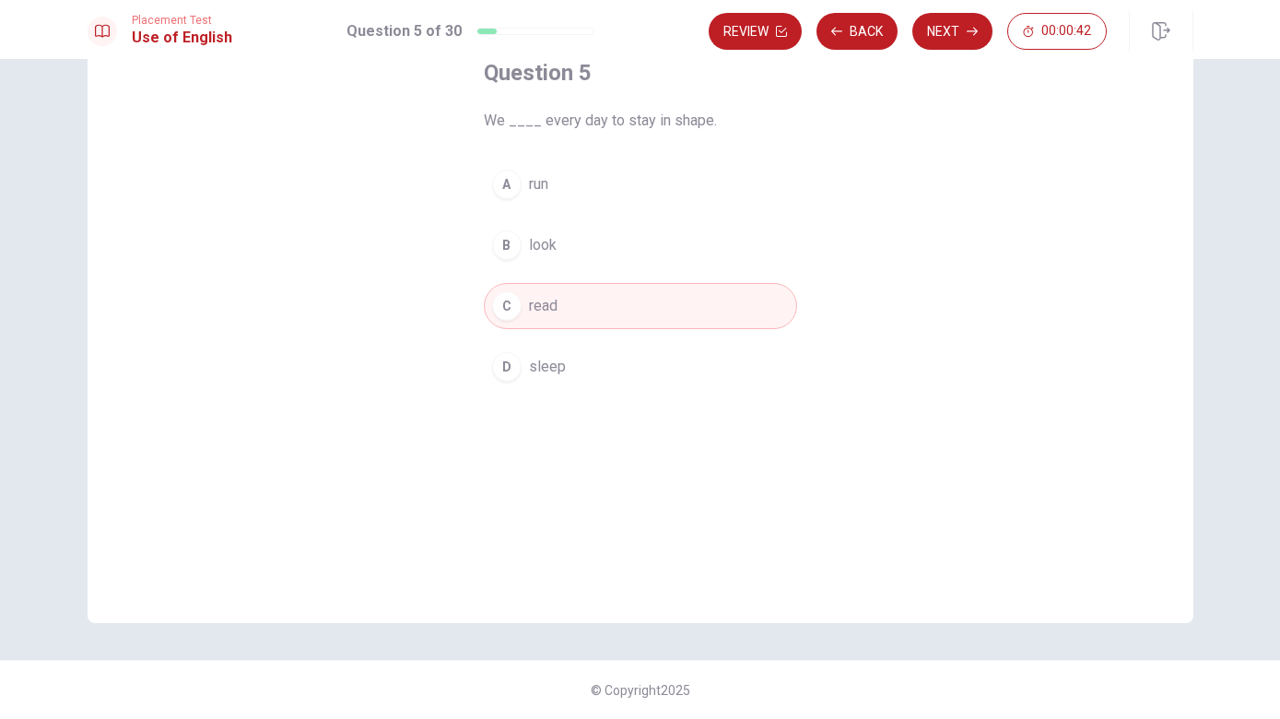
click at [682, 197] on button "A run" at bounding box center [640, 184] width 313 height 46
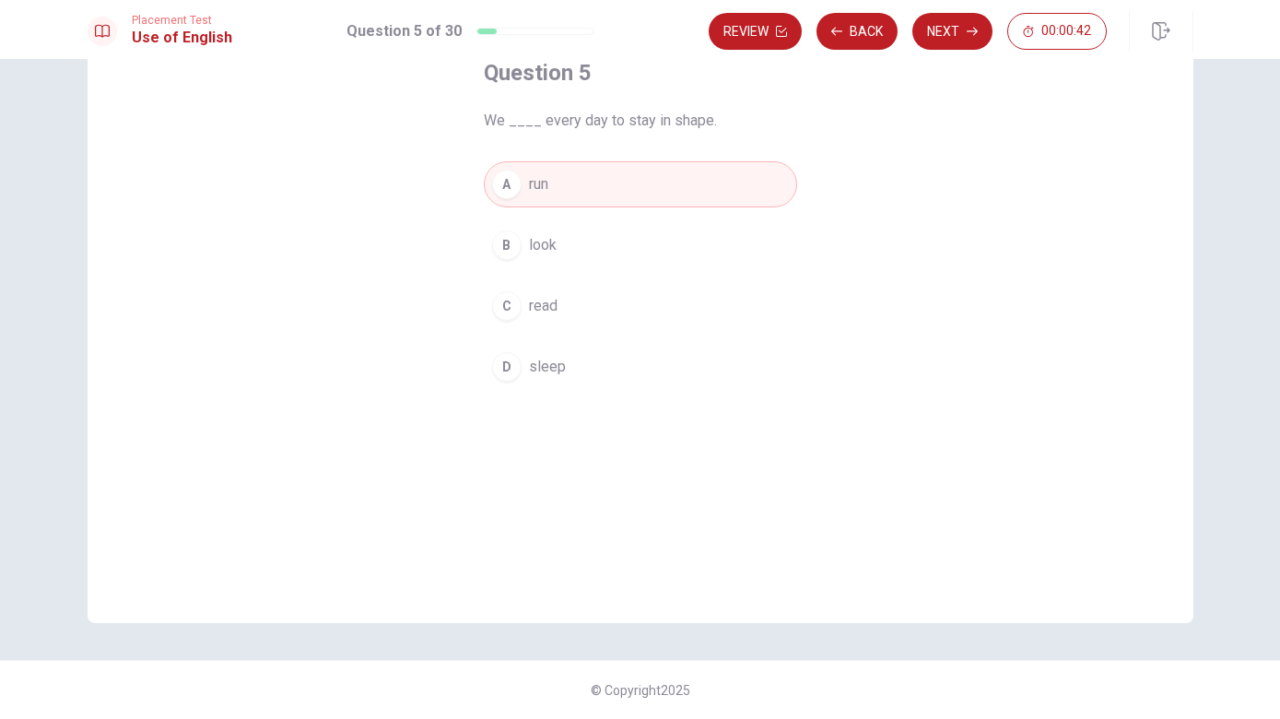
click at [649, 311] on button "C read" at bounding box center [640, 306] width 313 height 46
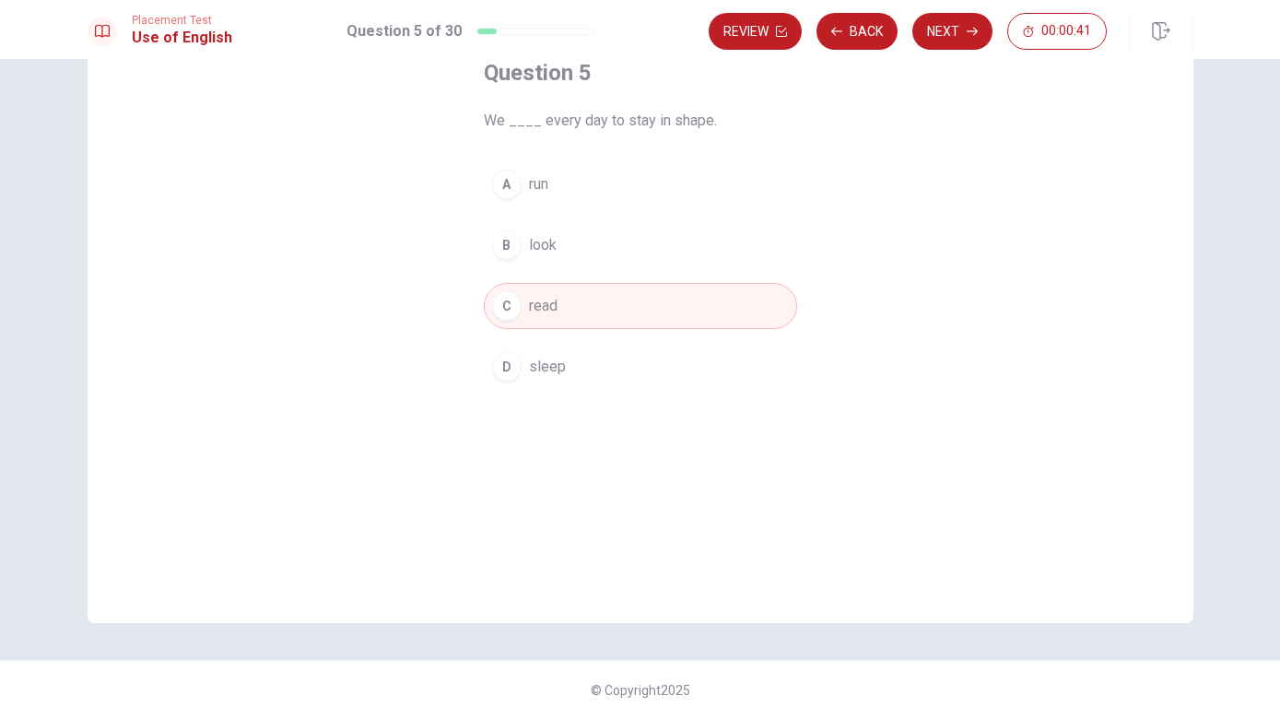
click at [670, 182] on button "A run" at bounding box center [640, 184] width 313 height 46
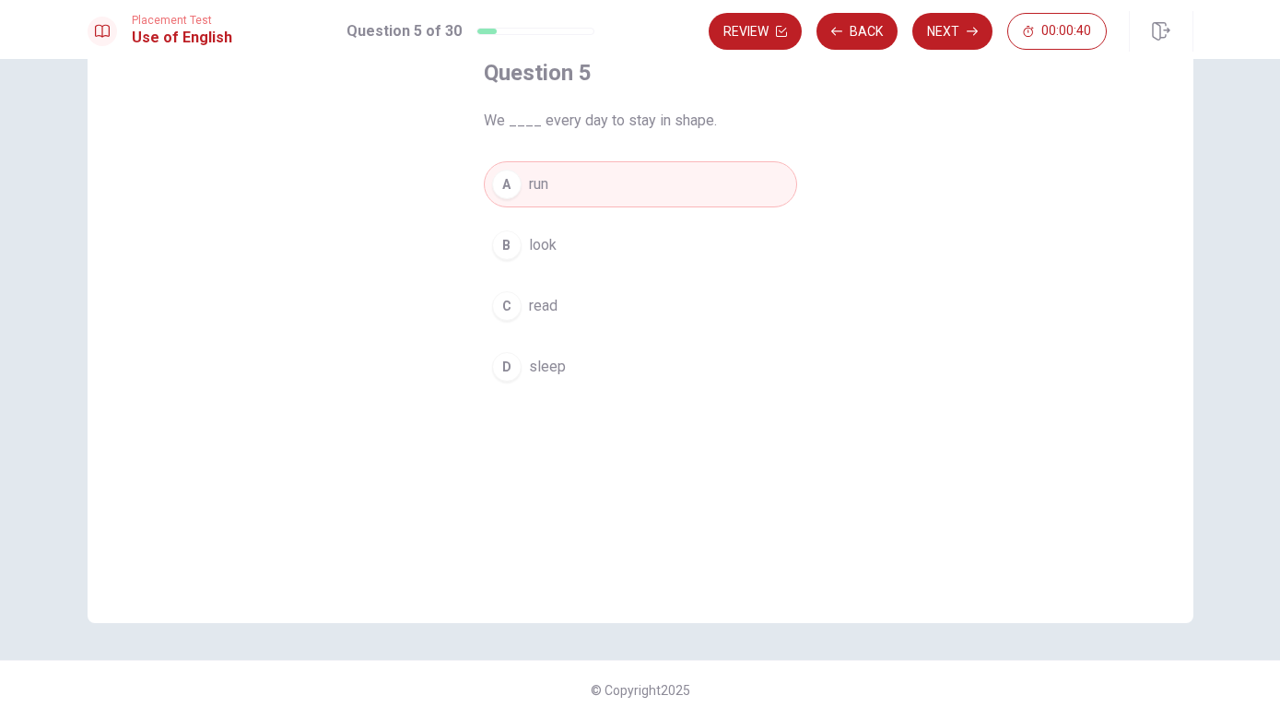
click at [982, 43] on button "Next" at bounding box center [952, 31] width 80 height 37
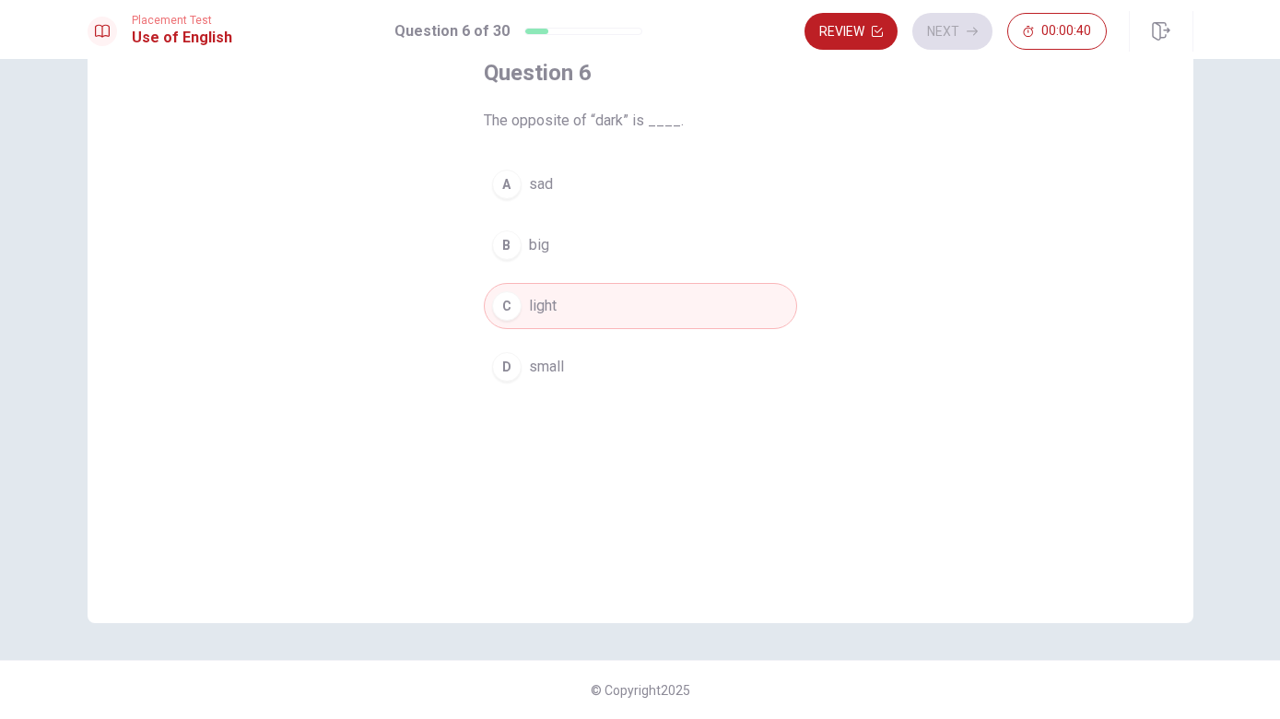
click at [858, 13] on button "Review" at bounding box center [851, 31] width 93 height 37
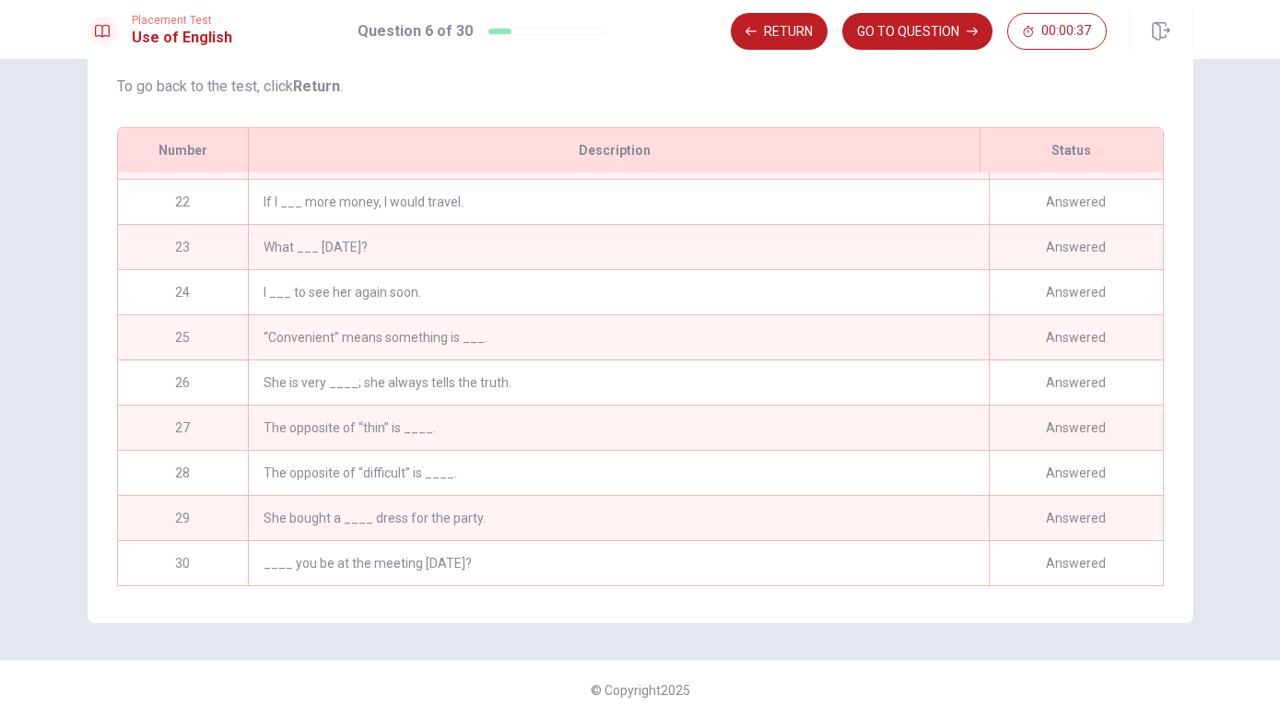
scroll to position [941, 0]
click at [967, 33] on icon "button" at bounding box center [972, 31] width 11 height 11
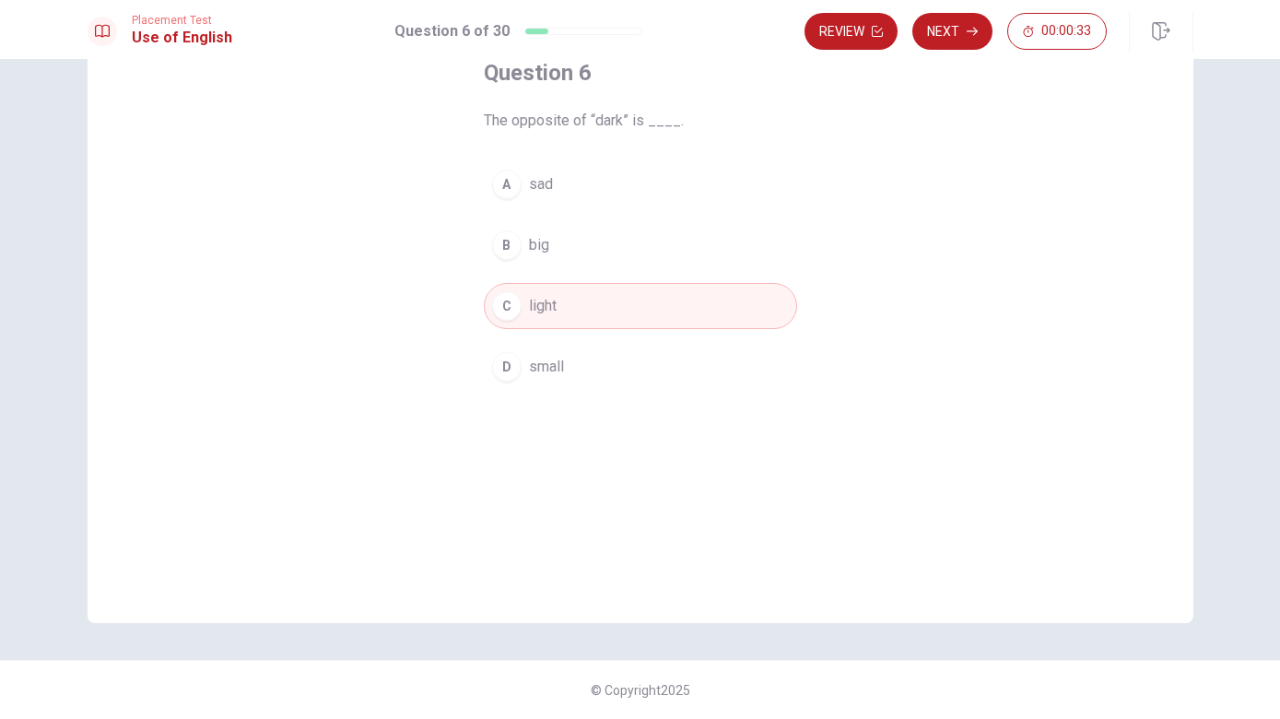
click at [962, 38] on button "Next" at bounding box center [952, 31] width 80 height 37
click at [779, 14] on button "Review" at bounding box center [755, 31] width 93 height 37
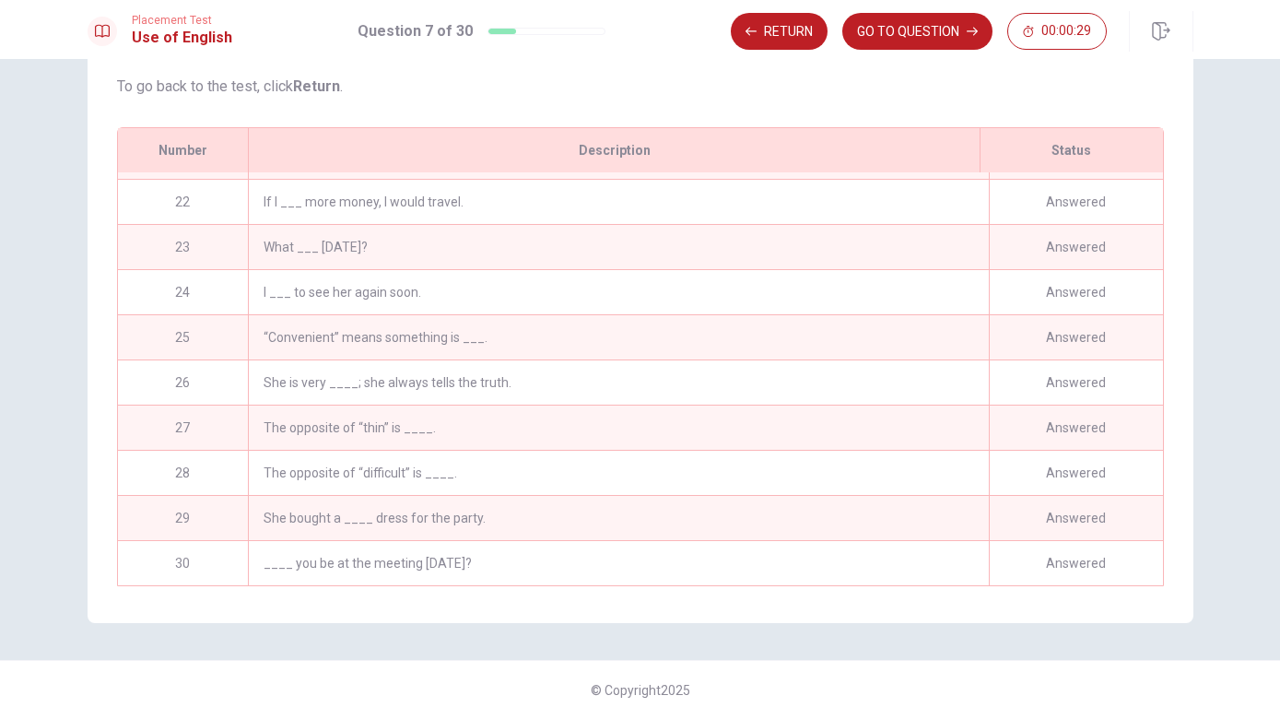
scroll to position [941, 0]
click at [1043, 556] on div "Answered" at bounding box center [1076, 563] width 174 height 44
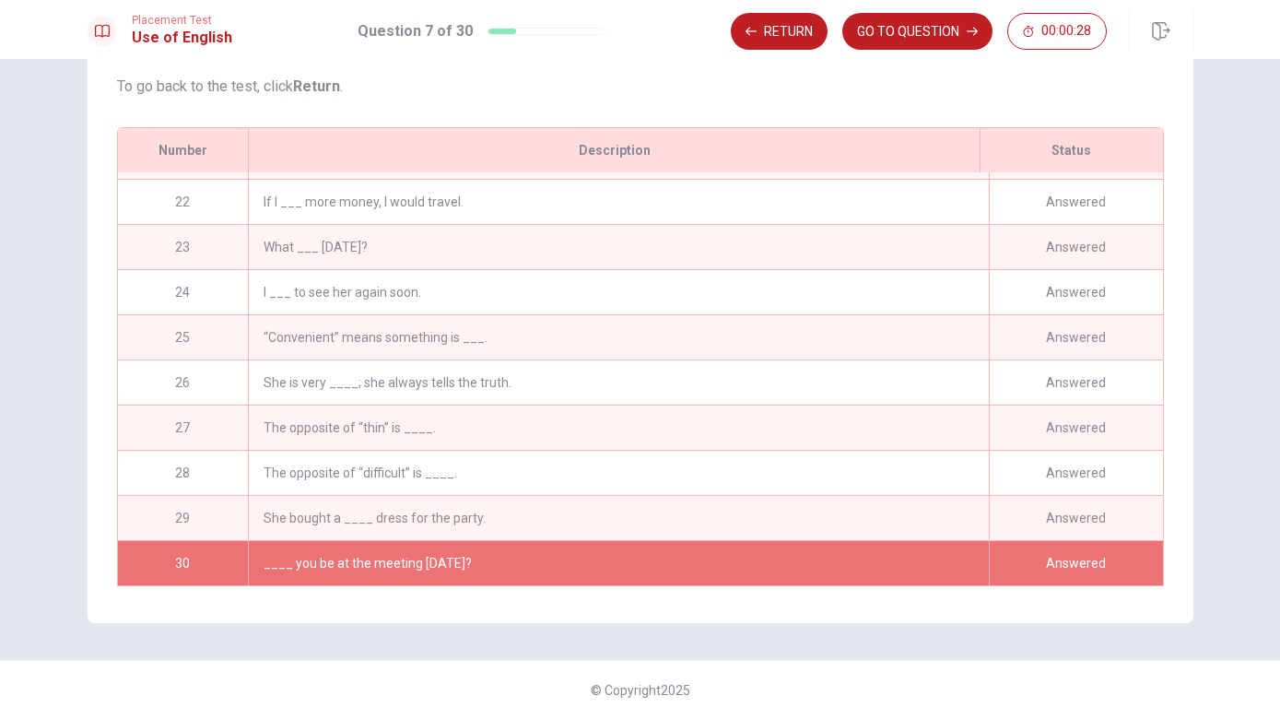
click at [954, 28] on button "GO TO QUESTION" at bounding box center [917, 31] width 150 height 37
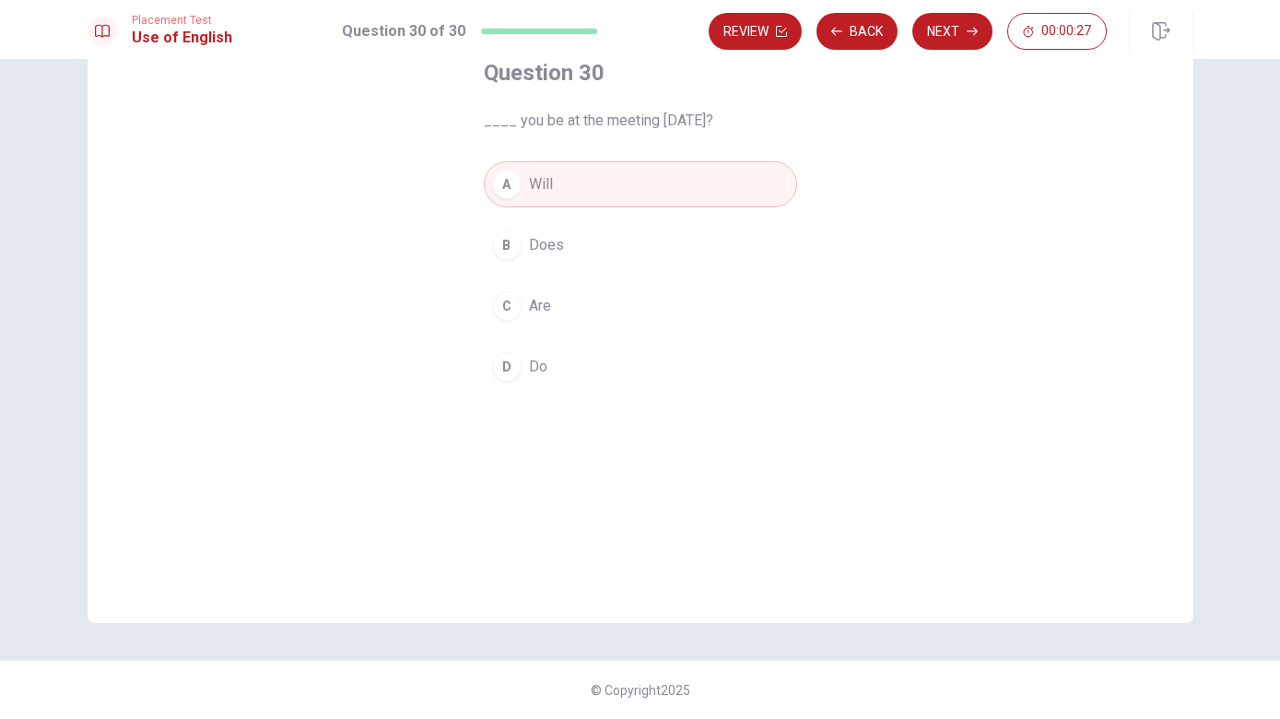
click at [968, 29] on icon "button" at bounding box center [972, 31] width 11 height 11
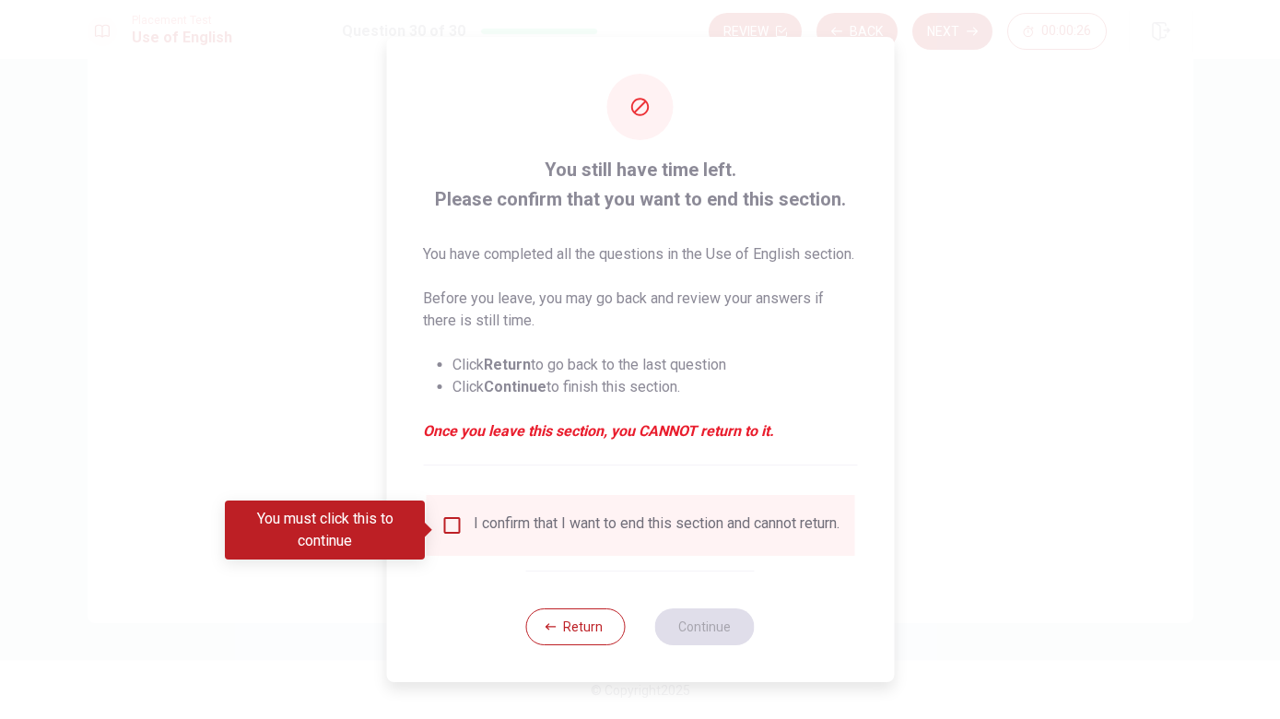
click at [569, 536] on div "I confirm that I want to end this section and cannot return." at bounding box center [657, 525] width 366 height 22
click at [457, 532] on input "You must click this to continue" at bounding box center [451, 525] width 22 height 22
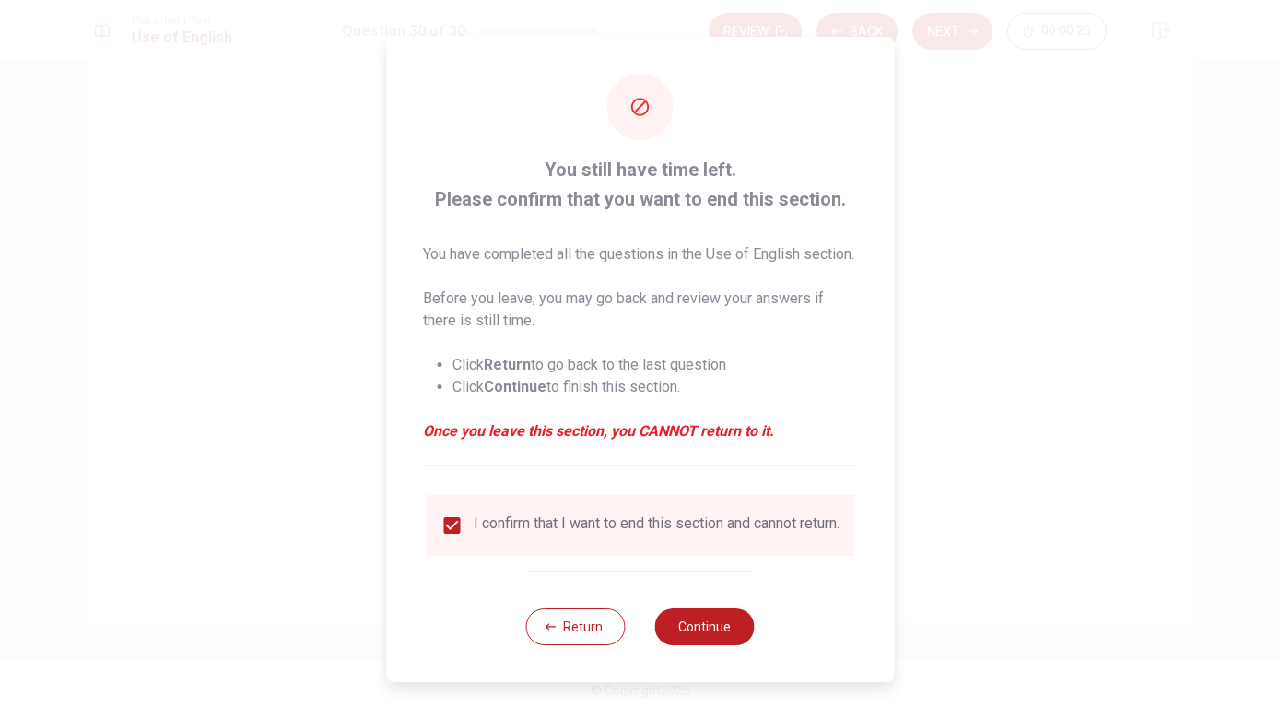
click at [580, 645] on button "Return" at bounding box center [576, 626] width 100 height 37
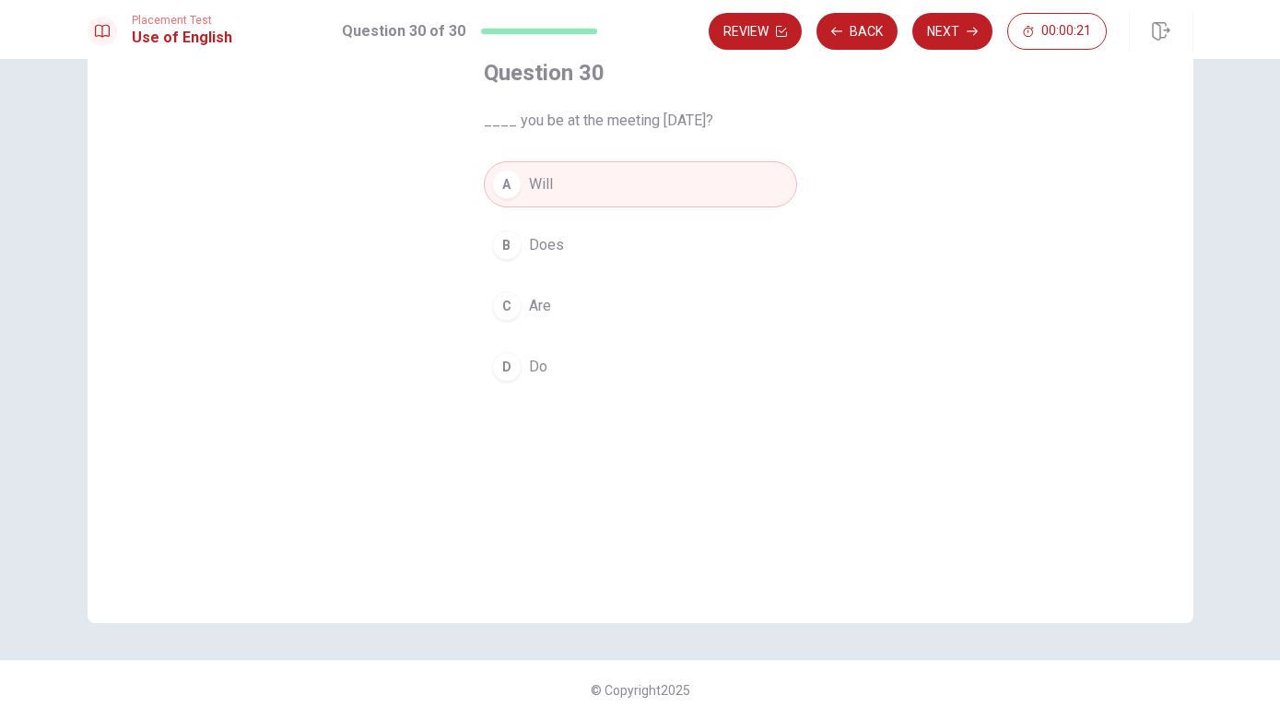
click at [974, 16] on button "Next" at bounding box center [952, 31] width 80 height 37
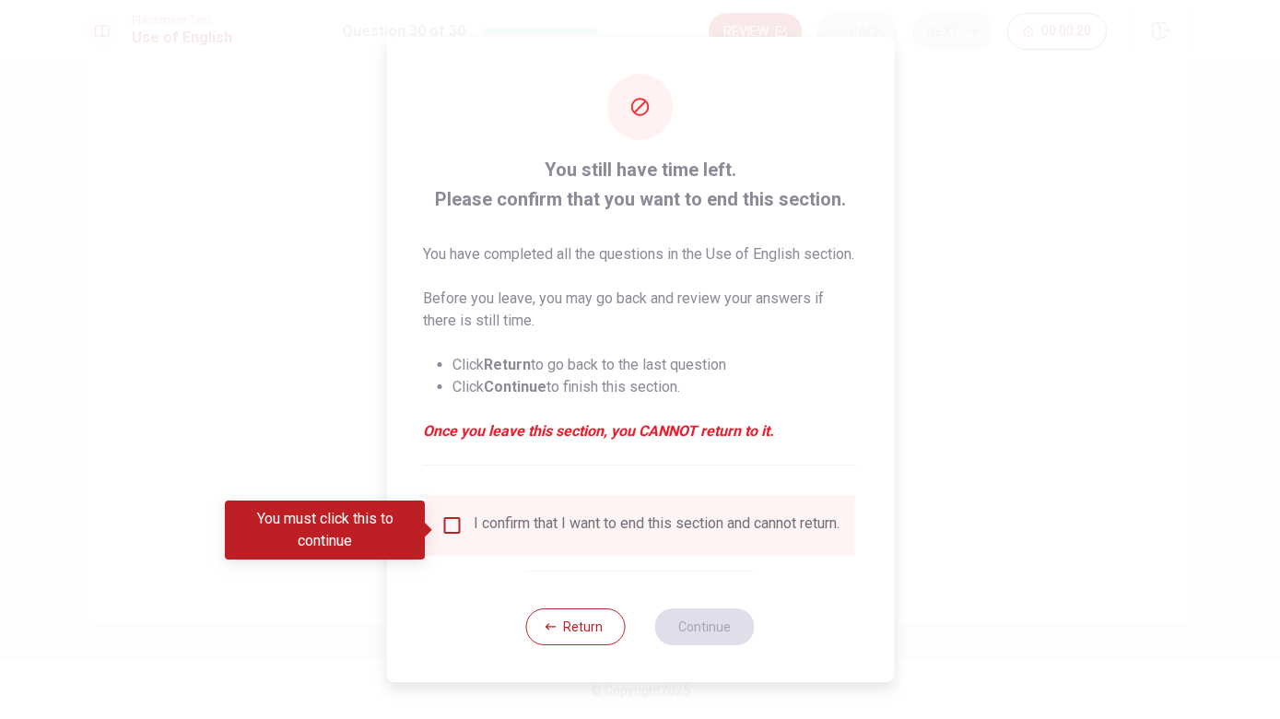
click at [563, 531] on div "I confirm that I want to end this section and cannot return." at bounding box center [657, 525] width 366 height 22
click at [513, 536] on div "I confirm that I want to end this section and cannot return." at bounding box center [657, 525] width 366 height 22
click at [483, 533] on div "I confirm that I want to end this section and cannot return." at bounding box center [657, 525] width 366 height 22
click at [482, 533] on div "I confirm that I want to end this section and cannot return." at bounding box center [657, 525] width 366 height 22
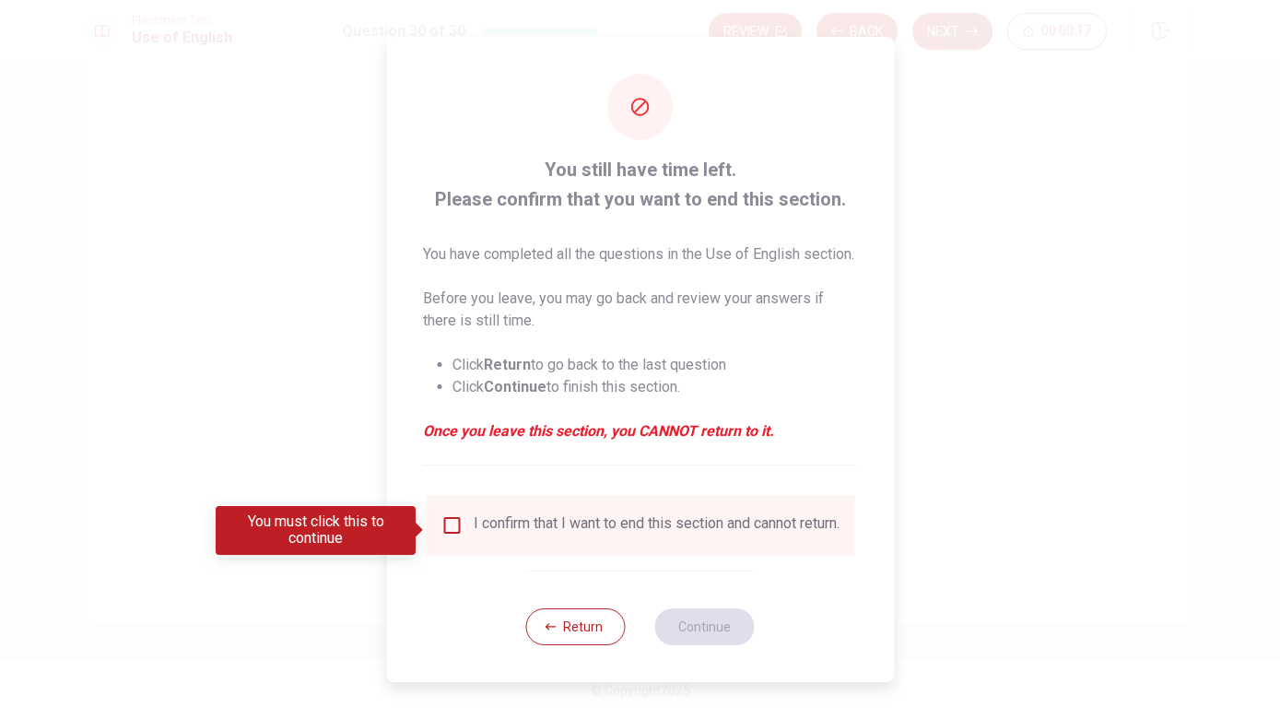
click at [451, 528] on input "You must click this to continue" at bounding box center [451, 525] width 22 height 22
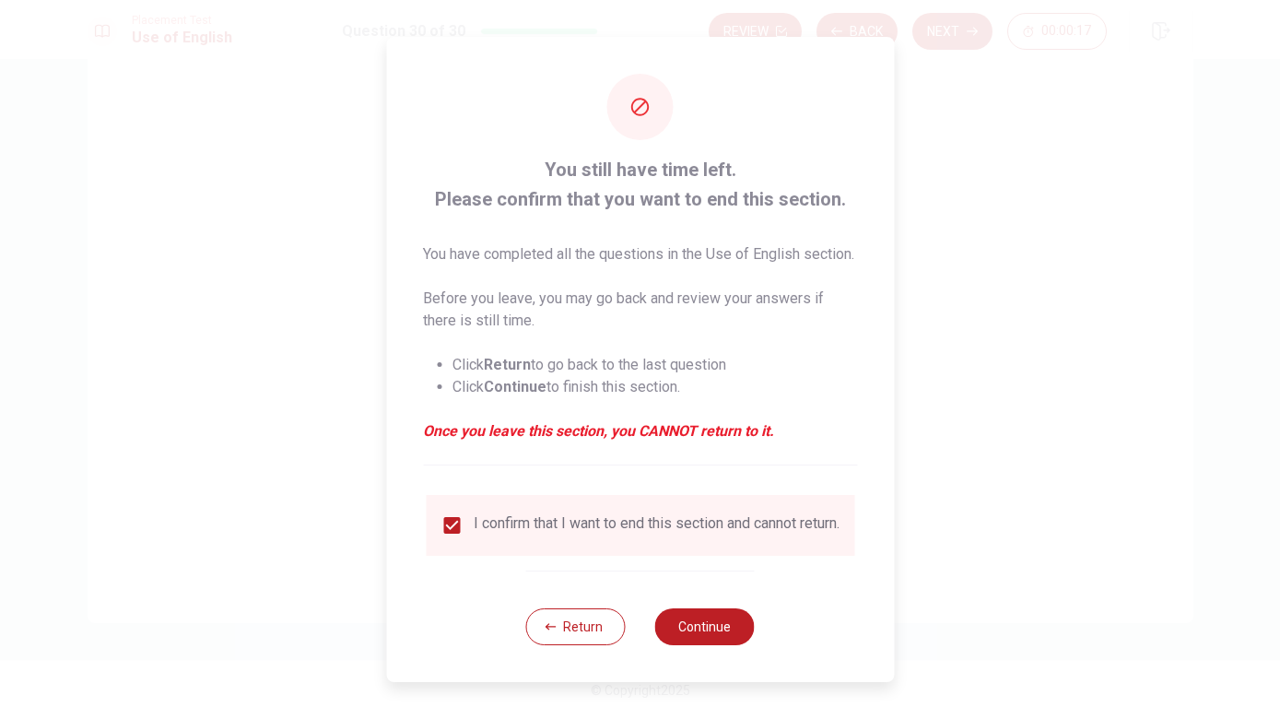
click at [716, 645] on button "Continue" at bounding box center [705, 626] width 100 height 37
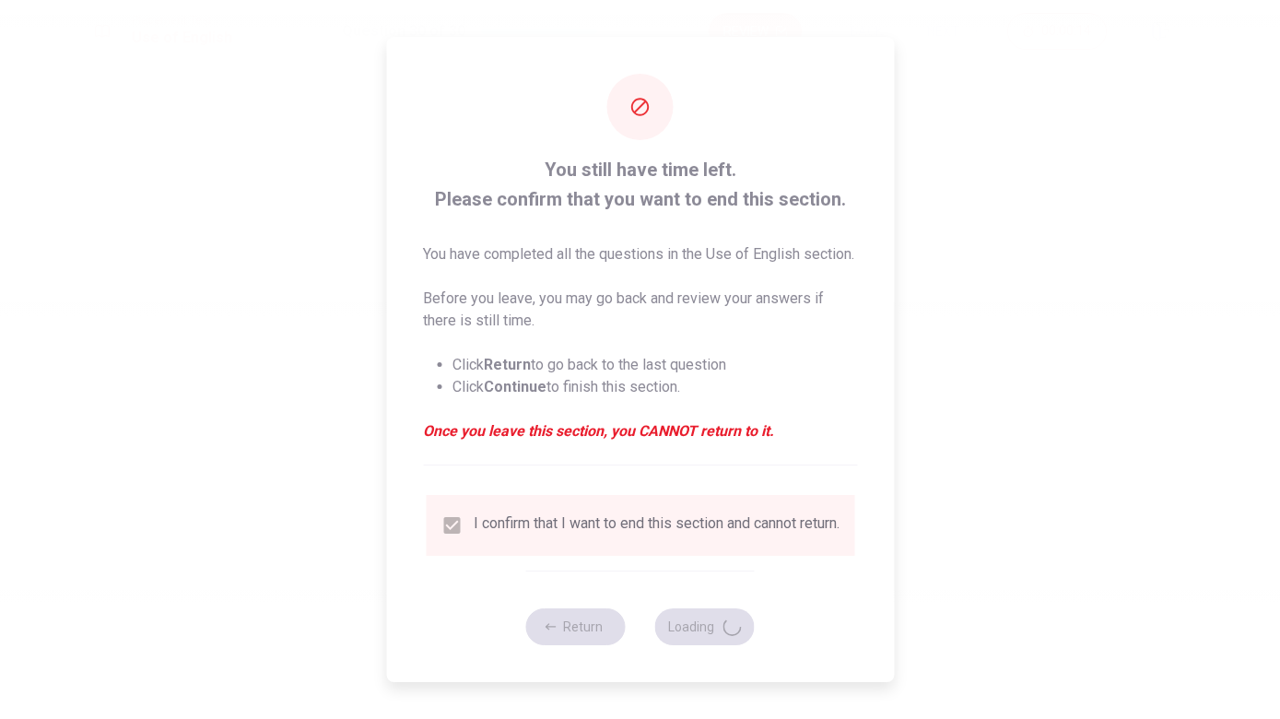
scroll to position [0, 0]
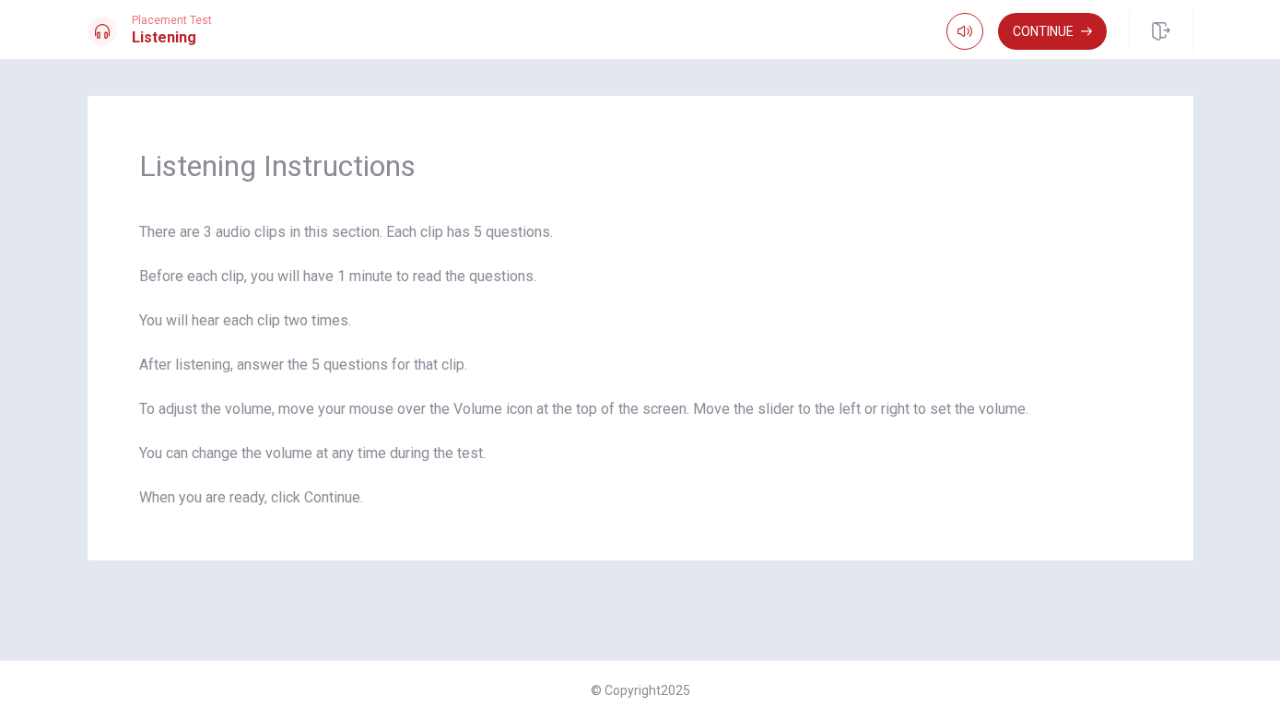
click at [1057, 36] on button "Continue" at bounding box center [1052, 31] width 109 height 37
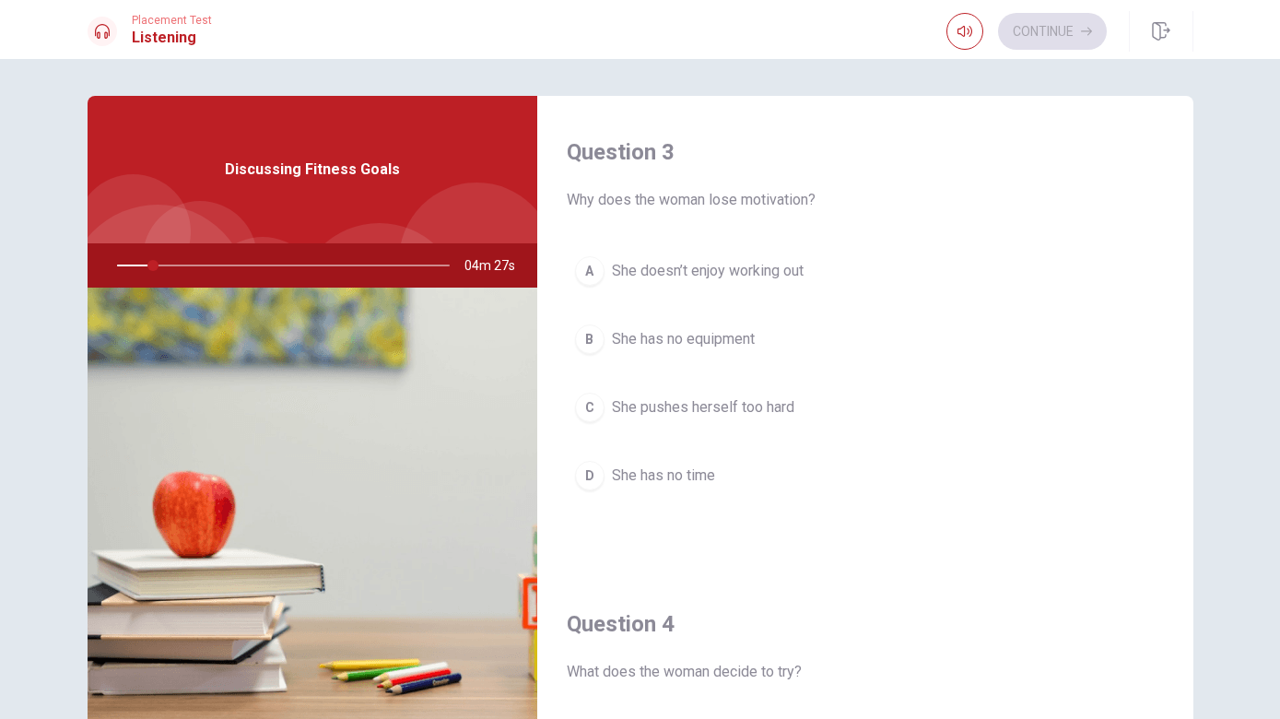
scroll to position [943, 0]
click at [164, 268] on div at bounding box center [280, 265] width 370 height 44
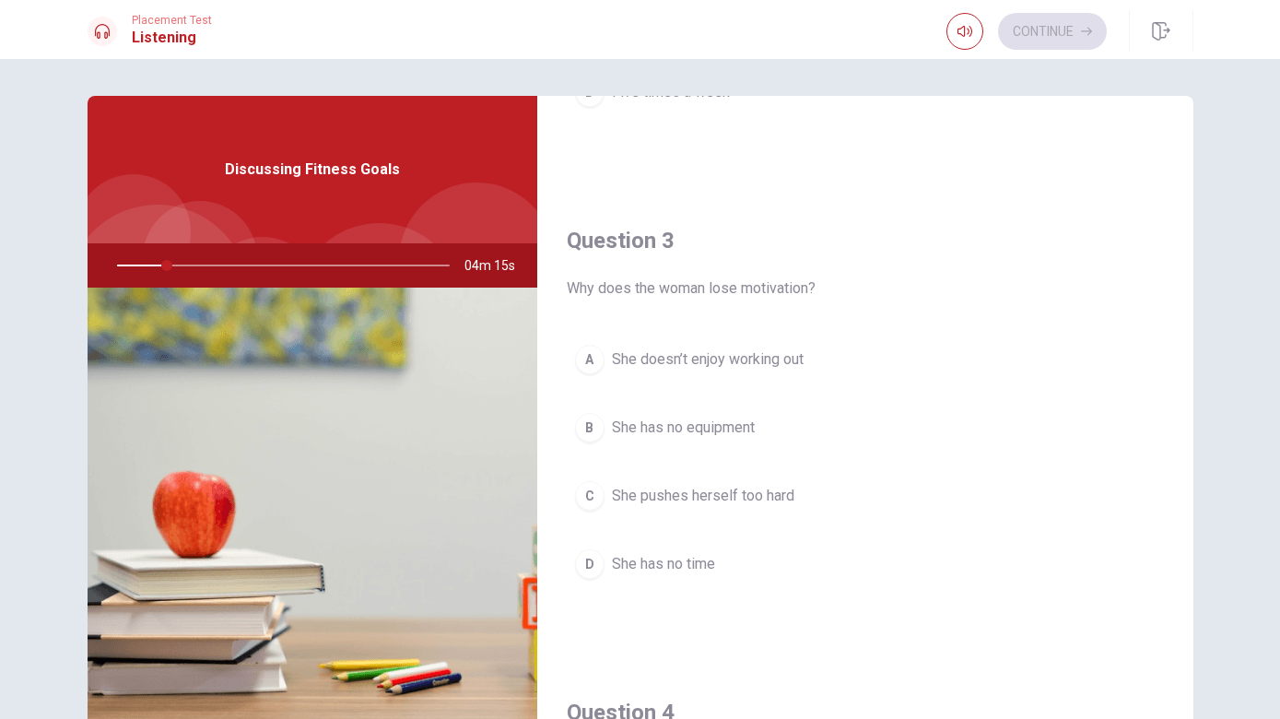
scroll to position [854, 0]
click at [350, 190] on div "Discussing Fitness Goals" at bounding box center [313, 169] width 450 height 147
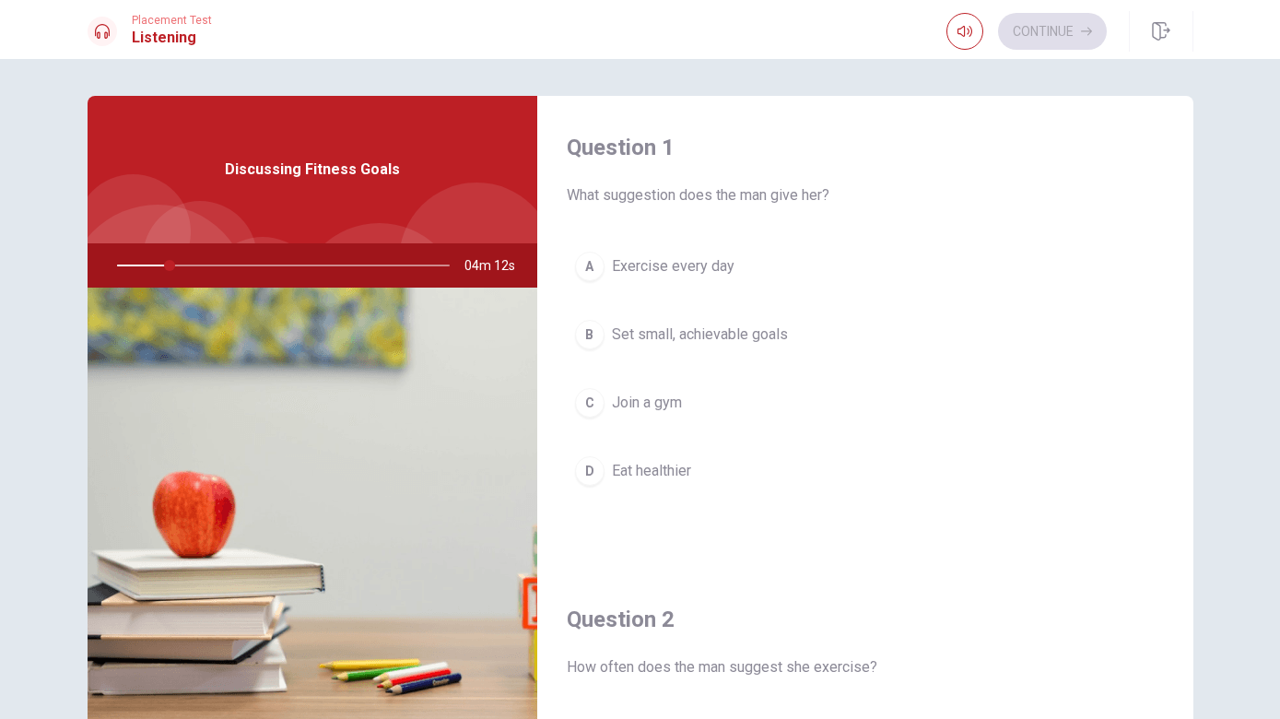
scroll to position [0, 0]
click at [964, 27] on icon "button" at bounding box center [964, 31] width 15 height 15
click at [961, 37] on icon "button" at bounding box center [964, 31] width 15 height 15
click at [959, 29] on icon "button" at bounding box center [964, 31] width 15 height 11
click at [966, 36] on icon "button" at bounding box center [964, 31] width 15 height 15
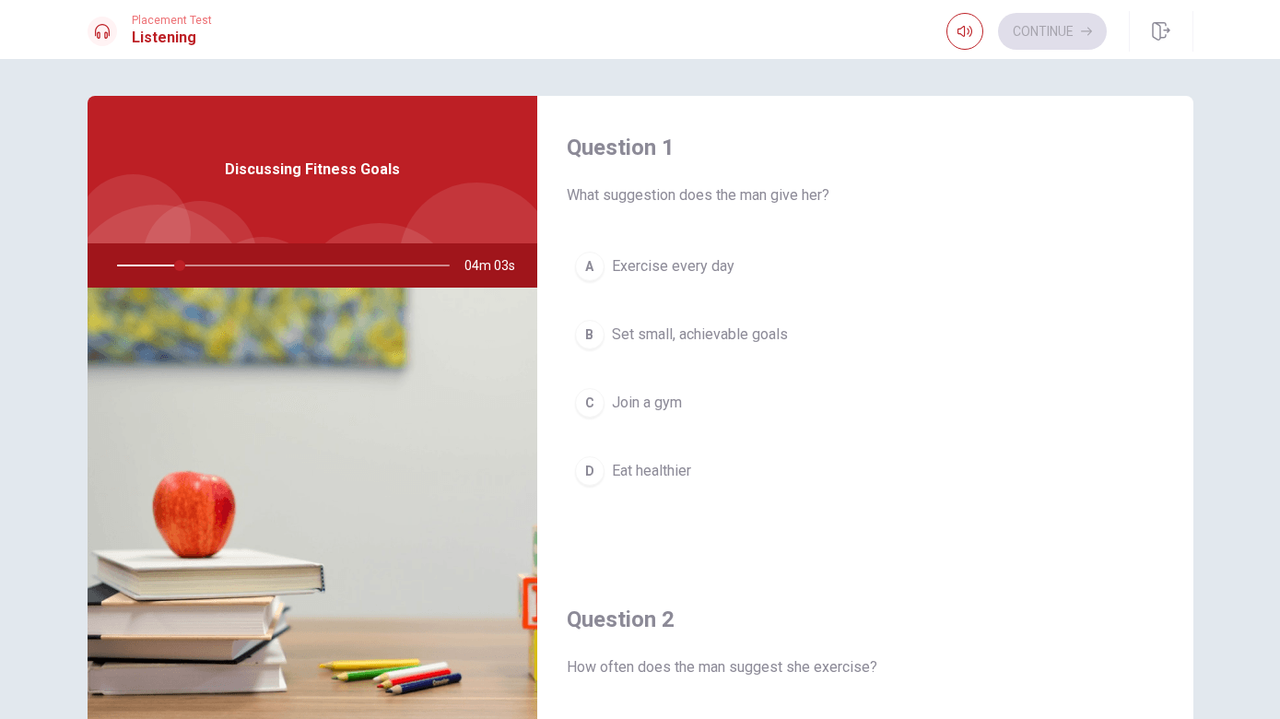
click at [749, 273] on button "A Exercise every day" at bounding box center [865, 266] width 597 height 46
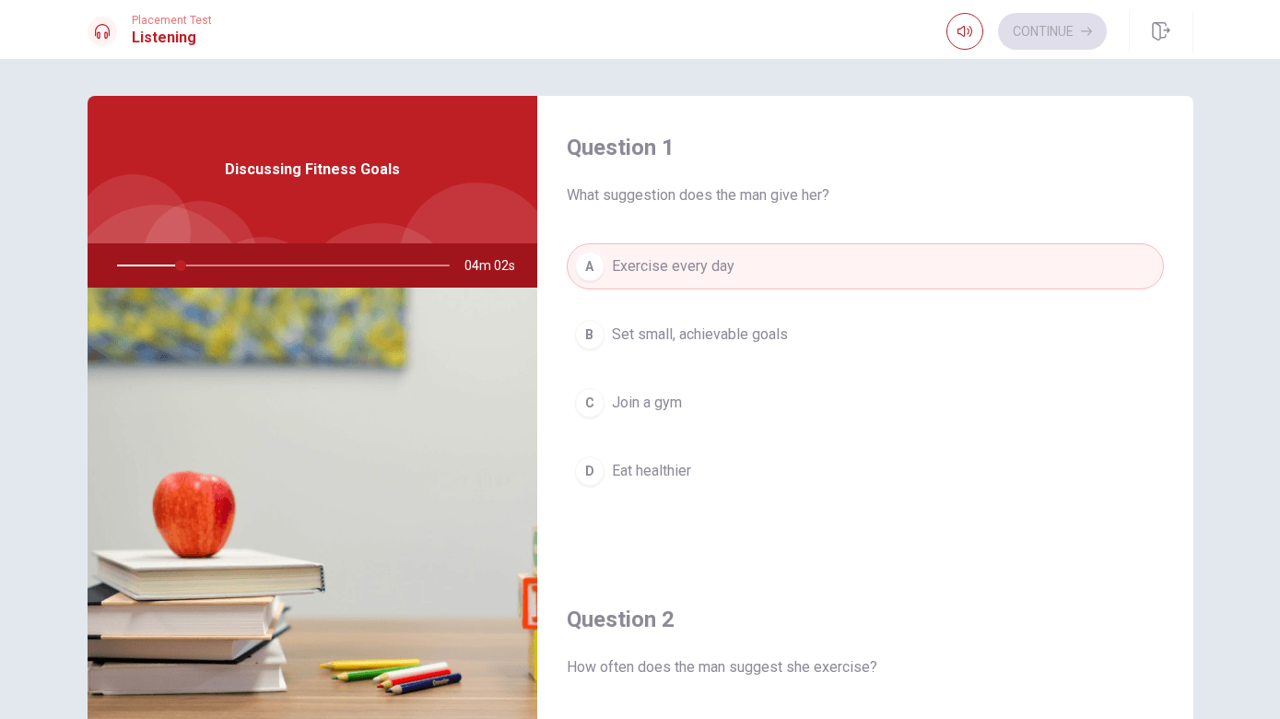
click at [766, 286] on button "A Exercise every day" at bounding box center [865, 266] width 597 height 46
click at [774, 331] on span "Set small, achievable goals" at bounding box center [700, 334] width 176 height 22
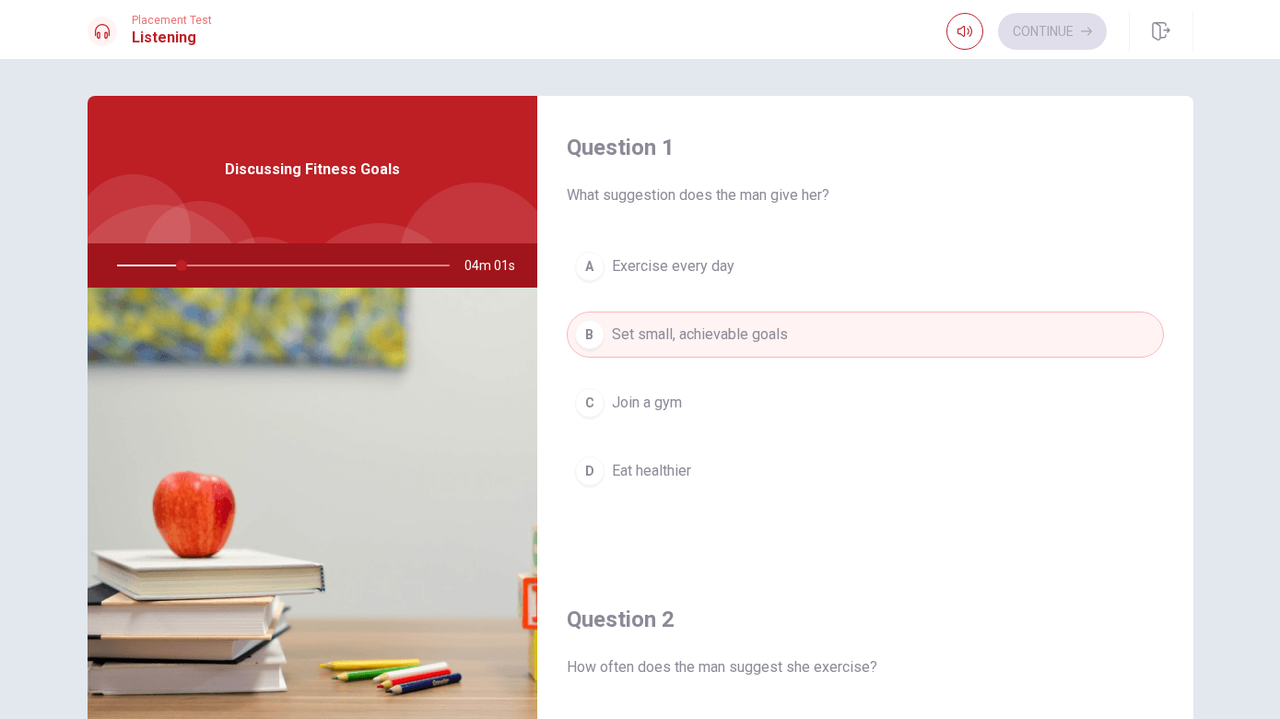
click at [771, 398] on button "C Join a gym" at bounding box center [865, 403] width 597 height 46
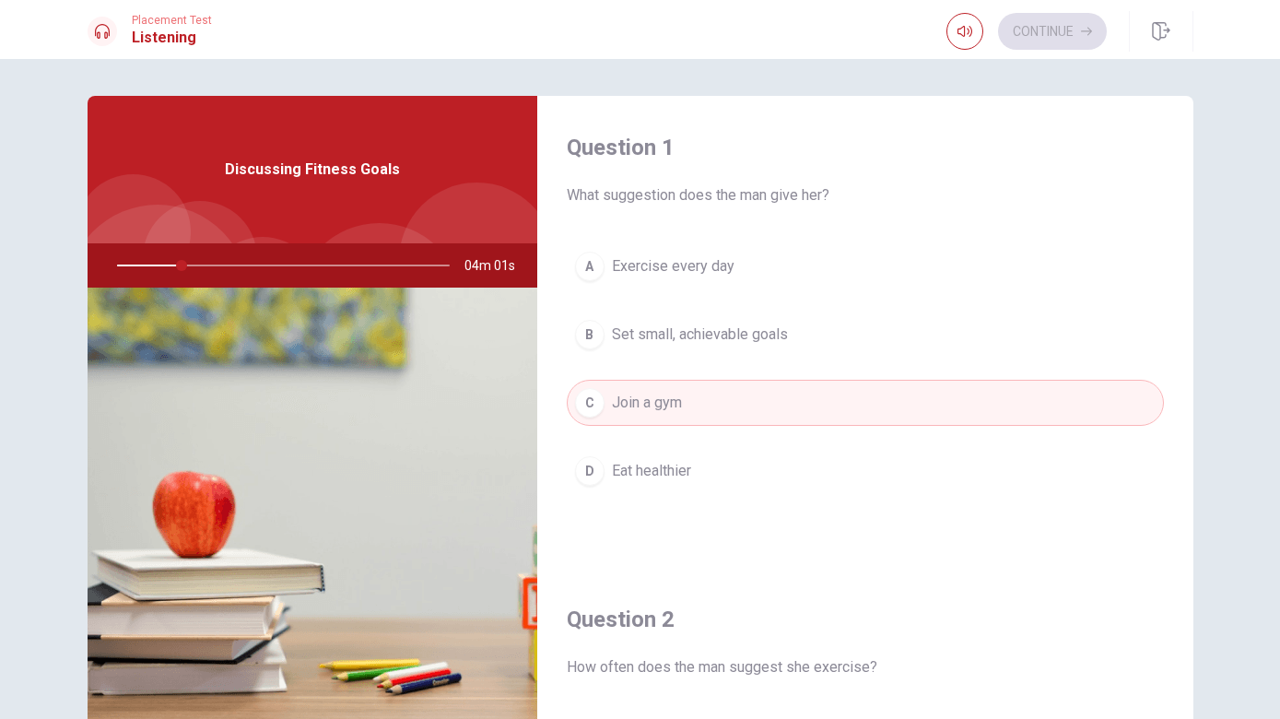
click at [778, 449] on button "D Eat healthier" at bounding box center [865, 471] width 597 height 46
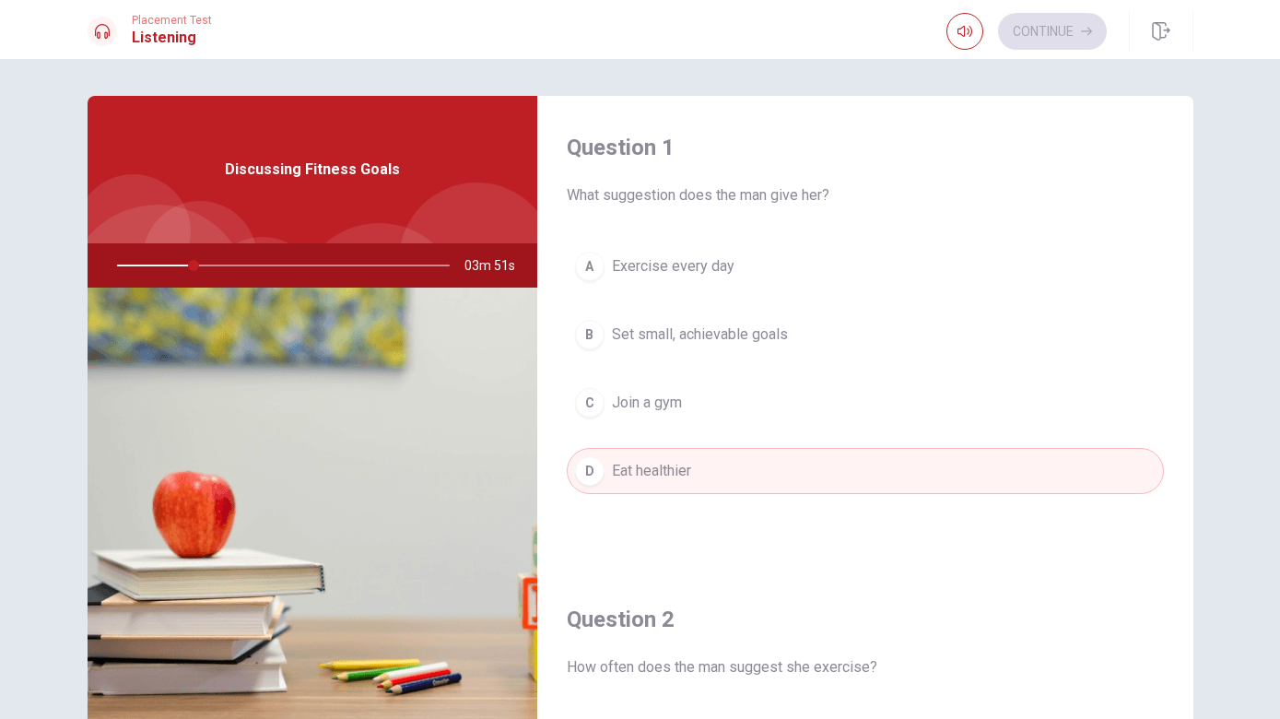
click at [746, 267] on button "A Exercise every day" at bounding box center [865, 266] width 597 height 46
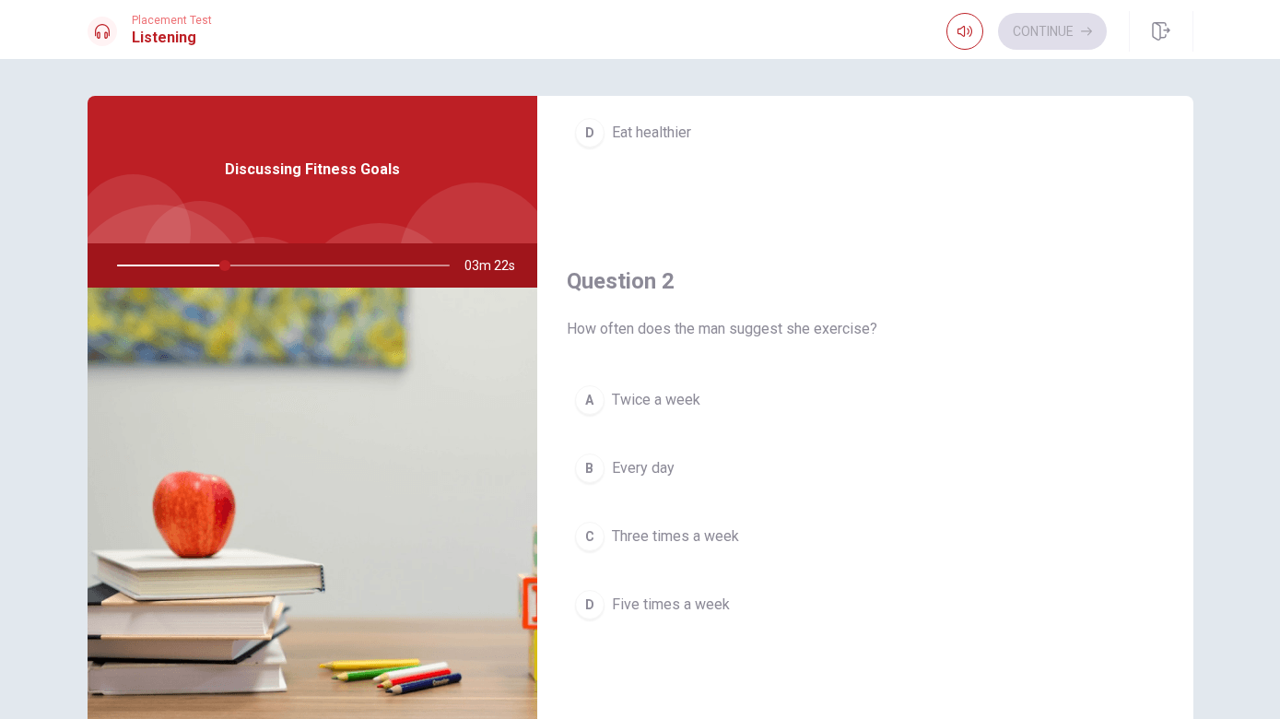
scroll to position [339, 0]
click at [768, 532] on button "C Three times a week" at bounding box center [865, 535] width 597 height 46
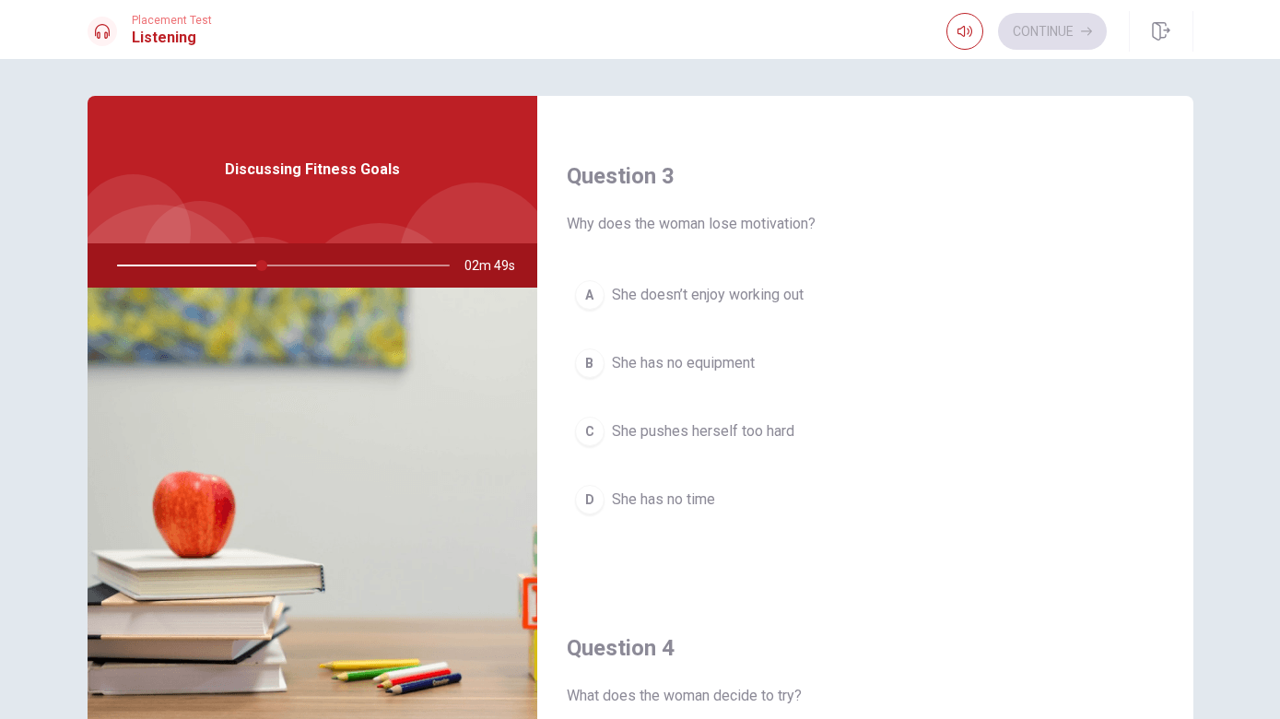
scroll to position [920, 0]
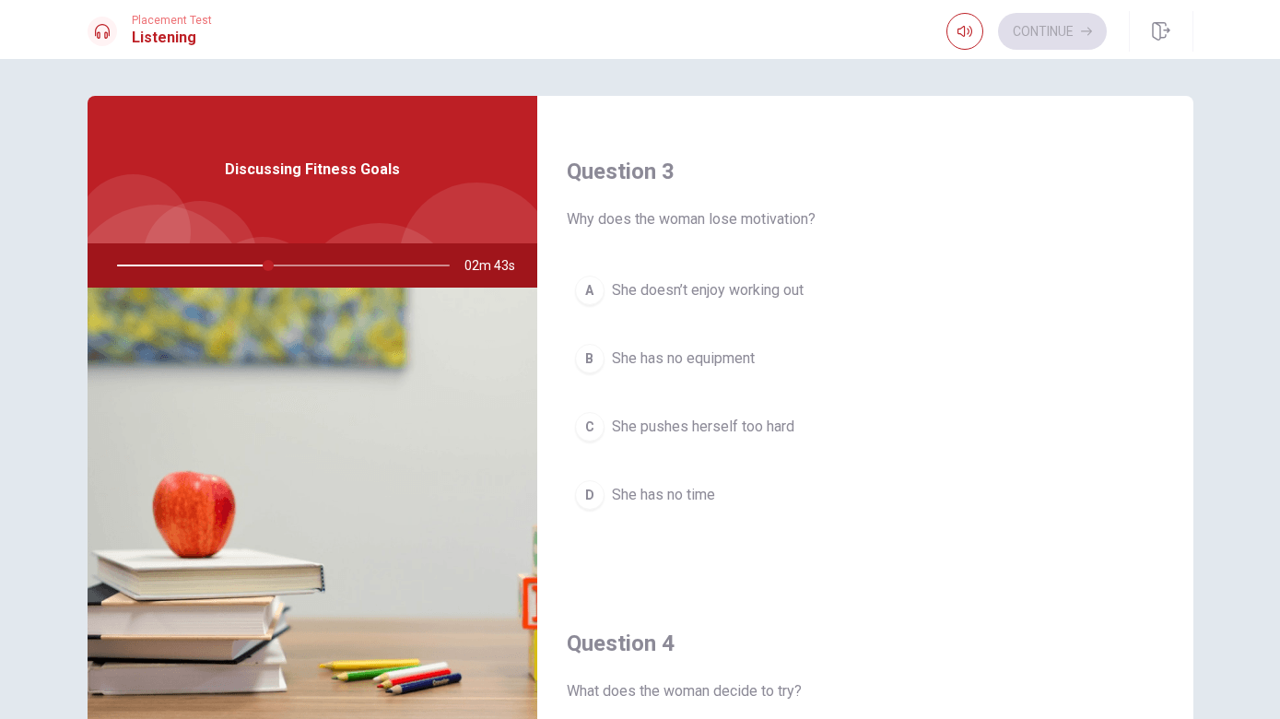
click at [998, 441] on button "C She pushes herself too hard" at bounding box center [865, 427] width 597 height 46
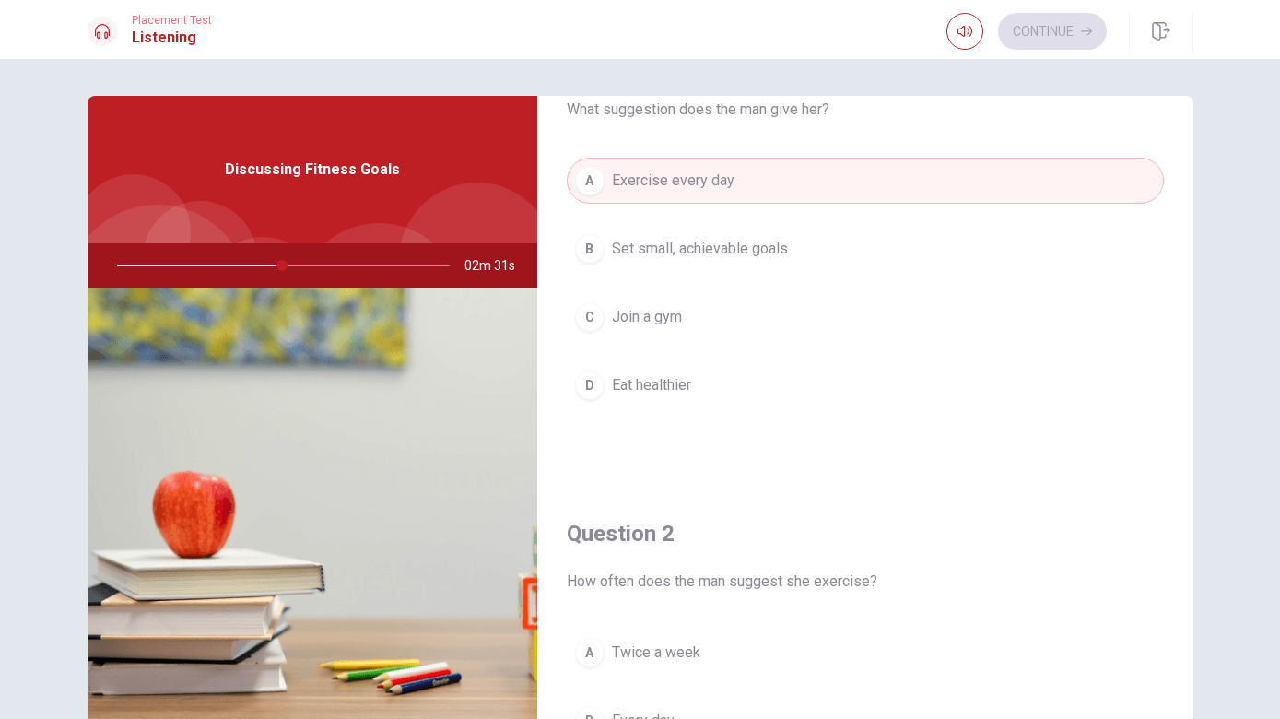
scroll to position [85, 0]
click at [1121, 253] on button "B Set small, achievable goals" at bounding box center [865, 250] width 597 height 46
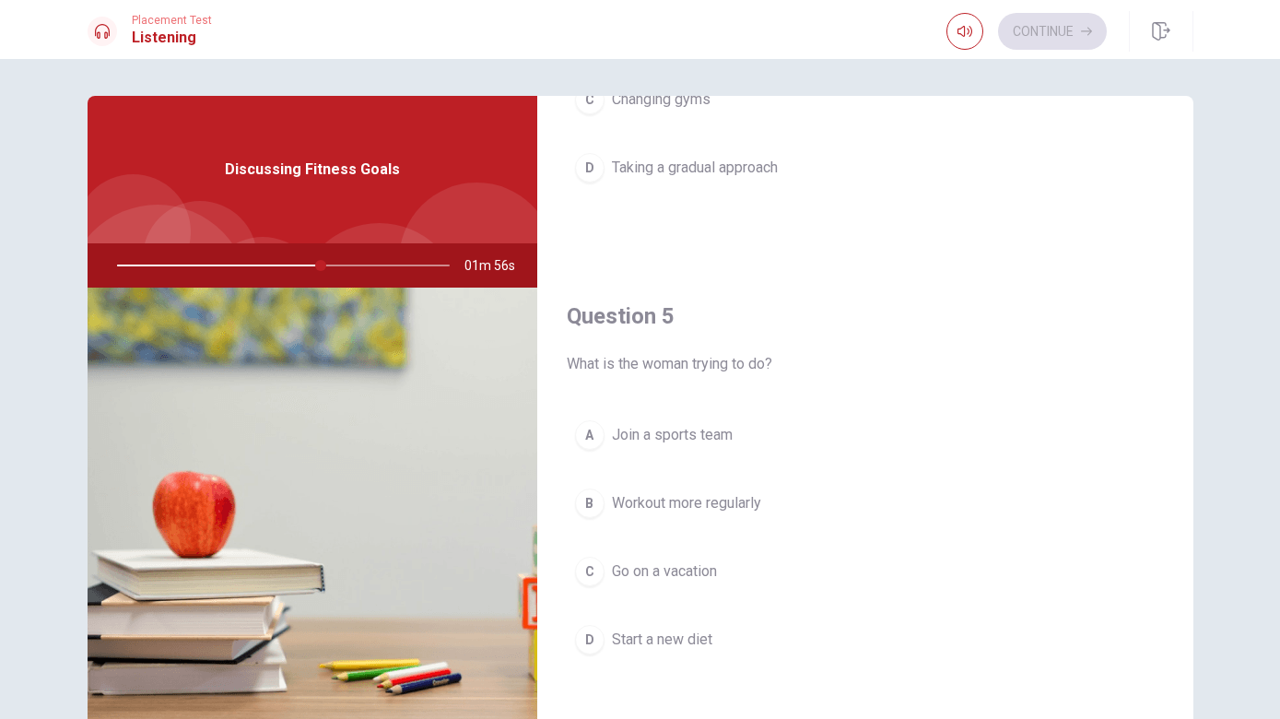
scroll to position [1719, 0]
click at [758, 648] on button "D Start a new diet" at bounding box center [865, 640] width 597 height 46
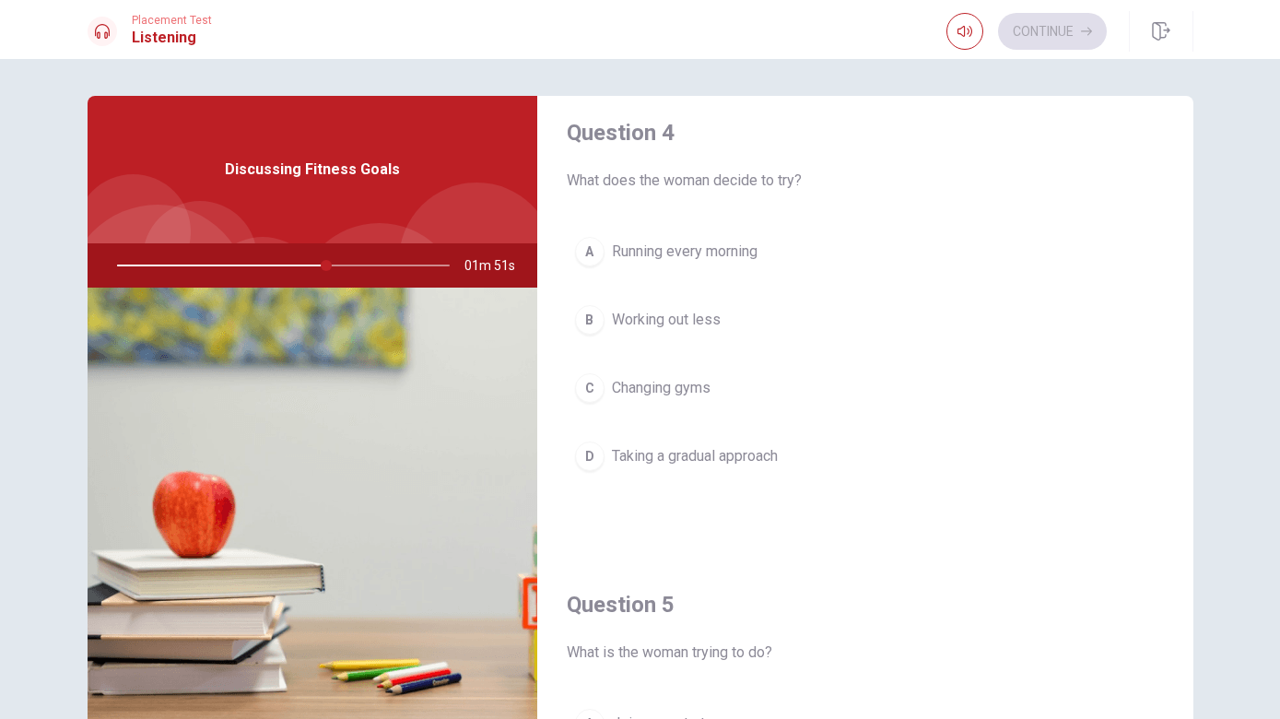
scroll to position [1429, 0]
click at [309, 201] on div "Discussing Fitness Goals" at bounding box center [313, 169] width 450 height 147
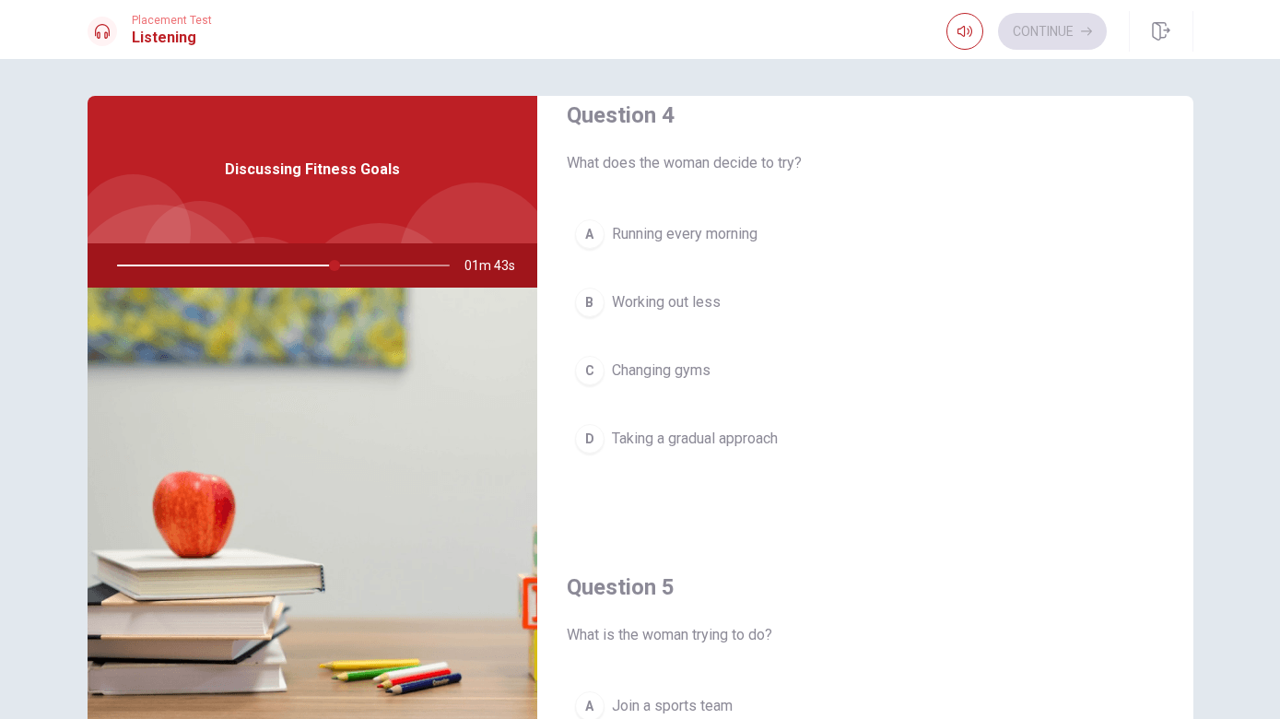
click at [575, 222] on button "A Running every morning" at bounding box center [865, 234] width 597 height 46
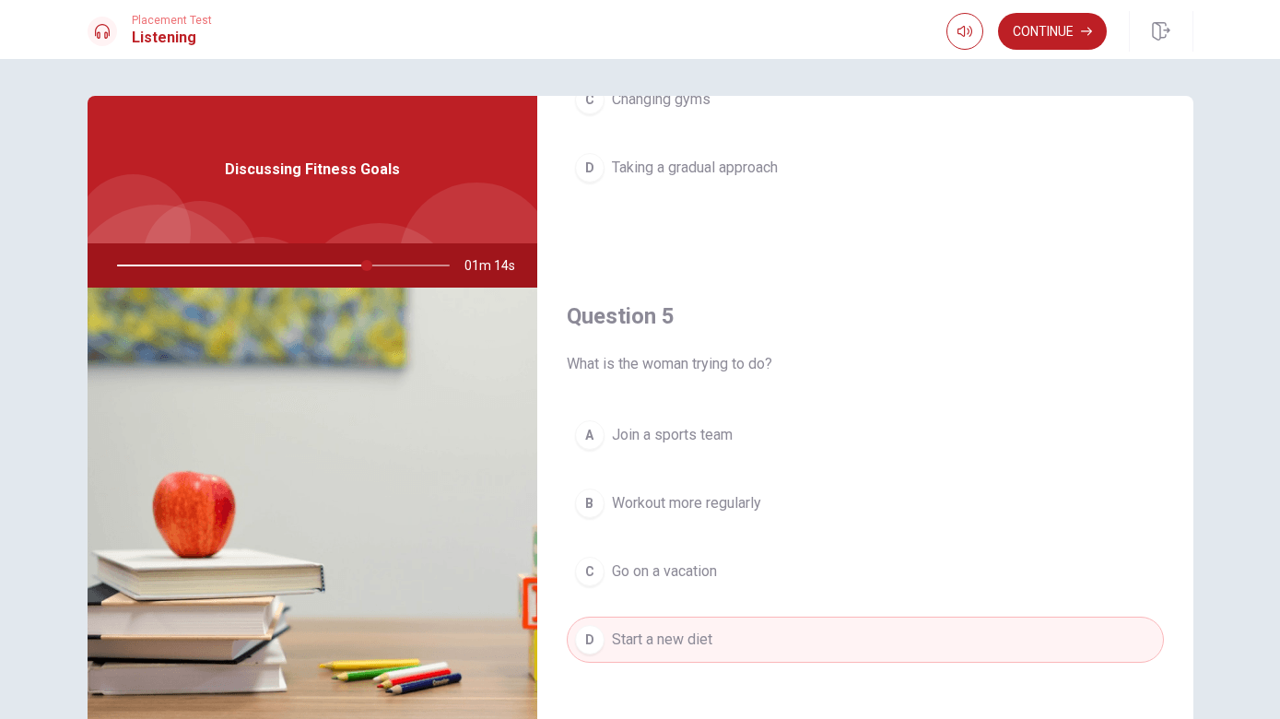
scroll to position [1719, 0]
click at [1063, 36] on button "Continue" at bounding box center [1052, 31] width 109 height 37
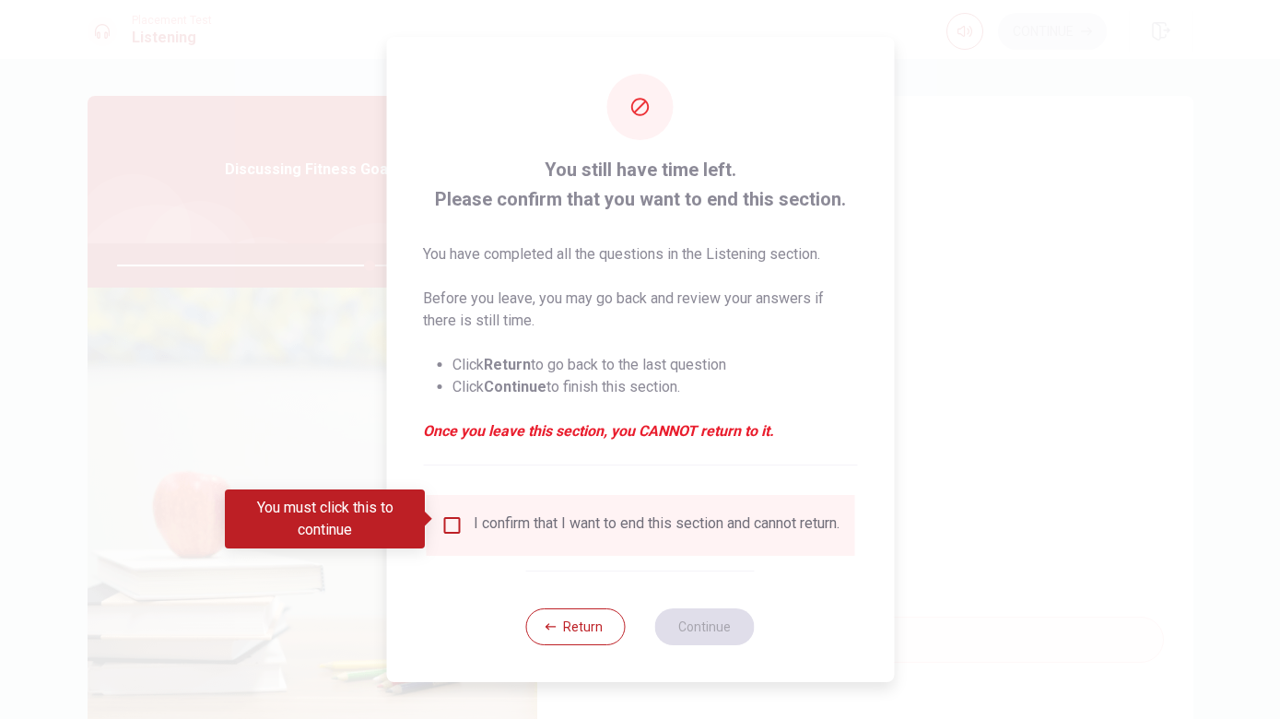
click at [449, 504] on div "I confirm that I want to end this section and cannot return." at bounding box center [640, 525] width 429 height 61
click at [450, 529] on input "You must click this to continue" at bounding box center [451, 525] width 22 height 22
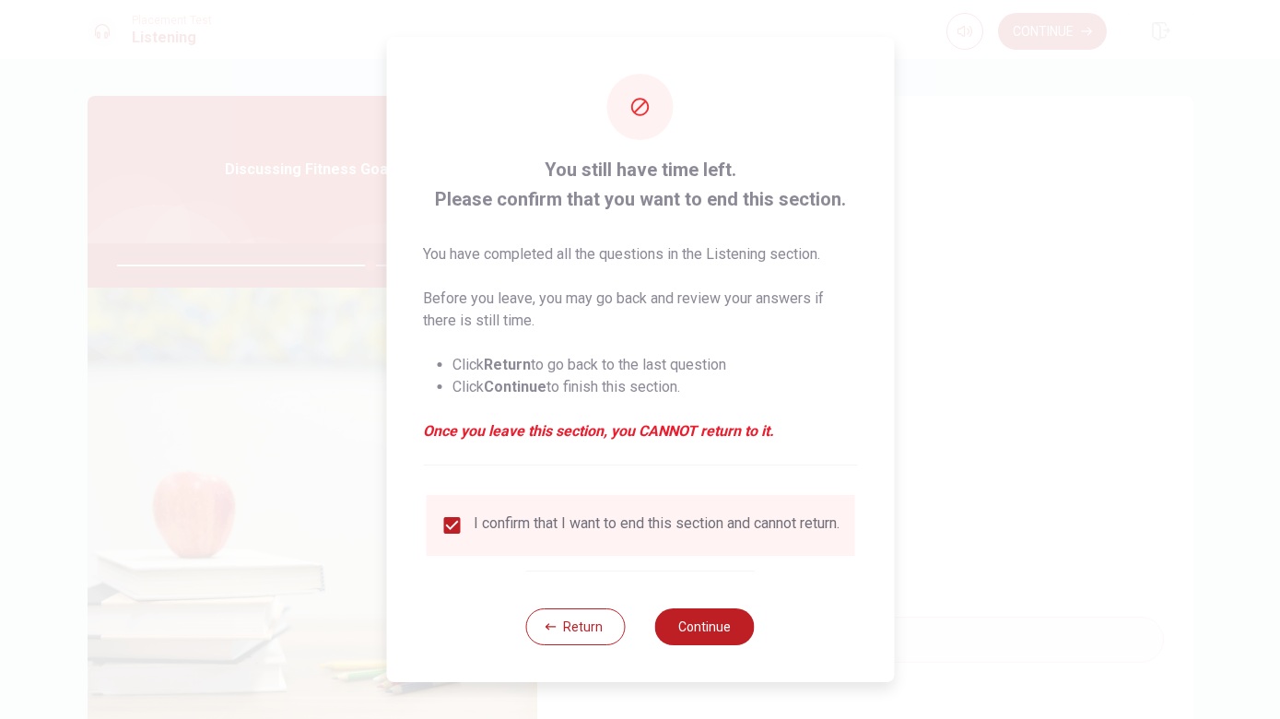
click at [730, 627] on button "Continue" at bounding box center [705, 626] width 100 height 37
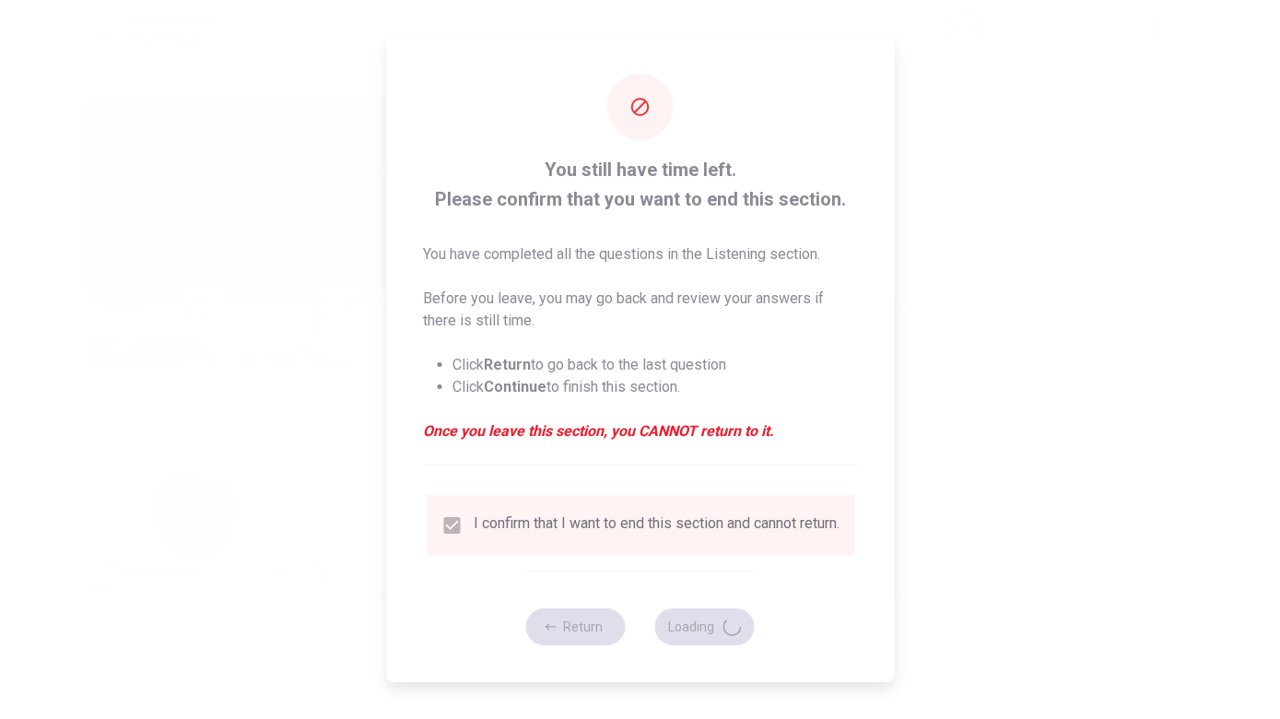
type input "77"
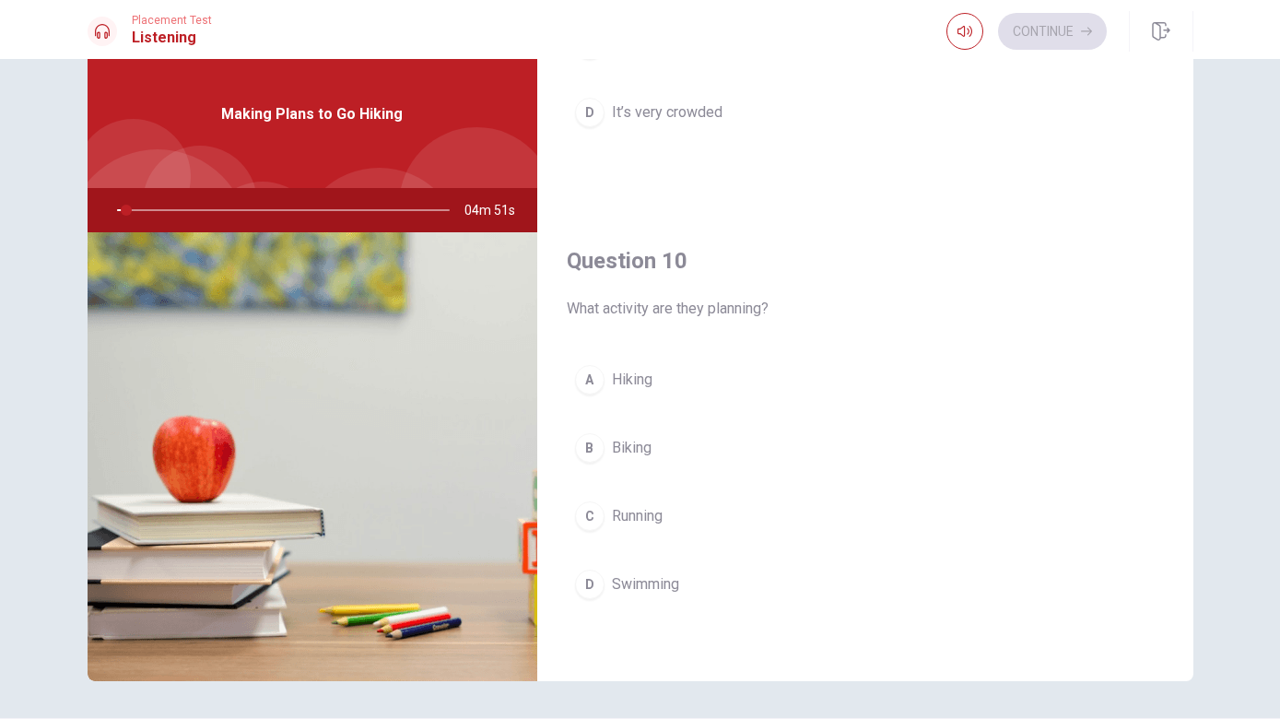
click at [694, 382] on button "A Hiking" at bounding box center [865, 380] width 597 height 46
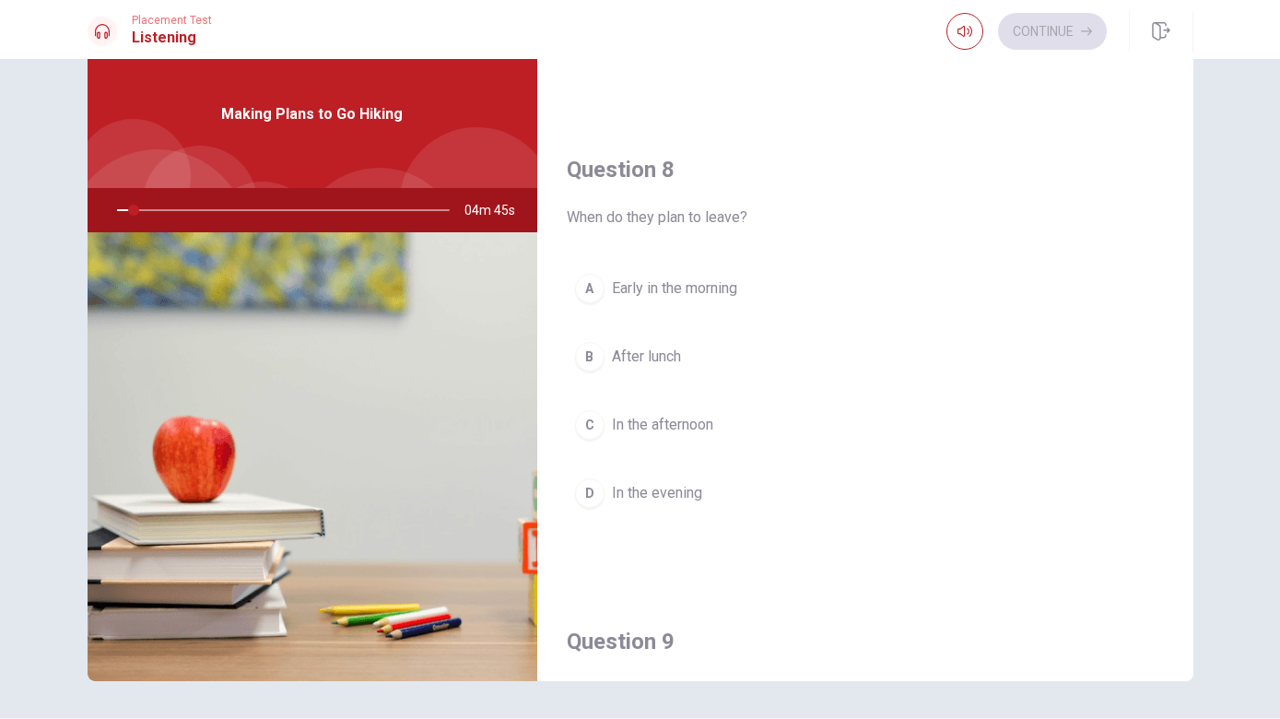
scroll to position [868, 0]
click at [739, 227] on div "Question 8 When do they plan to leave? A Early in the morning B After lunch C I…" at bounding box center [865, 352] width 656 height 472
click at [812, 347] on button "B After lunch" at bounding box center [865, 355] width 597 height 46
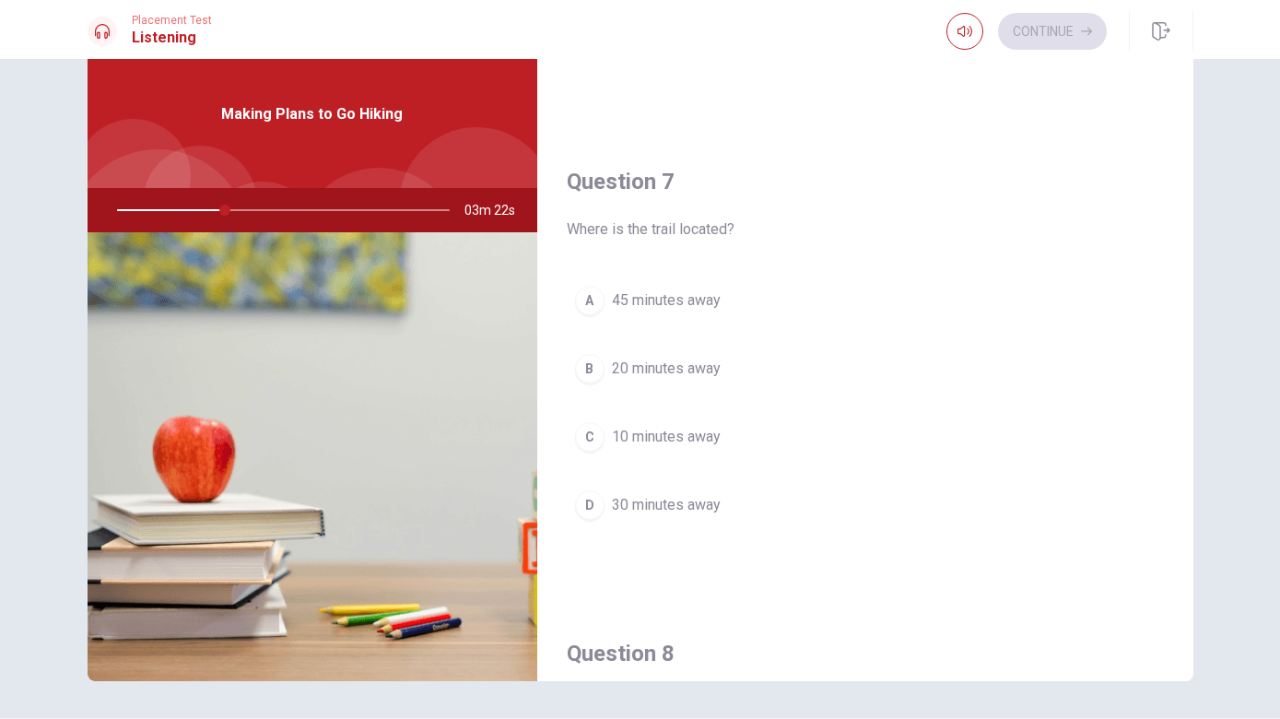
scroll to position [383, 0]
click at [889, 511] on button "D 30 minutes away" at bounding box center [865, 504] width 597 height 46
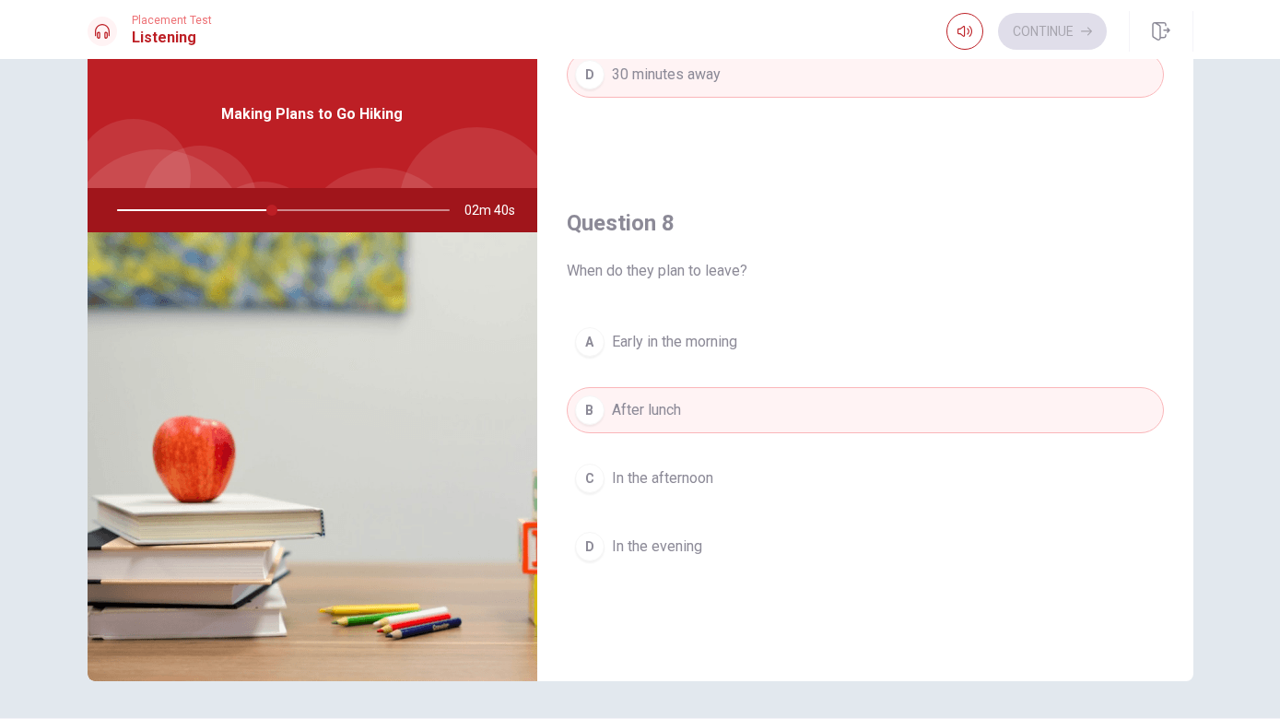
scroll to position [823, 0]
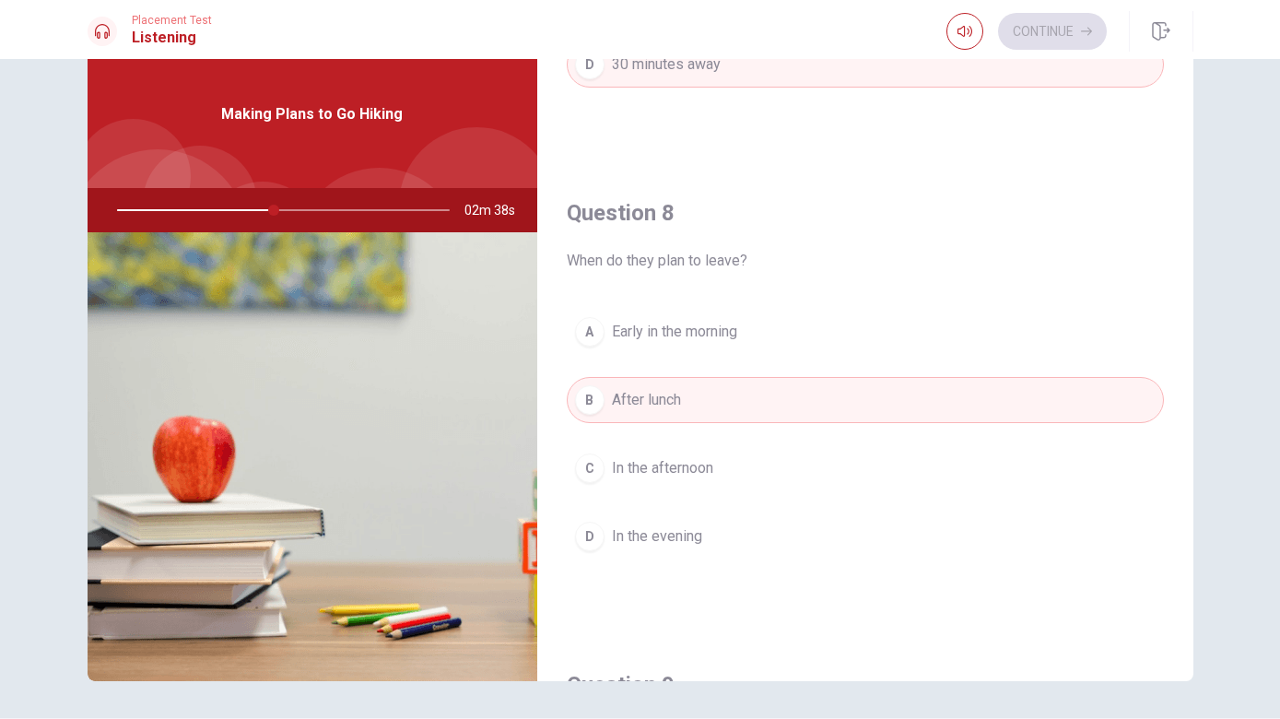
click at [901, 332] on button "A Early in the morning" at bounding box center [865, 332] width 597 height 46
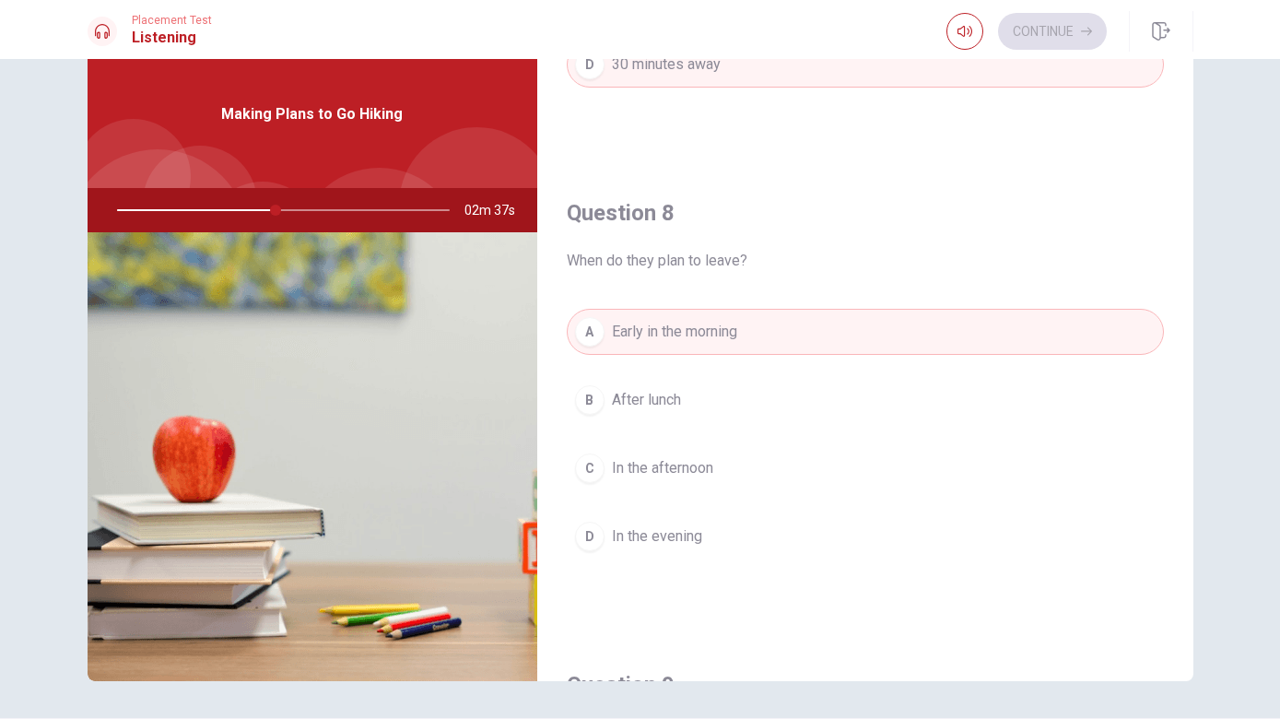
click at [907, 341] on button "A Early in the morning" at bounding box center [865, 332] width 597 height 46
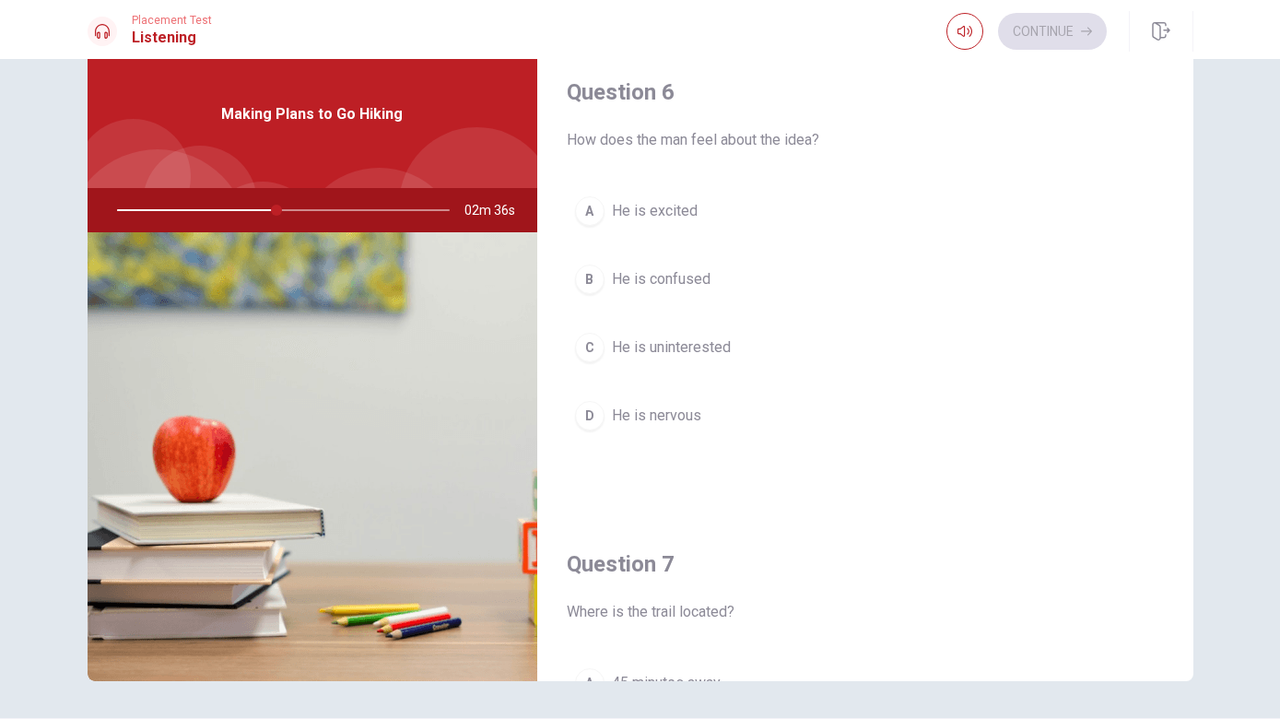
scroll to position [0, 0]
click at [923, 223] on button "A He is excited" at bounding box center [865, 211] width 597 height 46
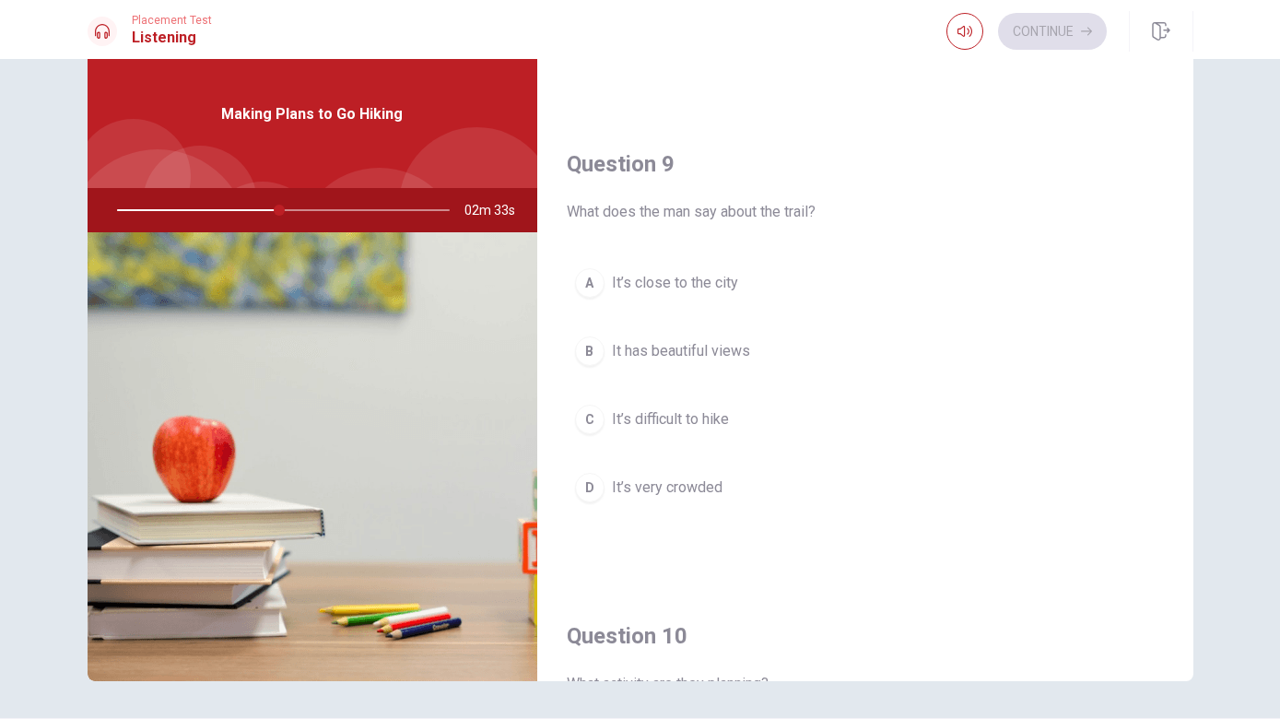
scroll to position [1345, 0]
click at [846, 349] on button "B It has beautiful views" at bounding box center [865, 349] width 597 height 46
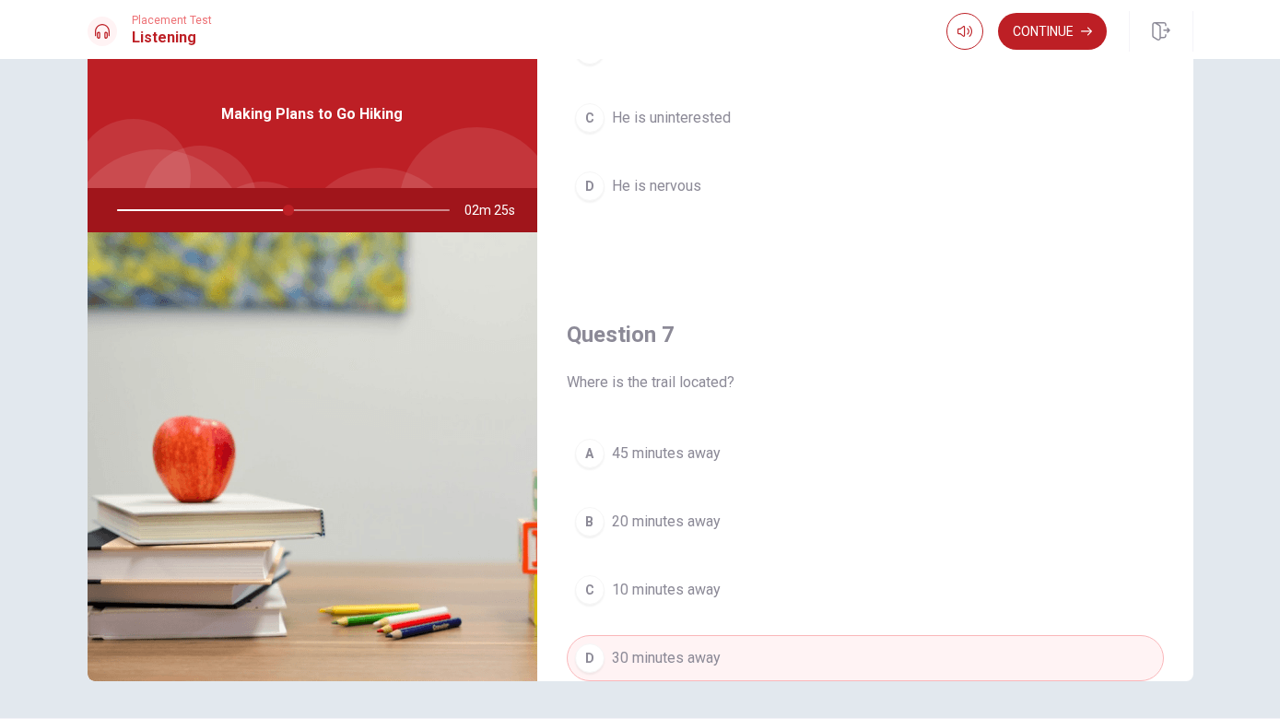
scroll to position [225, 0]
click at [1069, 31] on button "Continue" at bounding box center [1052, 31] width 109 height 37
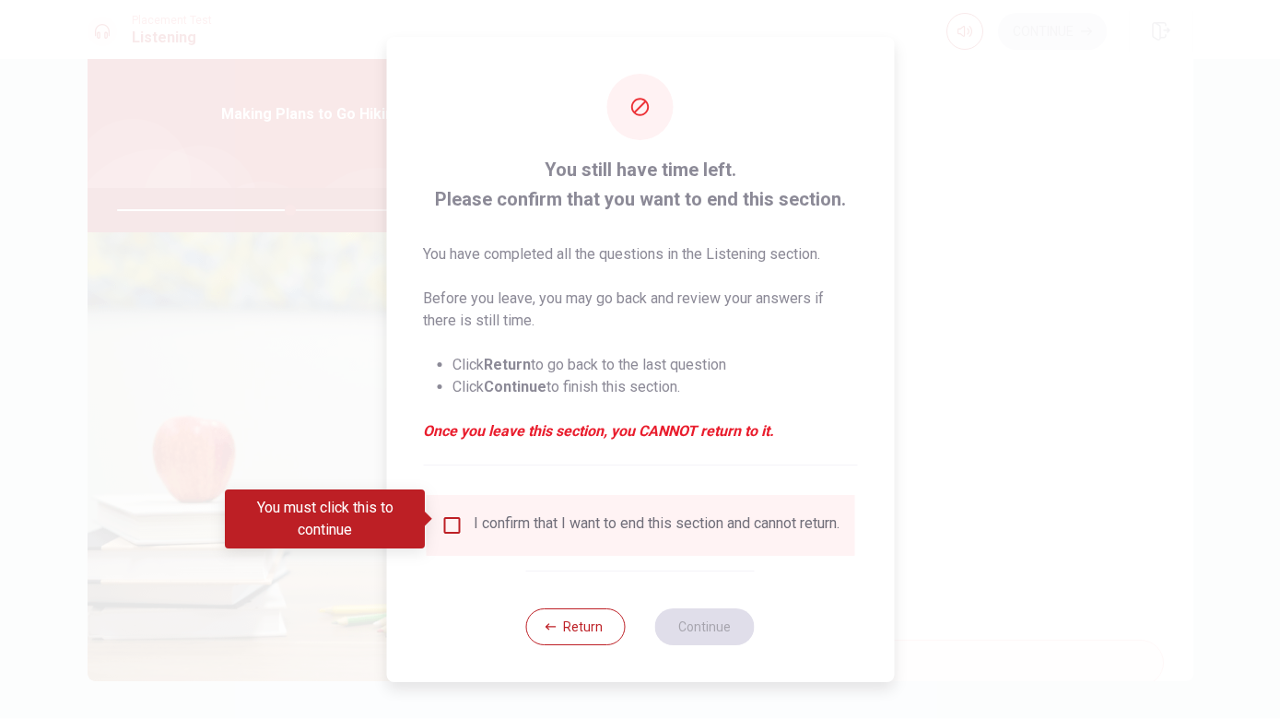
click at [453, 514] on input "You must click this to continue" at bounding box center [451, 525] width 22 height 22
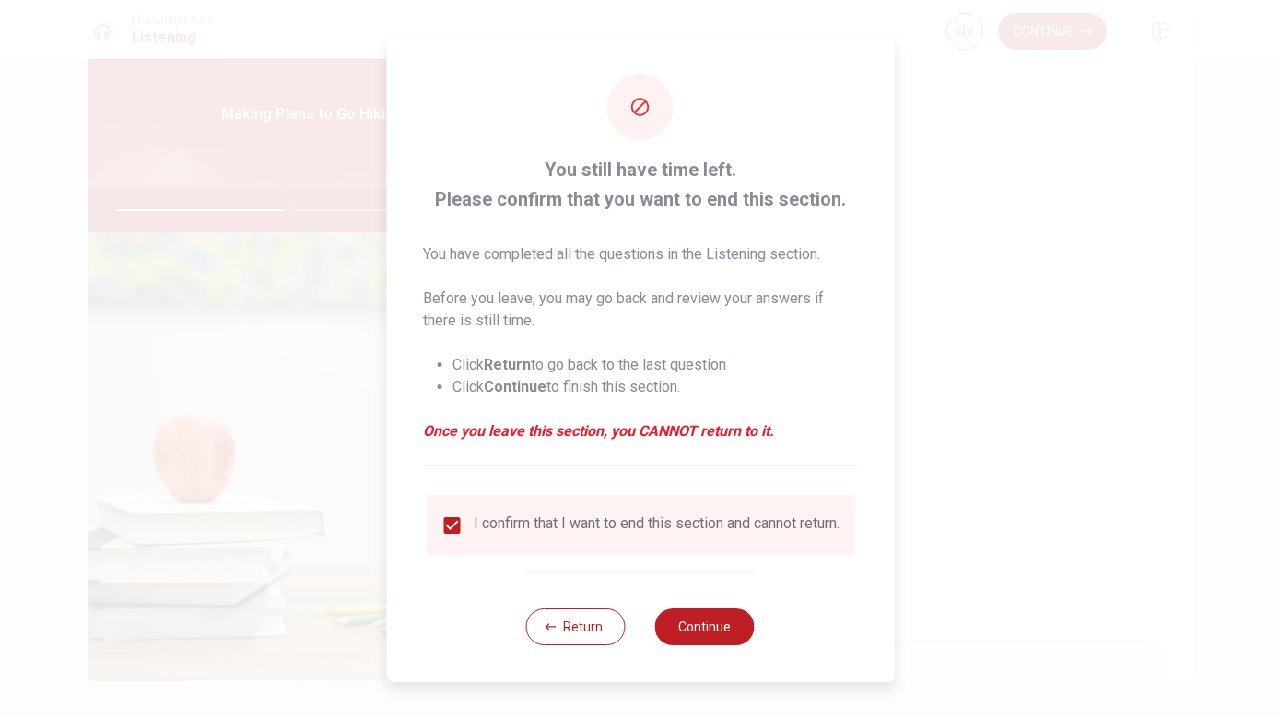
click at [712, 619] on button "Continue" at bounding box center [705, 626] width 100 height 37
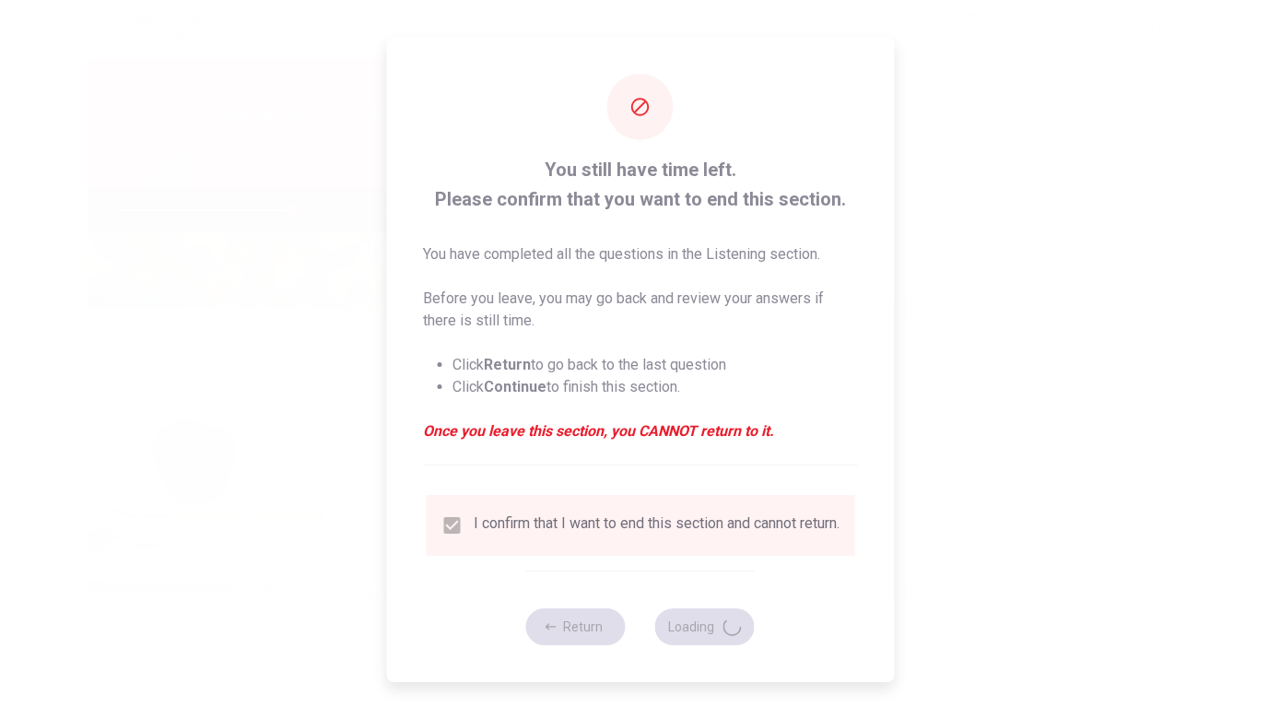
type input "53"
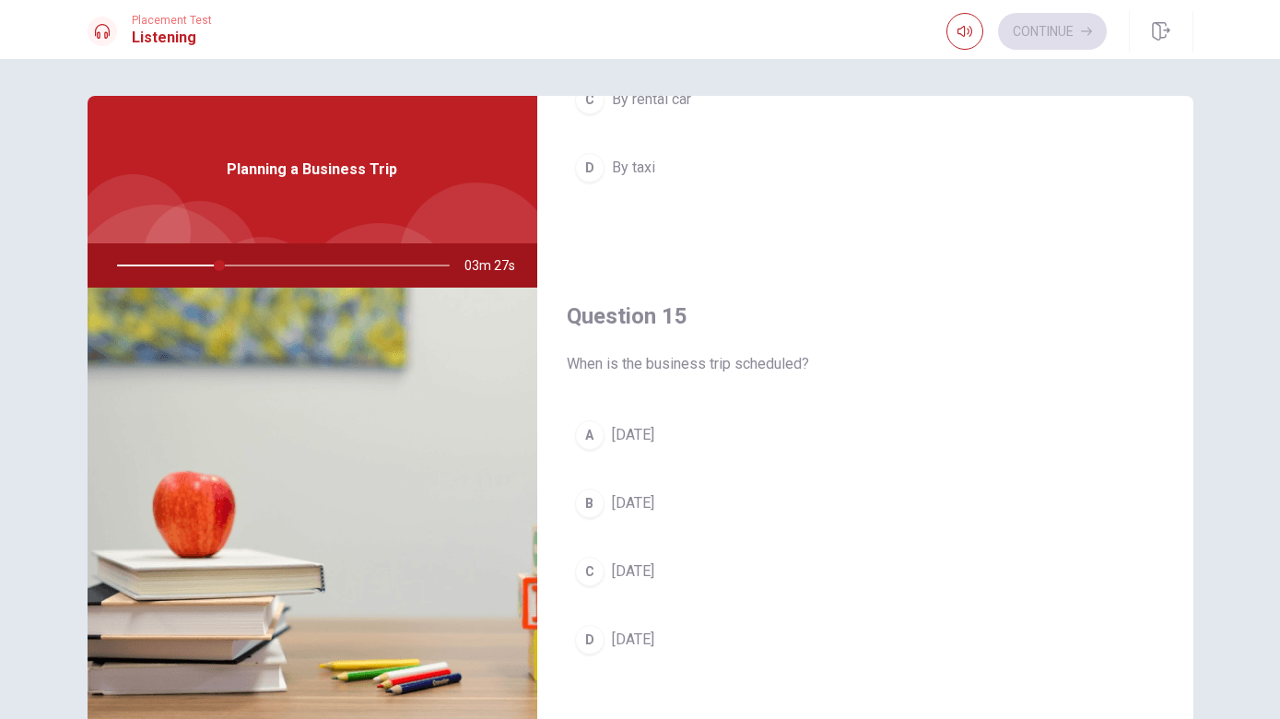
scroll to position [1719, 0]
click at [877, 572] on button "C [DATE]" at bounding box center [865, 571] width 597 height 46
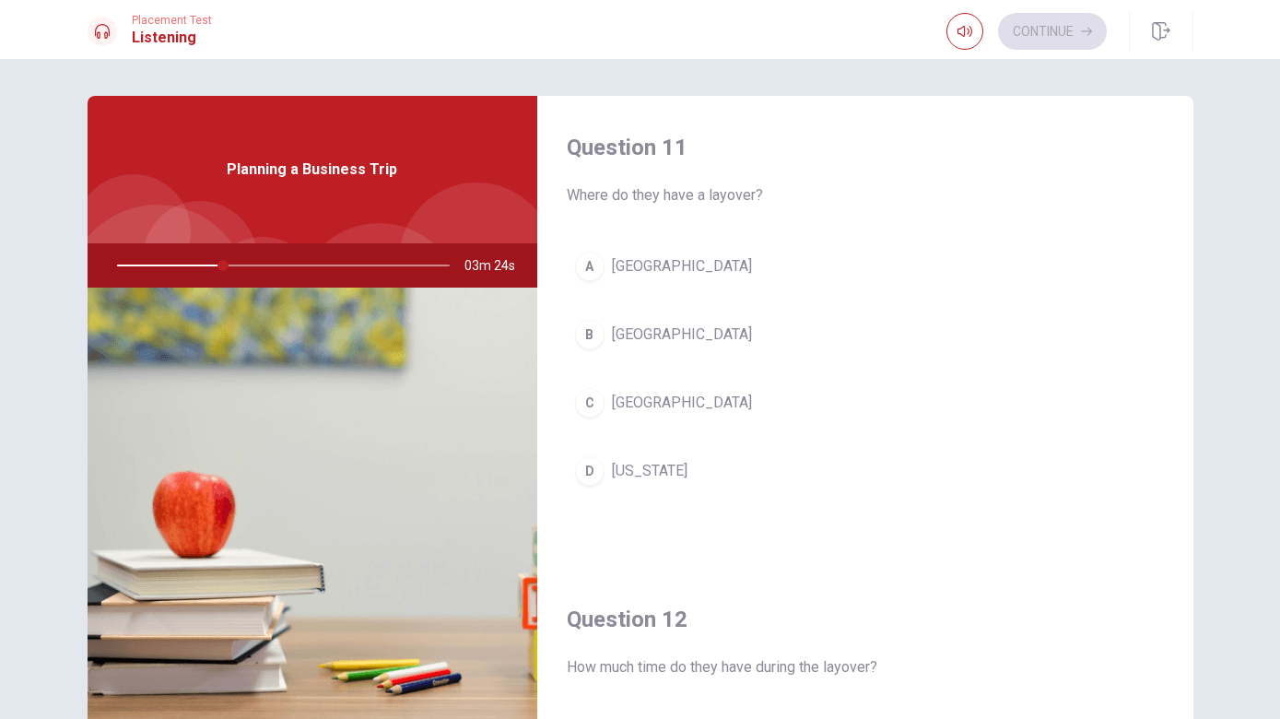
scroll to position [0, 0]
click at [851, 272] on button "A [GEOGRAPHIC_DATA]" at bounding box center [865, 266] width 597 height 46
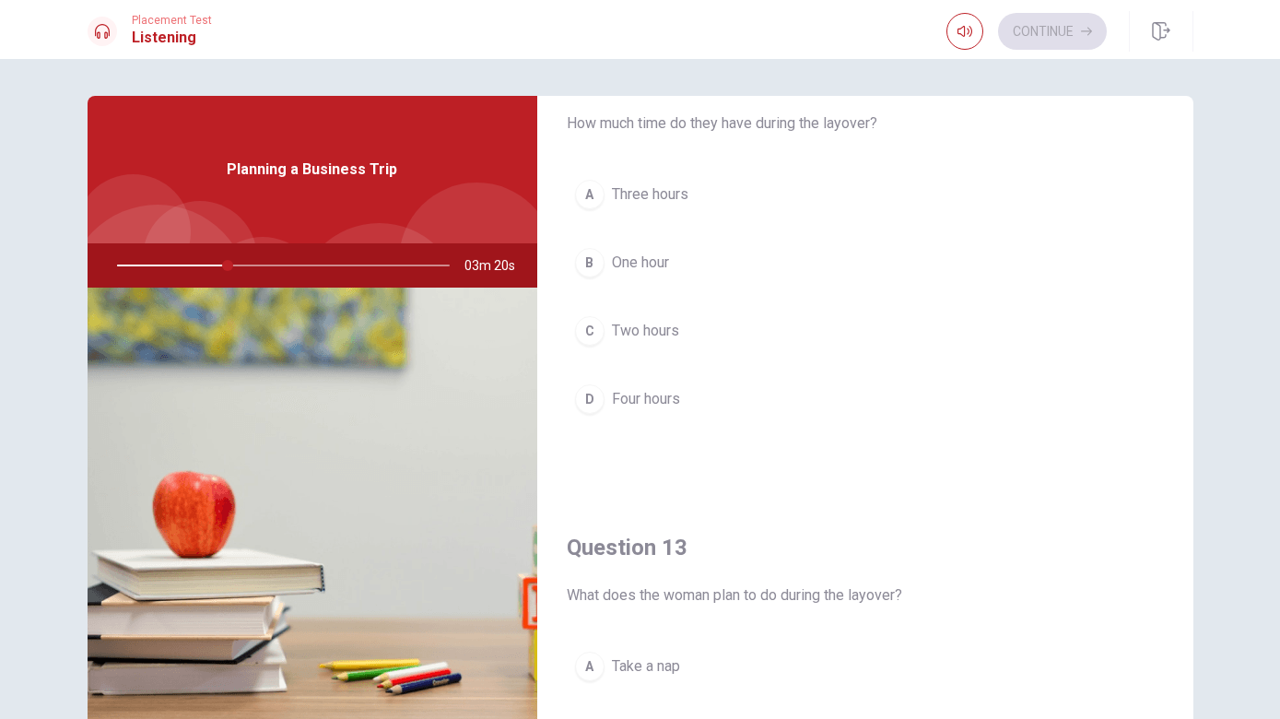
scroll to position [534, 0]
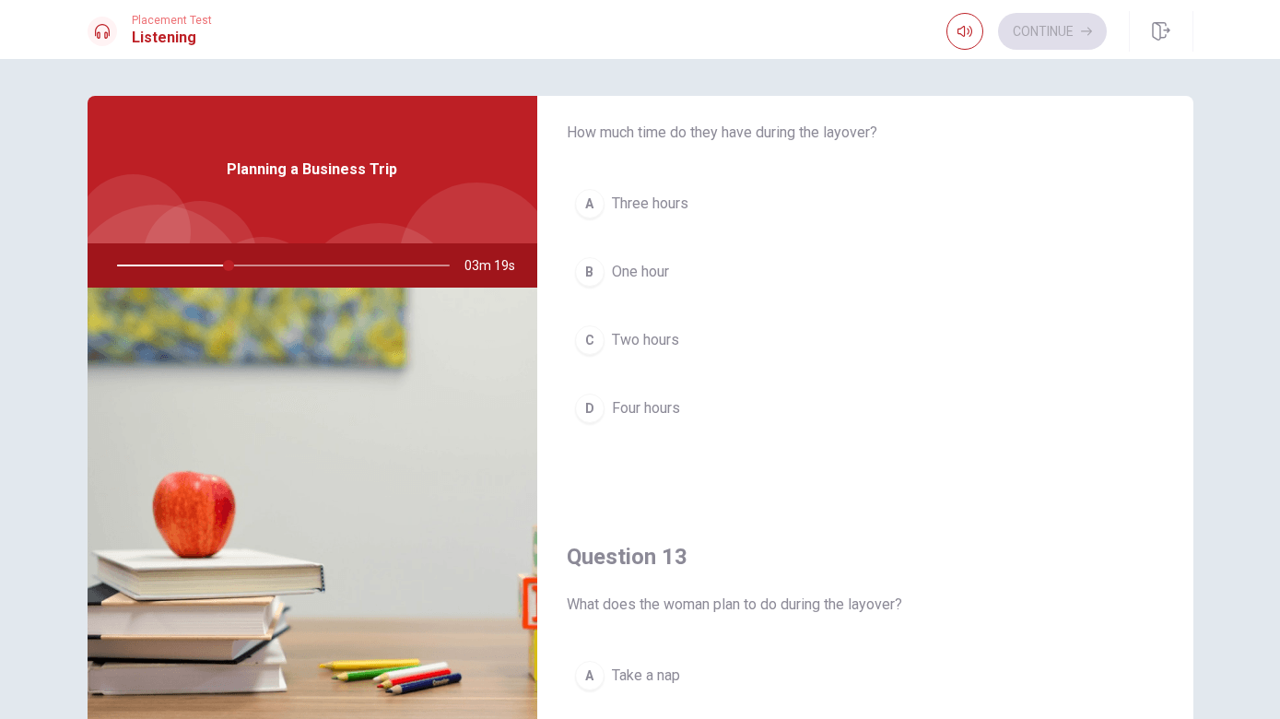
click at [1006, 358] on button "C Two hours" at bounding box center [865, 340] width 597 height 46
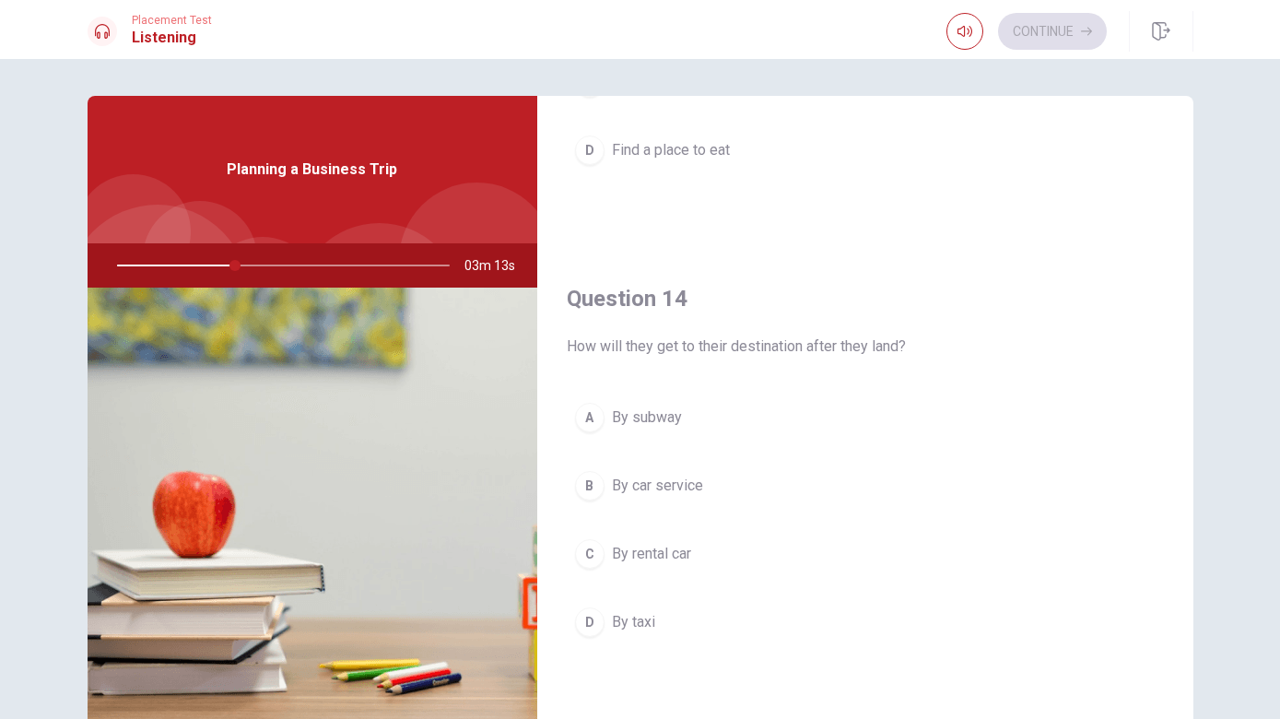
scroll to position [1281, 0]
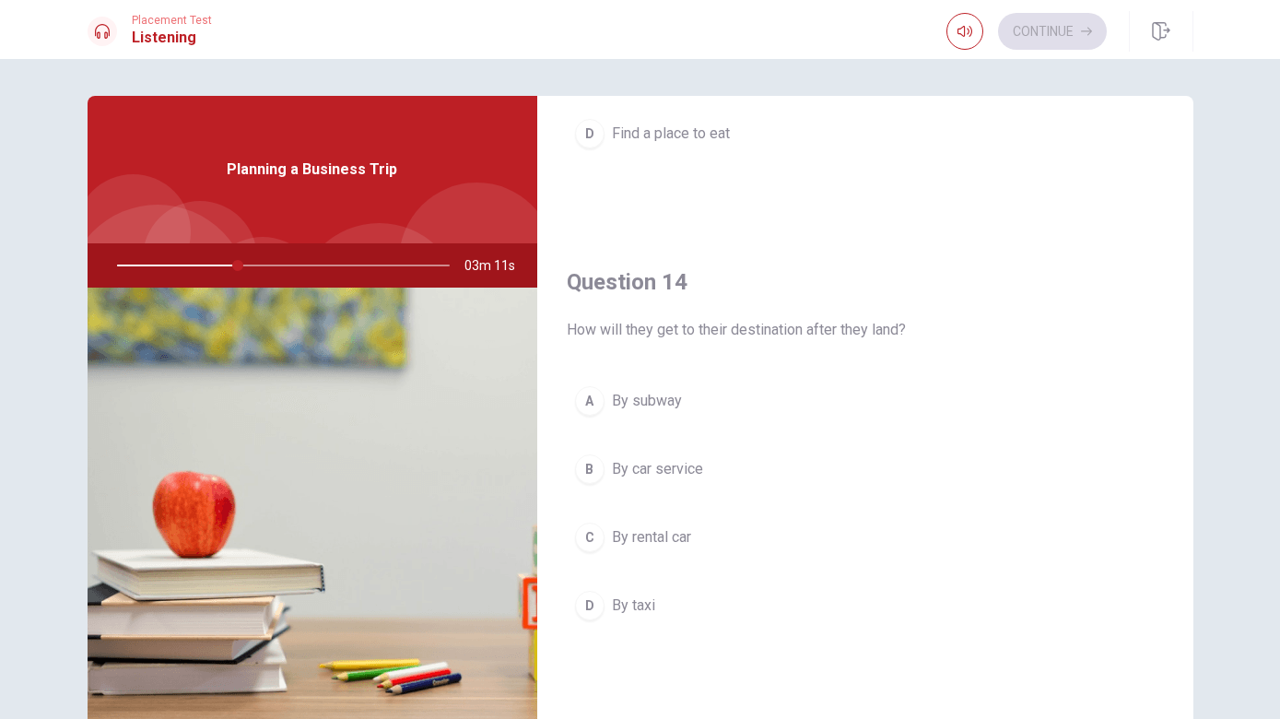
click at [998, 474] on button "B By car service" at bounding box center [865, 469] width 597 height 46
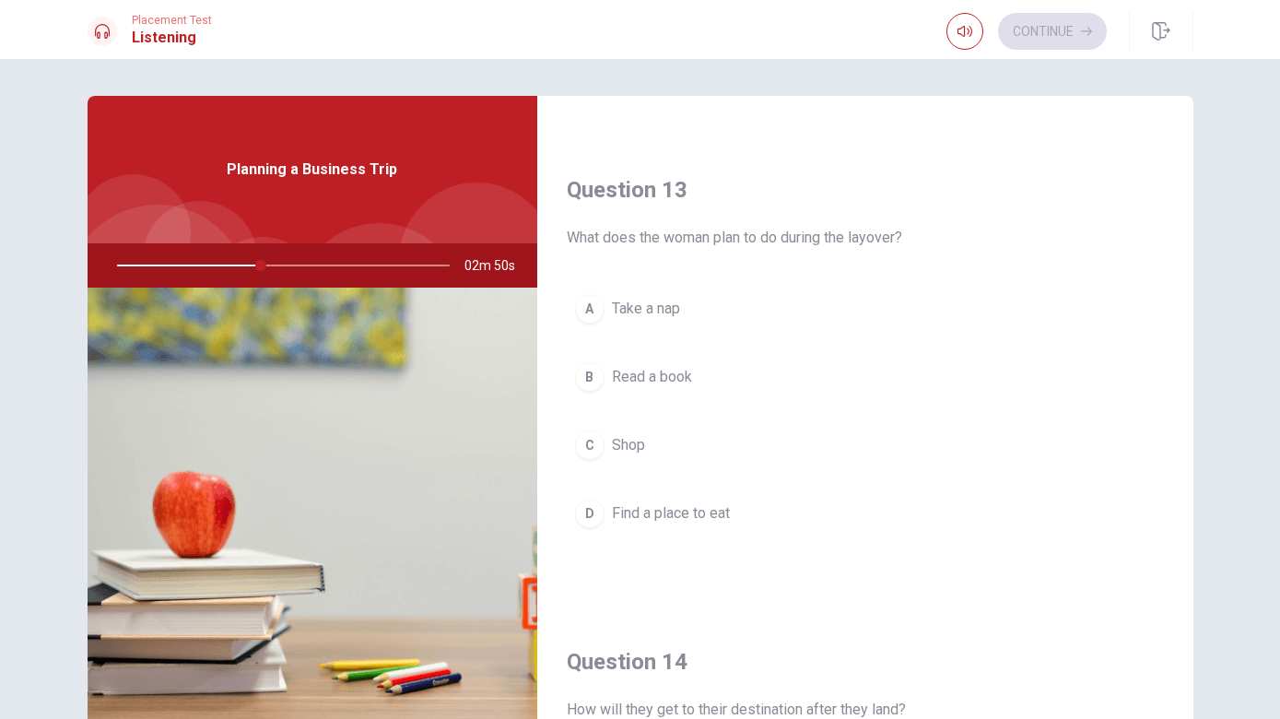
scroll to position [907, 0]
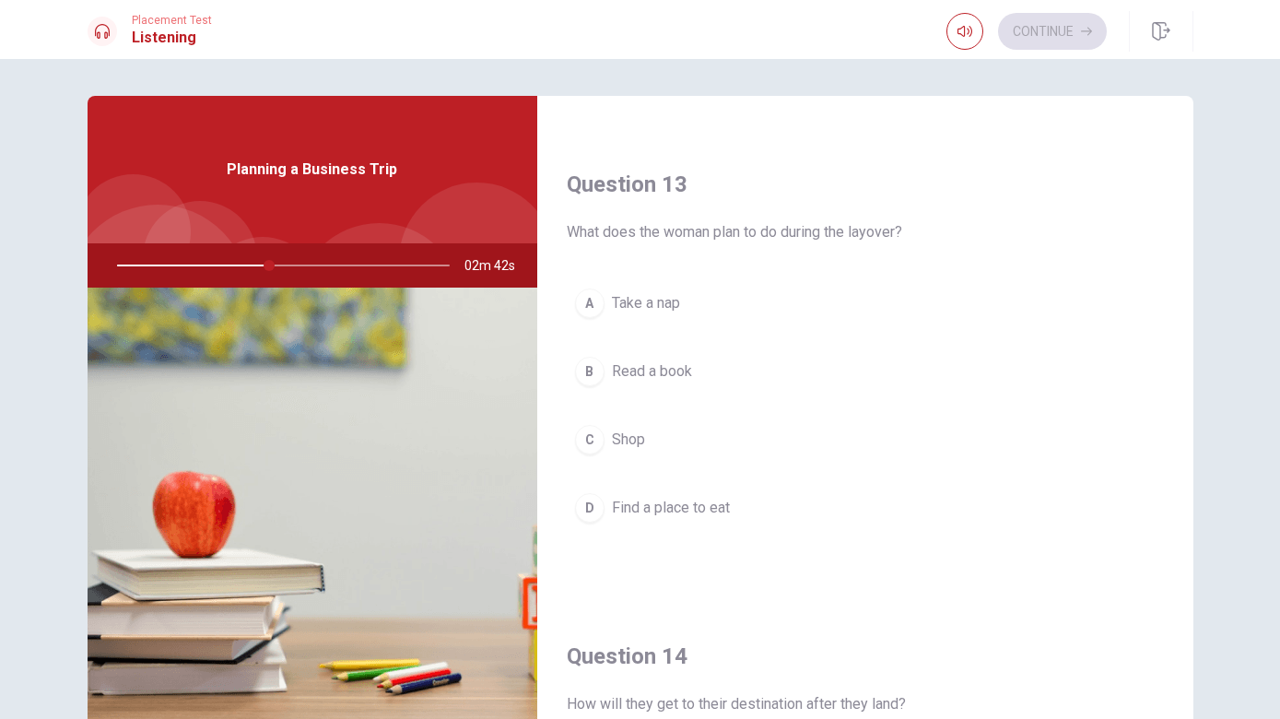
click at [1028, 527] on button "D Find a place to eat" at bounding box center [865, 508] width 597 height 46
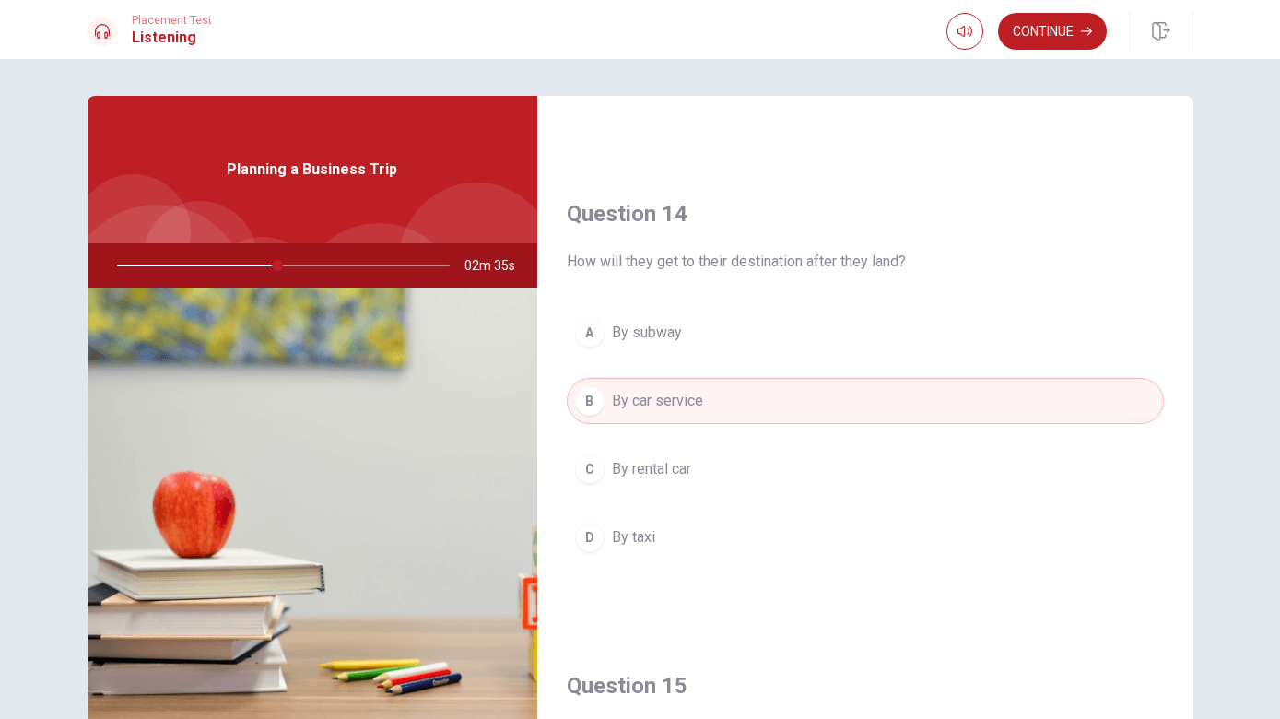
scroll to position [1348, 0]
click at [1079, 22] on button "Continue" at bounding box center [1052, 31] width 109 height 37
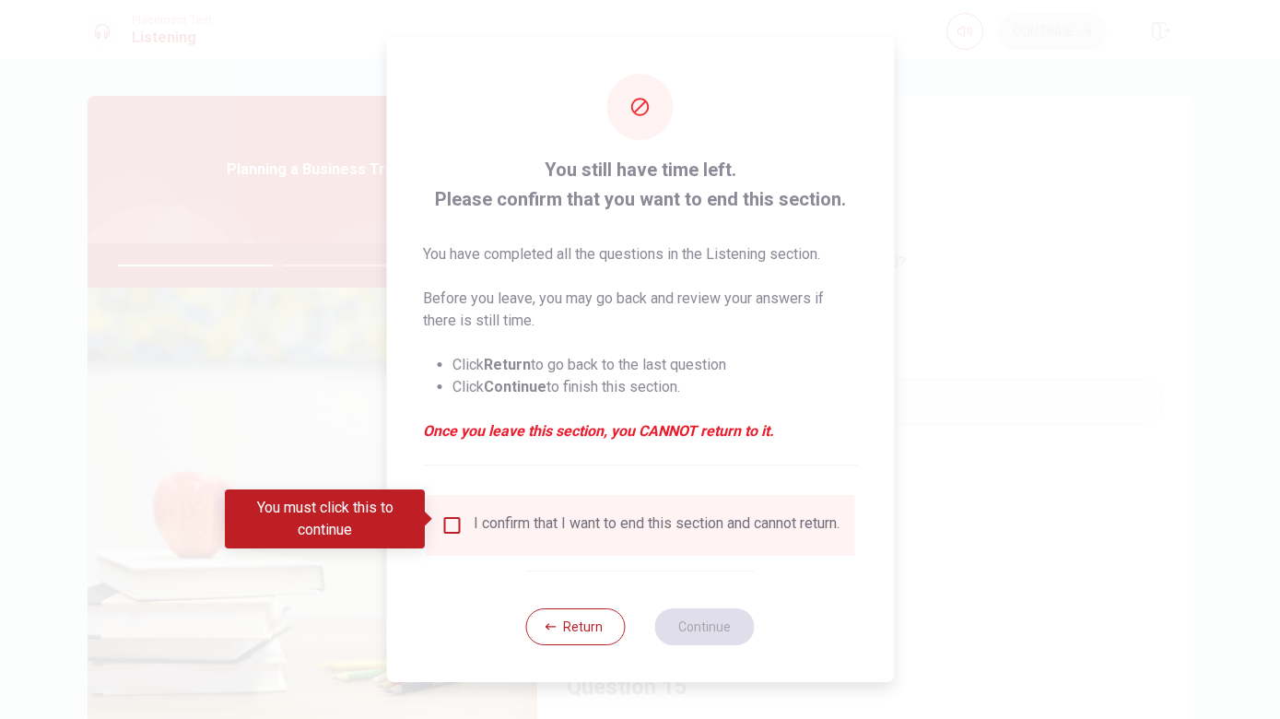
click at [620, 520] on div "I confirm that I want to end this section and cannot return." at bounding box center [657, 525] width 366 height 22
click at [459, 516] on input "You must click this to continue" at bounding box center [451, 525] width 22 height 22
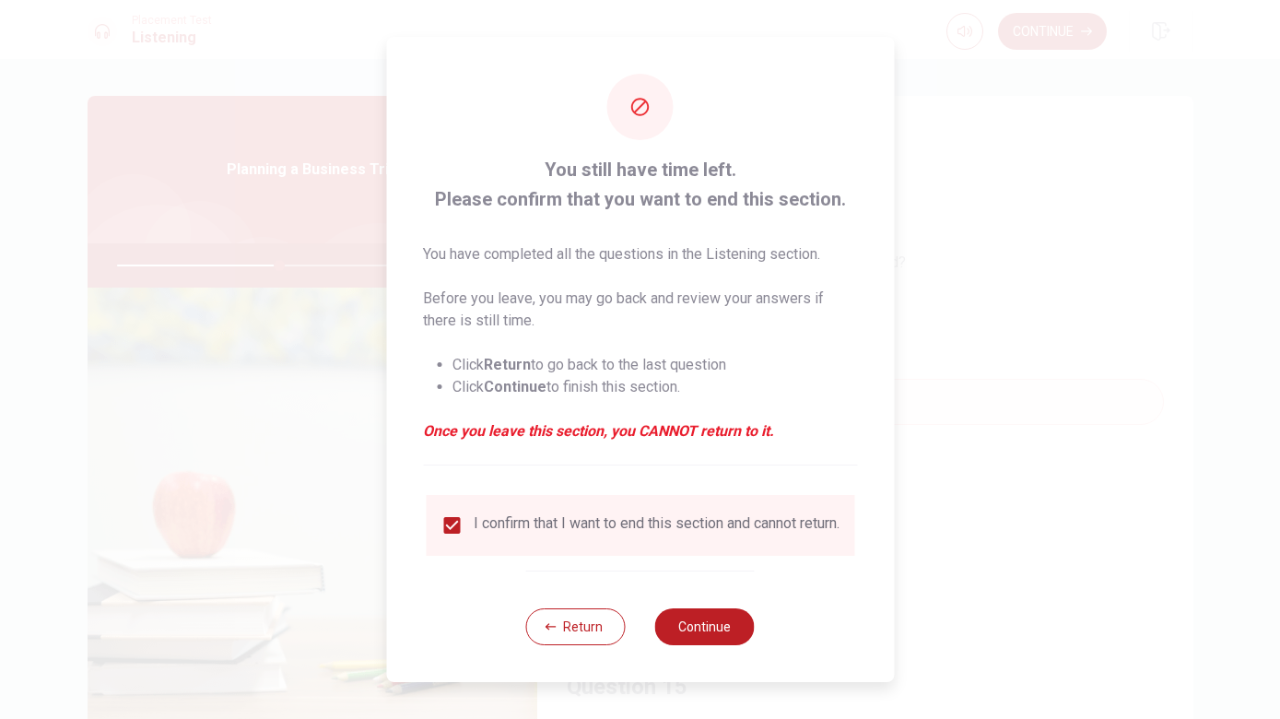
click at [717, 622] on button "Continue" at bounding box center [705, 626] width 100 height 37
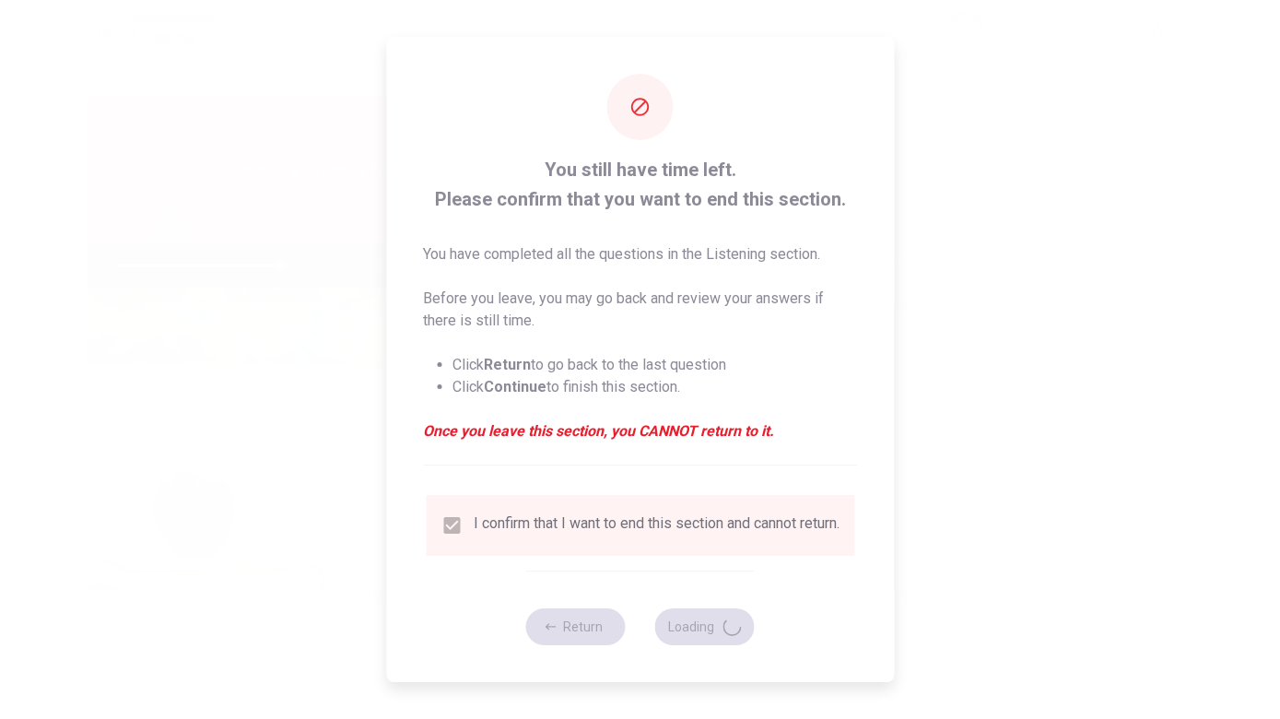
type input "50"
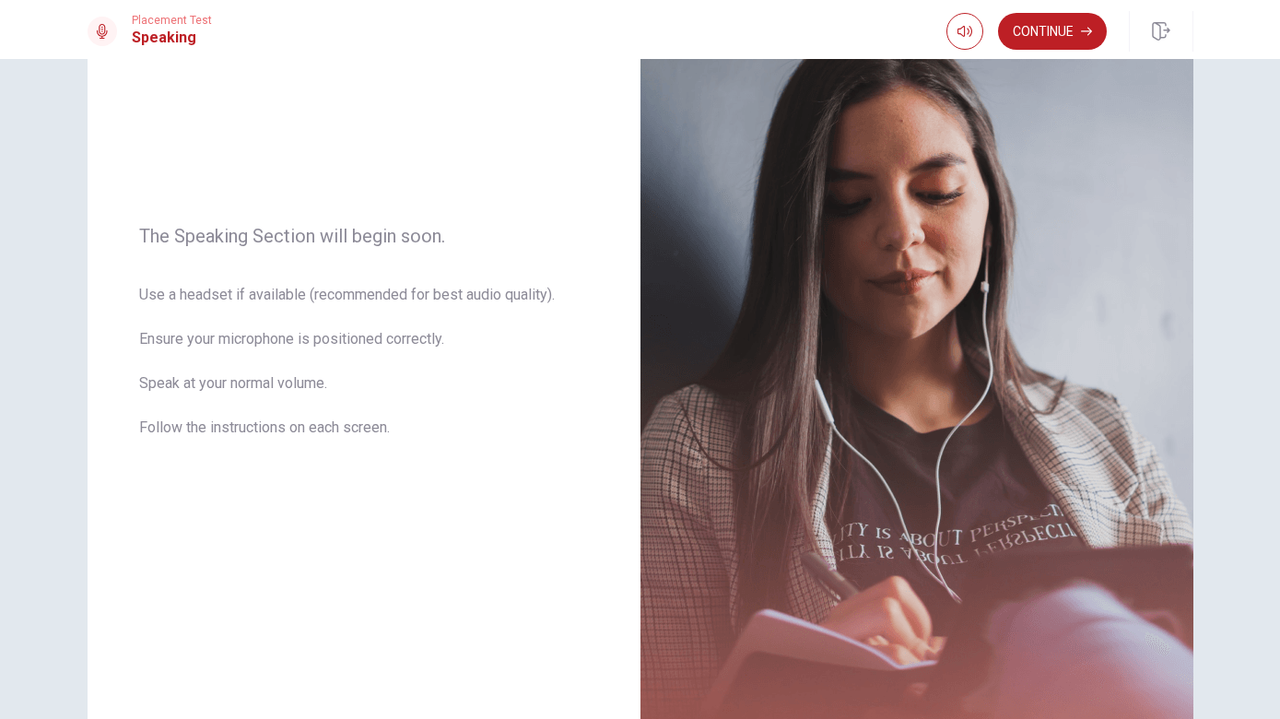
scroll to position [151, 0]
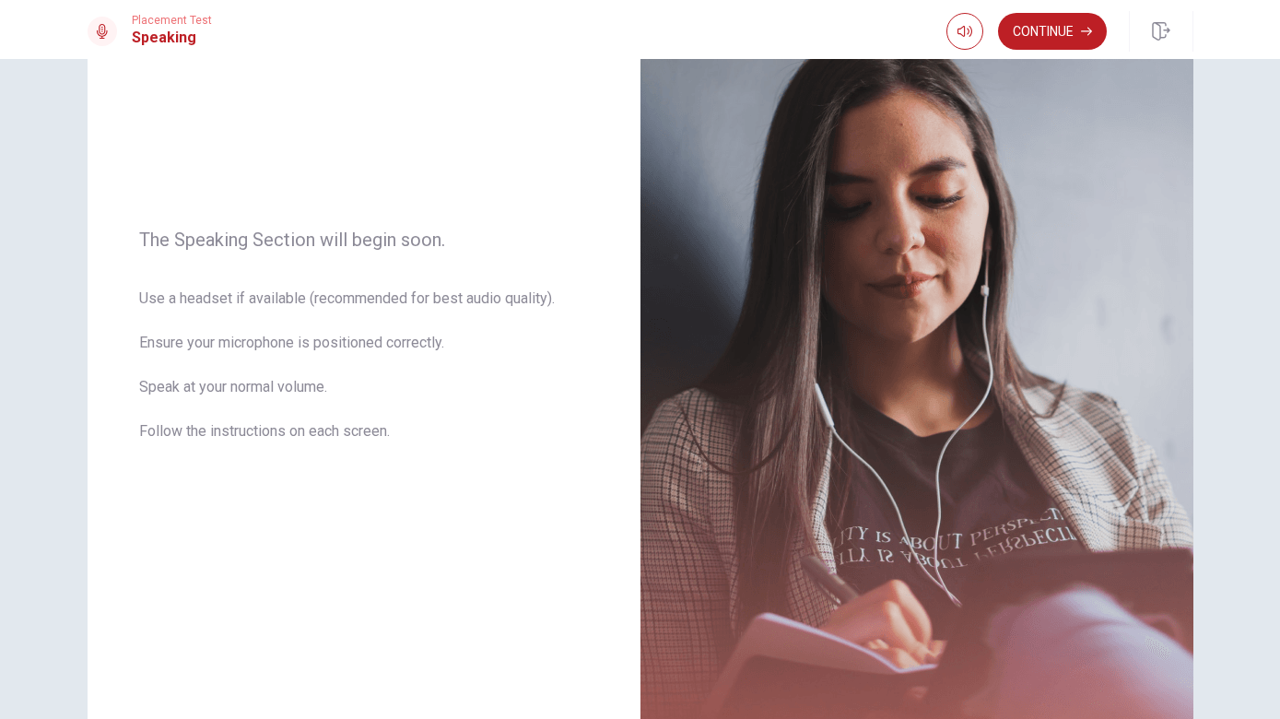
click at [1043, 30] on button "Continue" at bounding box center [1052, 31] width 109 height 37
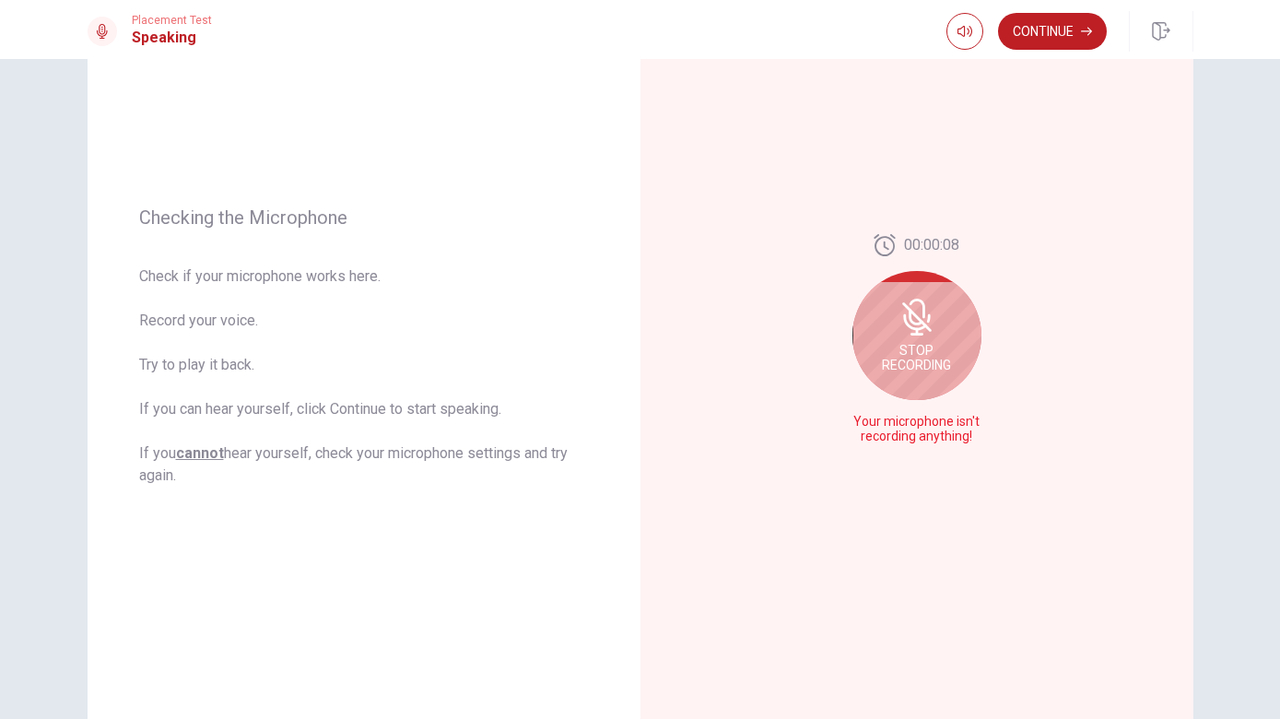
click at [951, 341] on div "Stop Recording" at bounding box center [916, 335] width 129 height 129
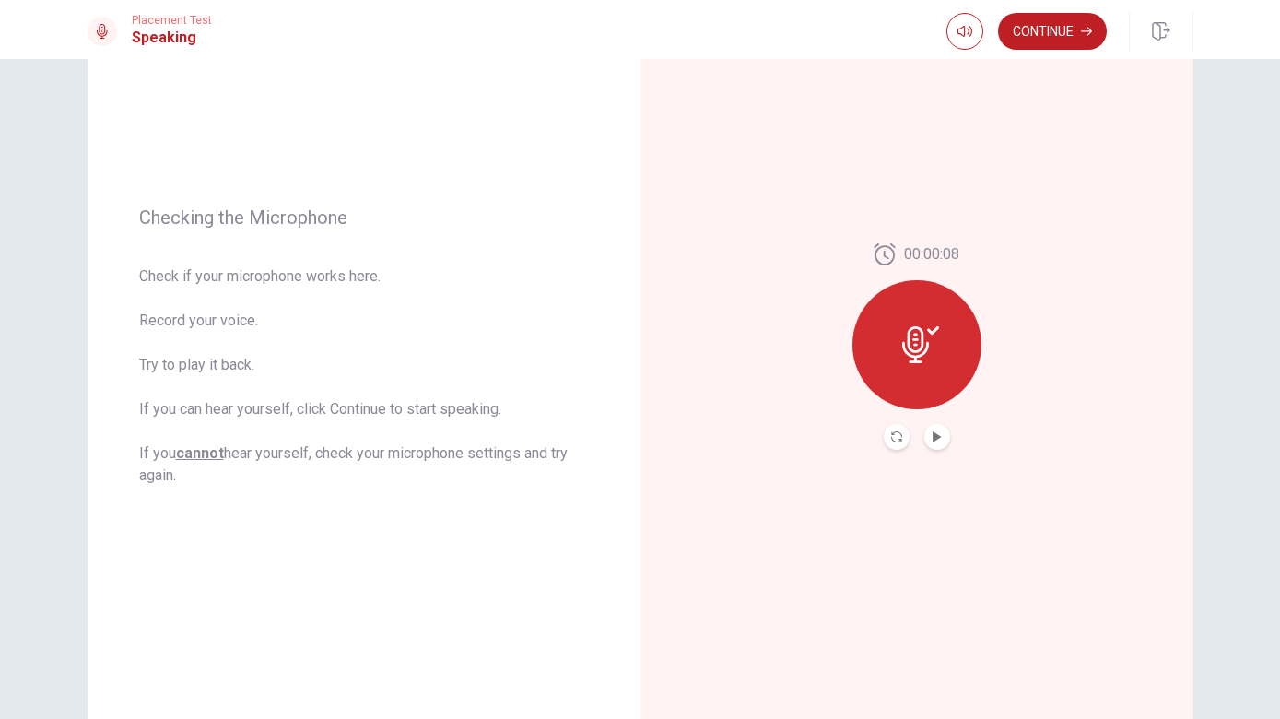
click at [928, 354] on icon at bounding box center [920, 344] width 37 height 37
click at [896, 444] on button "Record Again" at bounding box center [897, 437] width 26 height 26
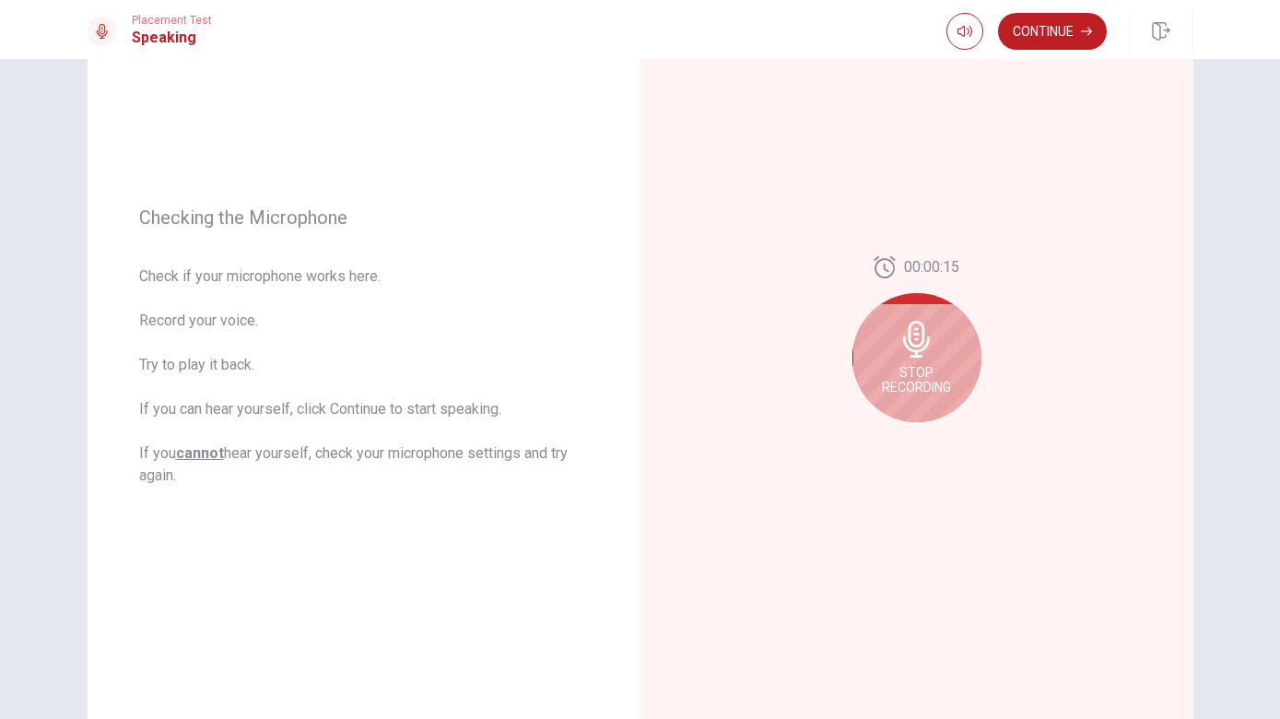
click at [940, 350] on div "Stop Recording" at bounding box center [916, 357] width 129 height 129
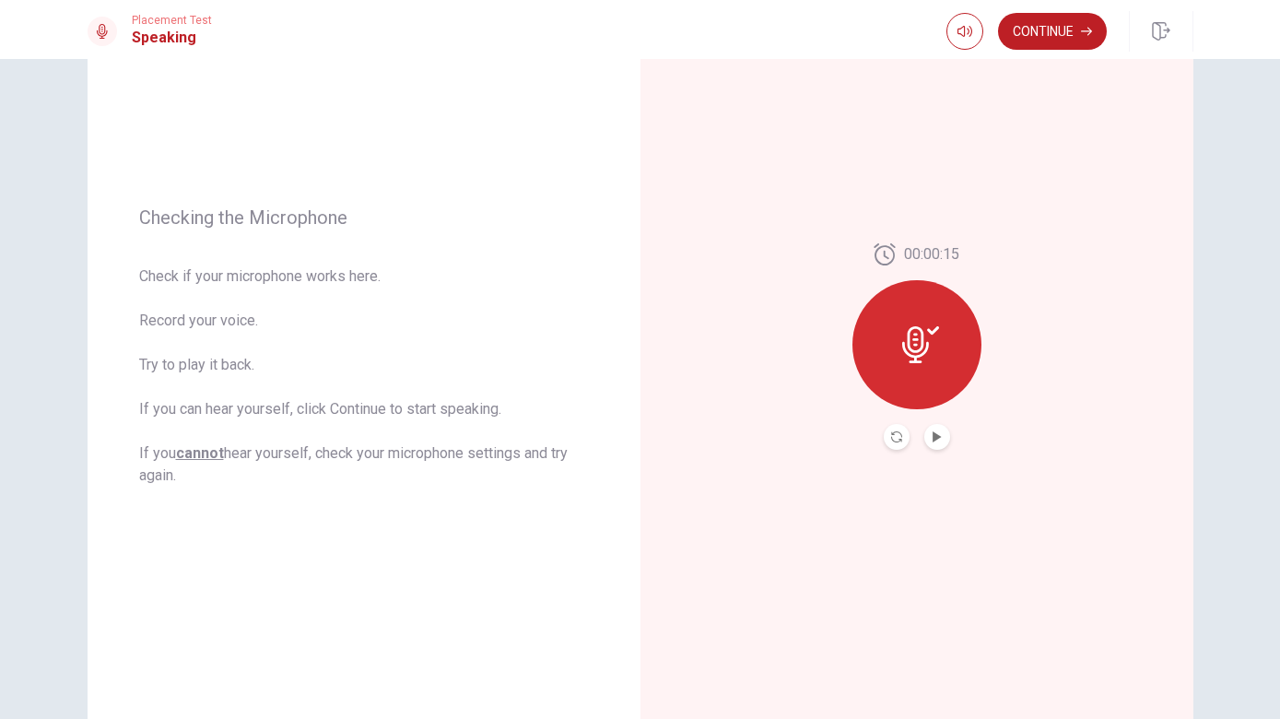
click at [943, 346] on div at bounding box center [916, 344] width 129 height 129
click at [899, 430] on button "Record Again" at bounding box center [897, 437] width 26 height 26
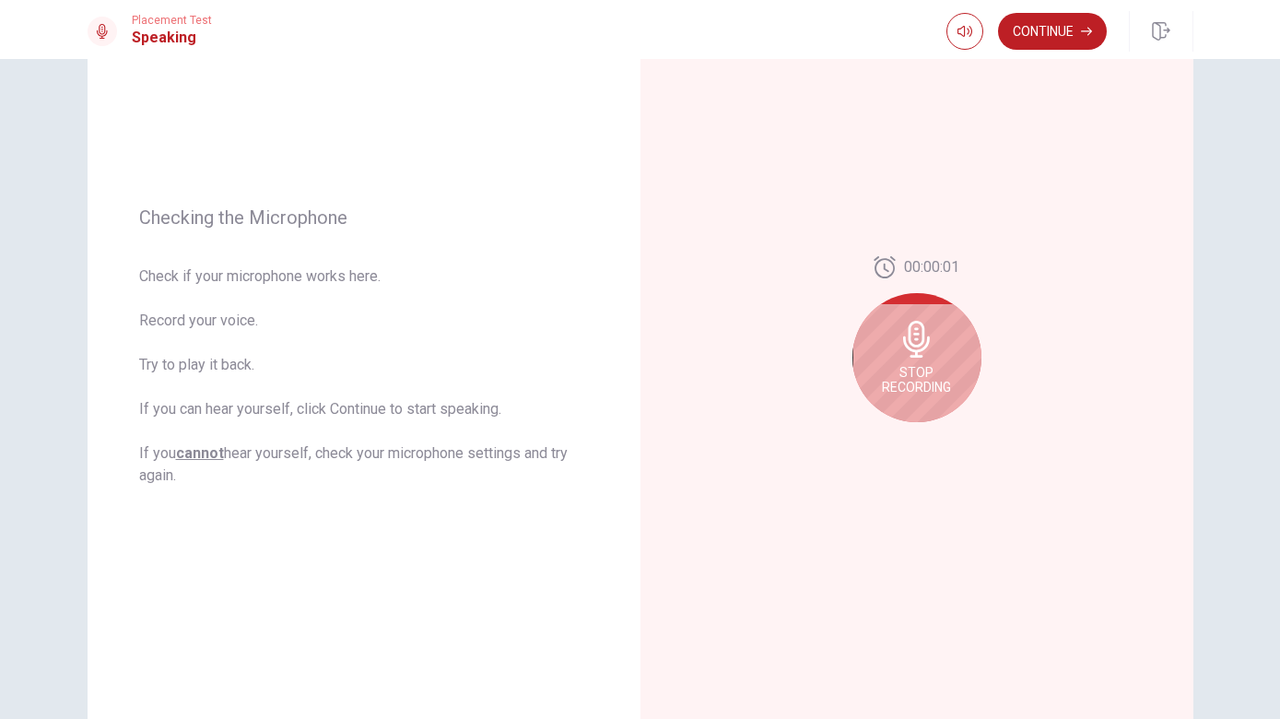
click at [943, 362] on div "Stop Recording" at bounding box center [916, 357] width 129 height 129
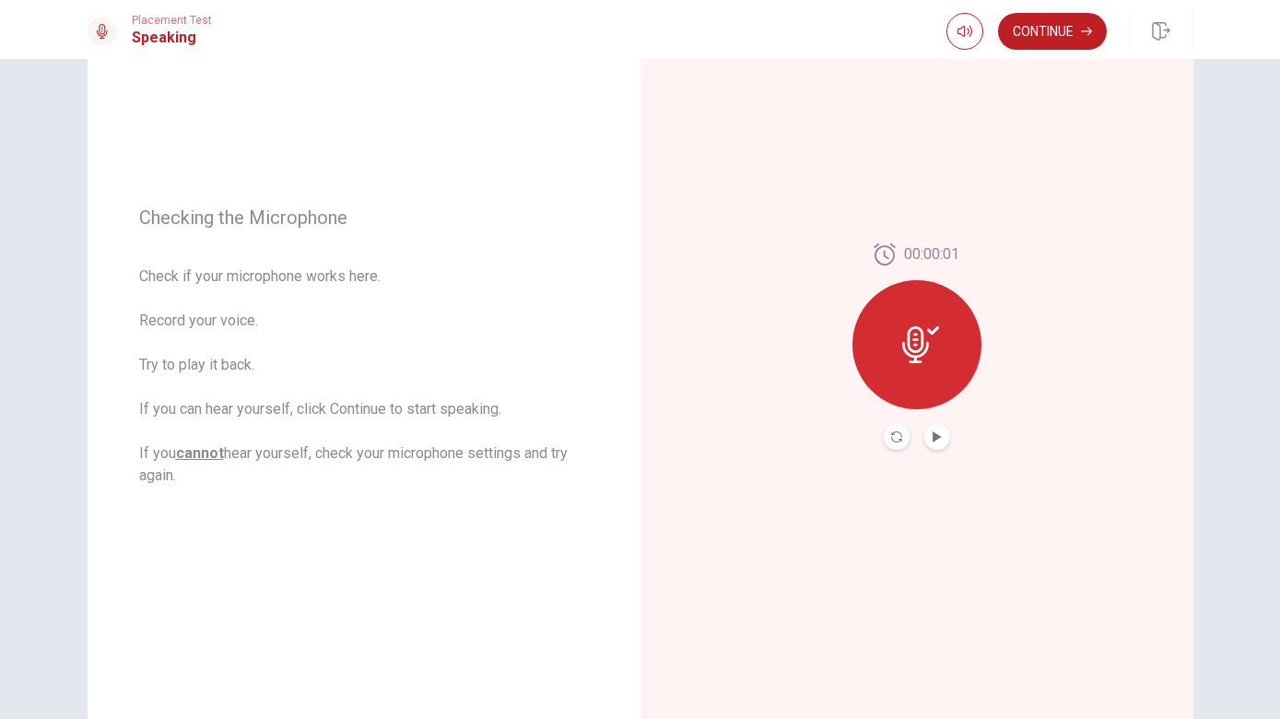
click at [934, 442] on button "Play Audio" at bounding box center [937, 437] width 26 height 26
click at [1063, 41] on button "Continue" at bounding box center [1052, 31] width 109 height 37
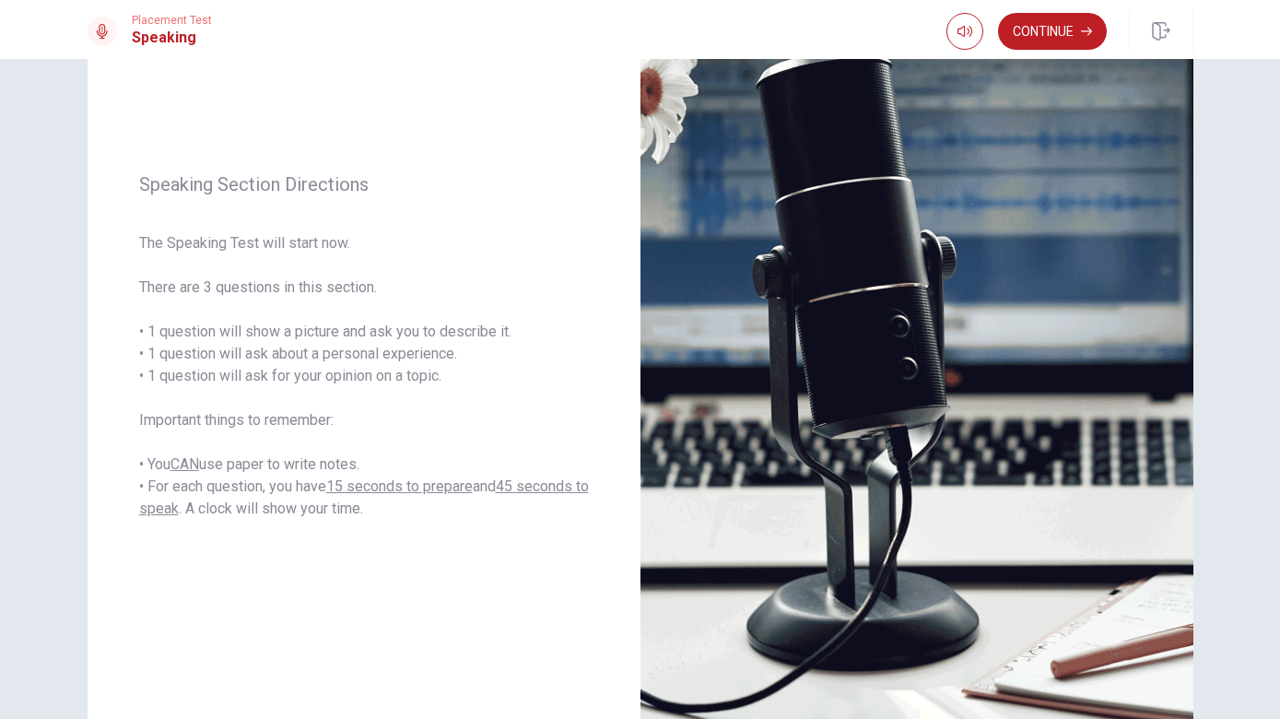
click at [1063, 41] on button "Continue" at bounding box center [1052, 31] width 109 height 37
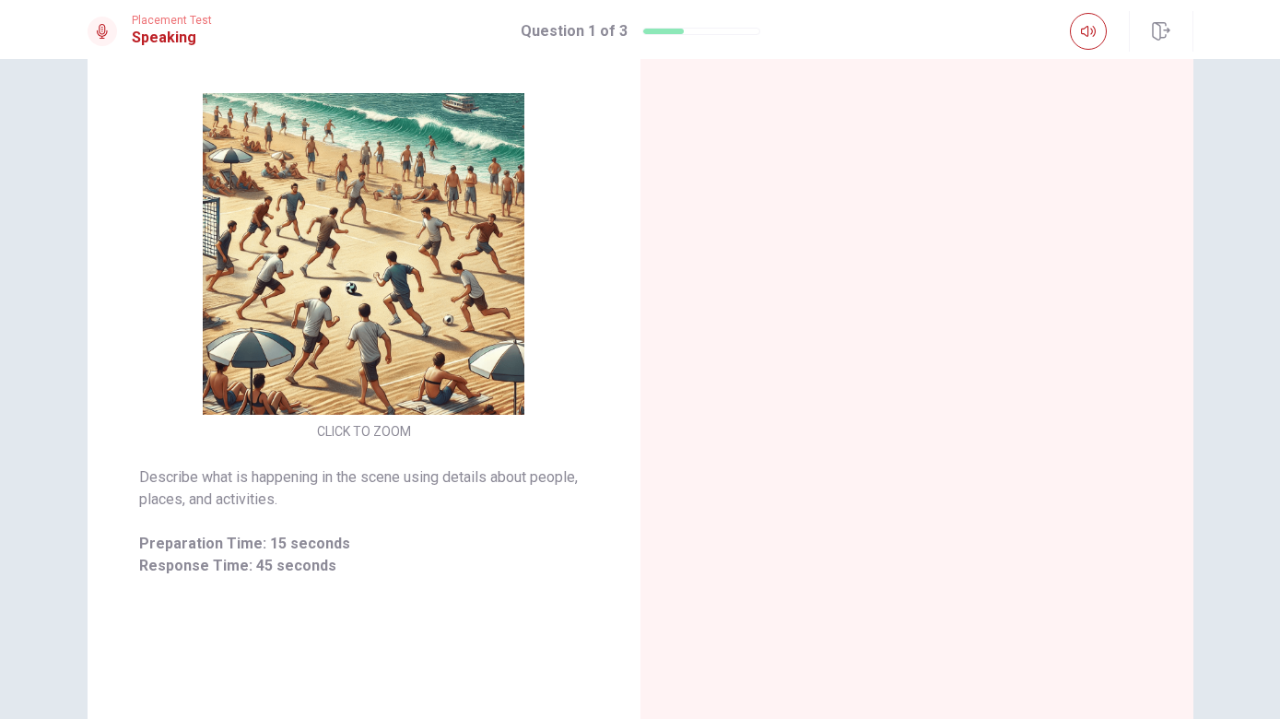
scroll to position [178, 0]
click at [250, 241] on img at bounding box center [364, 254] width 354 height 322
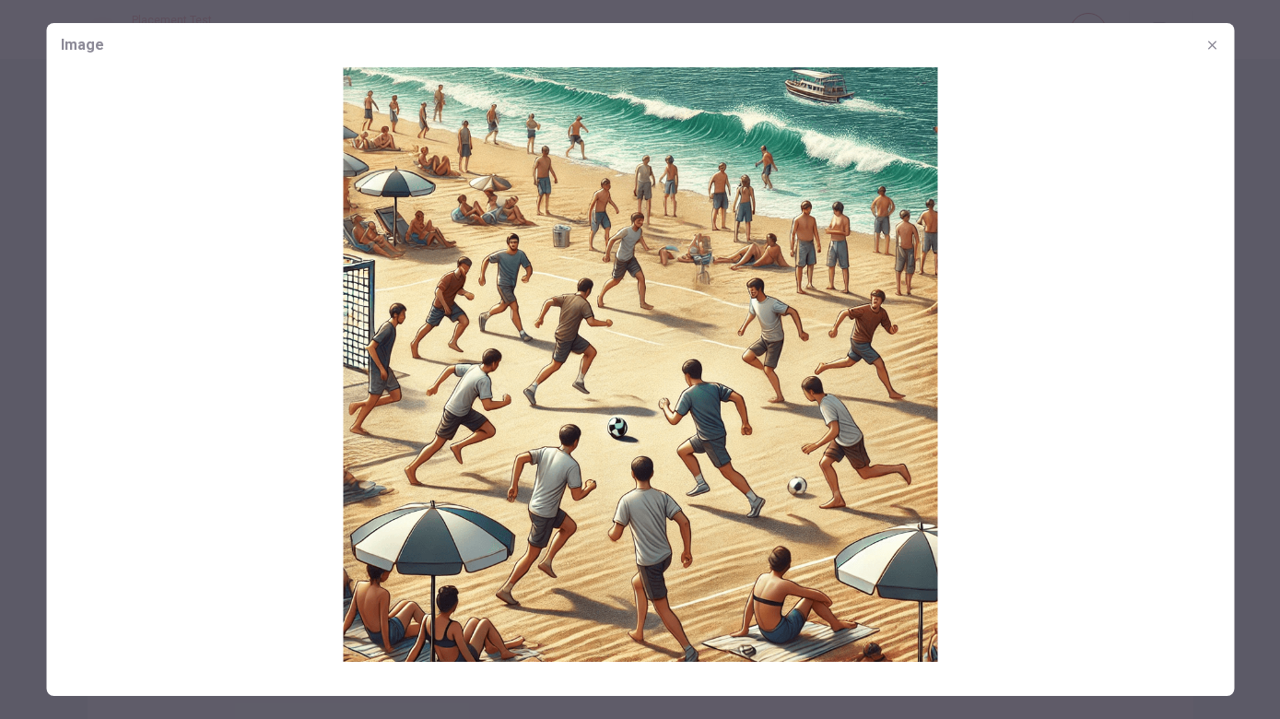
click at [43, 200] on div at bounding box center [640, 359] width 1280 height 719
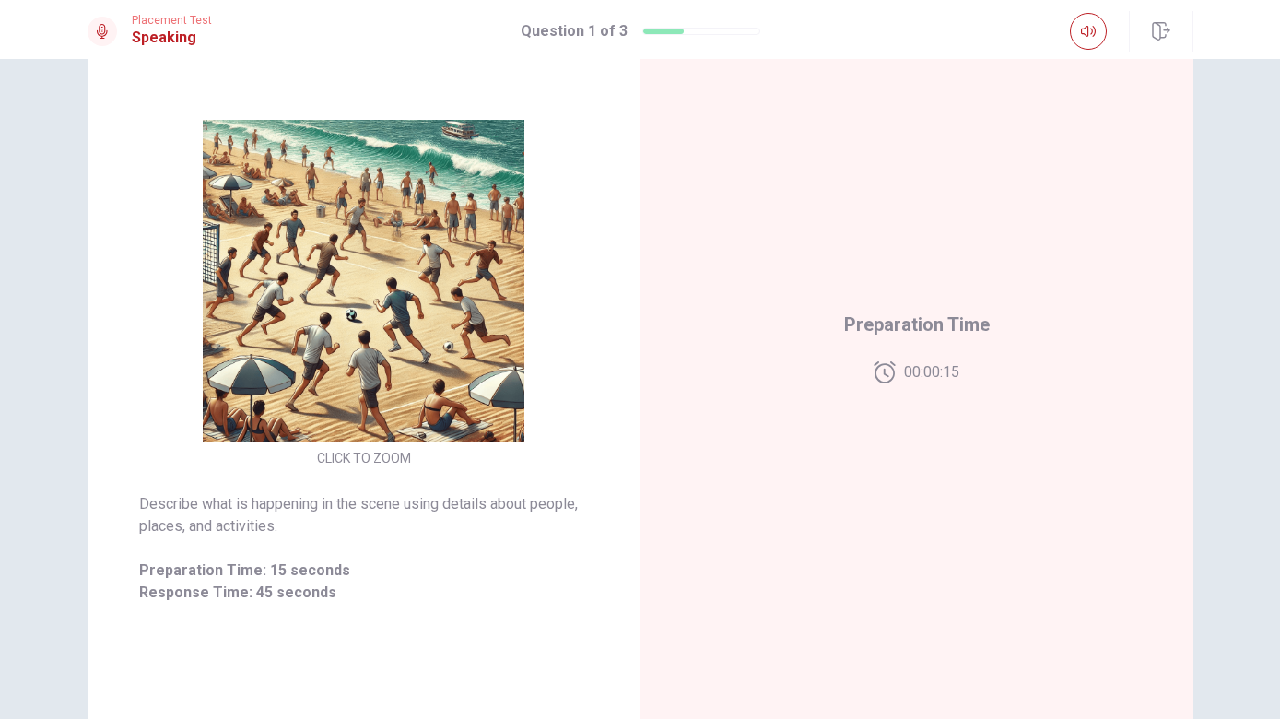
scroll to position [148, 0]
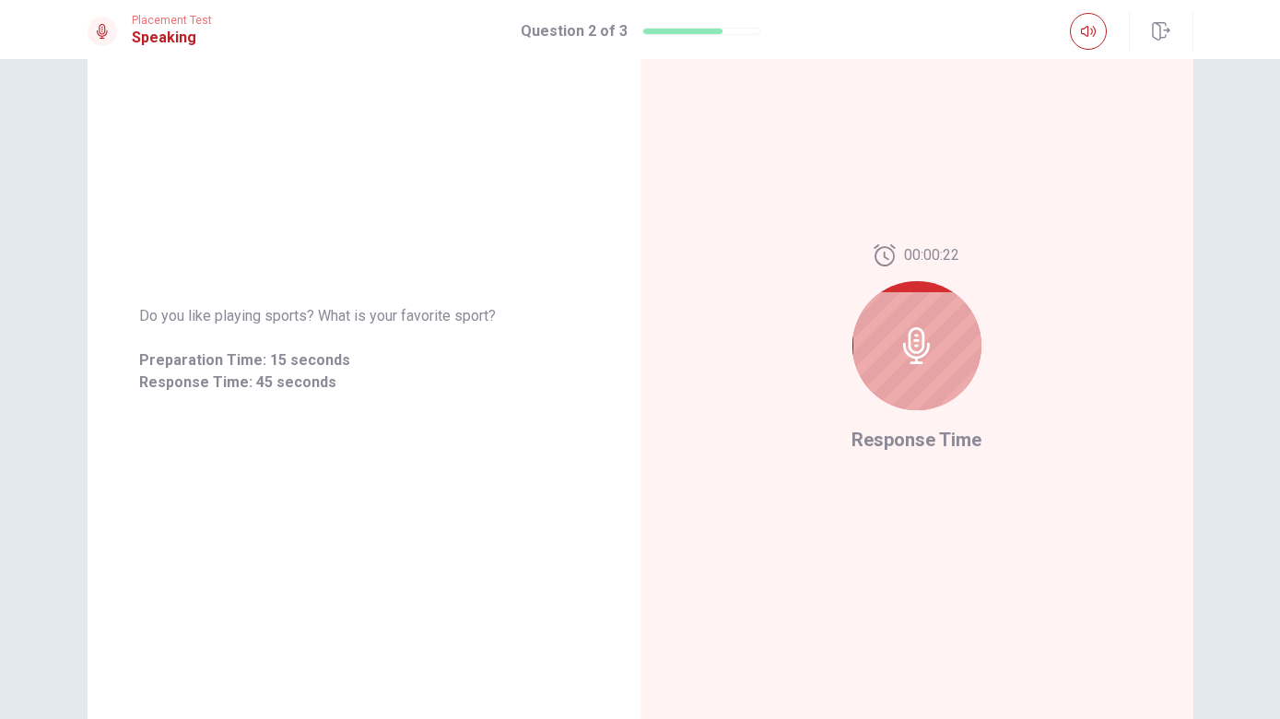
click at [908, 362] on icon at bounding box center [917, 345] width 37 height 37
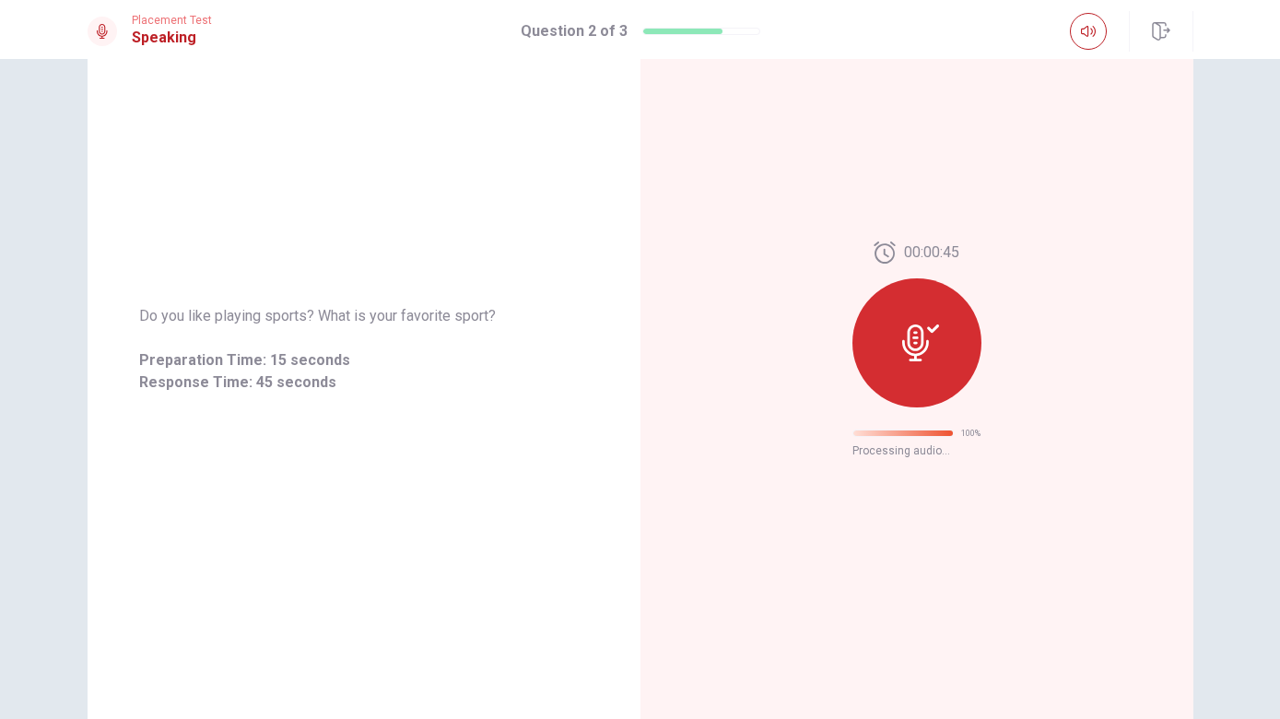
click at [953, 349] on div at bounding box center [916, 342] width 129 height 129
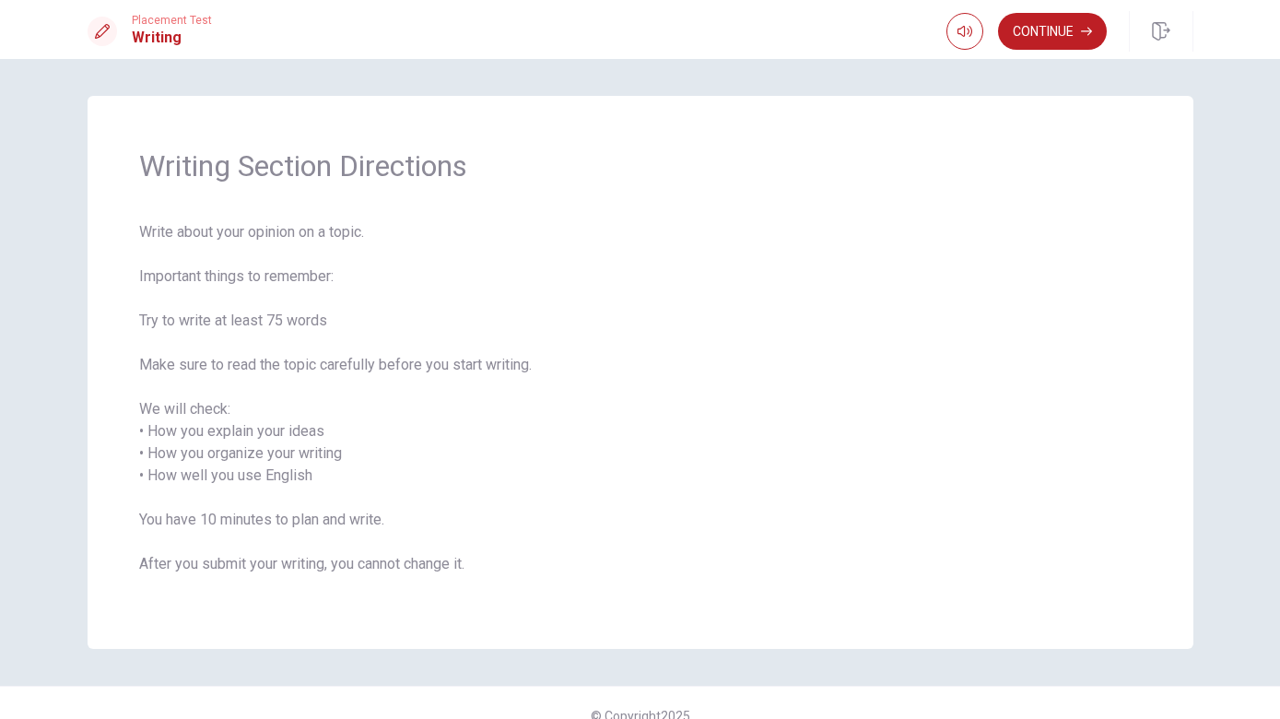
click at [1074, 37] on button "Continue" at bounding box center [1052, 31] width 109 height 37
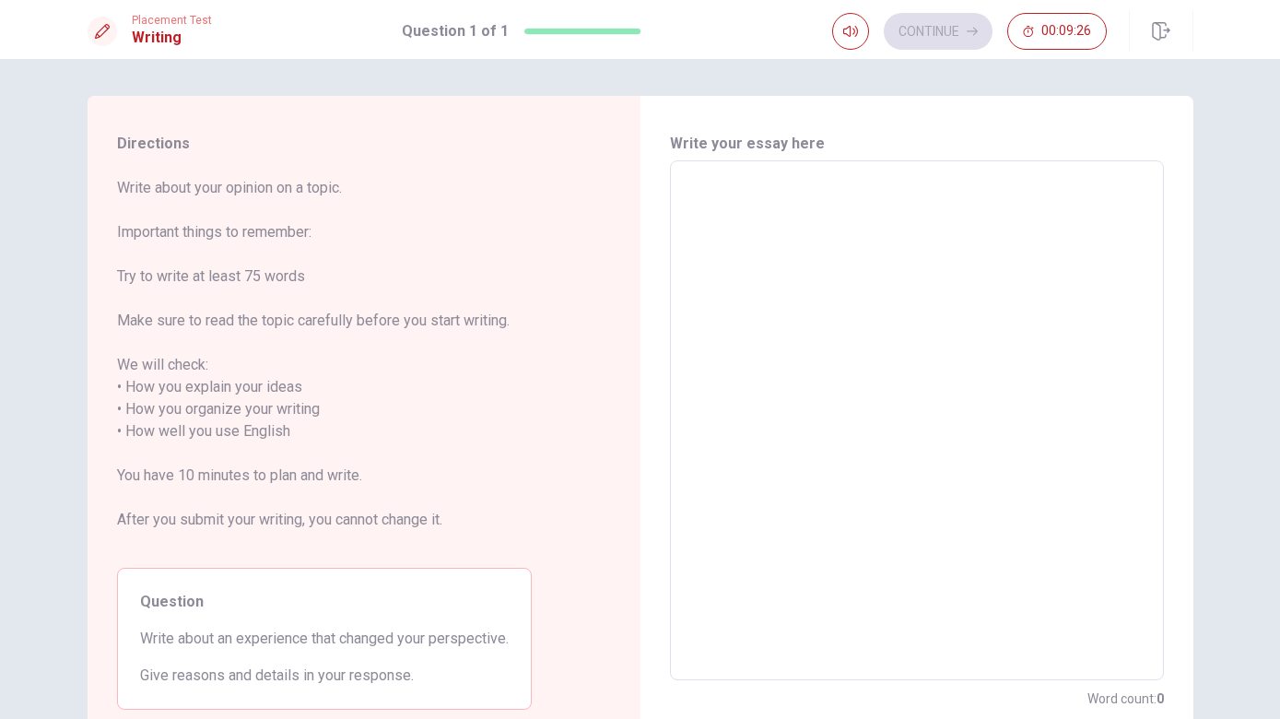
click at [1068, 304] on textarea at bounding box center [917, 420] width 468 height 489
click at [859, 250] on textarea at bounding box center [917, 420] width 468 height 489
type textarea "I"
type textarea "x"
type textarea "In"
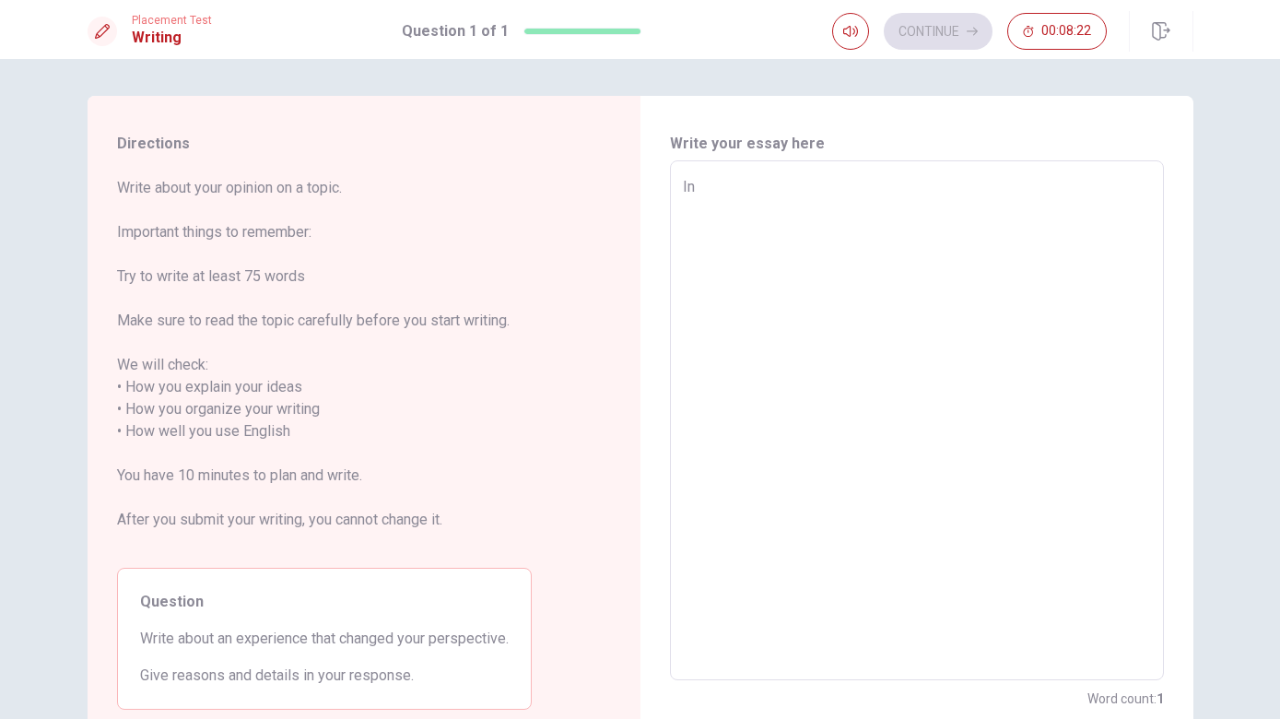
type textarea "x"
type textarea "In"
type textarea "x"
type textarea "In t"
type textarea "x"
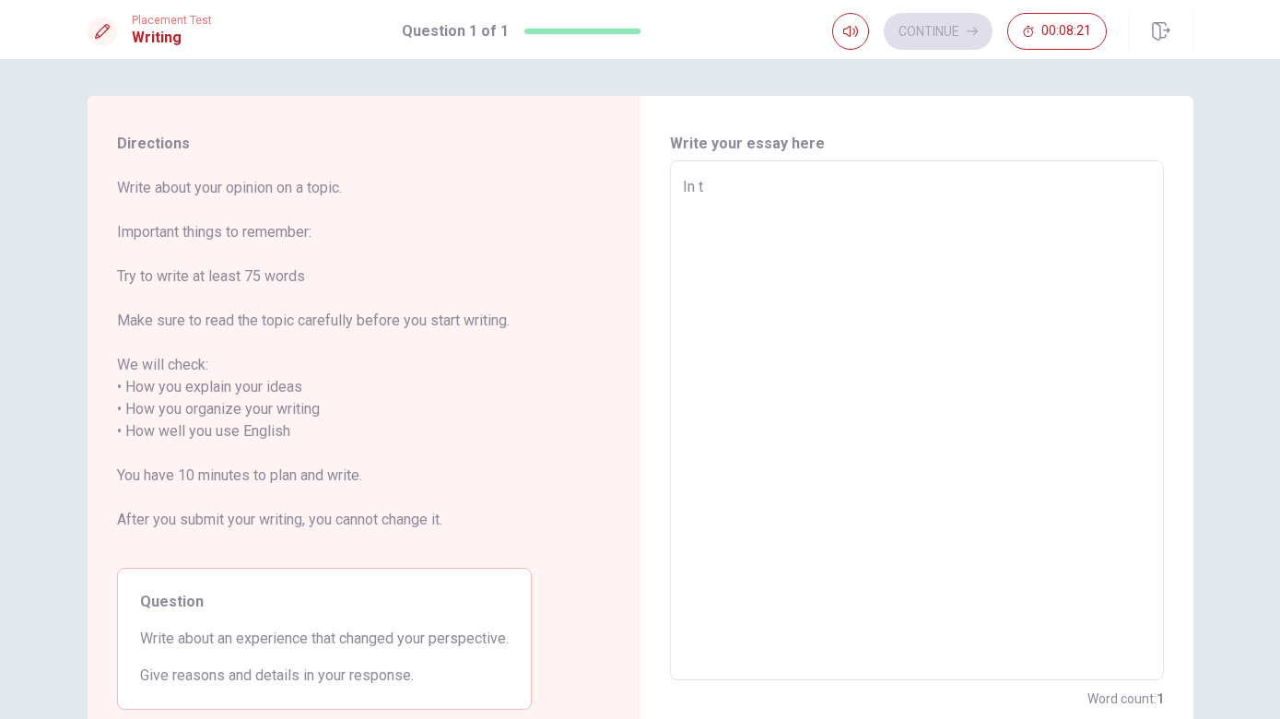
type textarea "In th"
type textarea "x"
type textarea "In the"
type textarea "x"
type textarea "In the"
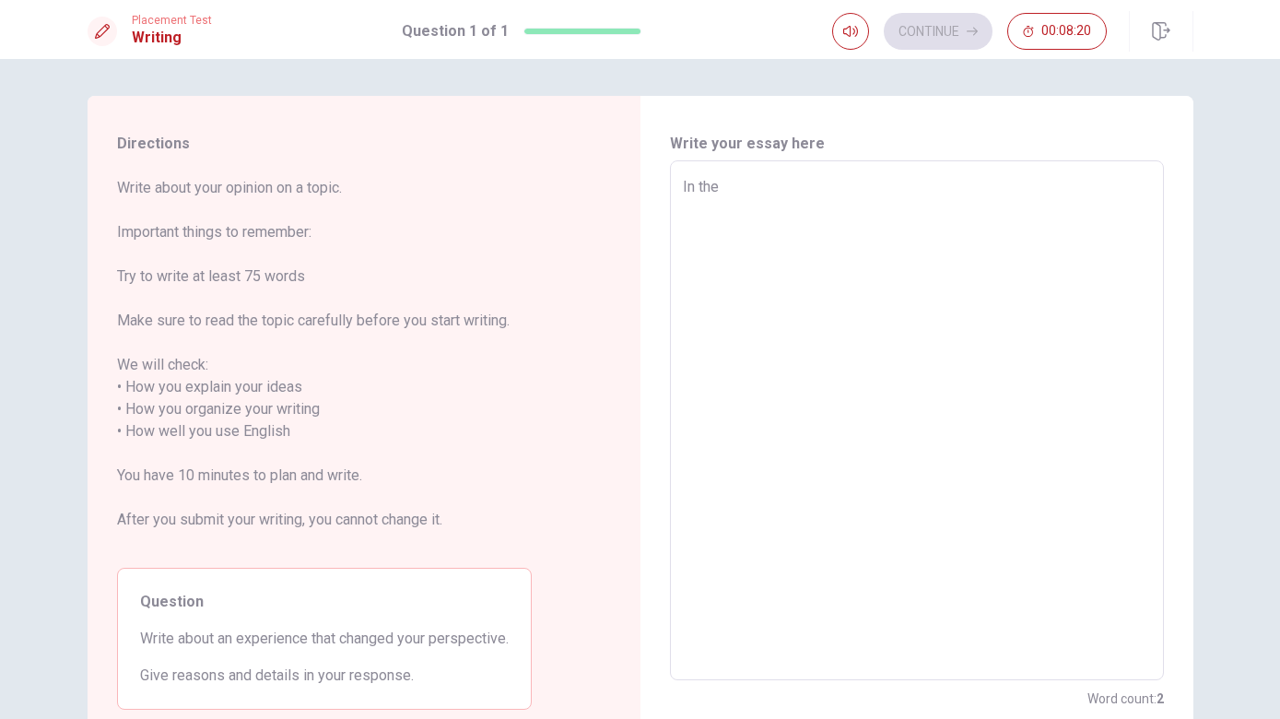
type textarea "x"
type textarea "In the p"
type textarea "x"
type textarea "In the pa"
type textarea "x"
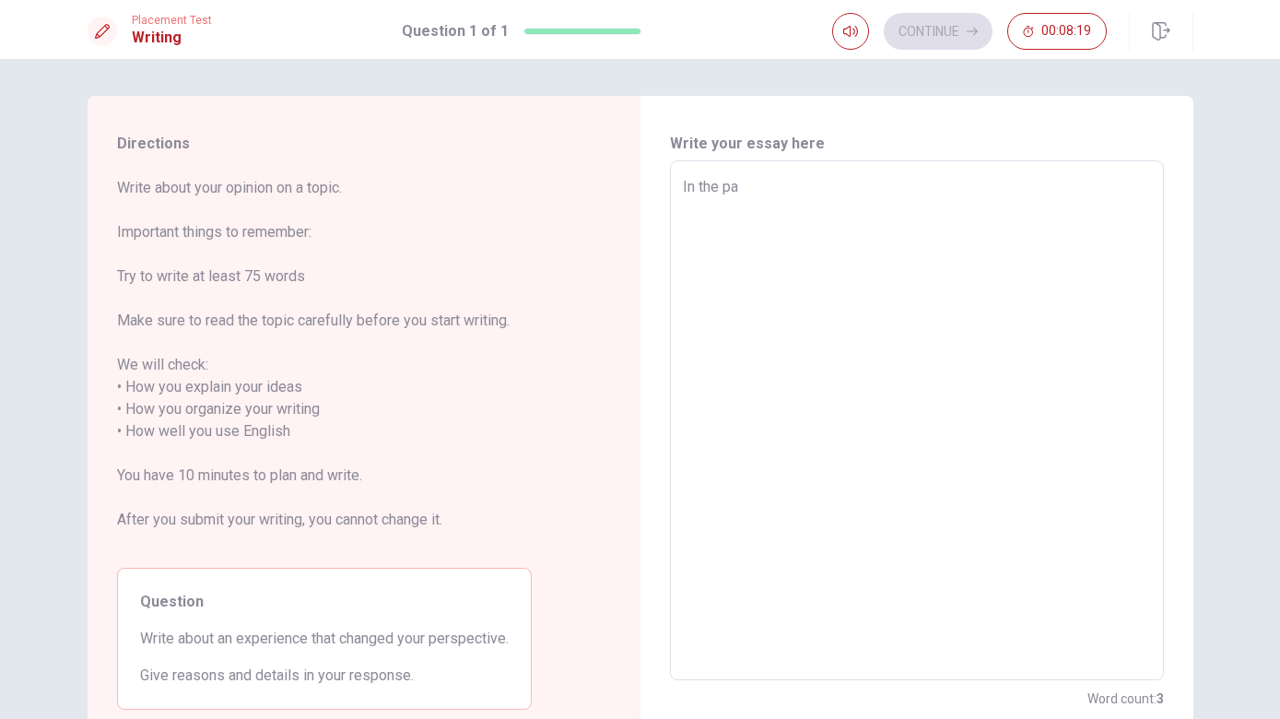
type textarea "In the pas"
type textarea "x"
type textarea "In the past"
type textarea "x"
type textarea "In the past,"
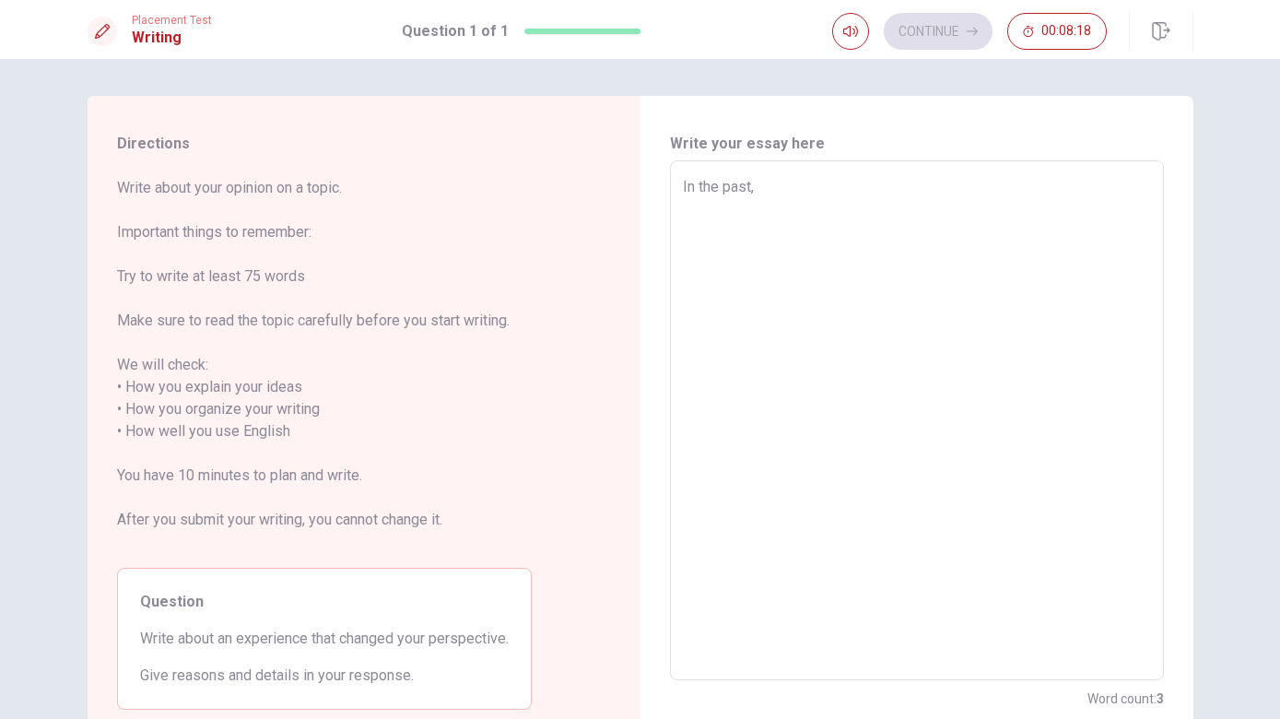
type textarea "x"
type textarea "In the past,"
type textarea "x"
type textarea "In the past, I"
type textarea "x"
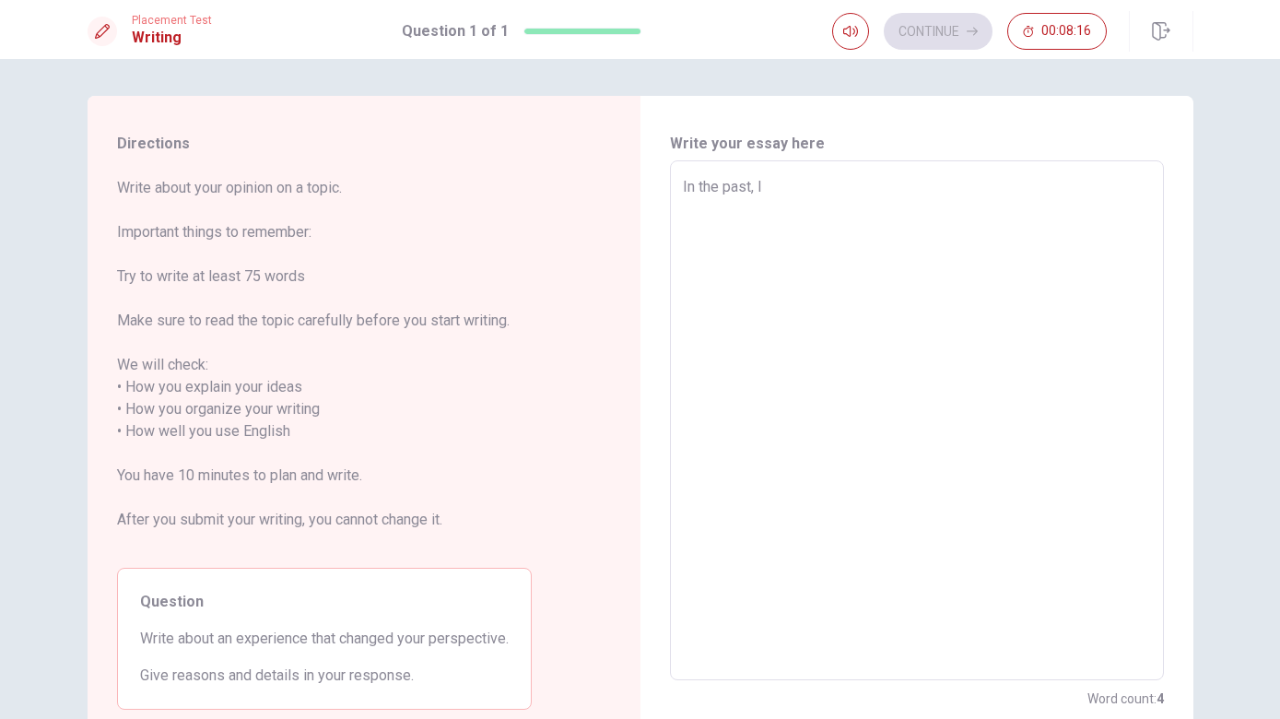
type textarea "In the past, I"
type textarea "x"
type textarea "In the past, I d"
type textarea "x"
type textarea "In the past, I di"
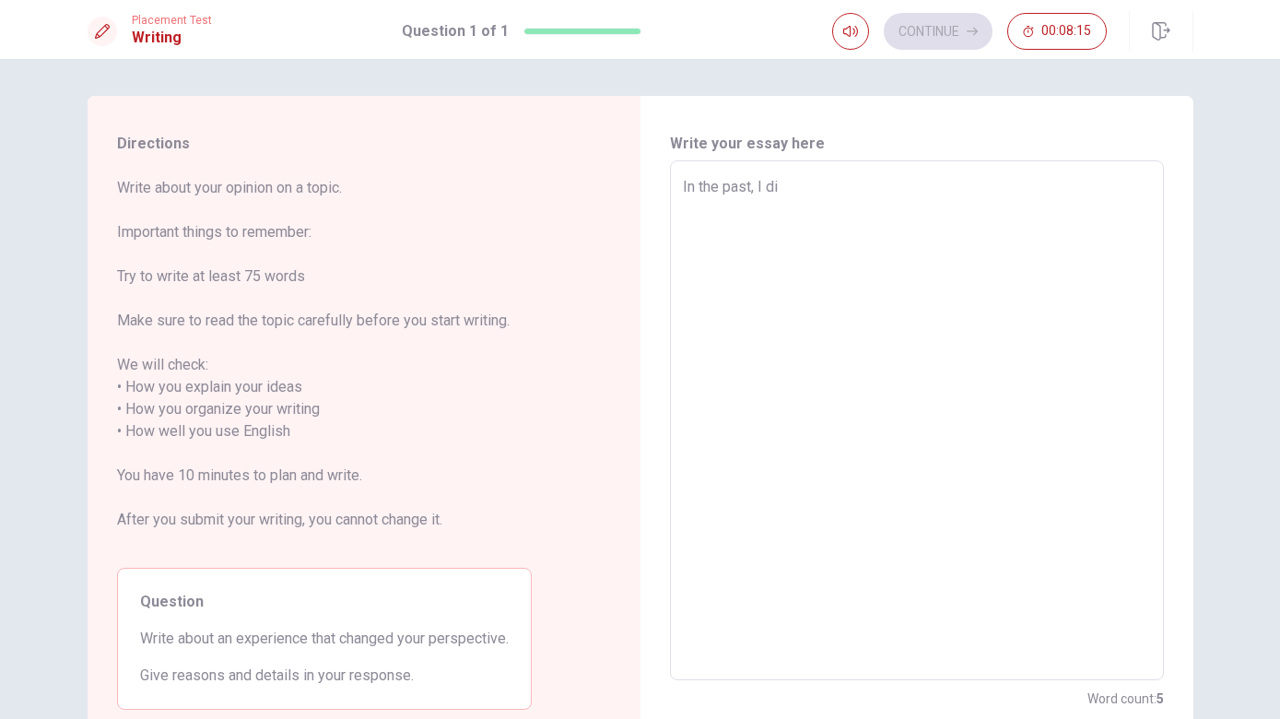
type textarea "x"
type textarea "In the past, I did"
type textarea "x"
type textarea "In the past, I didn"
type textarea "x"
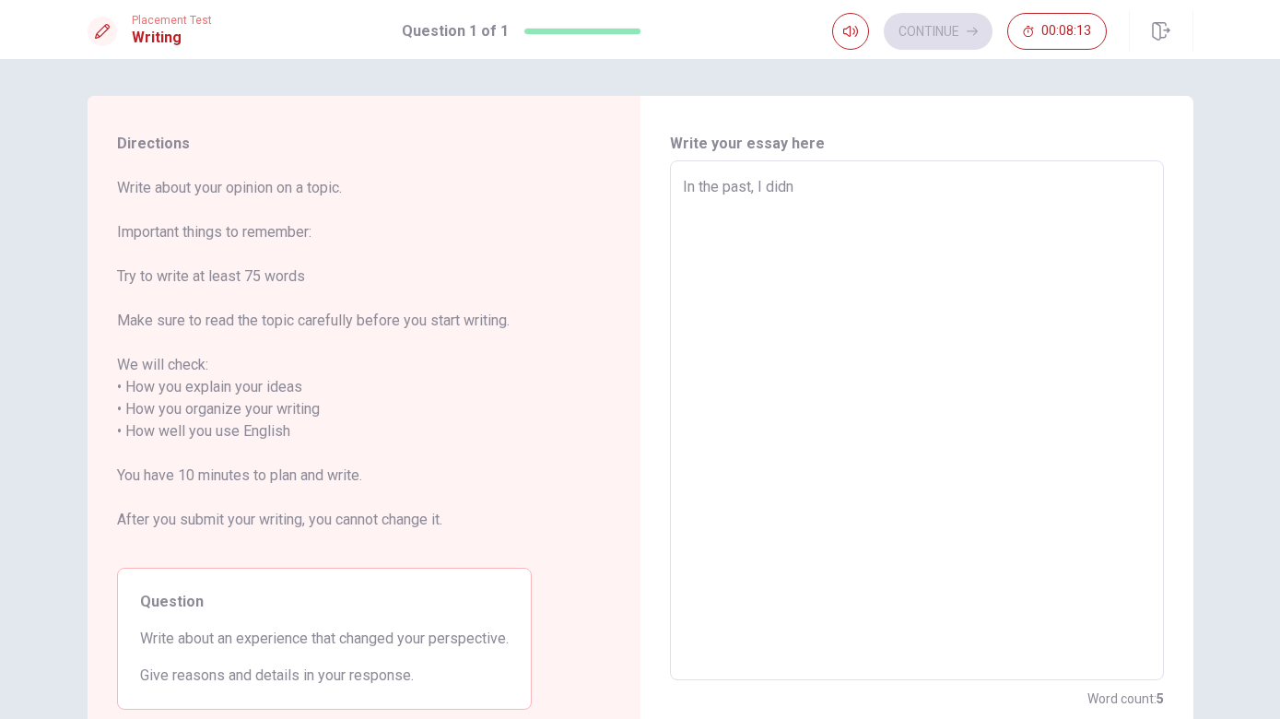
type textarea "In the past, I didn'"
type textarea "x"
type textarea "In the past, I didn't"
type textarea "x"
type textarea "In the past, I didn't"
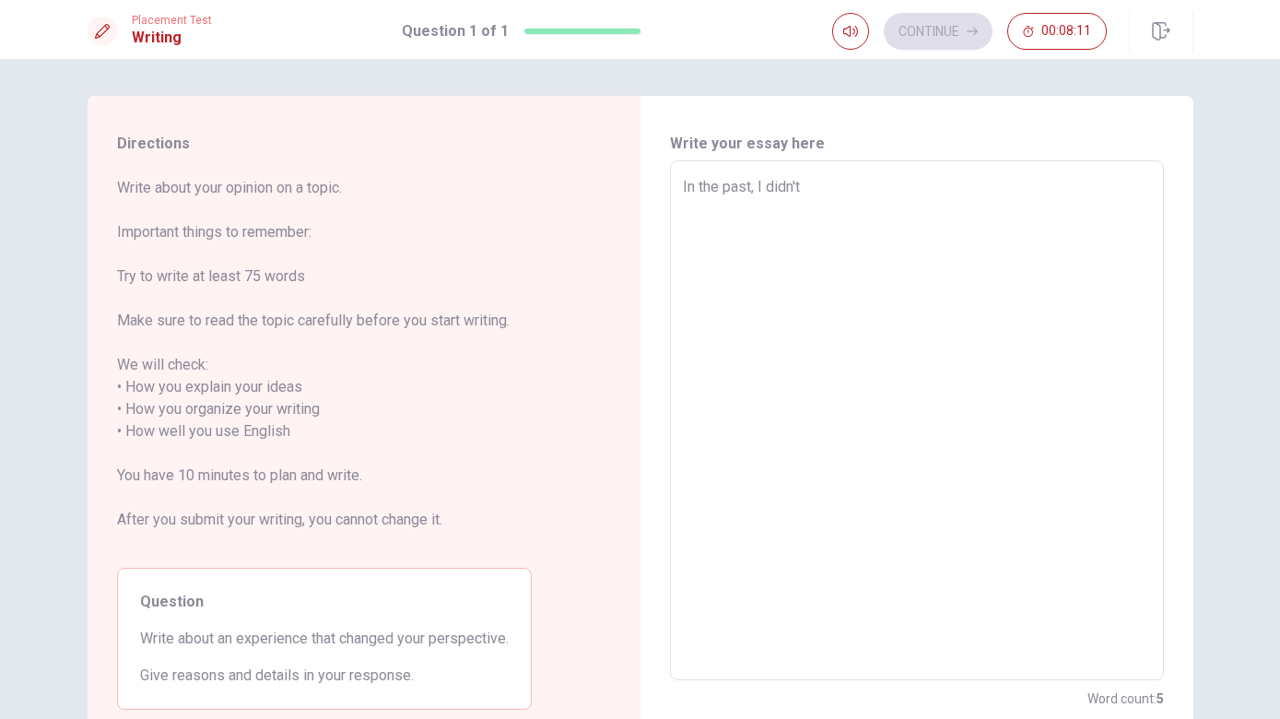
type textarea "x"
type textarea "In the past, I didn't l"
type textarea "x"
type textarea "In the past, I didn't li"
type textarea "x"
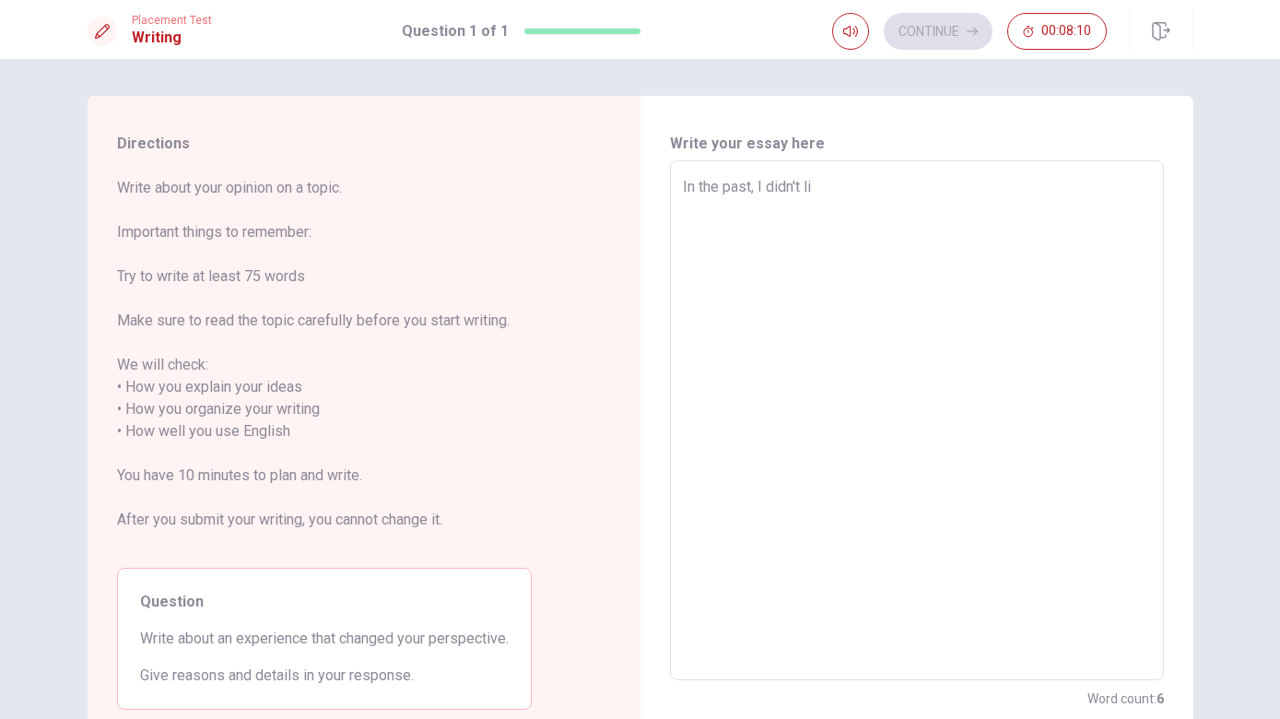
type textarea "In the past, I didn't lik"
type textarea "x"
type textarea "In the past, I didn't like"
type textarea "x"
type textarea "In the past, I didn't like"
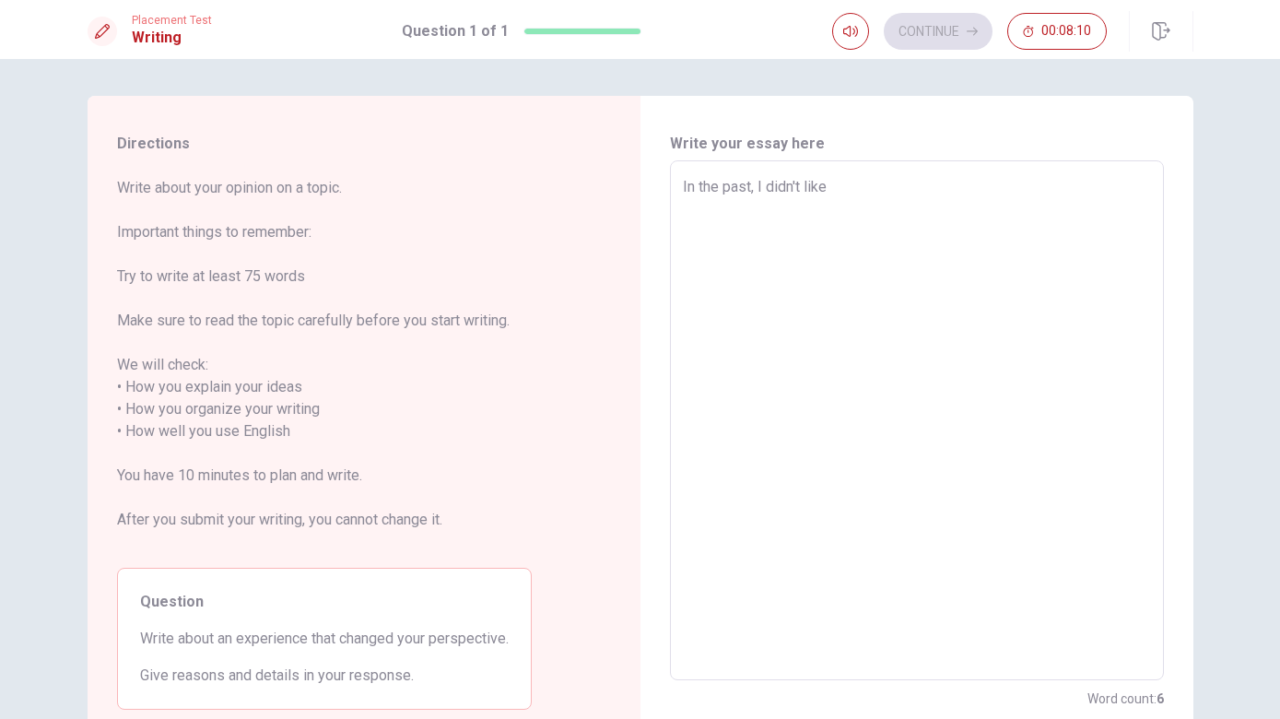
type textarea "x"
type textarea "In the past, I didn't like l"
type textarea "x"
type textarea "In the past, I didn't like li"
type textarea "x"
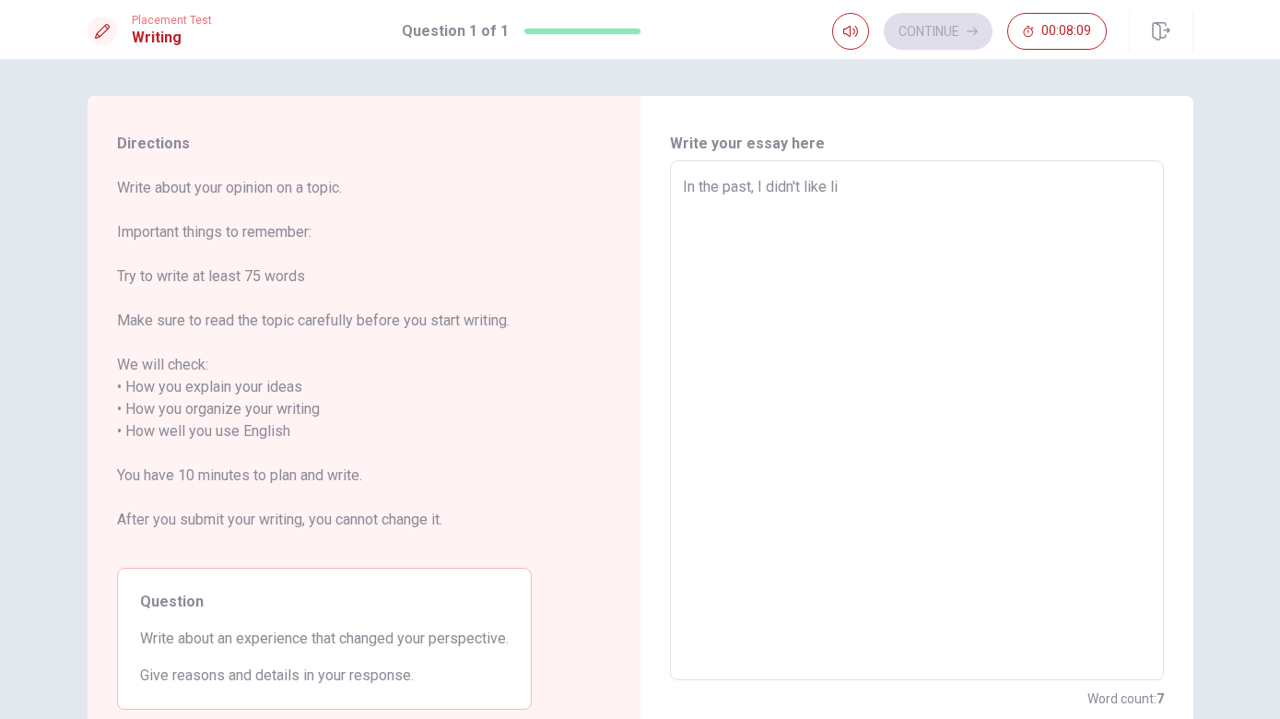
type textarea "In the past, I didn't like lis"
type textarea "x"
type textarea "In the past, I didn't like list"
type textarea "x"
type textarea "In the past, I didn't like liste"
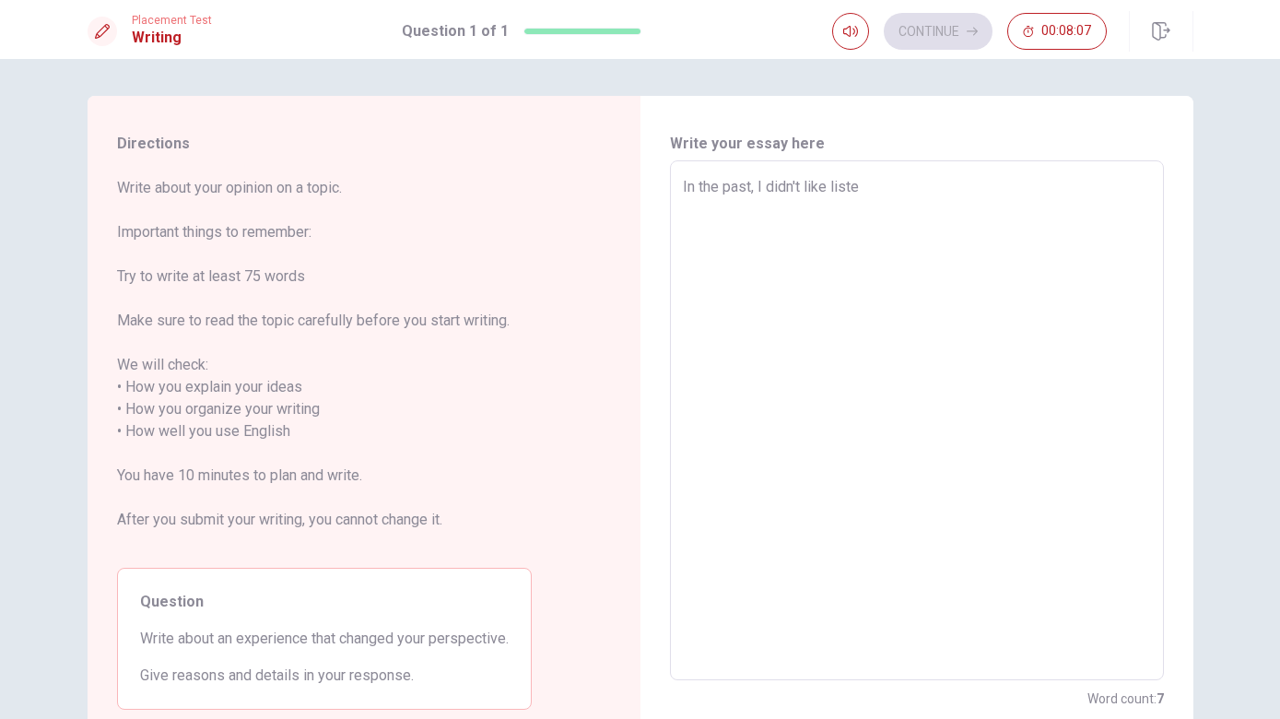
type textarea "x"
type textarea "In the past, I didn't like listen"
type textarea "x"
type textarea "In the past, I didn't like listeni"
type textarea "x"
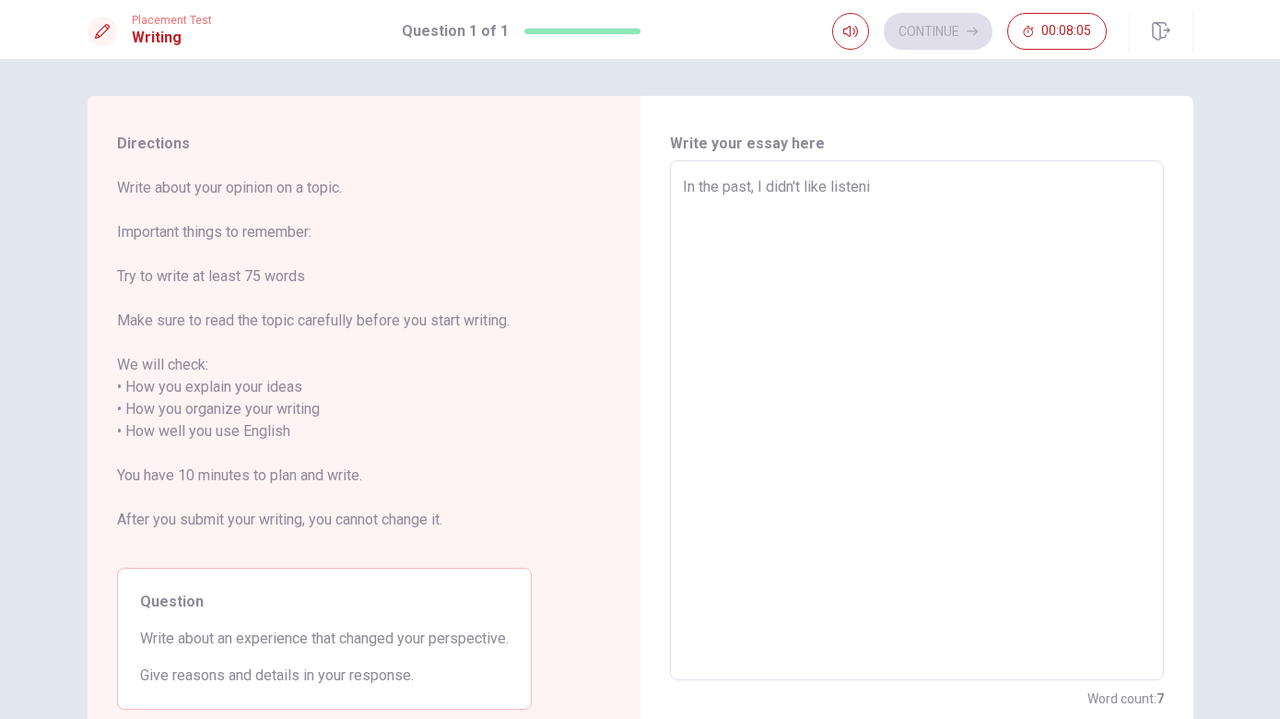
type textarea "In the past, I didn't like listenin"
type textarea "x"
type textarea "In the past, I didn't like listening"
type textarea "x"
type textarea "In the past, I didn't like listening"
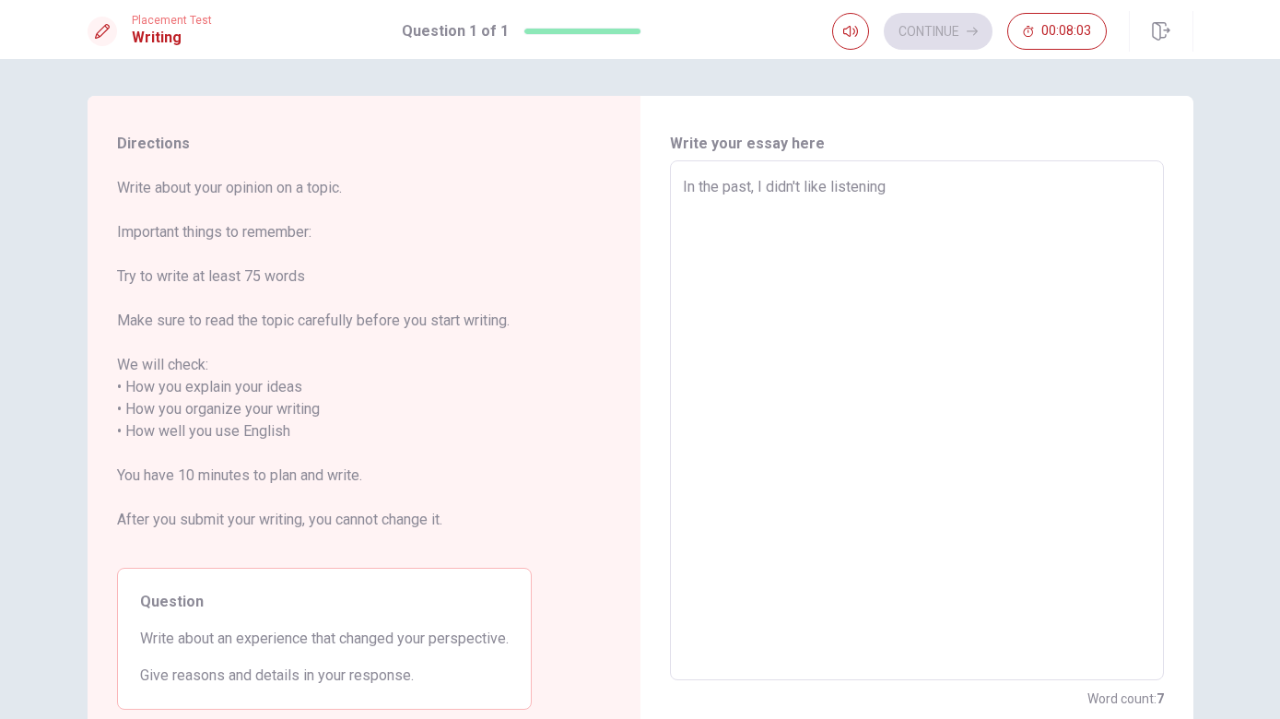
type textarea "x"
type textarea "In the past, I didn't like listening t"
type textarea "x"
type textarea "In the past, I didn't like listening to"
type textarea "x"
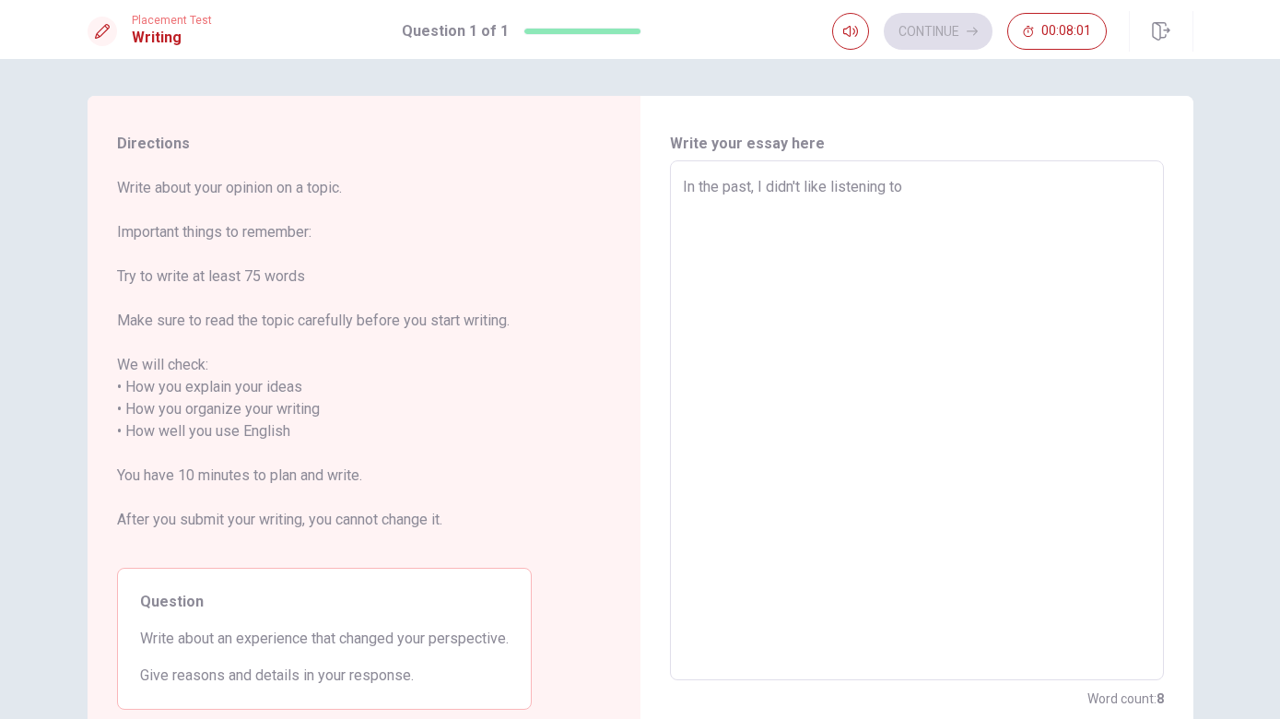
type textarea "In the past, I didn't like listening to"
type textarea "x"
type textarea "In the past, I didn't like listening to m"
type textarea "x"
type textarea "In the past, I didn't like listening to mu"
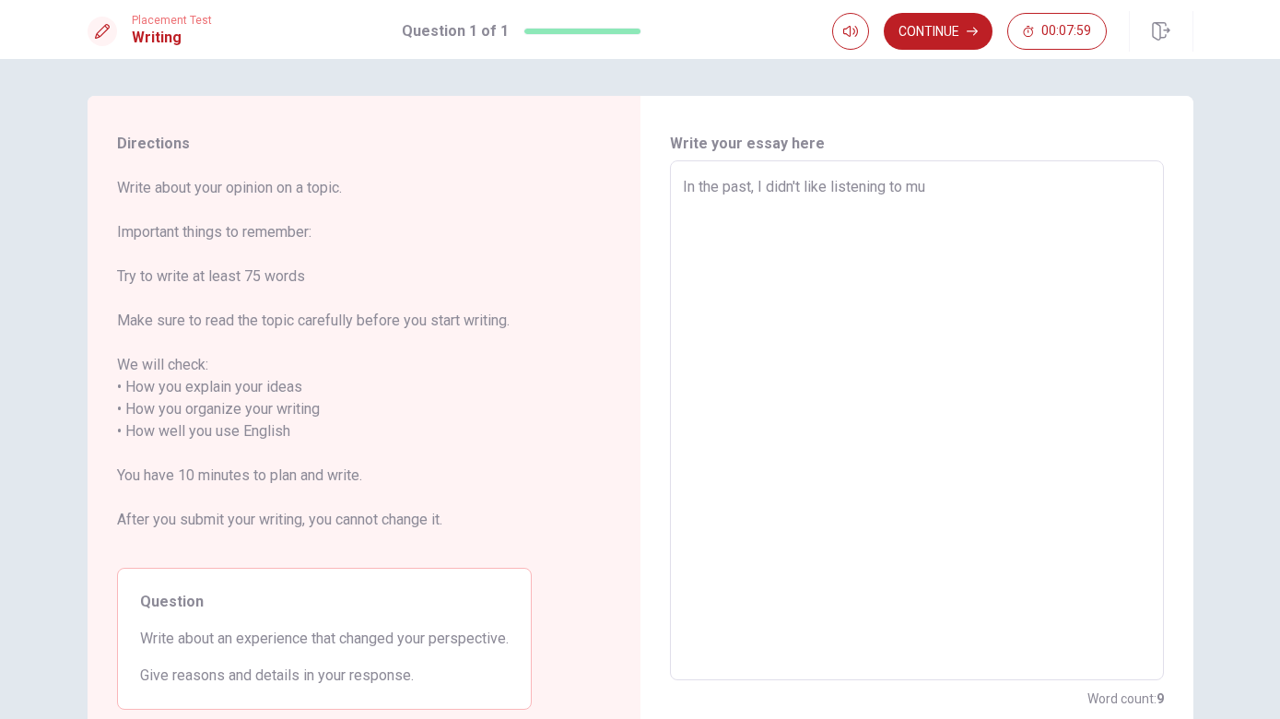
type textarea "x"
type textarea "In the past, I didn't like listening to mus"
type textarea "x"
type textarea "In the past, I didn't like listening to musi"
type textarea "x"
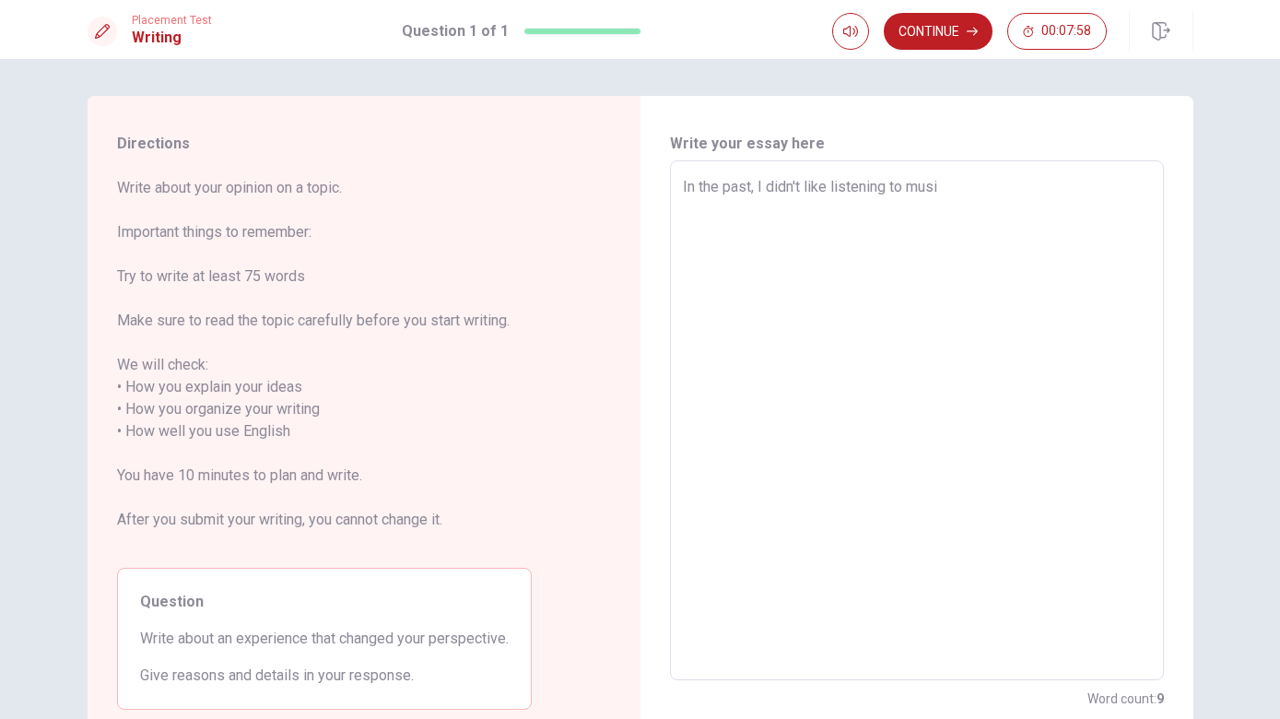
type textarea "In the past, I didn't like listening to music"
type textarea "x"
type textarea "In the past, I didn't like listening to music."
type textarea "x"
type textarea "In the past, I didn't like listening to music."
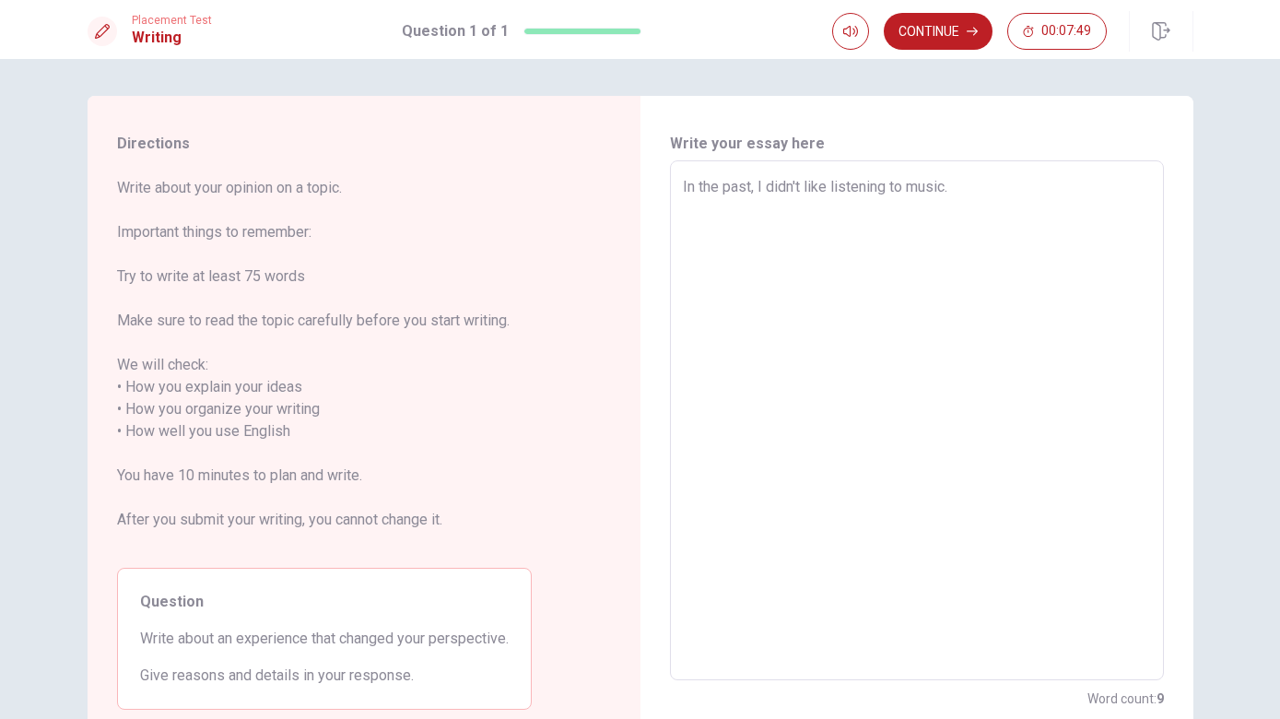
type textarea "x"
type textarea "In the past, I didn't like listening to music. B"
type textarea "x"
type textarea "In the past, I didn't like listening to music. Bu"
type textarea "x"
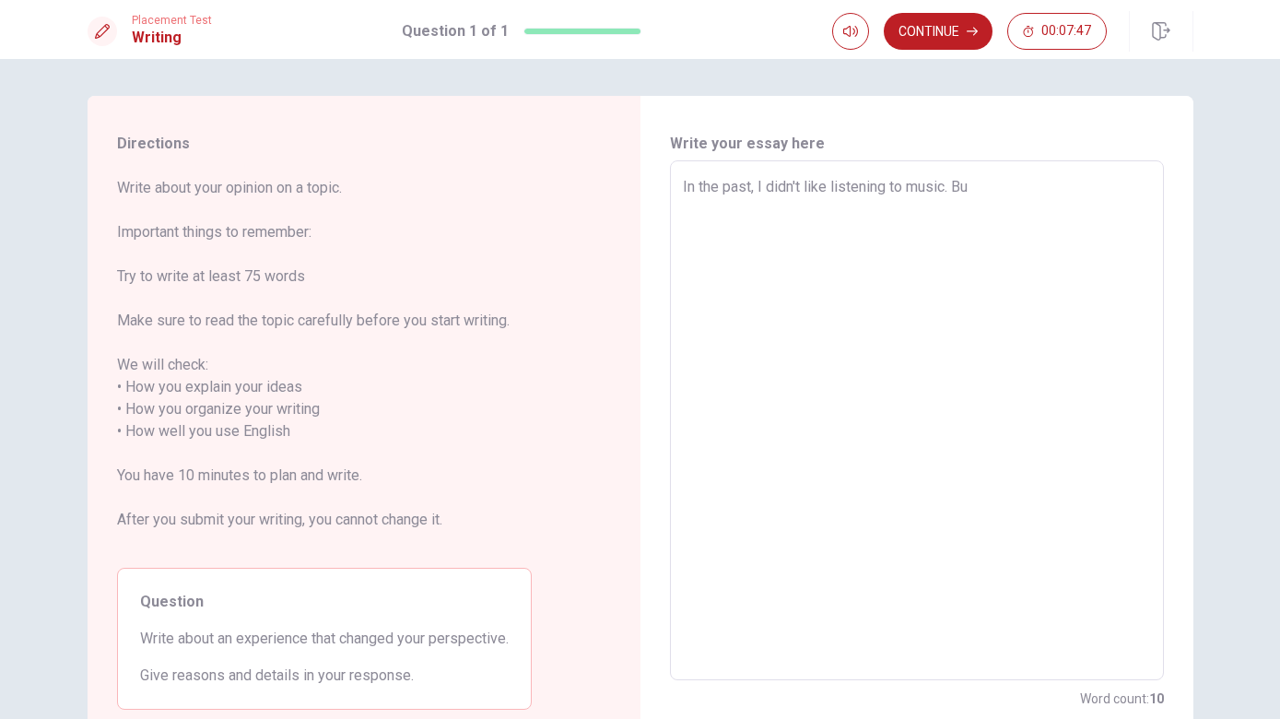
type textarea "In the past, I didn't like listening to music. But"
type textarea "x"
type textarea "In the past, I didn't like listening to music. But,"
type textarea "x"
type textarea "In the past, I didn't like listening to music. But,"
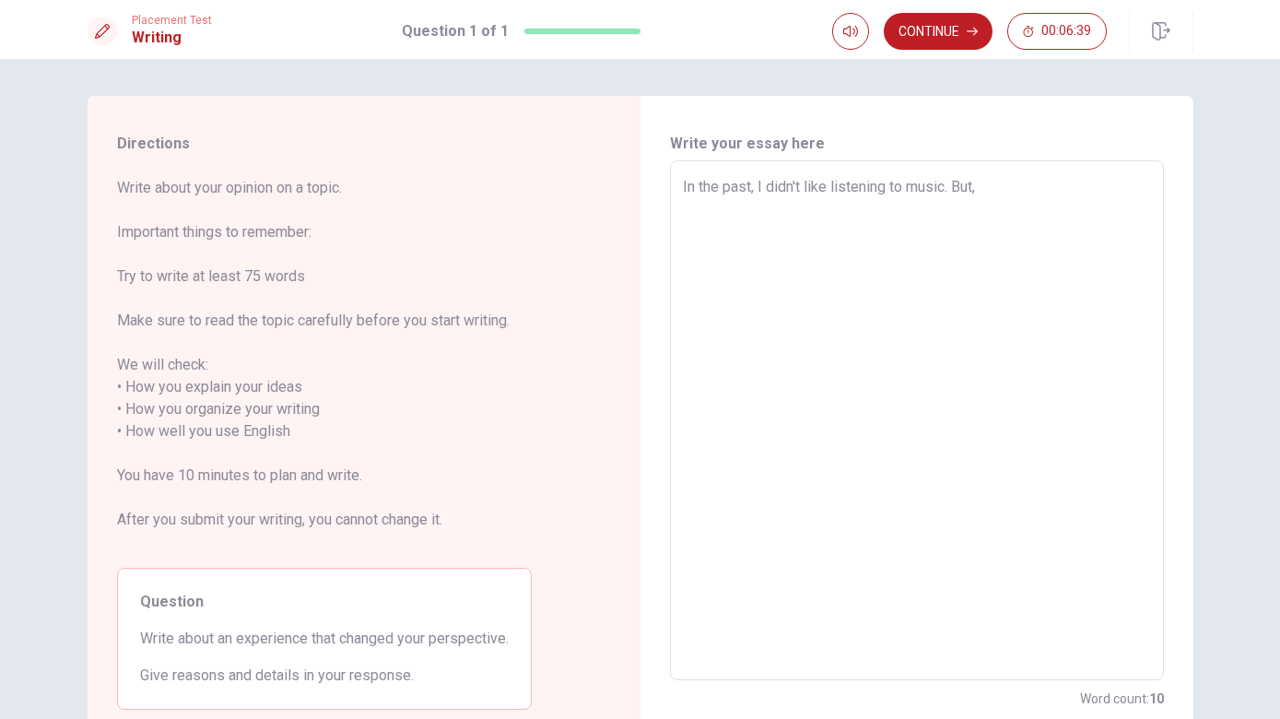
type textarea "x"
type textarea "In the past, I didn't like listening to music. But, w"
type textarea "x"
type textarea "In the past, I didn't like listening to music. But, wh"
type textarea "x"
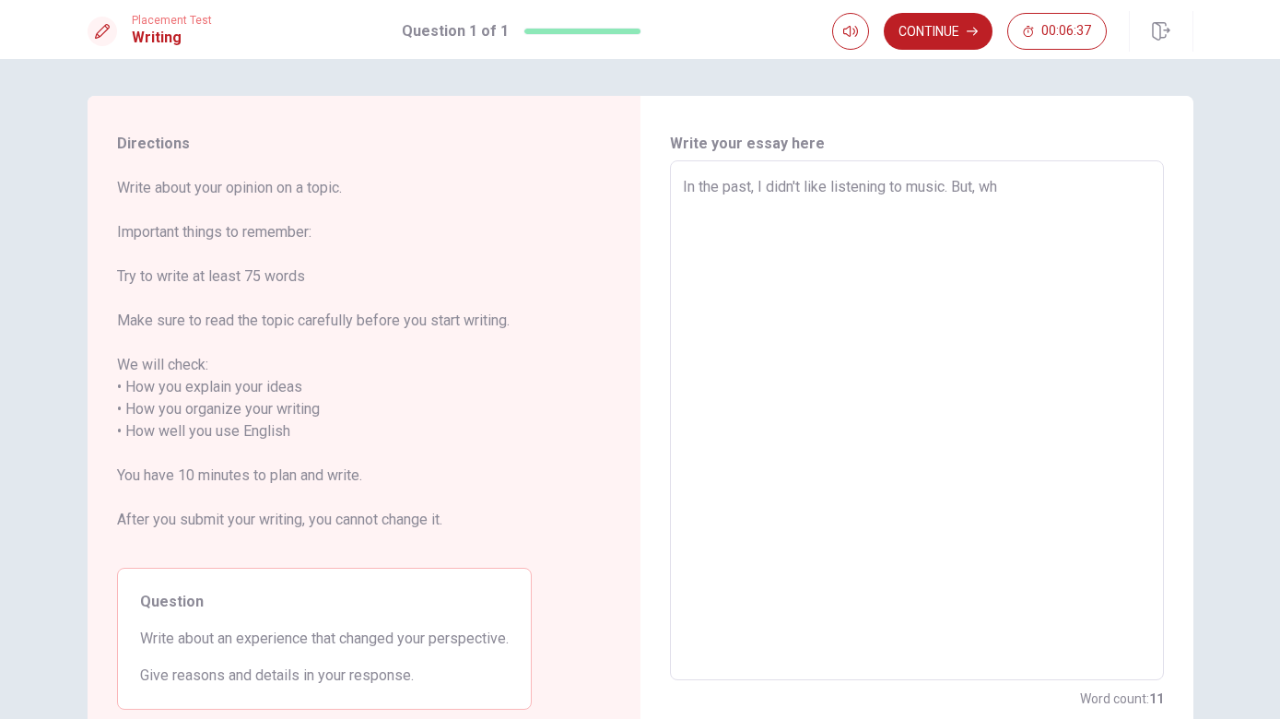
type textarea "In the past, I didn't like listening to music. But, whe"
type textarea "x"
type textarea "In the past, I didn't like listening to music. But, when"
type textarea "x"
type textarea "In the past, I didn't like listening to music. But, when"
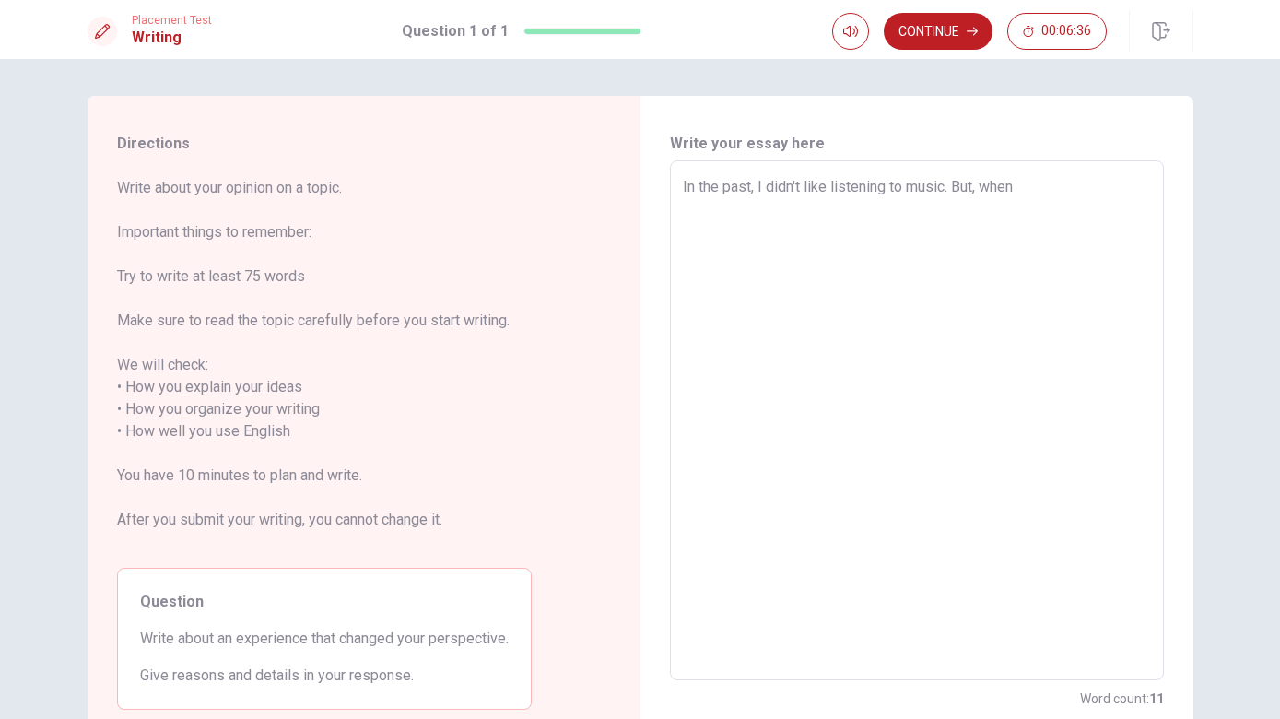
type textarea "x"
type textarea "In the past, I didn't like listening to music. But, when i"
type textarea "x"
type textarea "In the past, I didn't like listening to music. But, when"
type textarea "x"
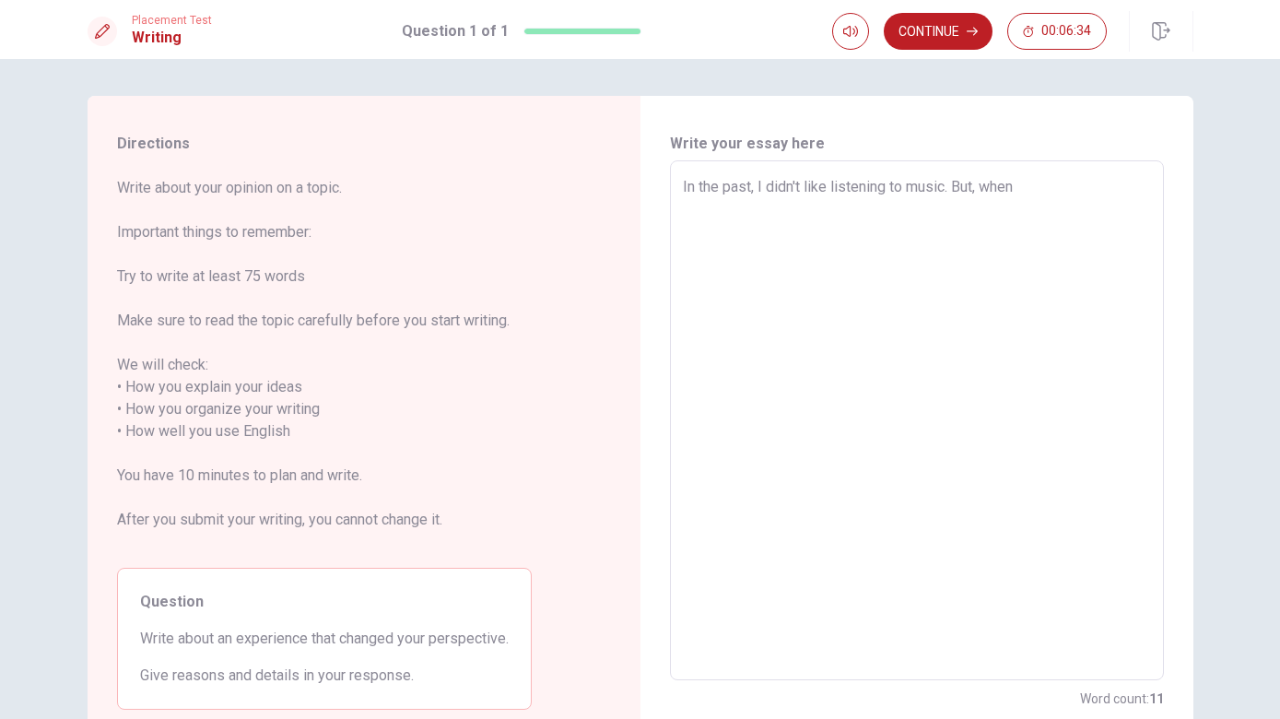
type textarea "In the past, I didn't like listening to music. But, when I"
type textarea "x"
type textarea "In the past, I didn't like listening to music. But, when I"
type textarea "x"
type textarea "In the past, I didn't like listening to music. But, when I h"
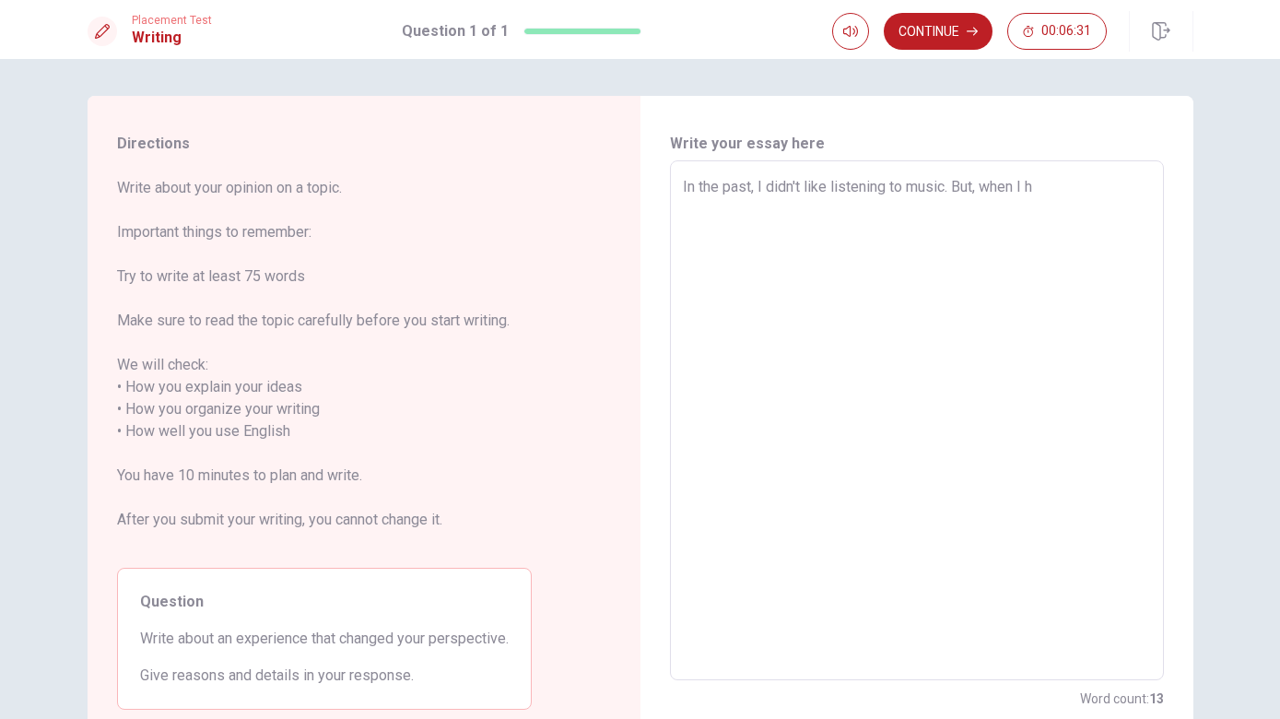
type textarea "x"
type textarea "In the past, I didn't like listening to music. But, when I ha"
type textarea "x"
type textarea "In the past, I didn't like listening to music. But, when I had"
type textarea "x"
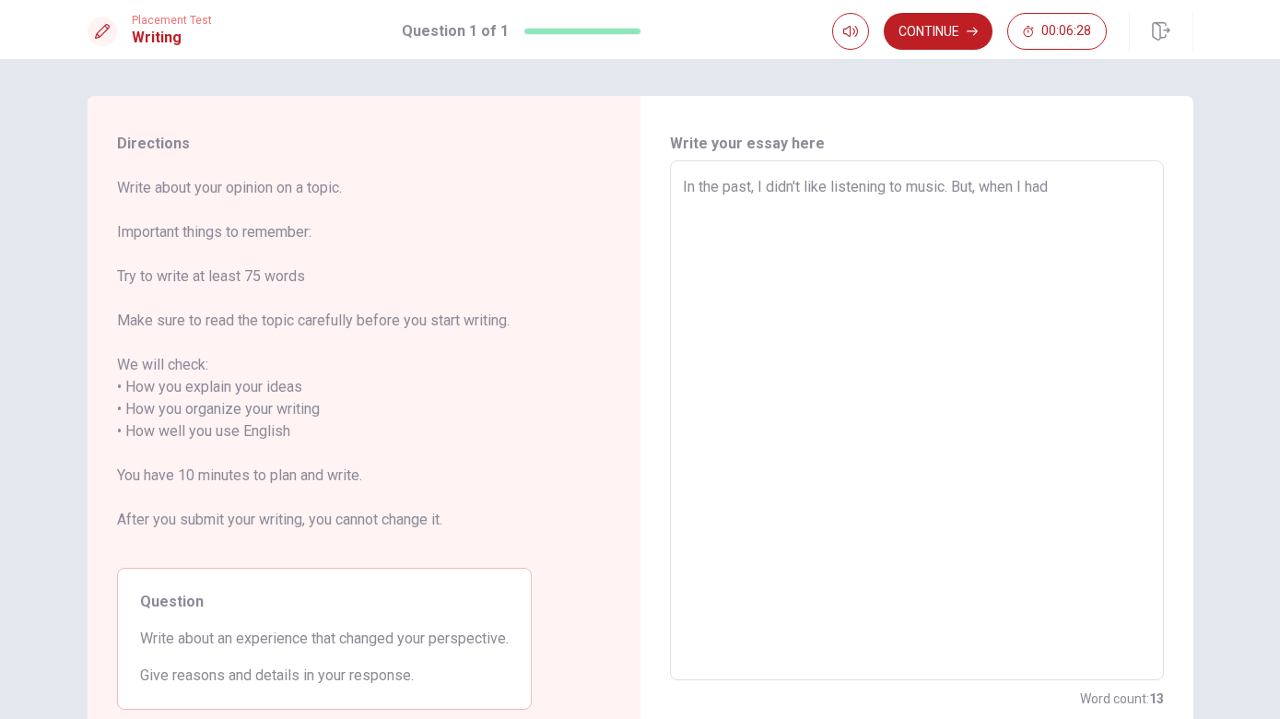
type textarea "In the past, I didn't like listening to music. But, when I had"
type textarea "x"
type textarea "In the past, I didn't like listening to music. But, when I had s"
type textarea "x"
type textarea "In the past, I didn't like listening to music. But, when I had so"
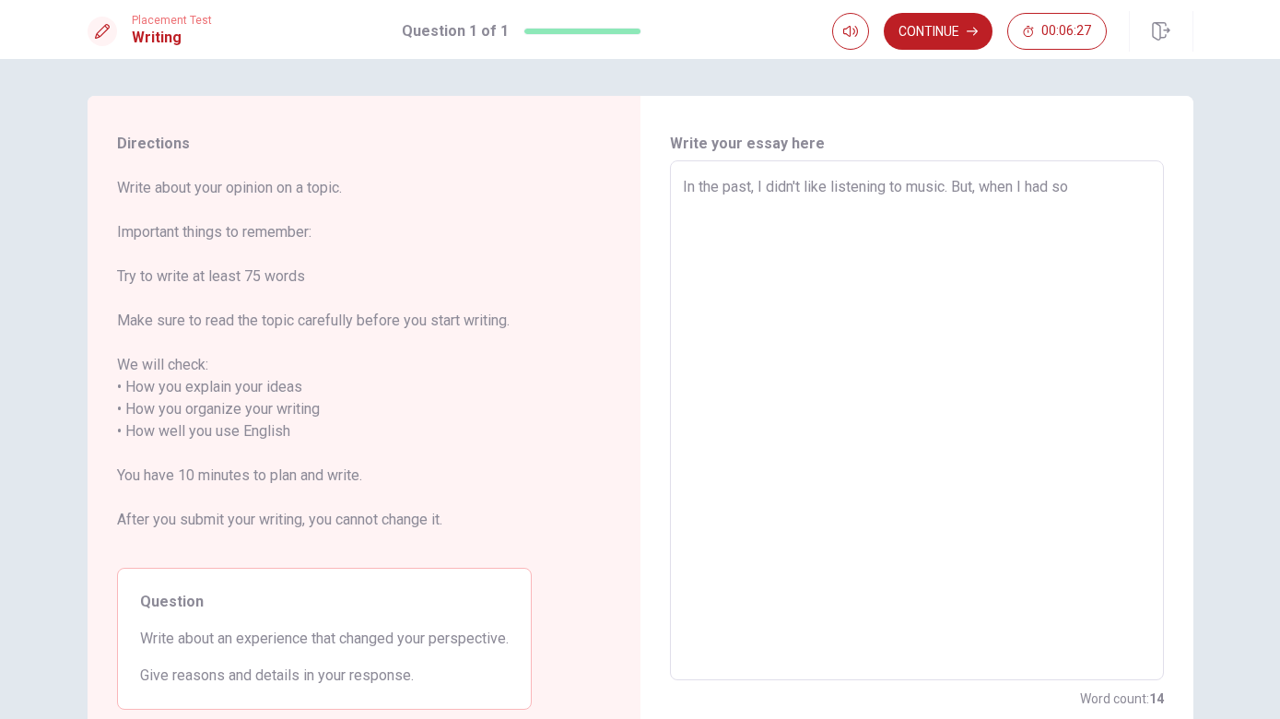
type textarea "x"
type textarea "In the past, I didn't like listening to music. But, when I had som"
type textarea "x"
type textarea "In the past, I didn't like listening to music. But, when I had some"
type textarea "x"
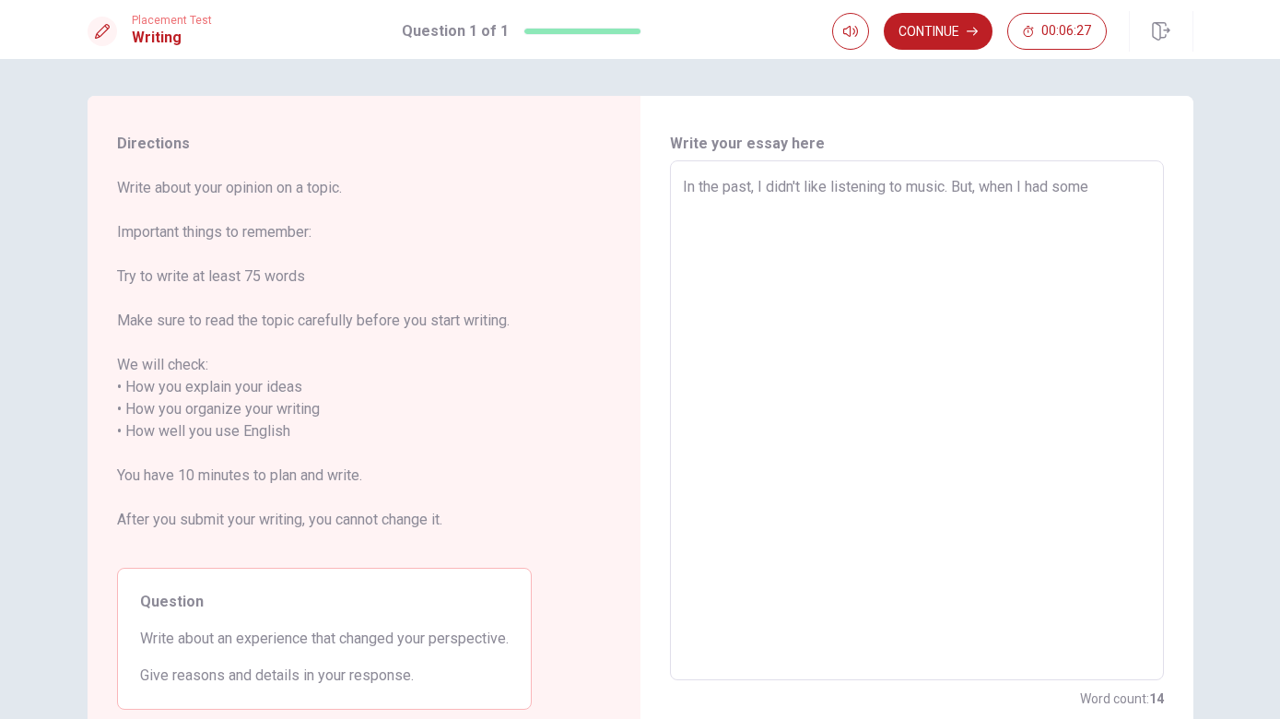
type textarea "In the past, I didn't like listening to music. But, when I had some"
type textarea "x"
type textarea "In the past, I didn't like listening to music. But, when I had some p"
type textarea "x"
type textarea "In the past, I didn't like listening to music. But, when I had some pr"
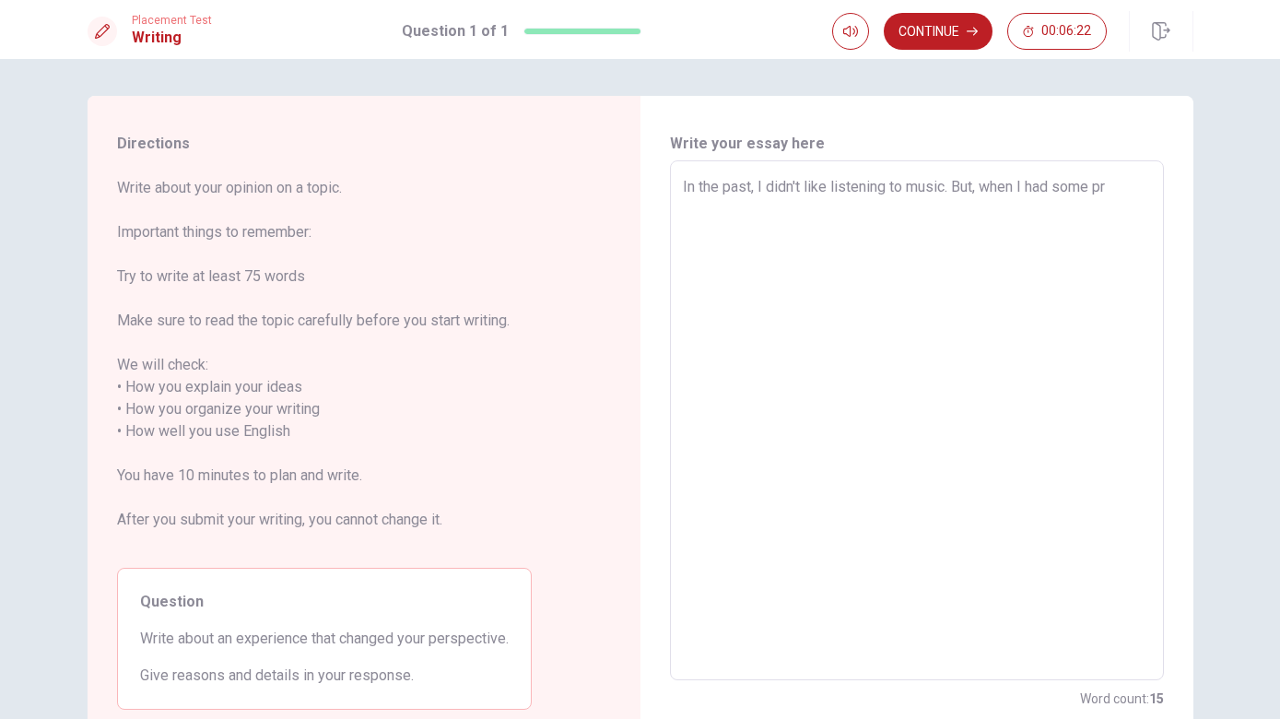
type textarea "x"
type textarea "In the past, I didn't like listening to music. But, when I had some pro"
type textarea "x"
type textarea "In the past, I didn't like listening to music. But, when I had some prob"
type textarea "x"
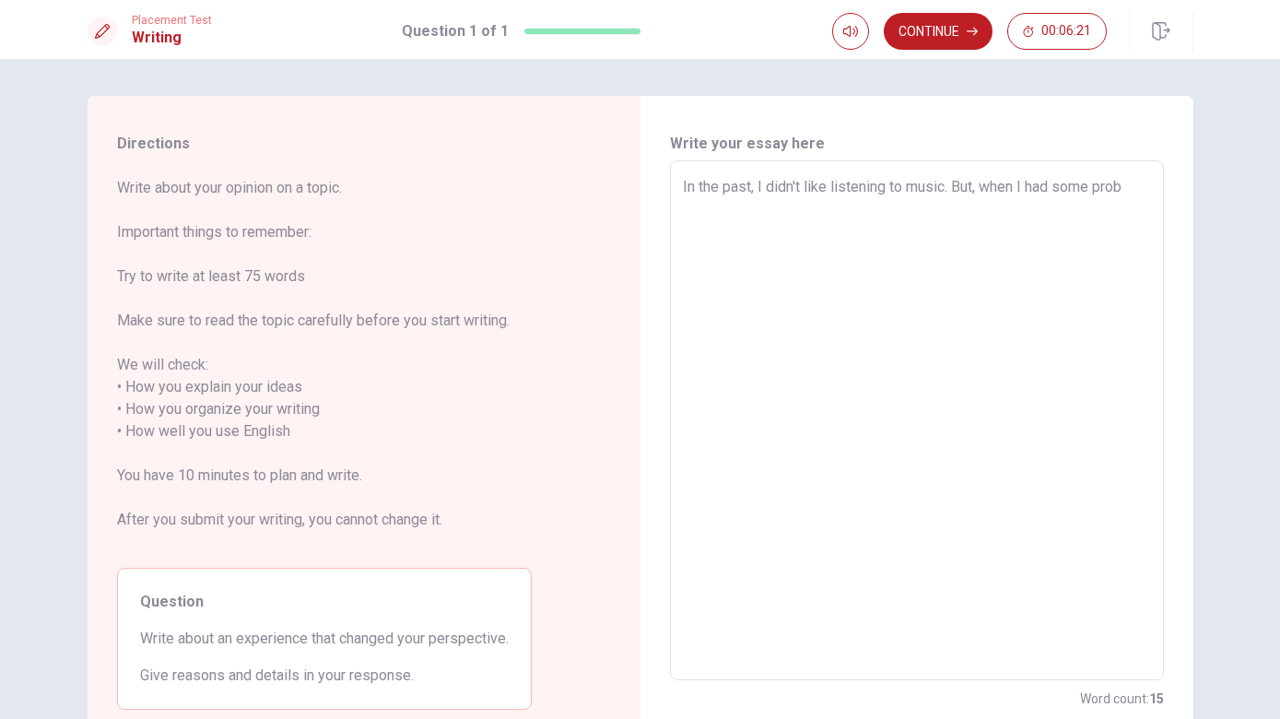
type textarea "In the past, I didn't like listening to music. But, when I had some probl"
type textarea "x"
type textarea "In the past, I didn't like listening to music. But, when I had some proble"
type textarea "x"
type textarea "In the past, I didn't like listening to music. But, when I had some problem"
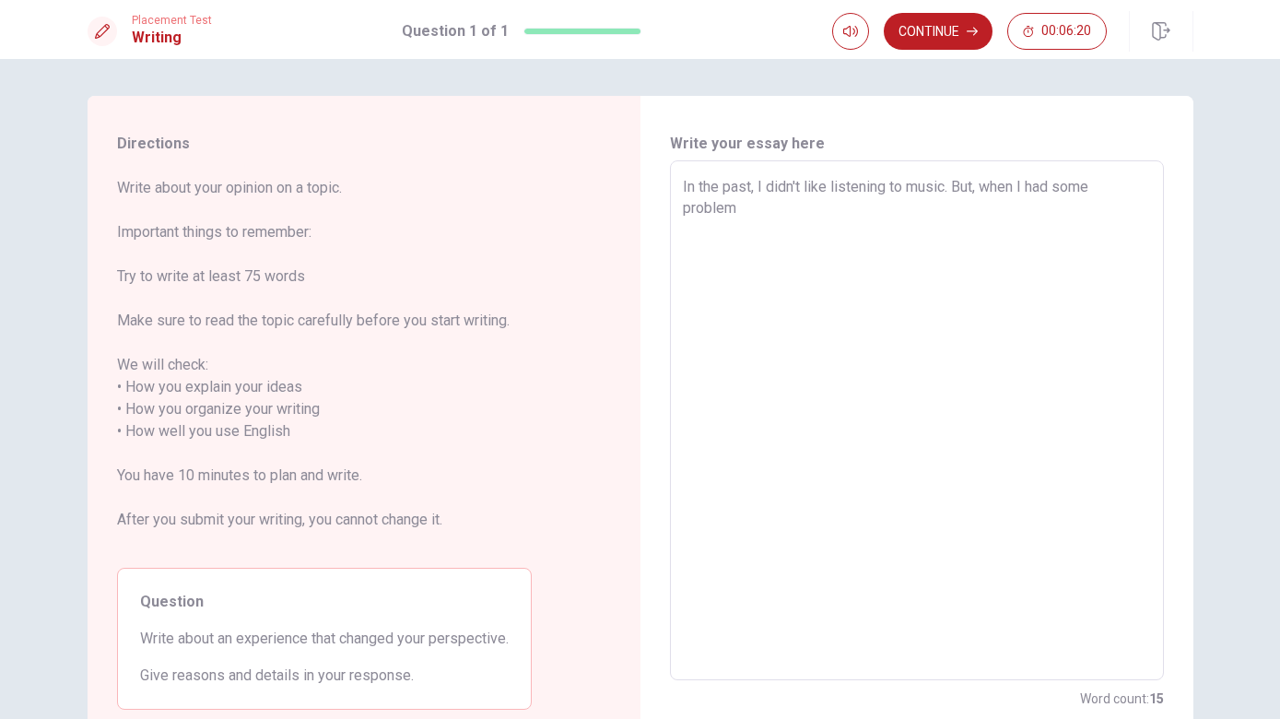
type textarea "x"
type textarea "In the past, I didn't like listening to music. But, when I had some problem"
type textarea "x"
type textarea "In the past, I didn't like listening to music. But, when I had some problem w"
type textarea "x"
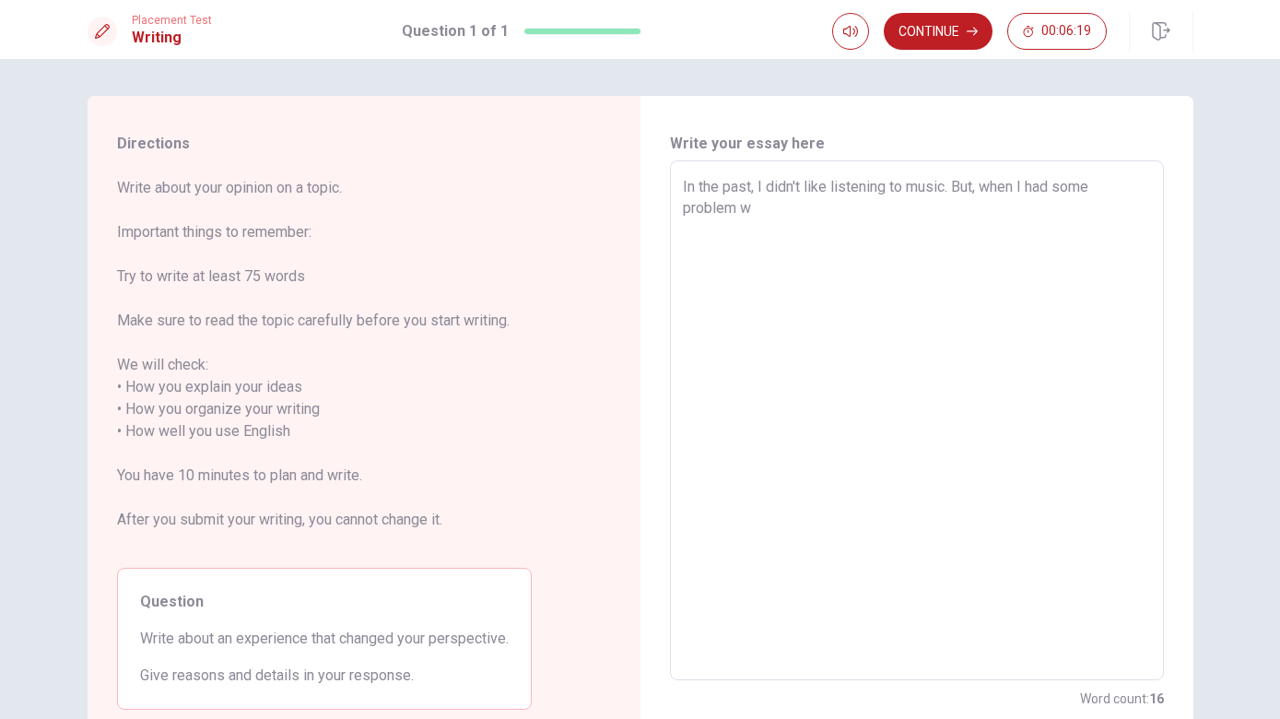
type textarea "In the past, I didn't like listening to music. But, when I had some problem wi"
type textarea "x"
type textarea "In the past, I didn't like listening to music. But, when I had some problem wit"
type textarea "x"
type textarea "In the past, I didn't like listening to music. But, when I had some problem with"
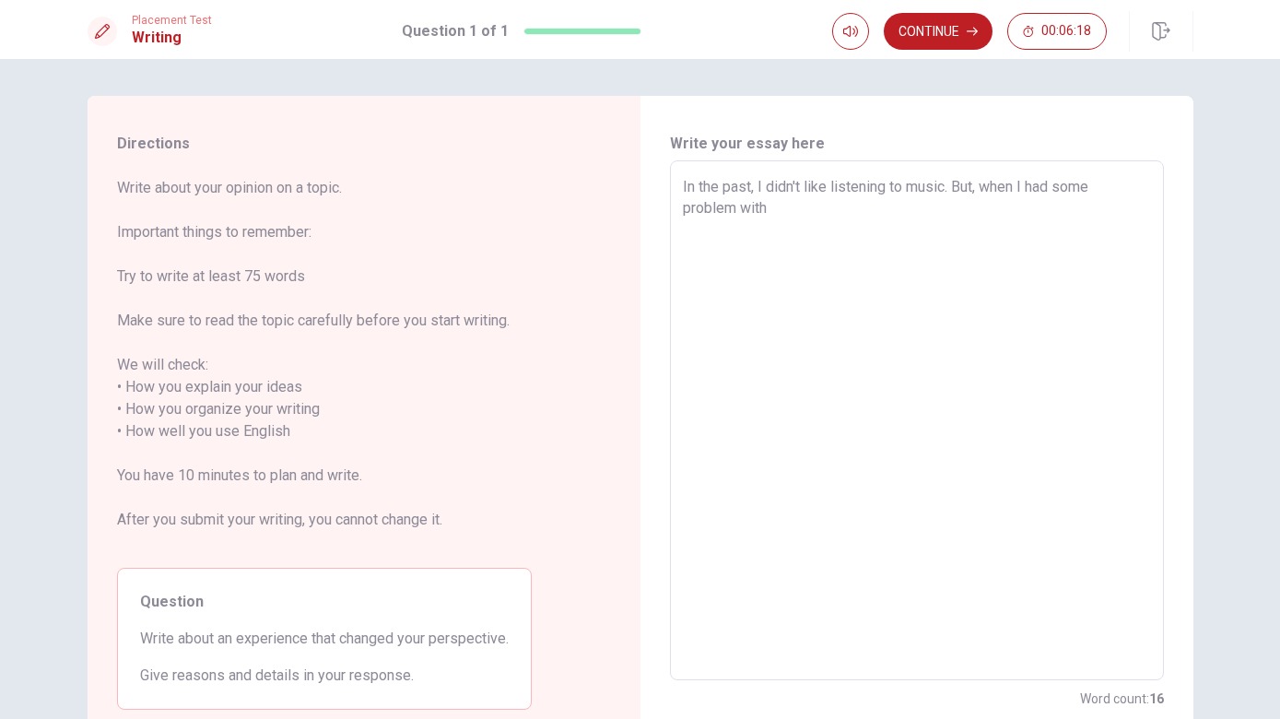
type textarea "x"
type textarea "In the past, I didn't like listening to music. But, when I had some problem with"
type textarea "x"
type textarea "In the past, I didn't like listening to music. But, when I had some problem wit…"
type textarea "x"
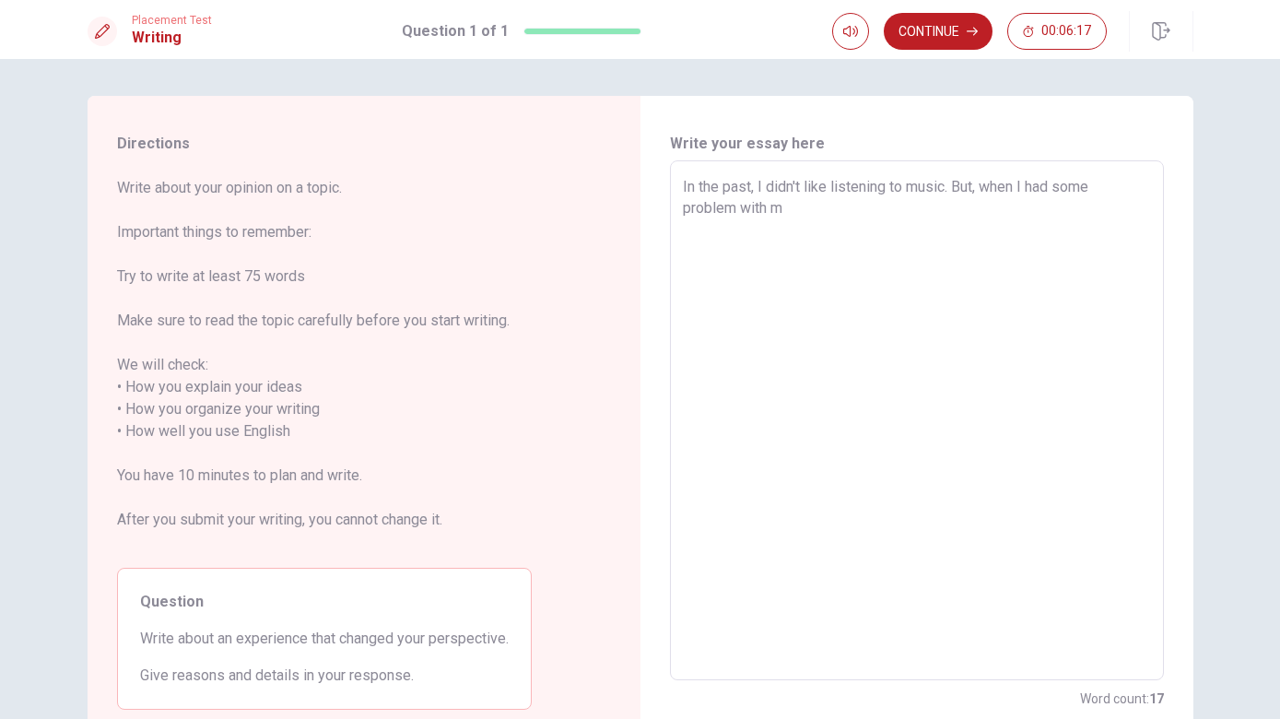
type textarea "In the past, I didn't like listening to music. But, when I had some problem wit…"
type textarea "x"
type textarea "In the past, I didn't like listening to music. But, when I had some problem wit…"
type textarea "x"
type textarea "In the past, I didn't like listening to music. But, when I had some problem wit…"
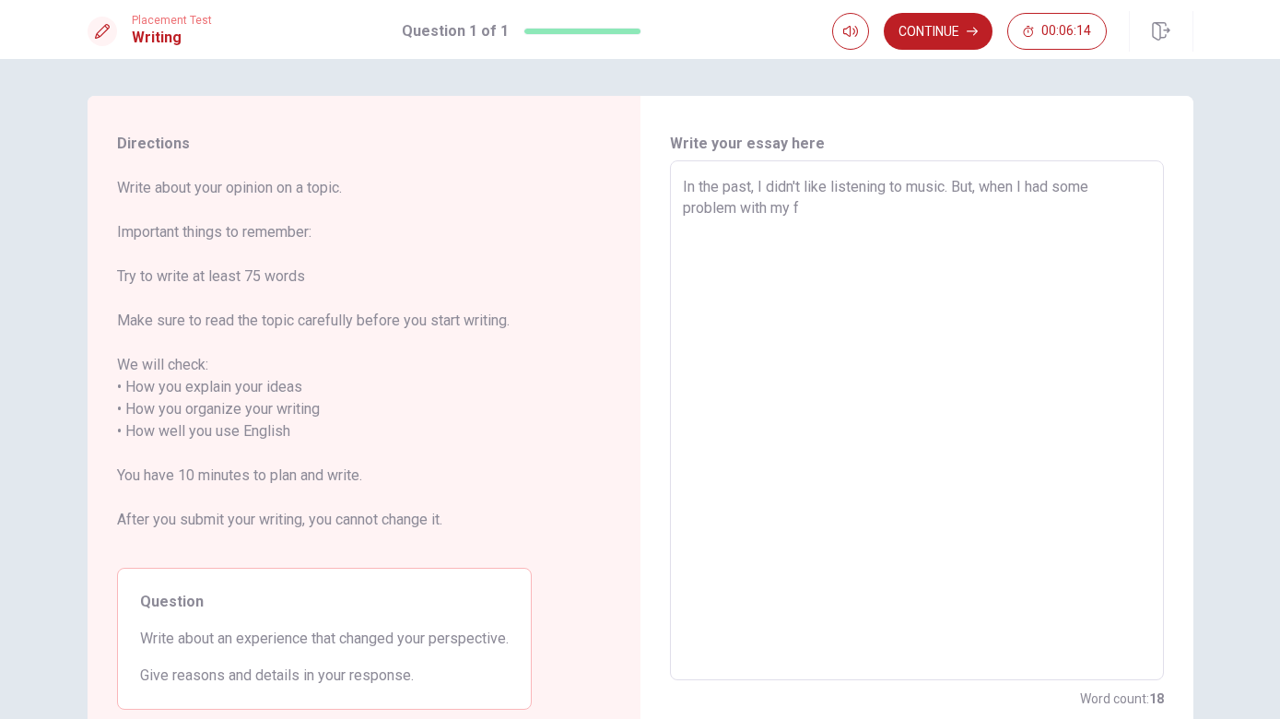
type textarea "x"
type textarea "In the past, I didn't like listening to music. But, when I had some problem wit…"
type textarea "x"
type textarea "In the past, I didn't like listening to music. But, when I had some problem wit…"
type textarea "x"
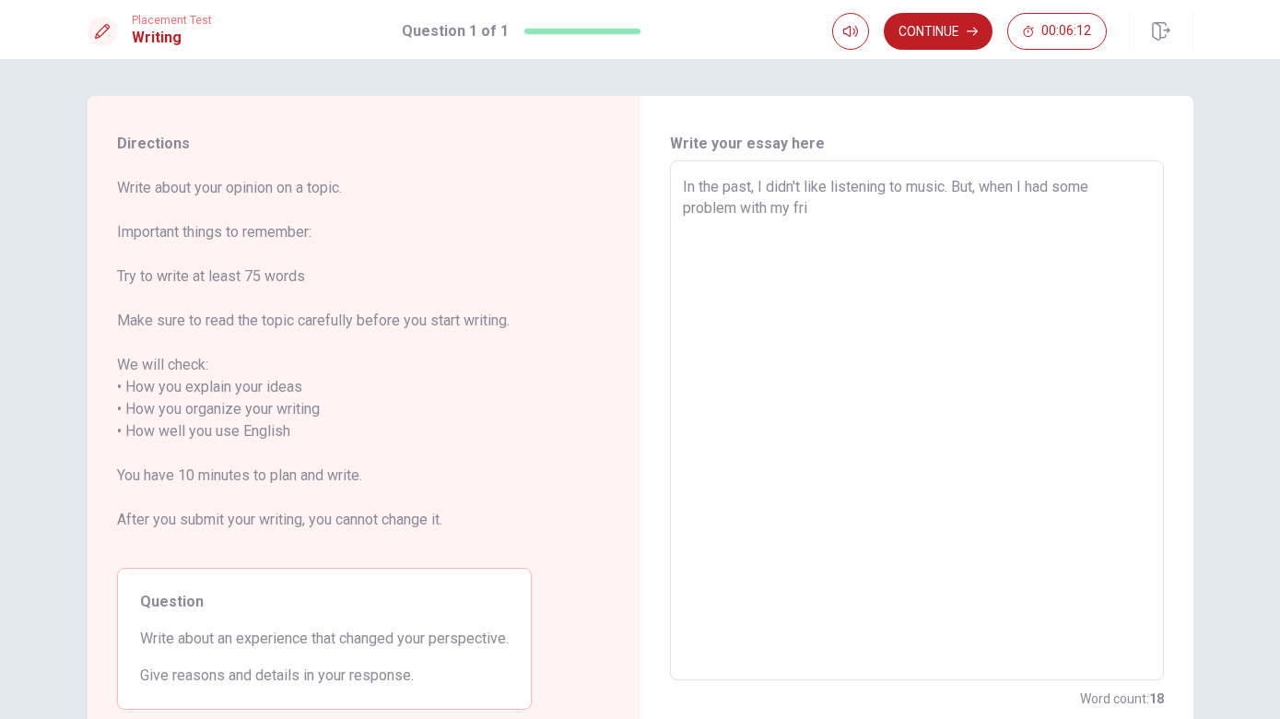
type textarea "In the past, I didn't like listening to music. But, when I had some problem wit…"
type textarea "x"
type textarea "In the past, I didn't like listening to music. But, when I had some problem wit…"
type textarea "x"
type textarea "In the past, I didn't like listening to music. But, when I had some problem wit…"
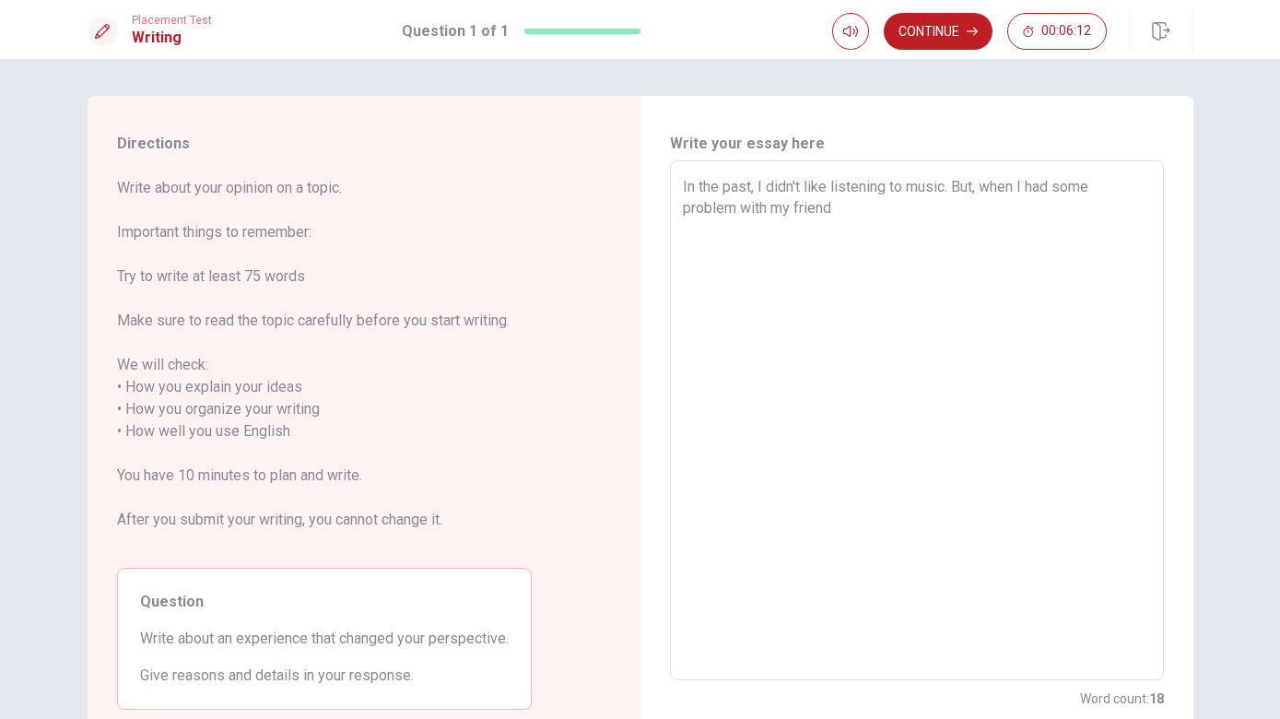
type textarea "x"
type textarea "In the past, I didn't like listening to music. But, when I had some problem wit…"
type textarea "x"
type textarea "In the past, I didn't like listening to music. But, when I had some problem wit…"
type textarea "x"
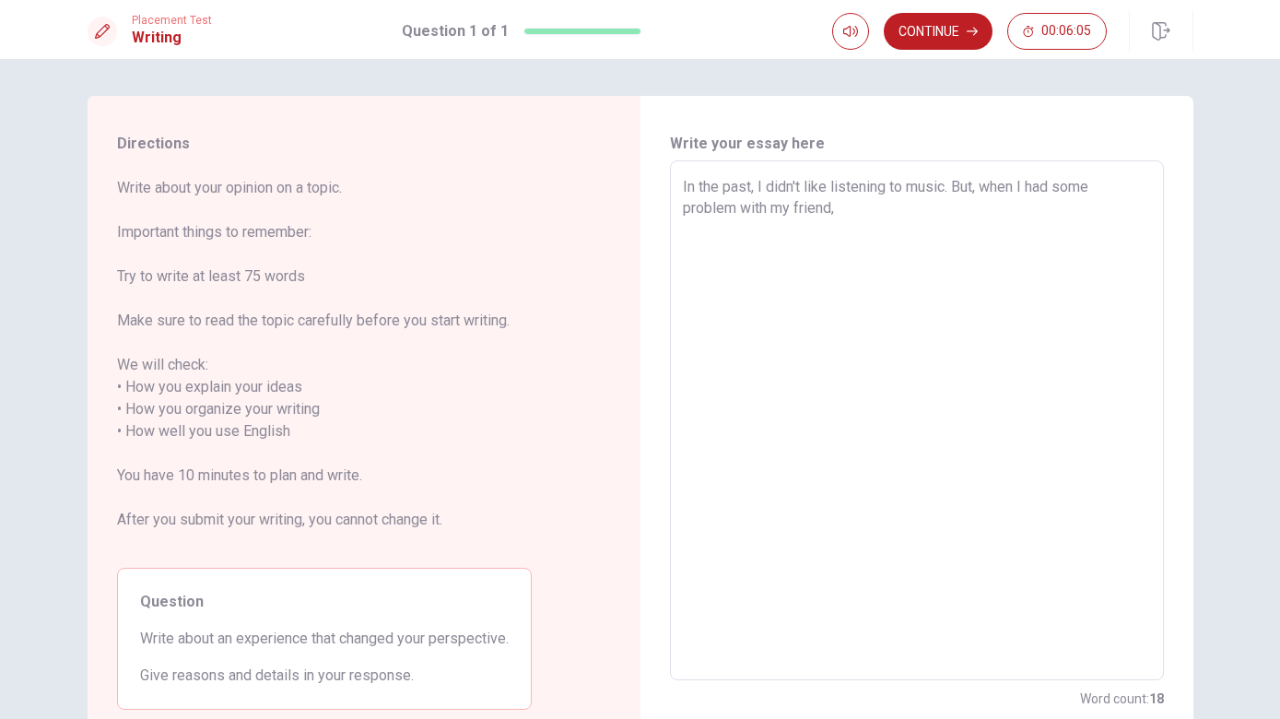
type textarea "In the past, I didn't like listening to music. But, when I had some problem wit…"
type textarea "x"
type textarea "In the past, I didn't like listening to music. But, when I had some problem wit…"
type textarea "x"
type textarea "In the past, I didn't like listening to music. But, when I had some problem wit…"
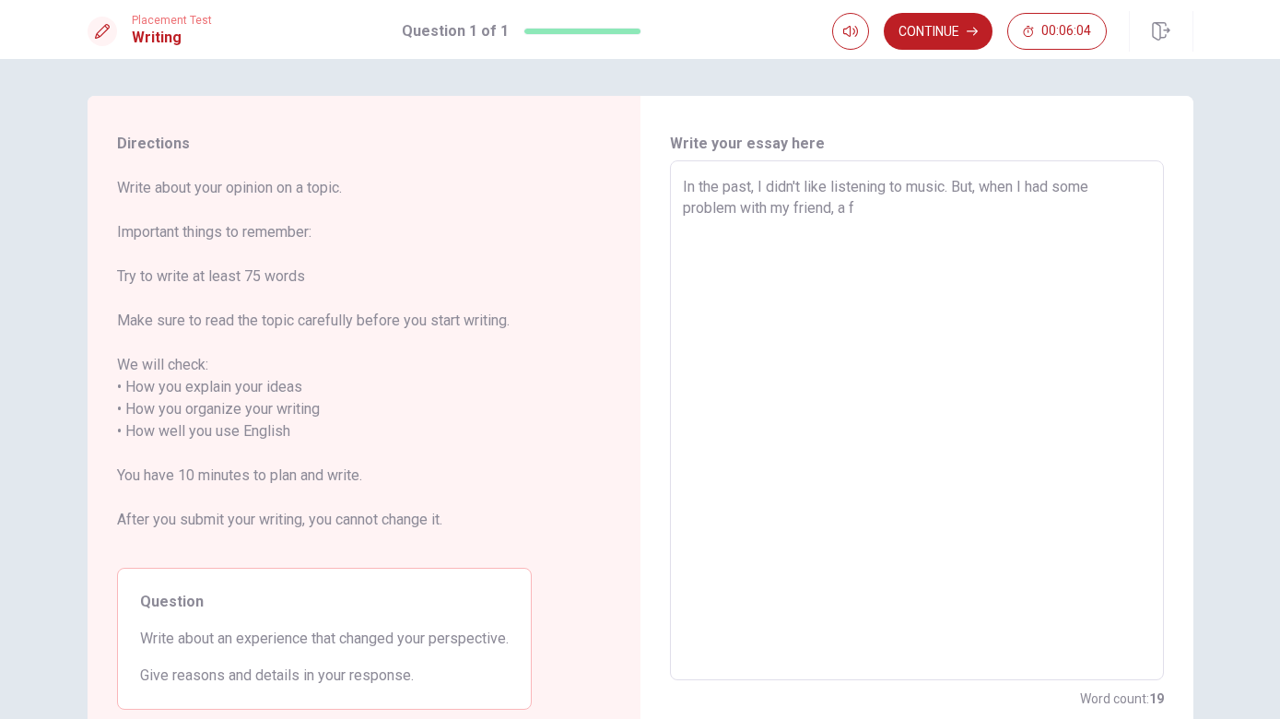
type textarea "x"
type textarea "In the past, I didn't like listening to music. But, when I had some problem wit…"
type textarea "x"
type textarea "In the past, I didn't like listening to music. But, when I had some problem wit…"
